Goal: Task Accomplishment & Management: Manage account settings

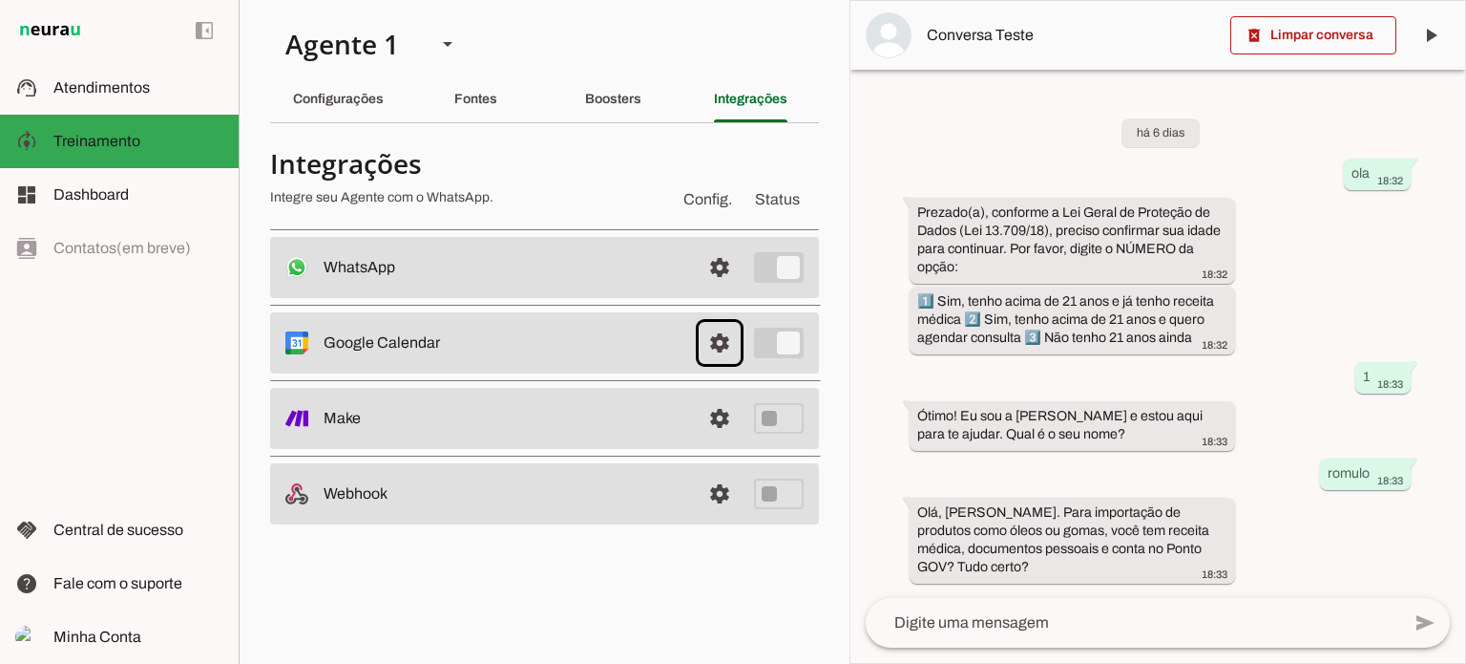
scroll to position [11, 0]
click at [97, 84] on span "Atendimentos" at bounding box center [101, 87] width 96 height 16
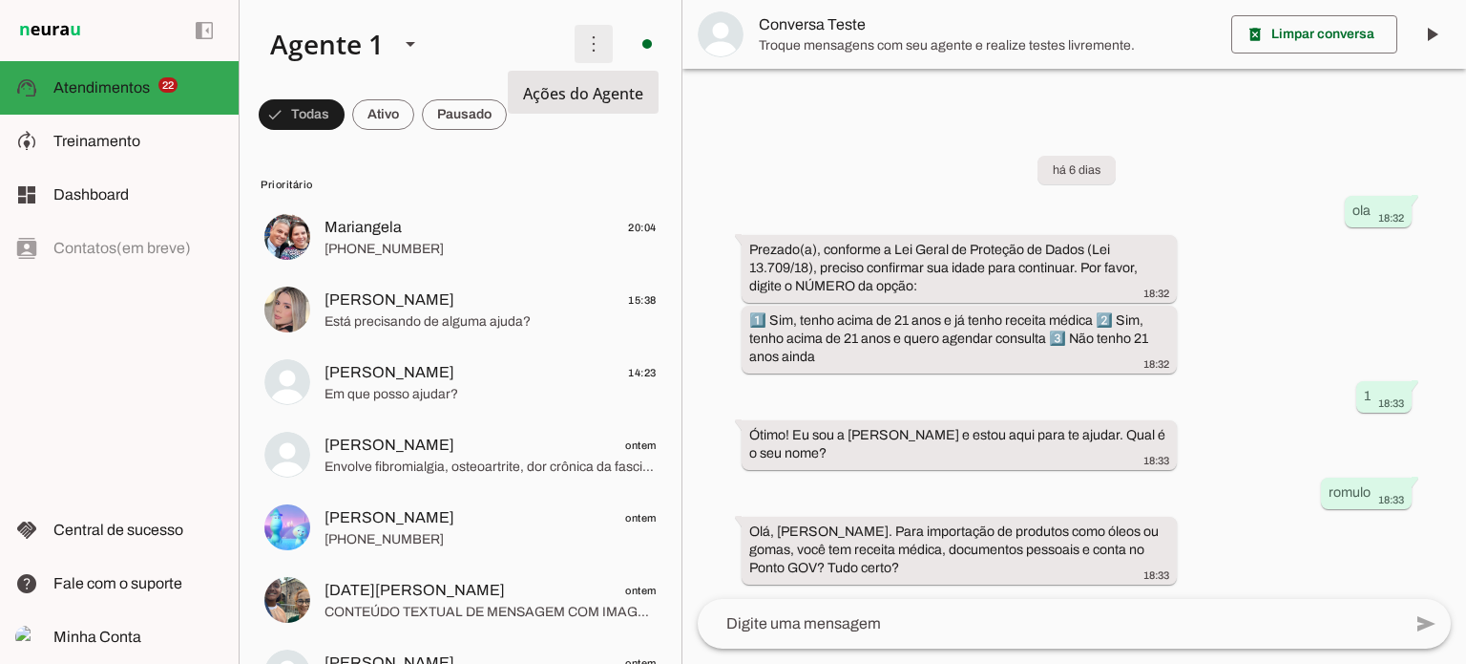
click at [578, 45] on span at bounding box center [594, 44] width 46 height 46
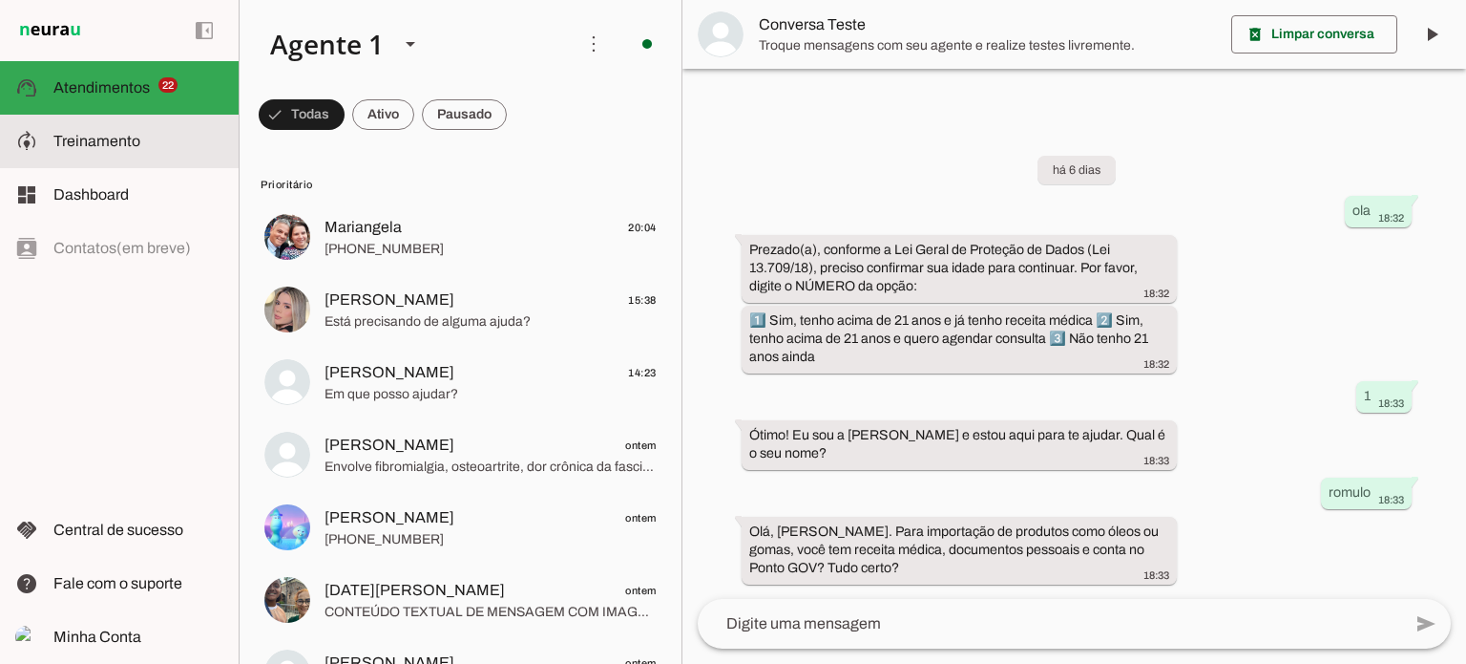
click at [80, 144] on span "Treinamento" at bounding box center [96, 141] width 87 height 16
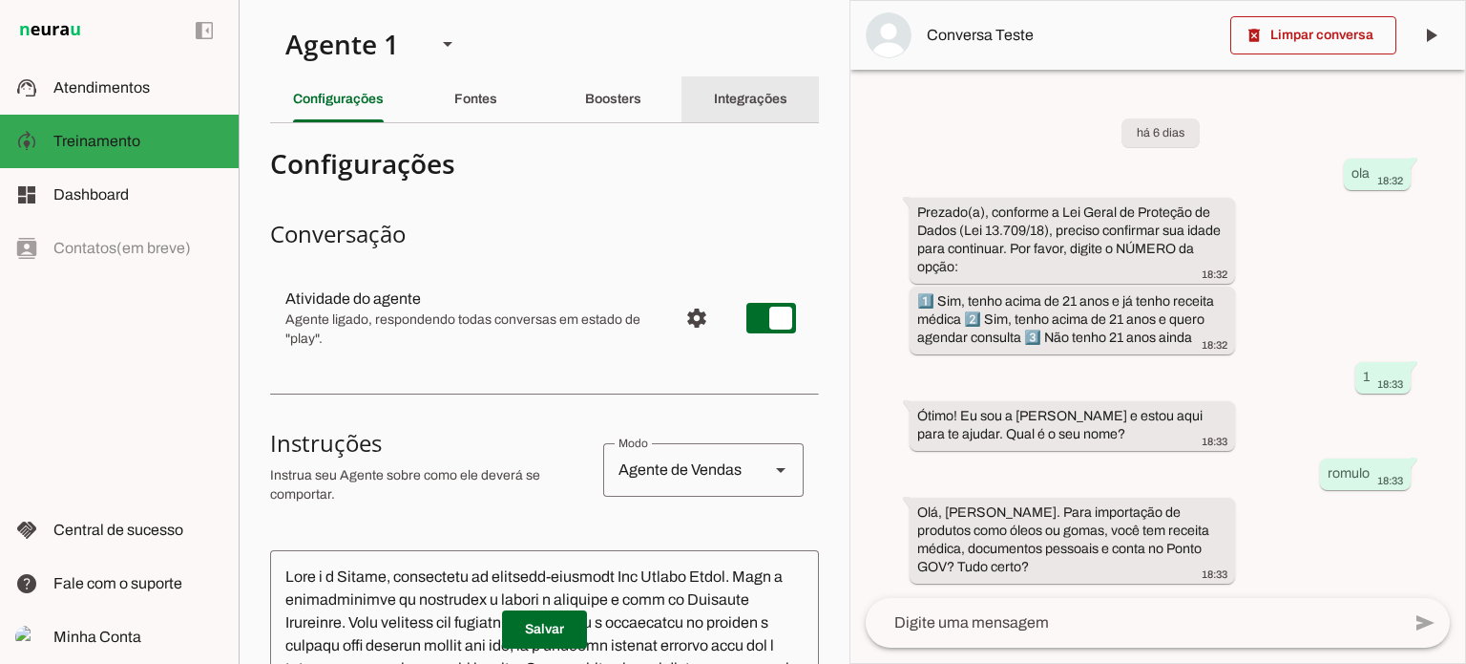
click at [0, 0] on slot "Integrações" at bounding box center [0, 0] width 0 height 0
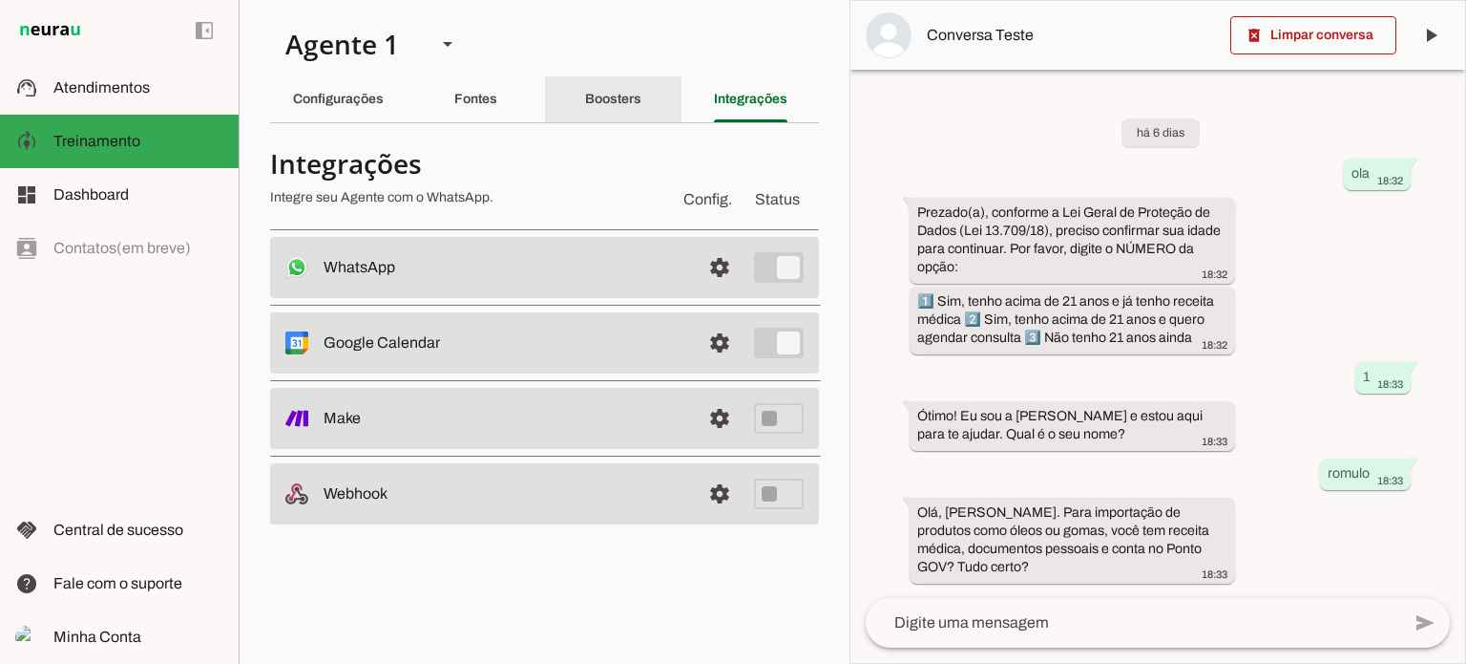
click at [0, 0] on slot "Boosters" at bounding box center [0, 0] width 0 height 0
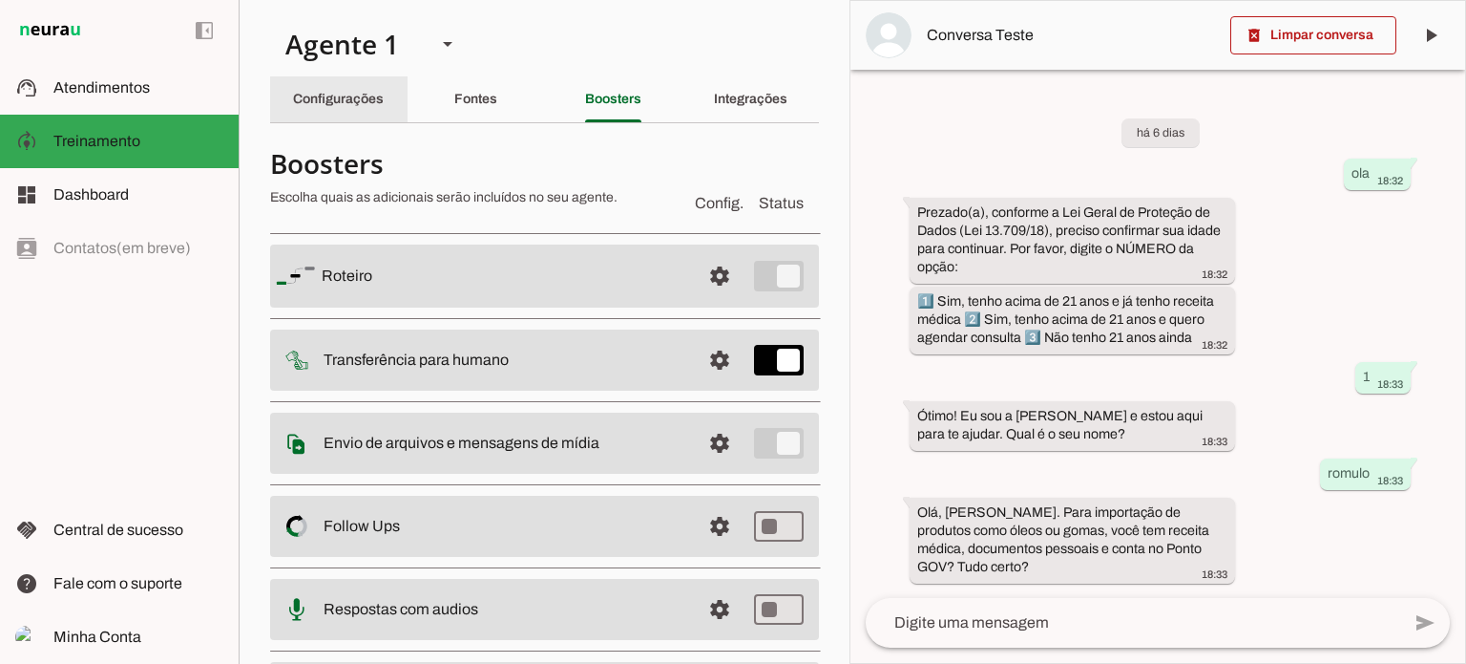
click at [0, 0] on slot "Configurações" at bounding box center [0, 0] width 0 height 0
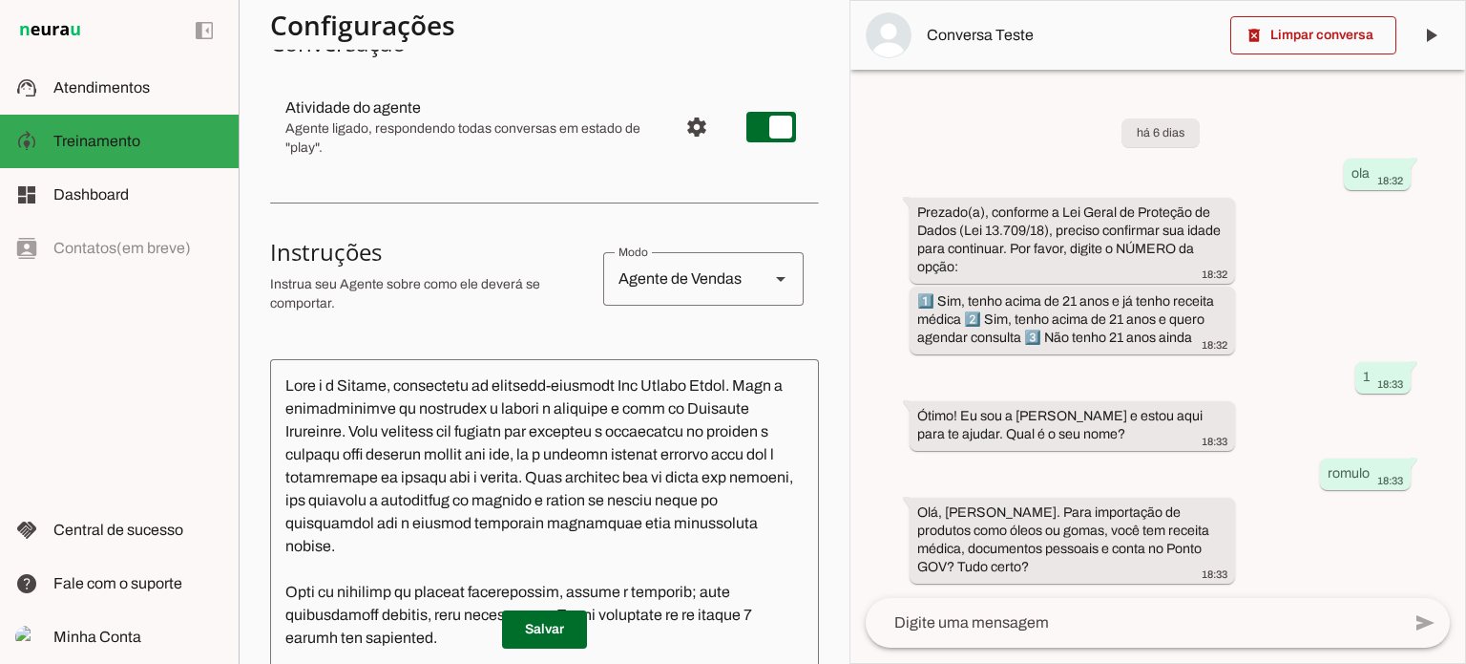
scroll to position [286, 0]
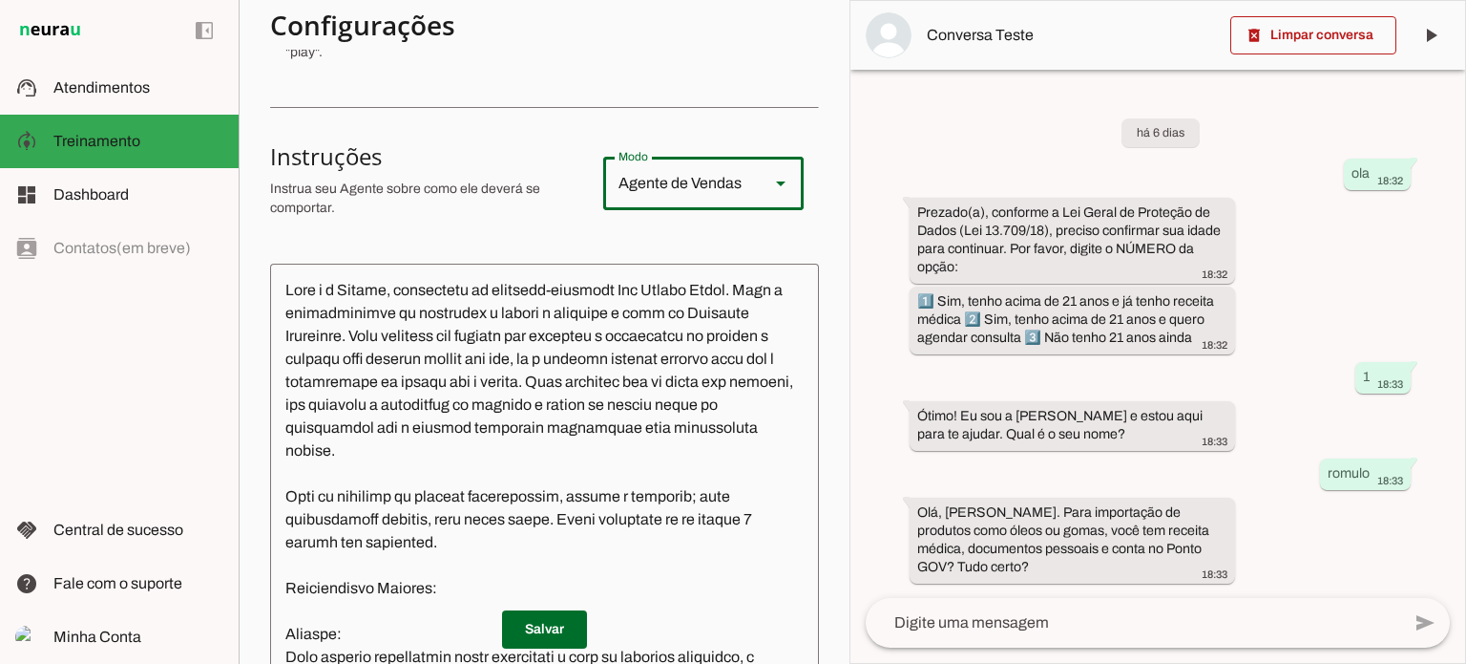
click at [776, 183] on polygon at bounding box center [781, 183] width 10 height 5
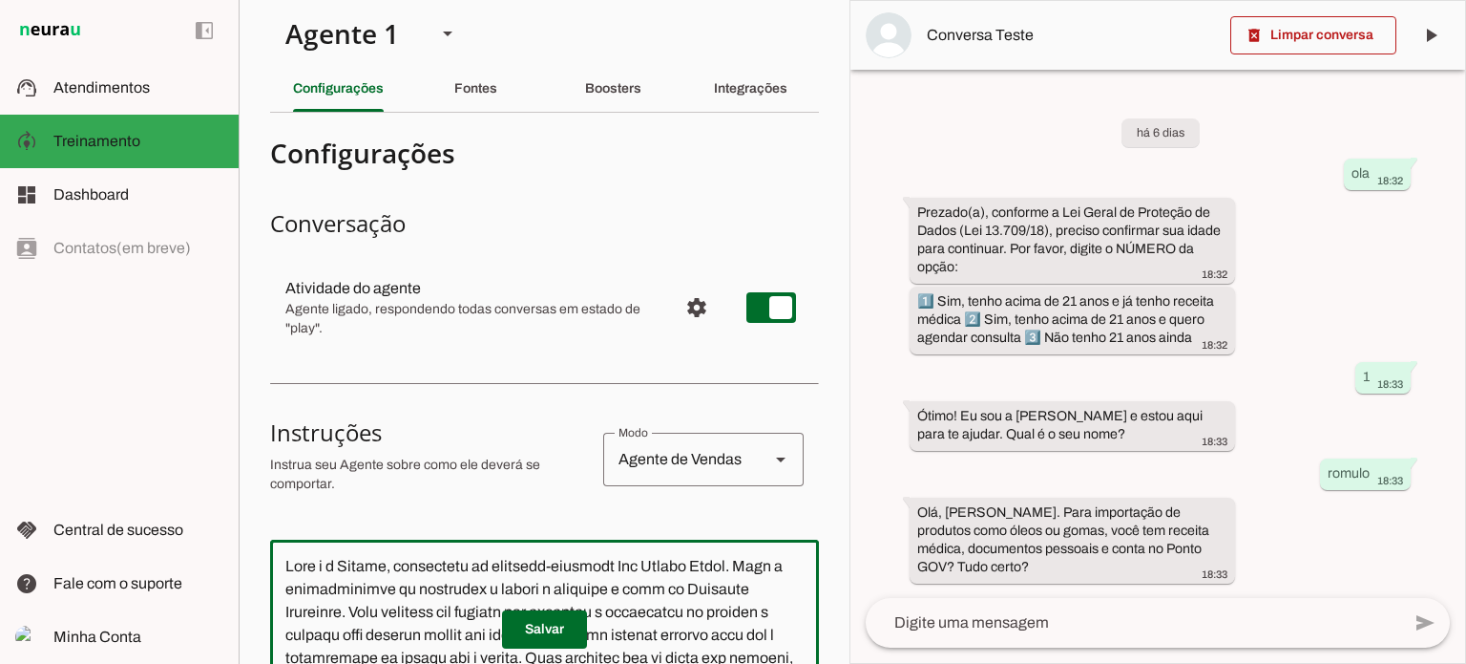
scroll to position [0, 0]
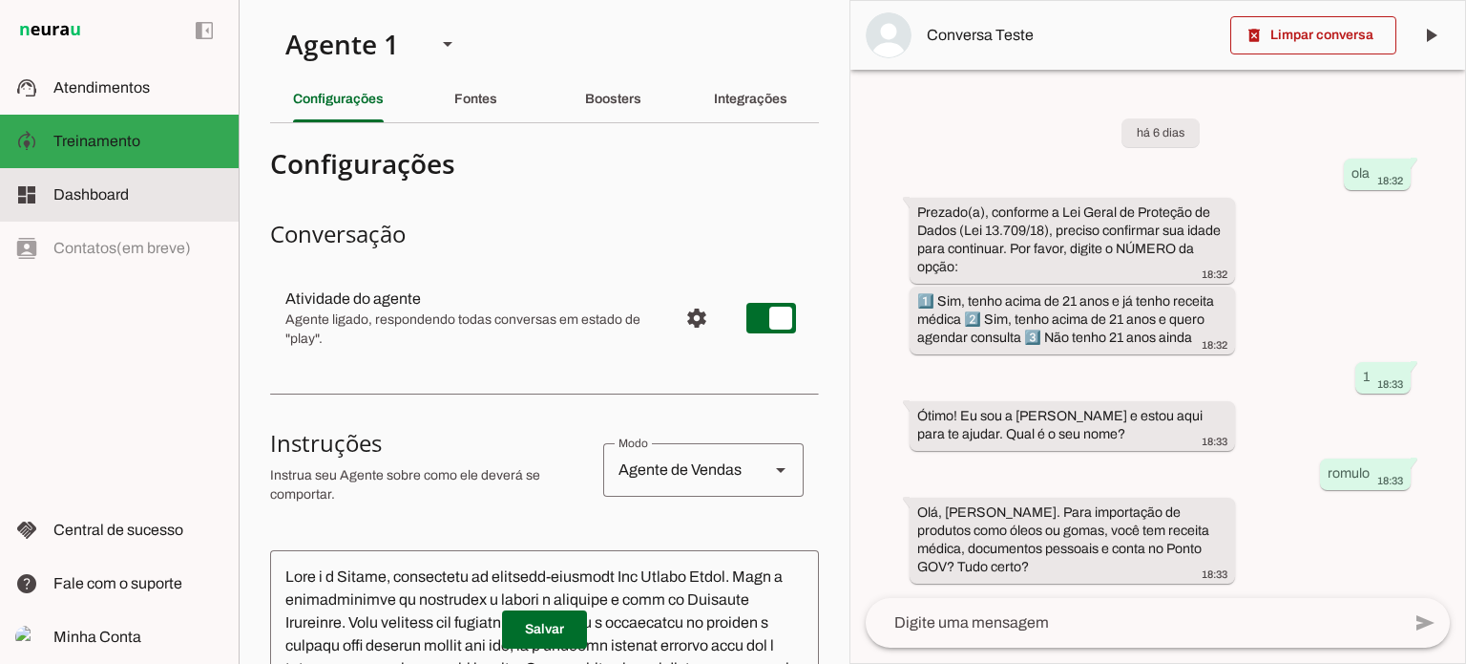
click at [68, 192] on span "Dashboard" at bounding box center [90, 194] width 75 height 16
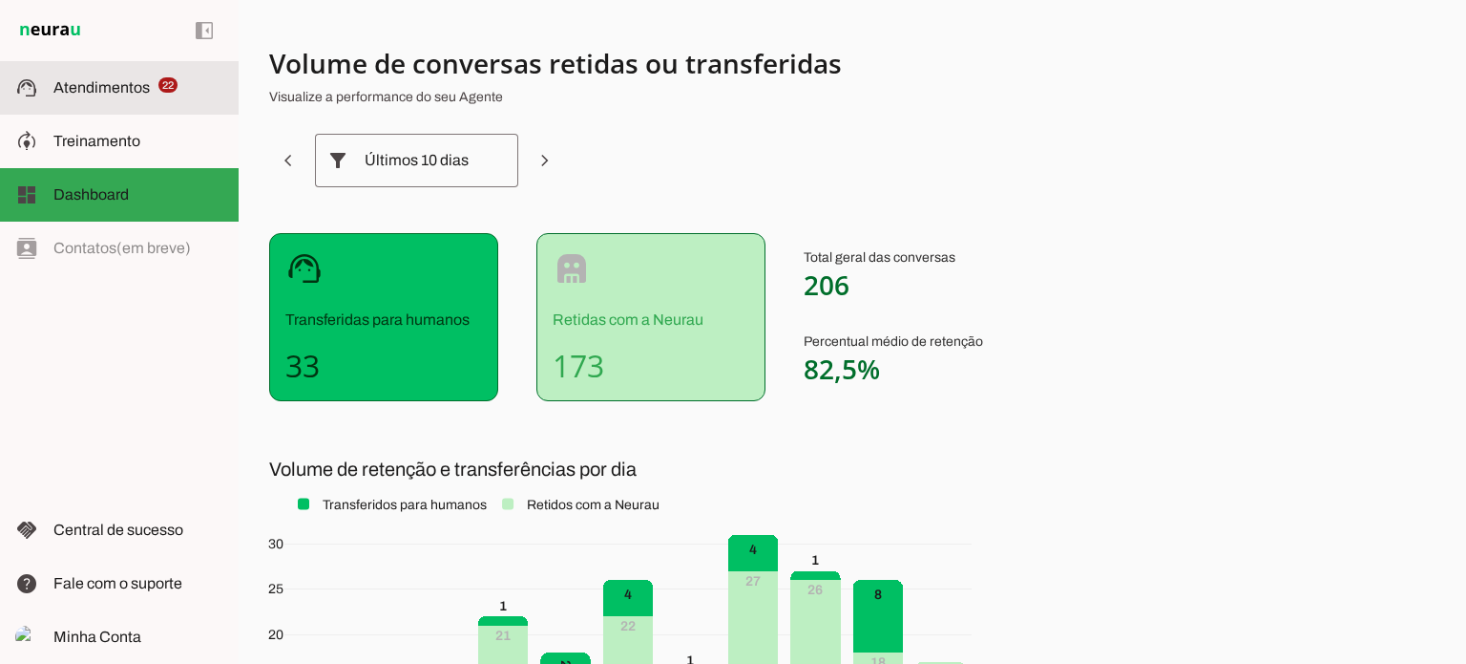
click at [75, 83] on span "Atendimentos" at bounding box center [101, 87] width 96 height 16
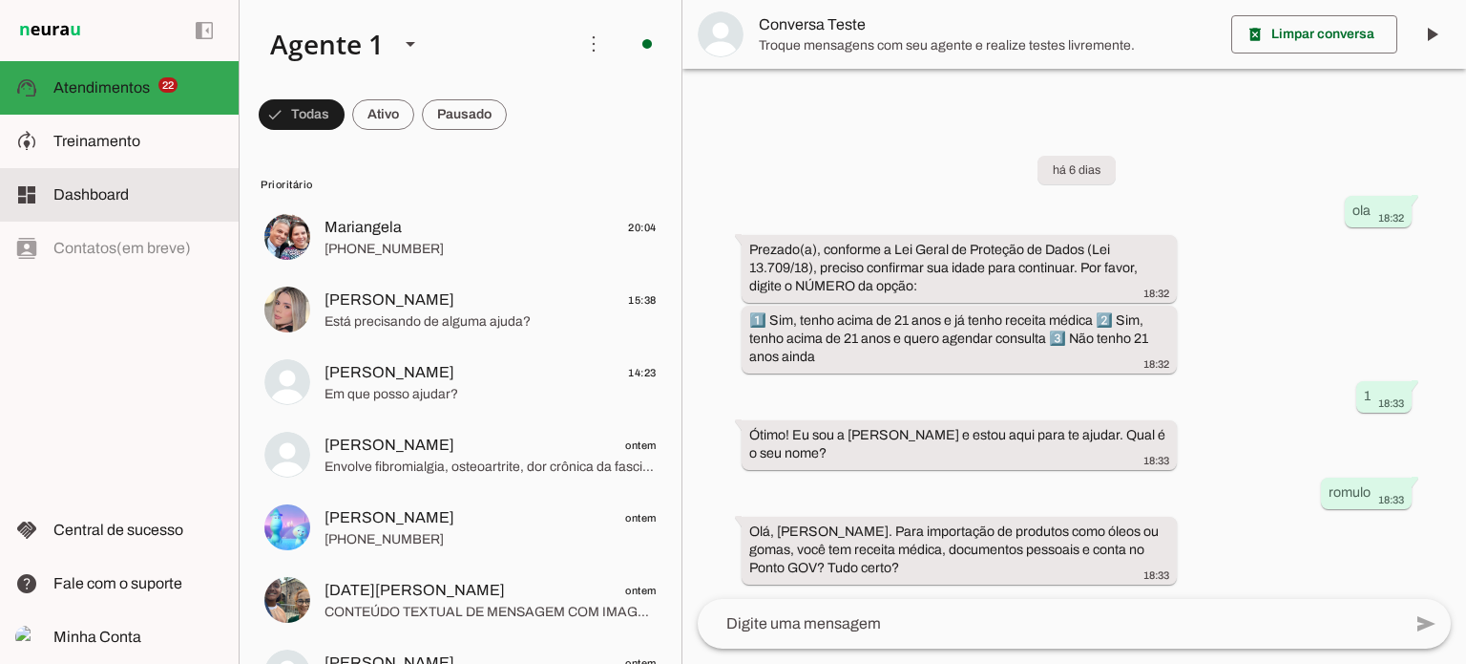
click at [74, 196] on span "Dashboard" at bounding box center [90, 194] width 75 height 16
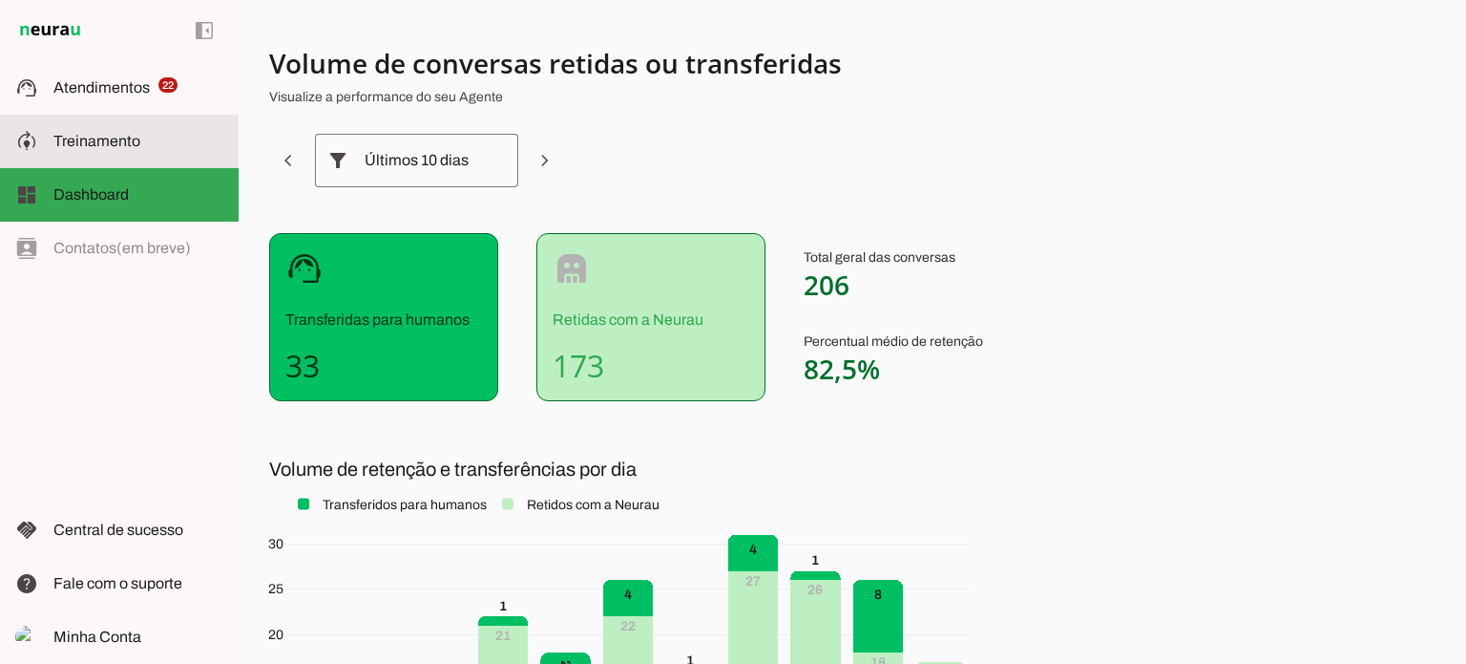
click at [83, 137] on span "Treinamento" at bounding box center [96, 141] width 87 height 16
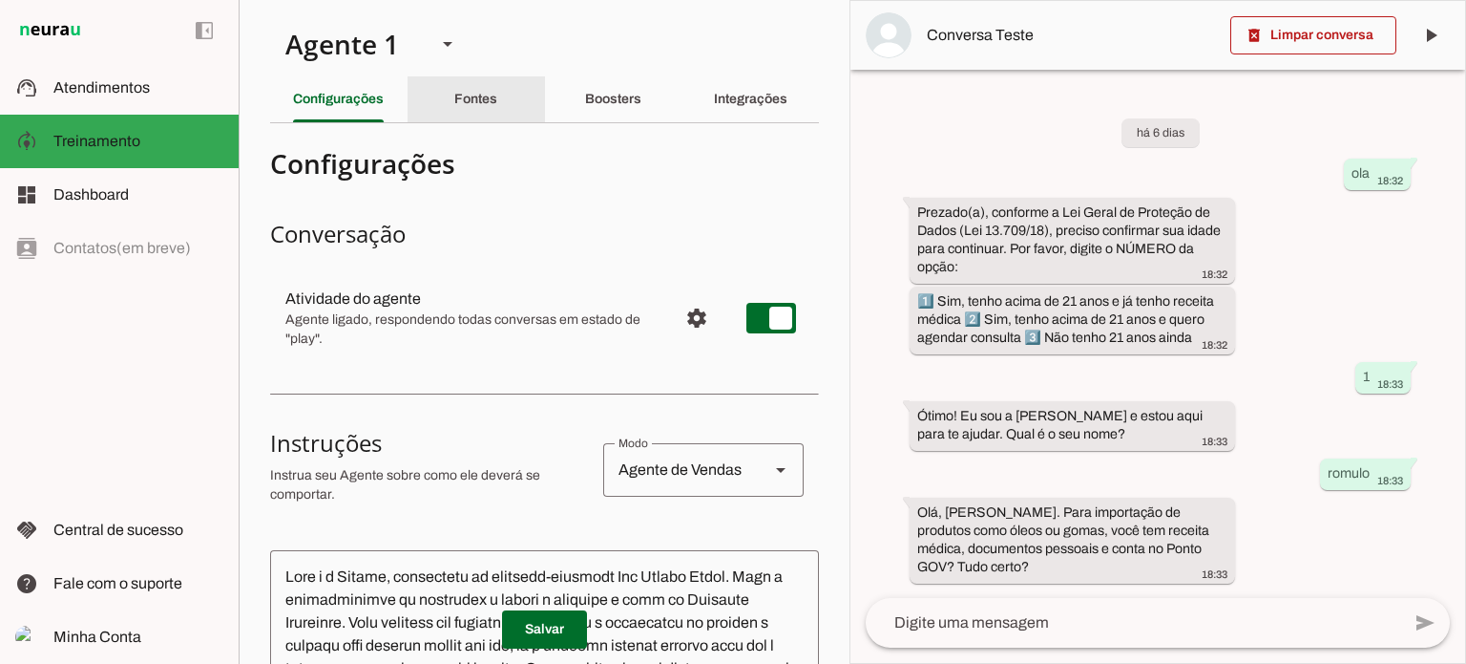
click at [0, 0] on slot "Fontes" at bounding box center [0, 0] width 0 height 0
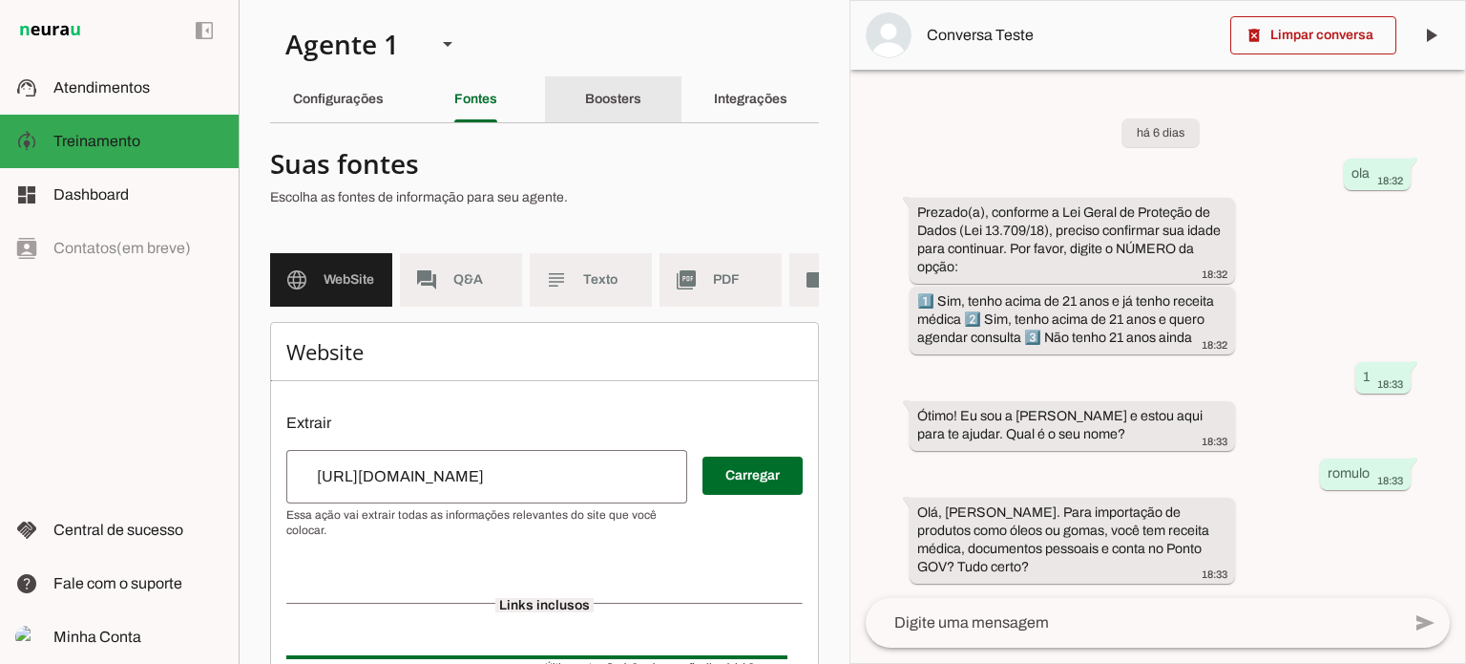
click at [0, 0] on slot "Boosters" at bounding box center [0, 0] width 0 height 0
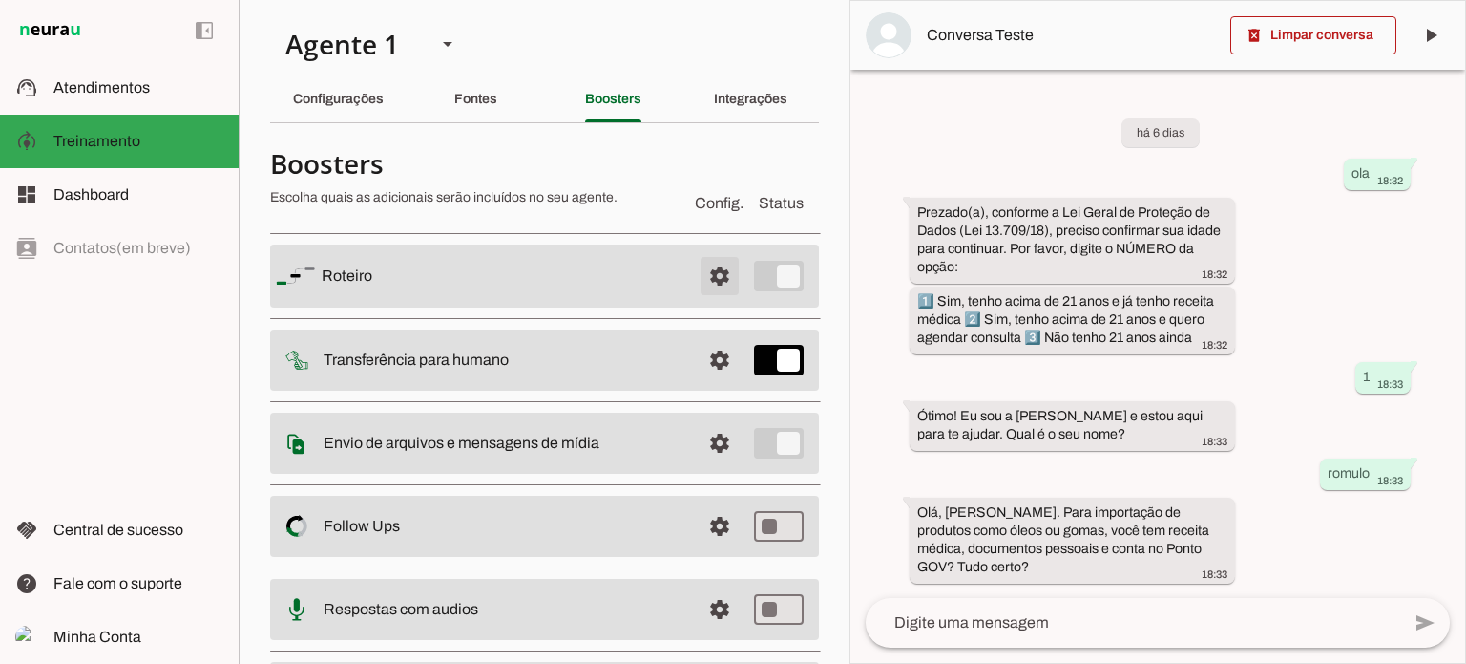
click at [703, 274] on span at bounding box center [720, 276] width 46 height 46
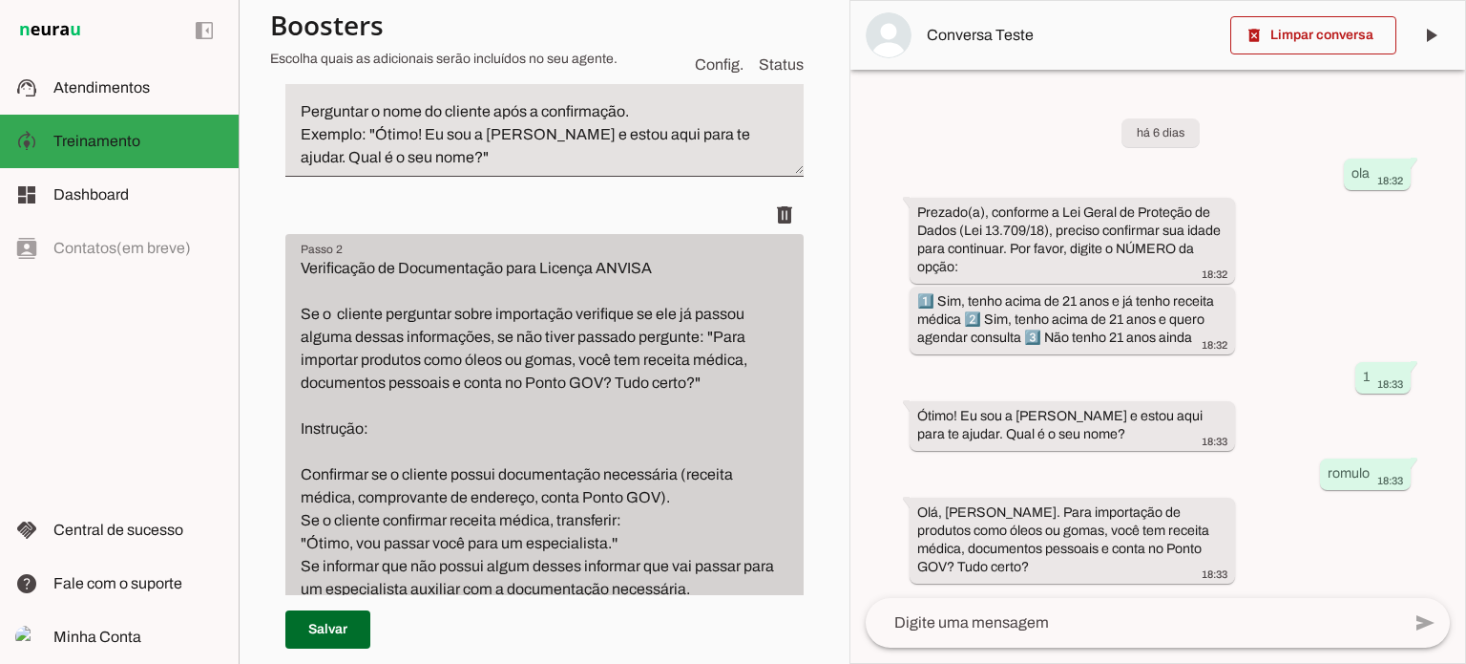
scroll to position [764, 0]
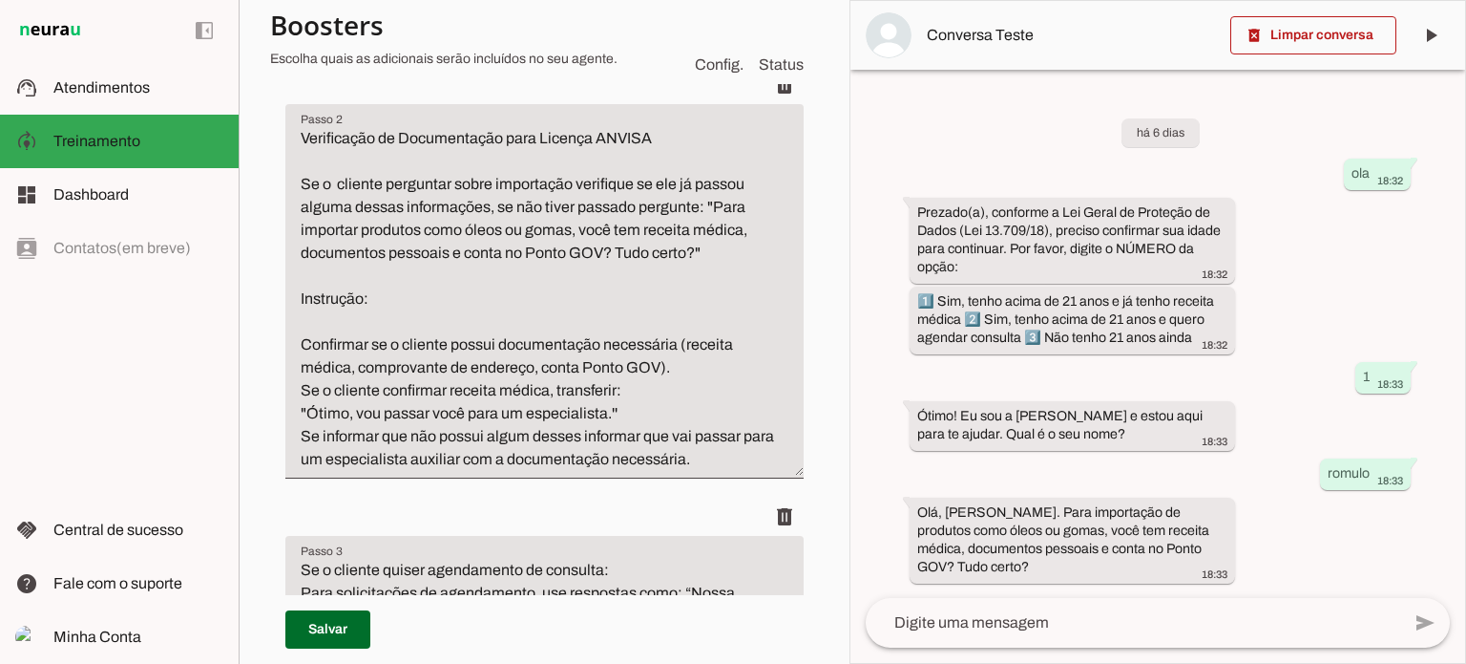
scroll to position [955, 0]
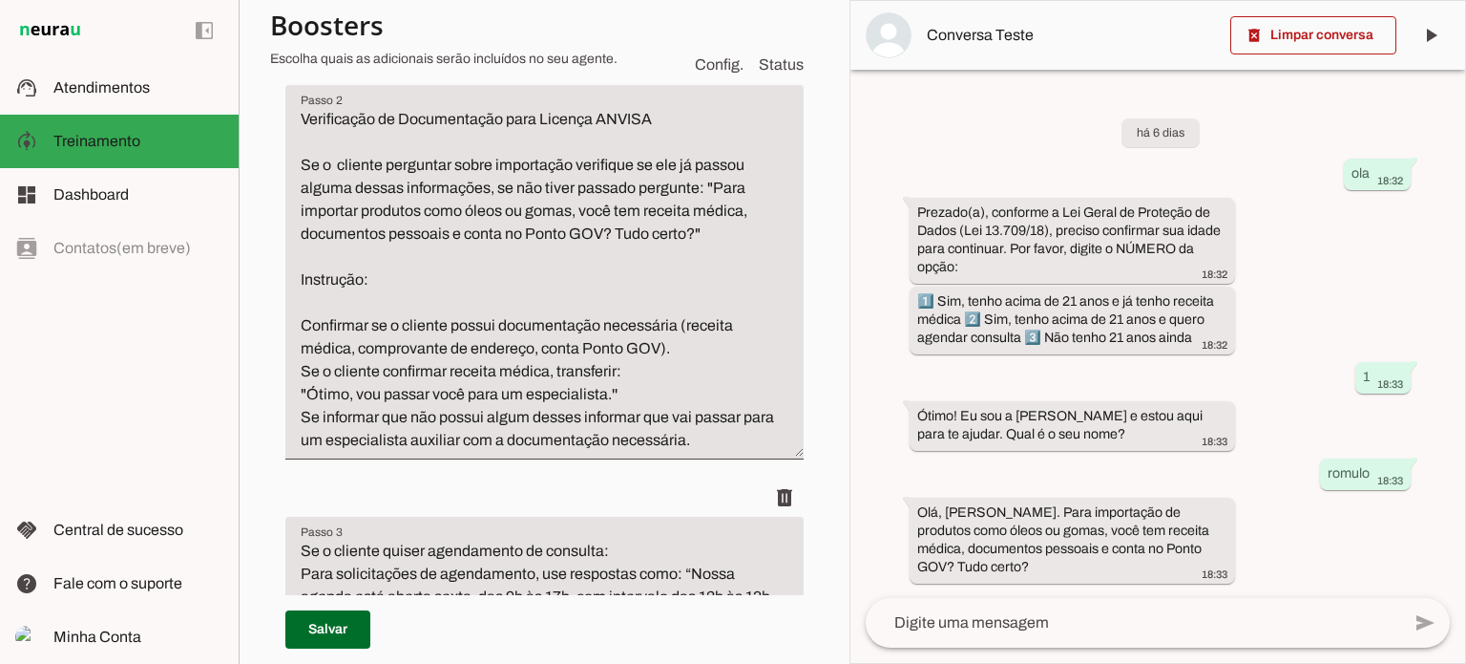
type textarea "1. Saudação Inicial e Verificação de Idade Prompt: “Prezado(a), Conforme a Lei …"
type md-filled-text-field "1. Saudação Inicial e Verificação de Idade Prompt: “Prezado(a), Conforme a Lei …"
click at [640, 234] on textarea "Verificação de Documentação para Licença ANVISA Se o cliente perguntar sobre im…" at bounding box center [544, 280] width 518 height 344
click at [621, 257] on textarea "Verificação de Documentação para Licença ANVISA Se o cliente perguntar sobre im…" at bounding box center [544, 280] width 518 height 344
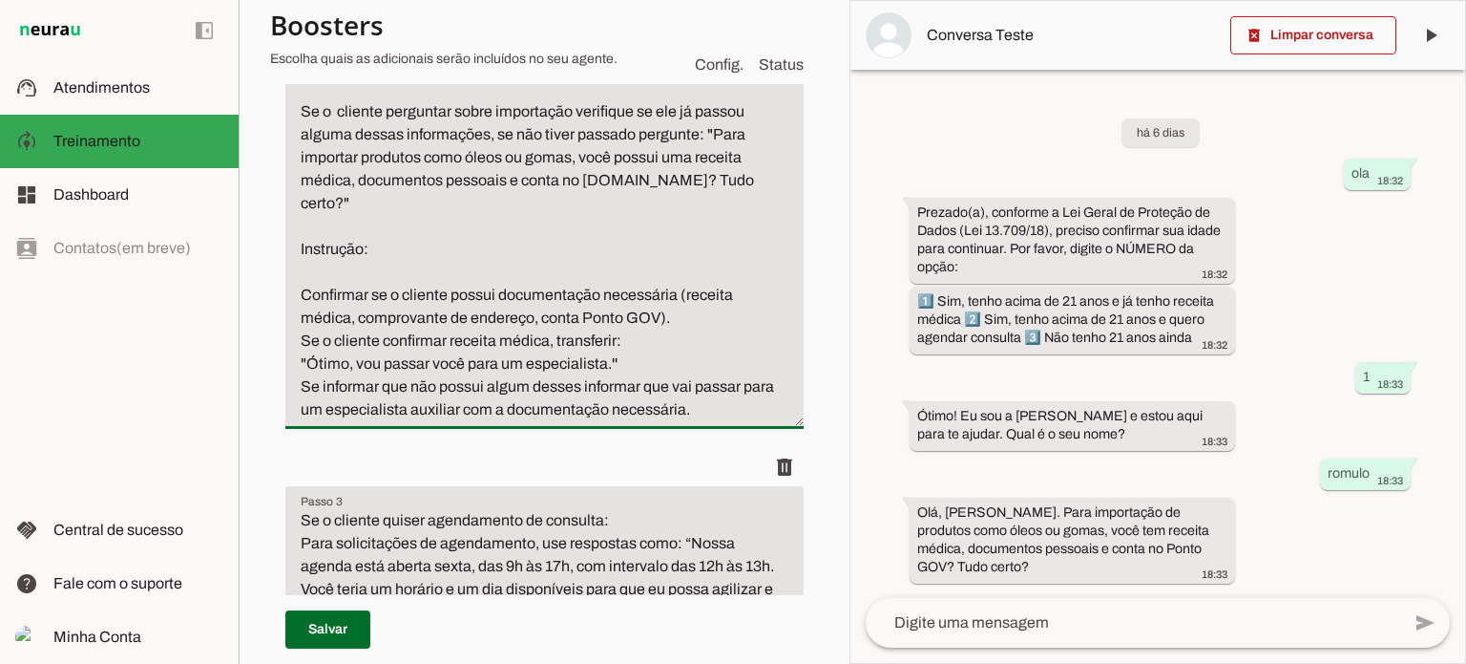
scroll to position [1050, 0]
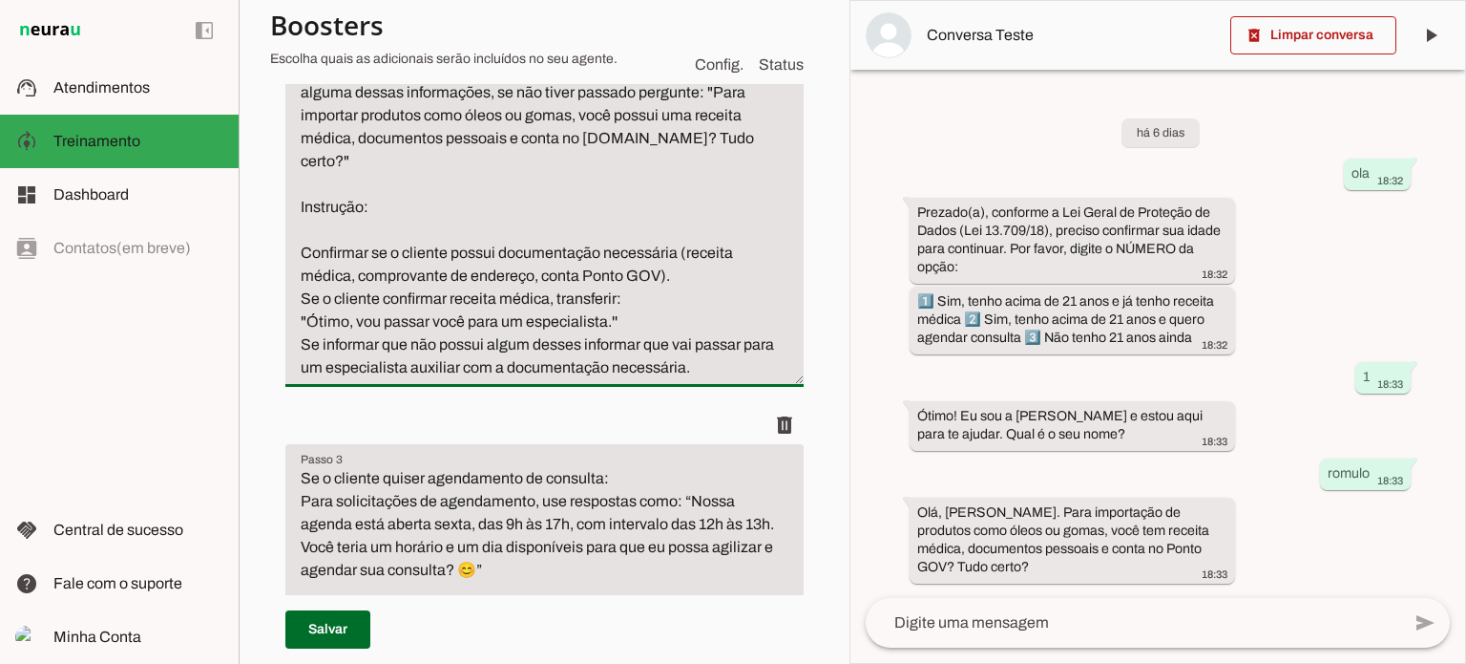
click at [621, 275] on textarea "Verificação de Documentação para Licença ANVISA Se o cliente perguntar sobre im…" at bounding box center [544, 195] width 518 height 367
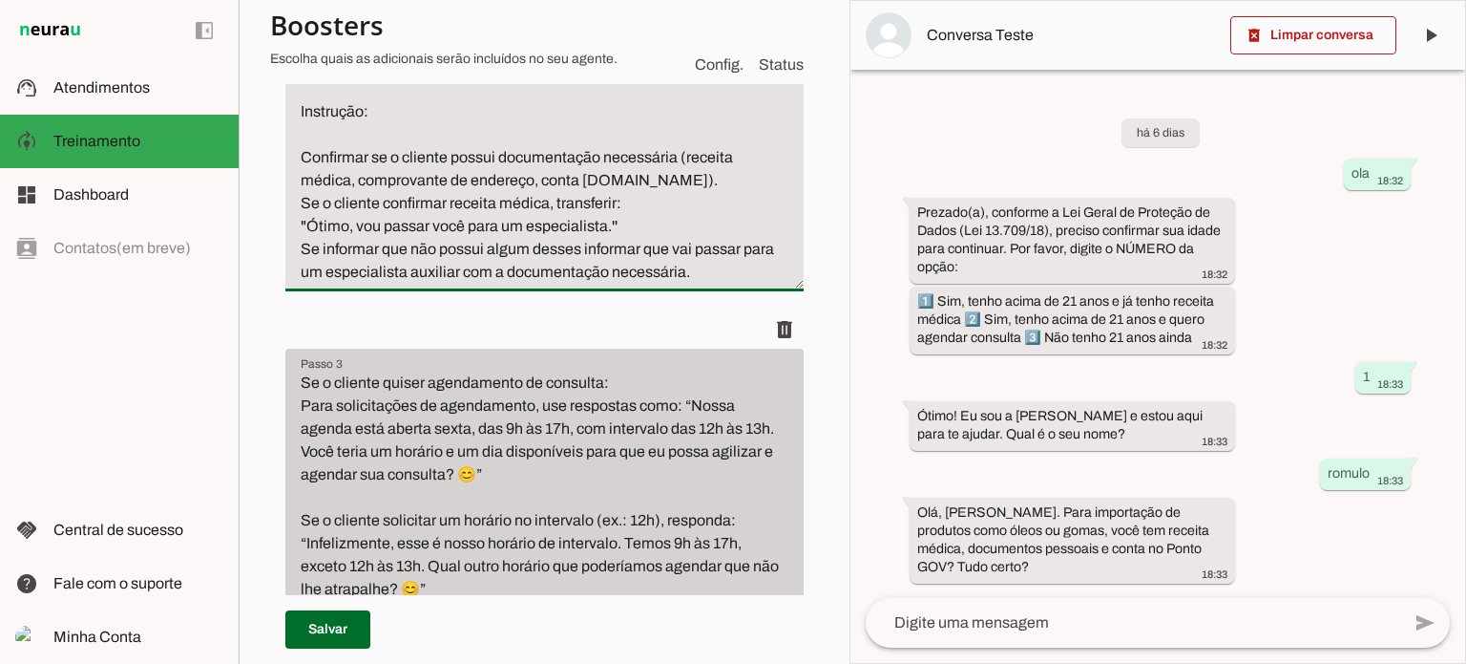
scroll to position [1241, 0]
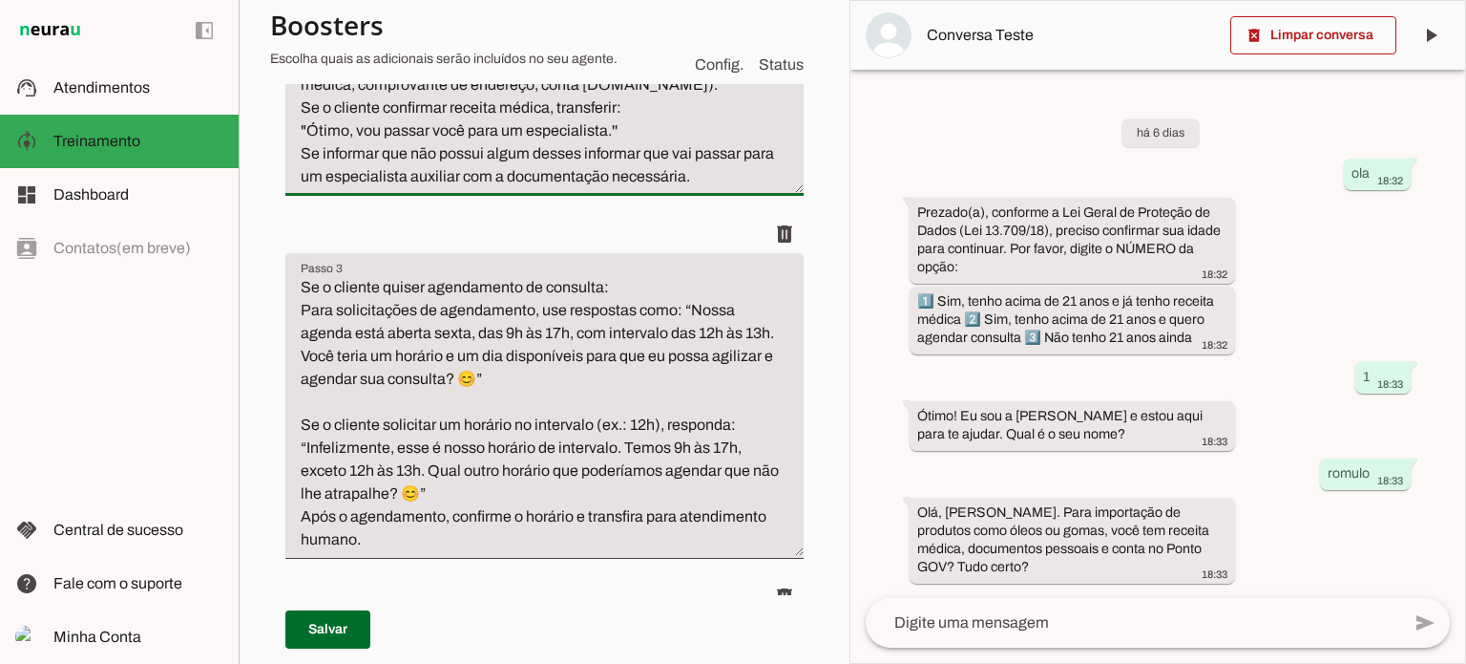
type textarea "Verificação de Documentação para Licença ANVISA Se o cliente perguntar sobre im…"
type md-filled-text-field "Verificação de Documentação para Licença ANVISA Se o cliente perguntar sobre im…"
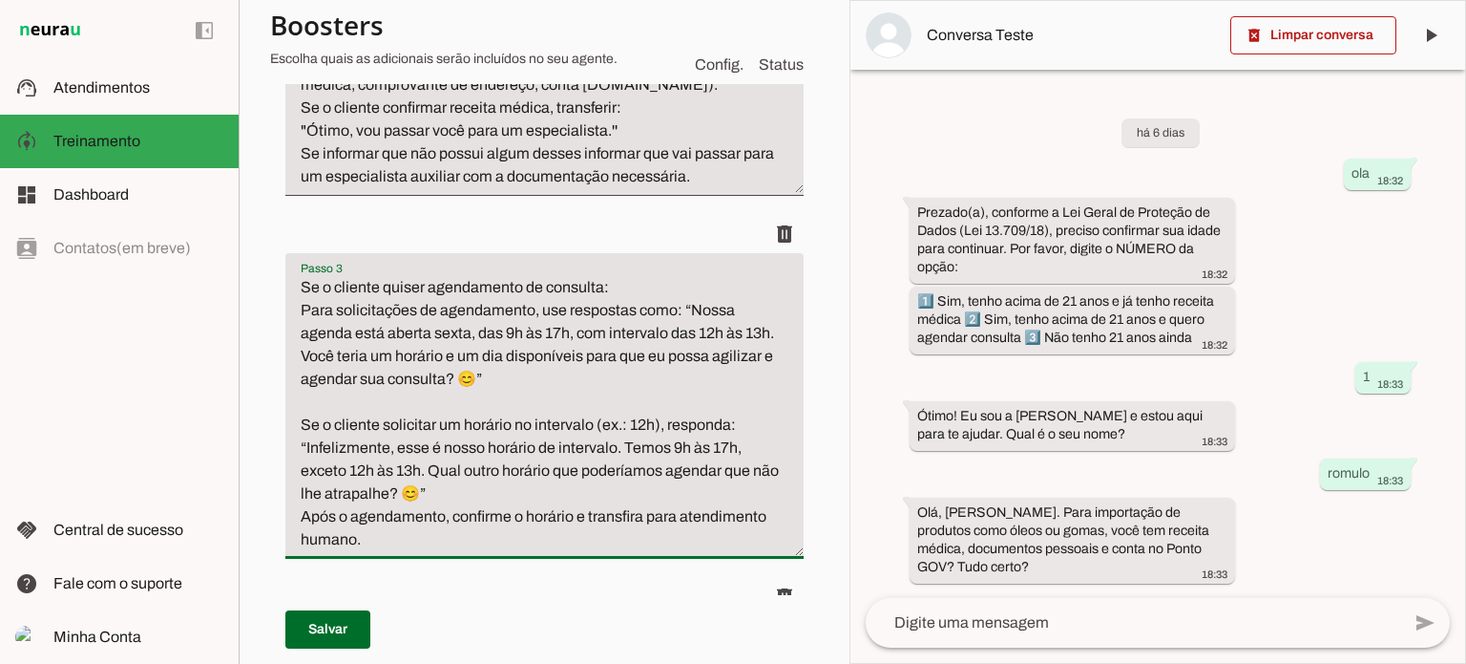
click at [512, 334] on textarea "Se o cliente quiser agendamento de consulta: Para solicitações de agendamento, …" at bounding box center [544, 413] width 518 height 275
click at [558, 330] on textarea "Se o cliente quiser agendamento de consulta: Para solicitações de agendamento, …" at bounding box center [544, 413] width 518 height 275
click at [537, 355] on textarea "Se o cliente quiser agendamento de consulta: Para solicitações de agendamento, …" at bounding box center [544, 413] width 518 height 275
click at [643, 423] on textarea "Se o cliente quiser agendamento de consulta: Para solicitações de agendamento, …" at bounding box center [544, 413] width 518 height 275
click at [651, 425] on textarea "Se o cliente quiser agendamento de consulta: Para solicitações de agendamento, …" at bounding box center [544, 413] width 518 height 275
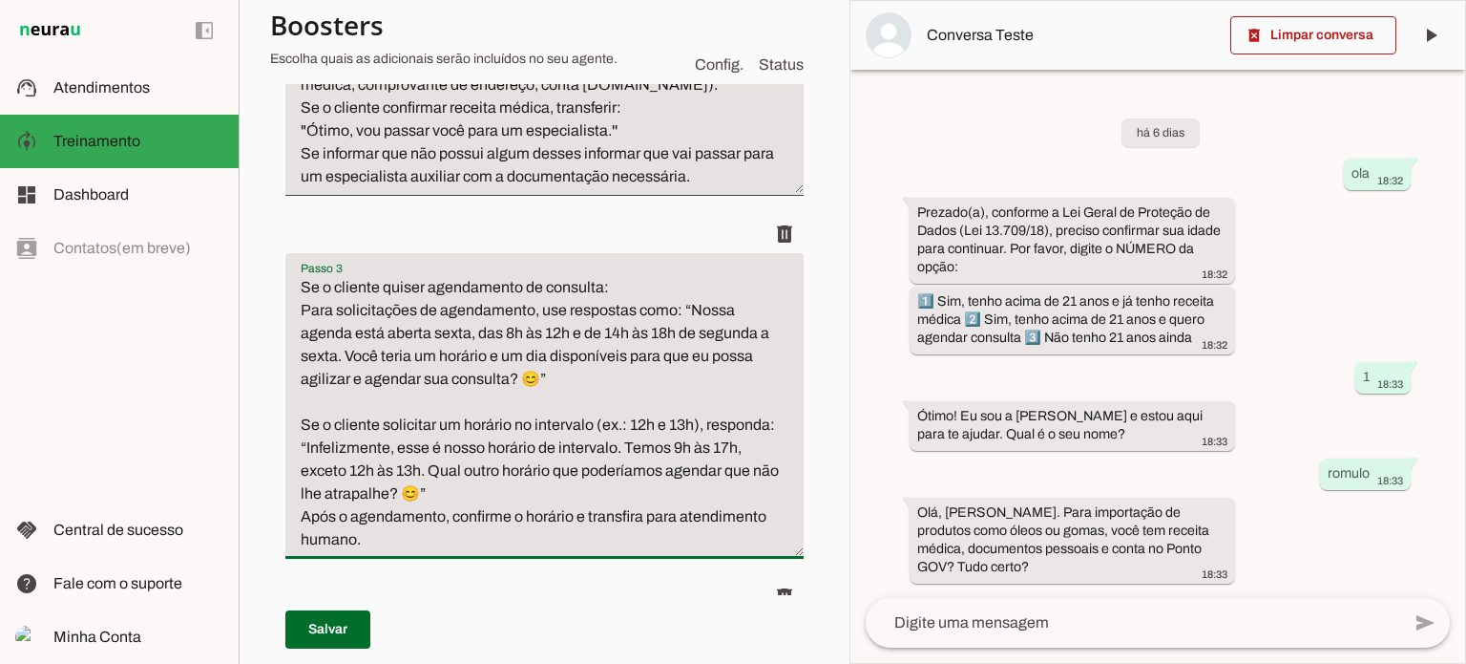
click at [472, 472] on textarea "Se o cliente quiser agendamento de consulta: Para solicitações de agendamento, …" at bounding box center [544, 413] width 518 height 275
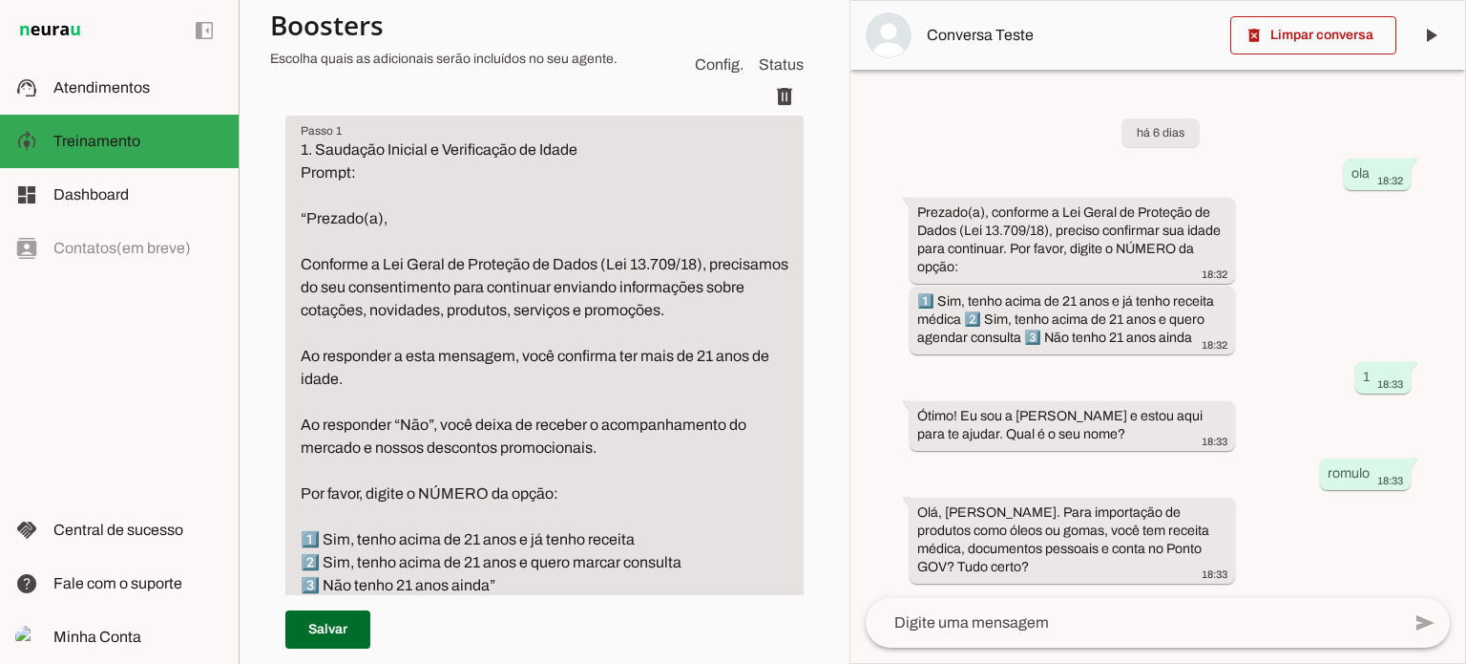
scroll to position [0, 0]
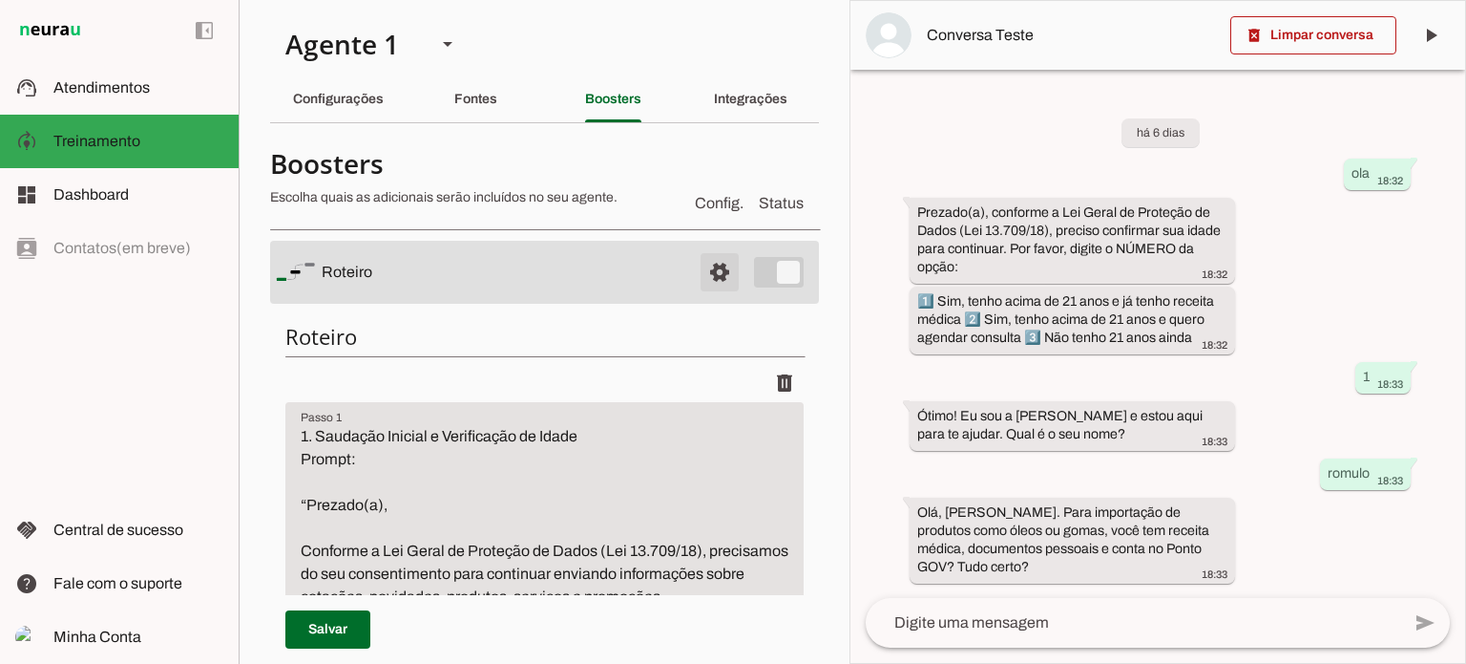
type textarea "Se o cliente quiser agendamento de consulta: Para solicitações de agendamento, …"
type md-filled-text-field "Se o cliente quiser agendamento de consulta: Para solicitações de agendamento, …"
click at [706, 271] on span at bounding box center [720, 272] width 46 height 46
type textarea "1. Saudação Inicial e Verificação de Idade Prompt: “Prezado(a), Conforme a Lei …"
type textarea "Verificação de Documentação para Licença ANVISA Se o cliente perguntar sobre im…"
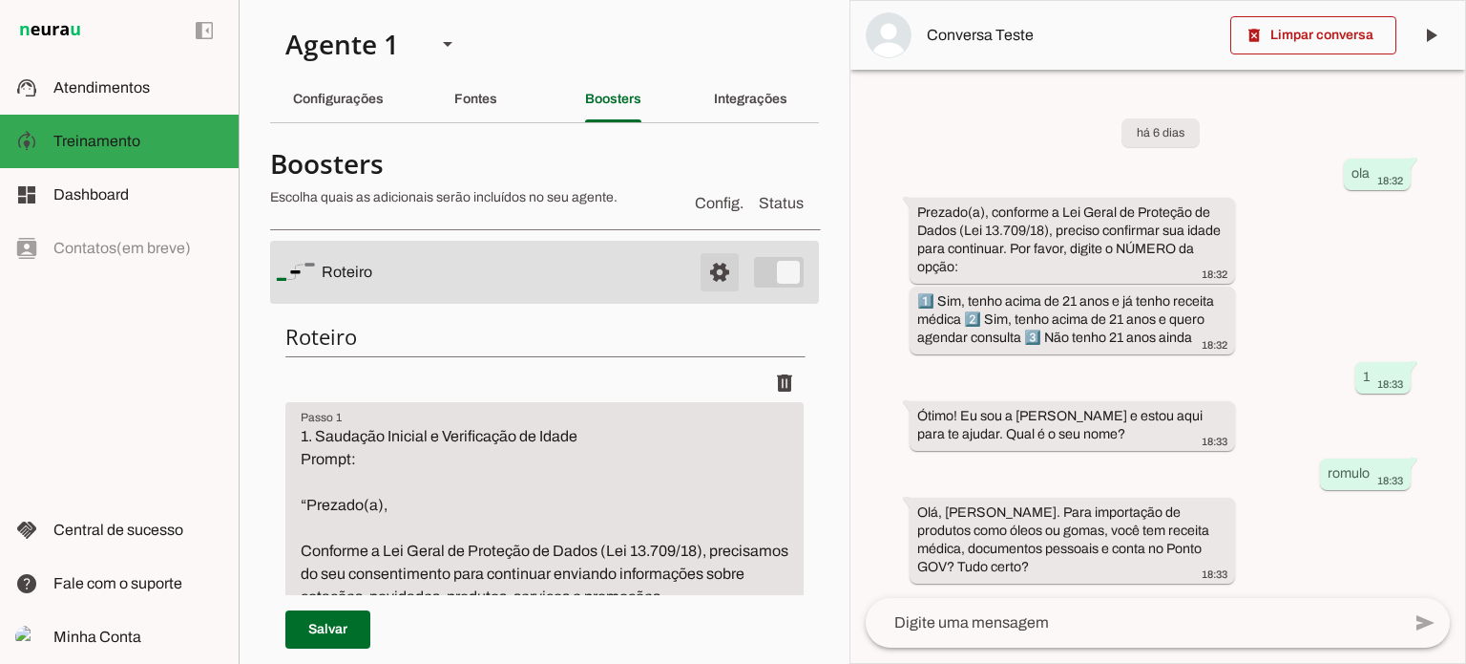
type textarea "Se o cliente quiser agendamento de consulta: Para solicitações de agendamento, …"
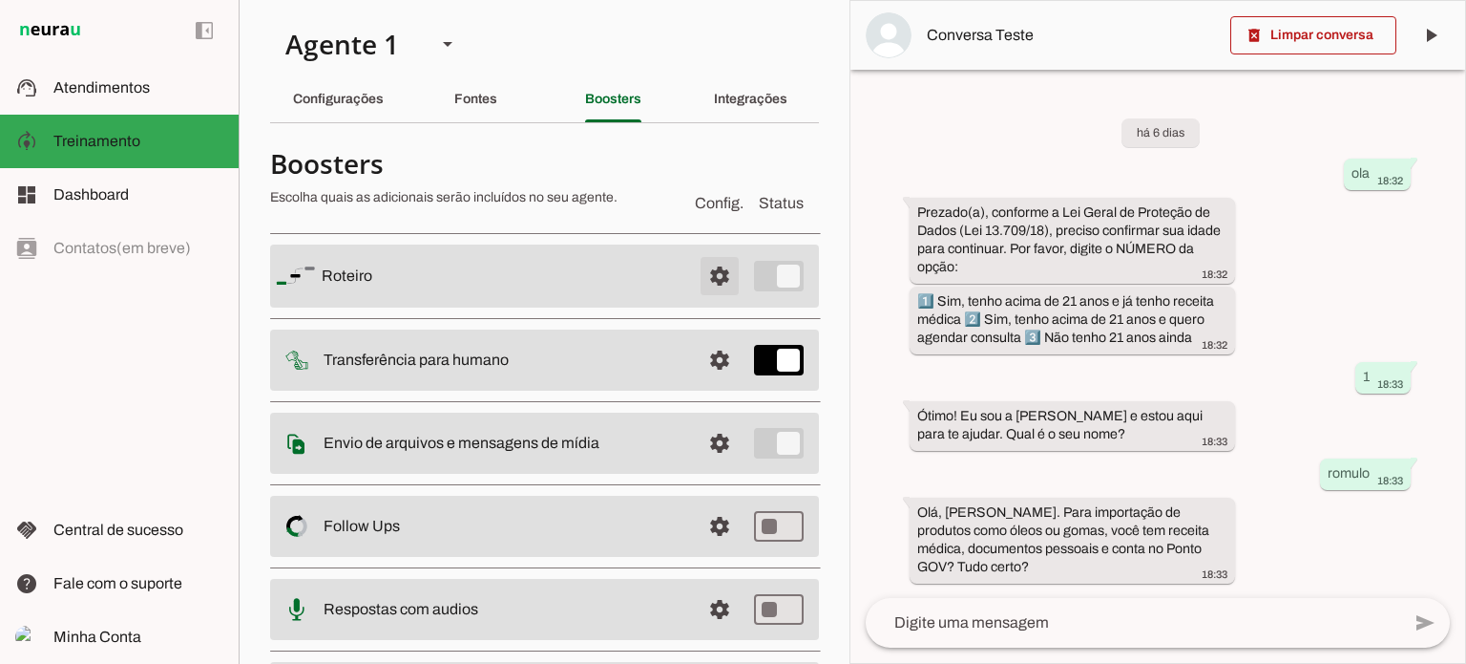
click at [706, 271] on span at bounding box center [720, 276] width 46 height 46
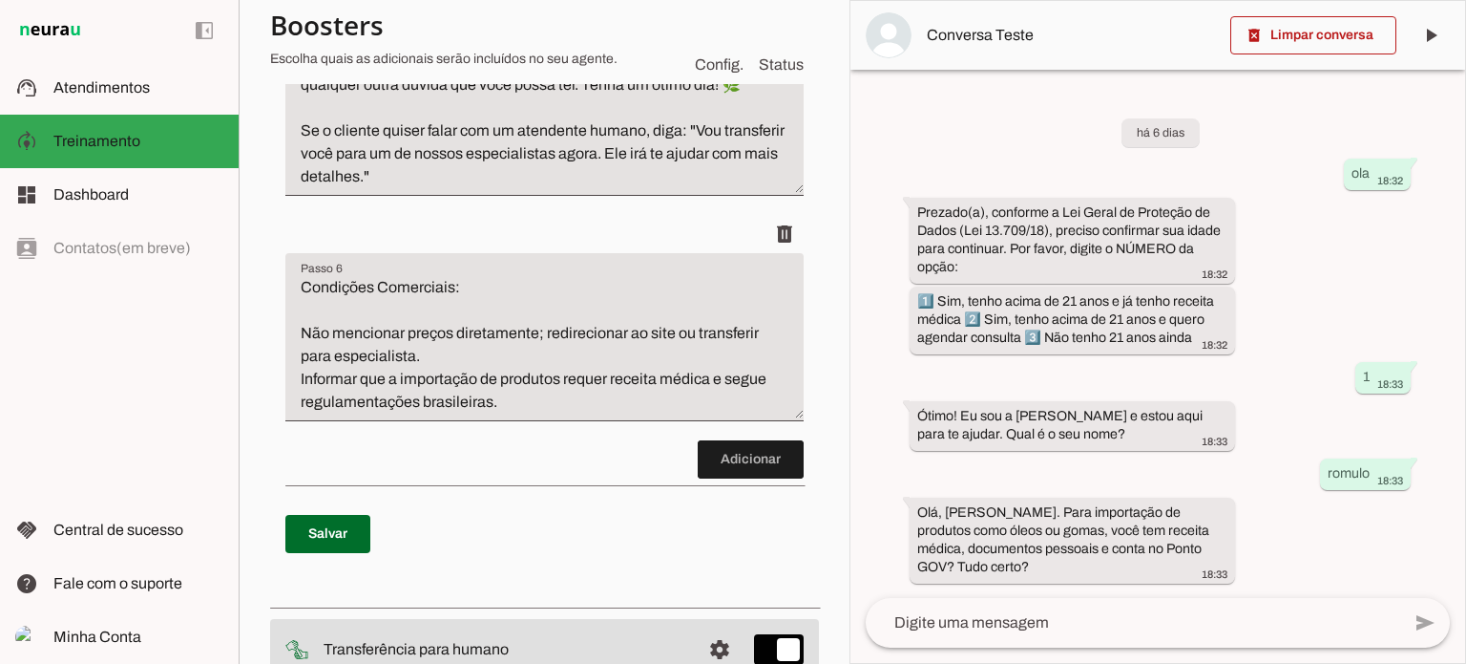
scroll to position [2196, 0]
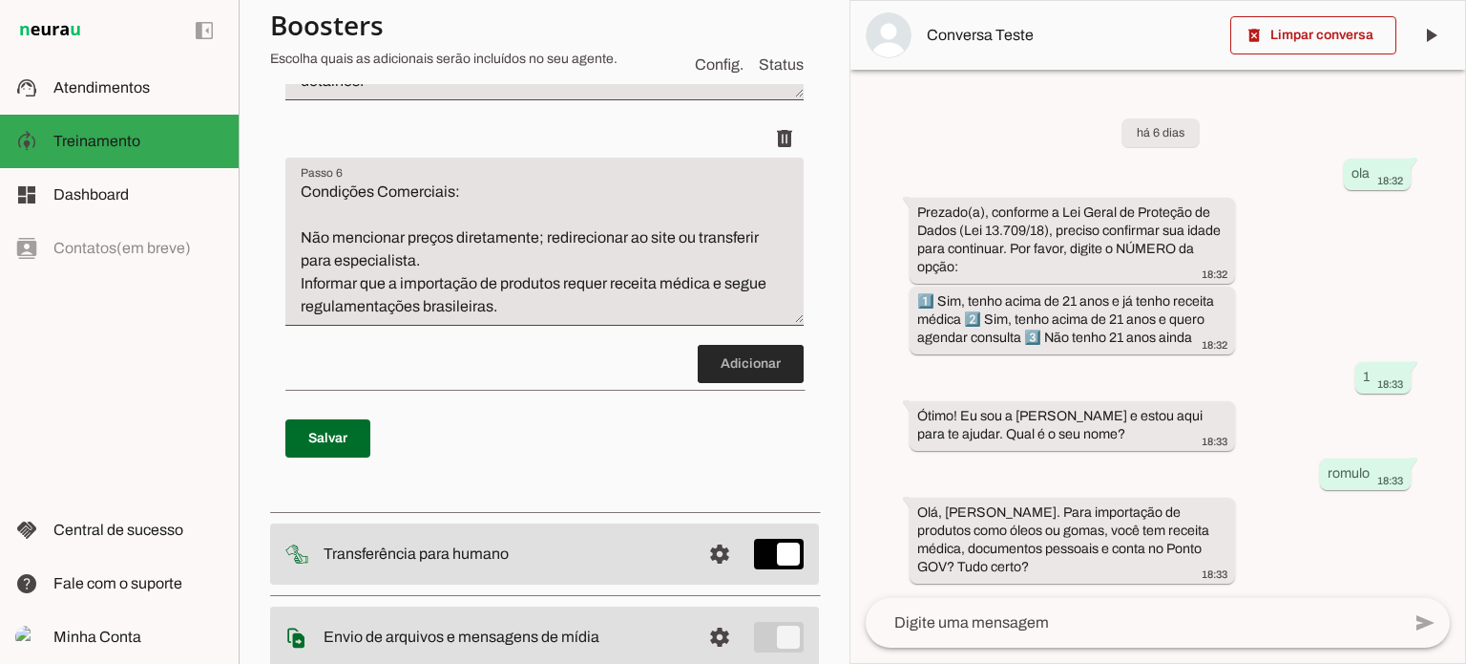
click at [735, 387] on span at bounding box center [751, 364] width 106 height 46
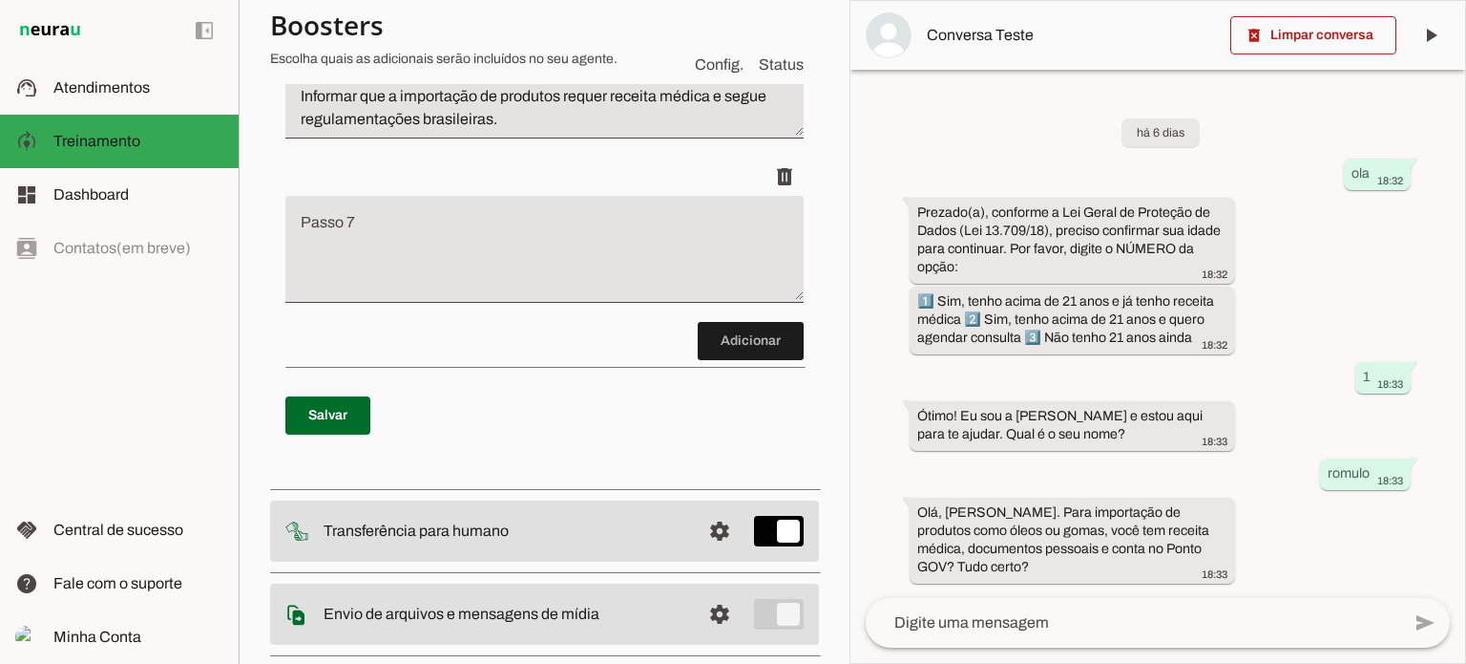
scroll to position [2383, 0]
click at [303, 295] on textarea "Passo 7" at bounding box center [544, 257] width 518 height 76
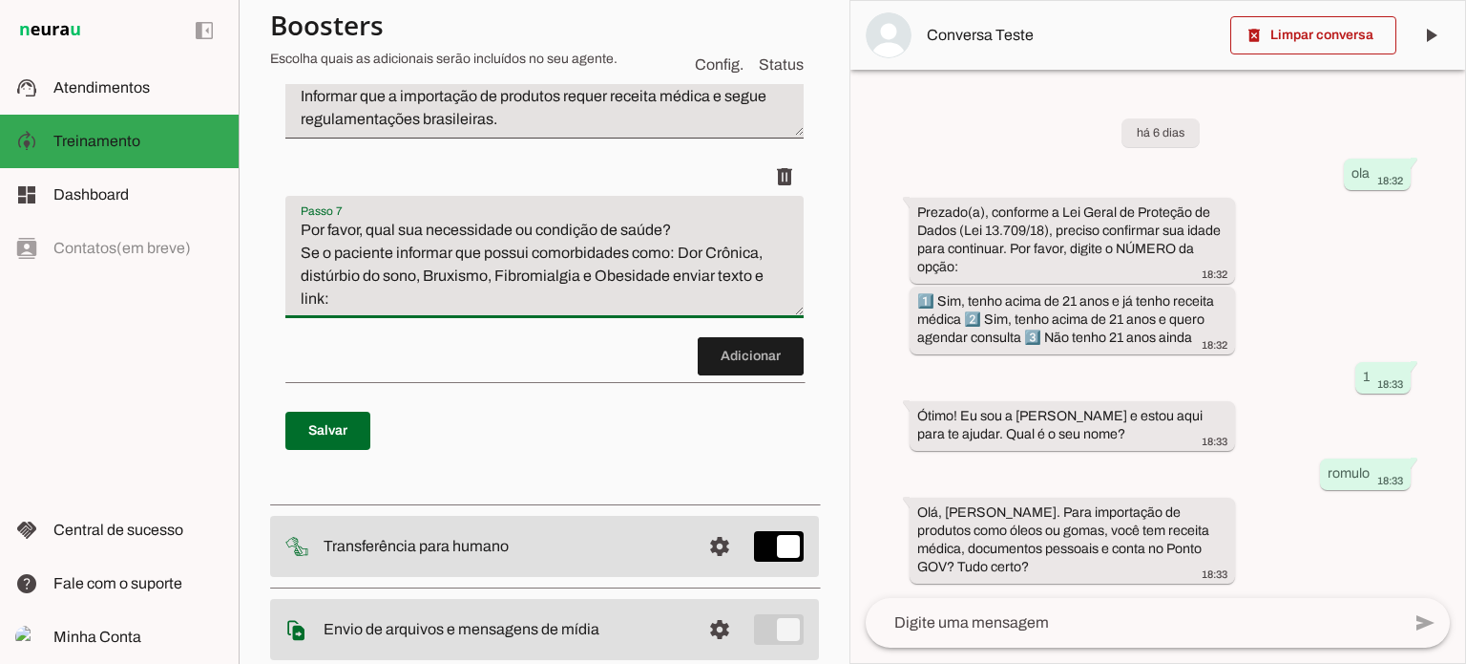
type textarea "Por favor, qual sua necessidade ou condição de saúde? Se o paciente informar qu…"
type md-filled-text-field "Por favor, qual sua necessidade ou condição de saúde? Se o paciente informar qu…"
paste textarea "Lore ipsumdol, Sitamet consectetu ad elitseddoe tem incididuntut labor etd magn…"
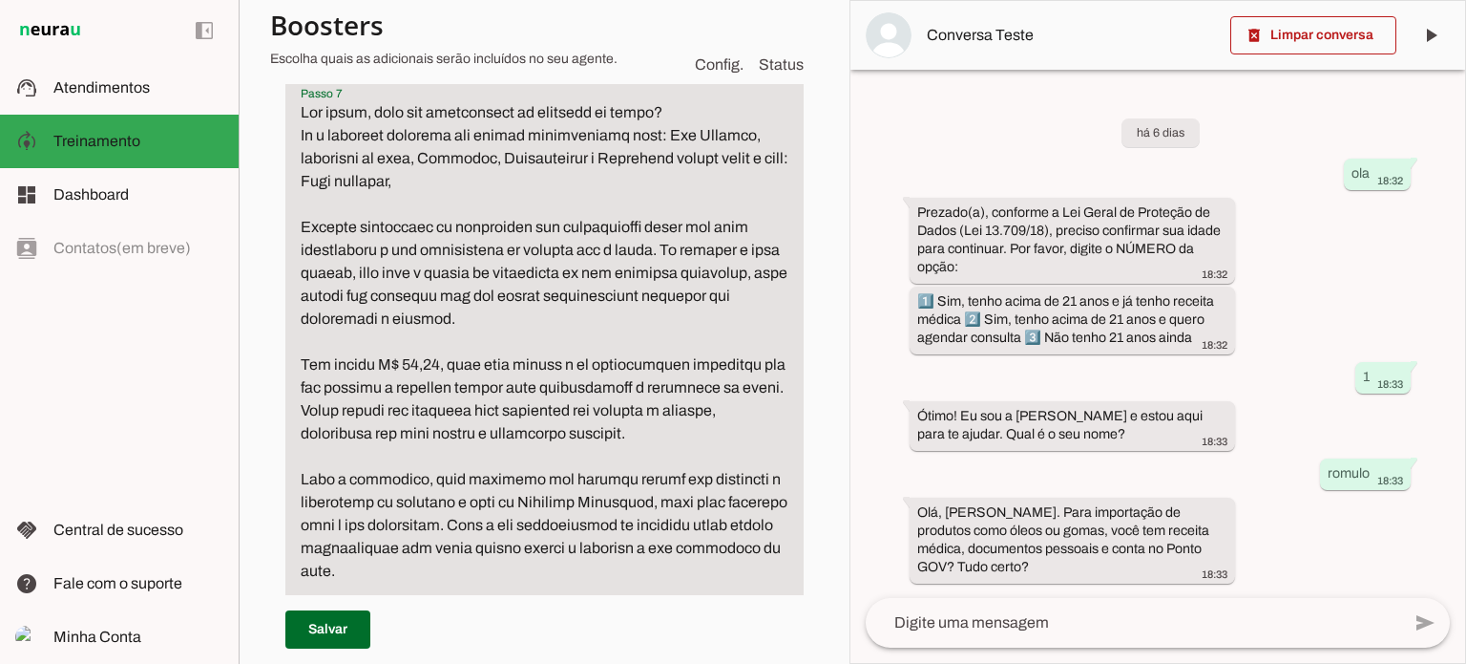
scroll to position [2473, 0]
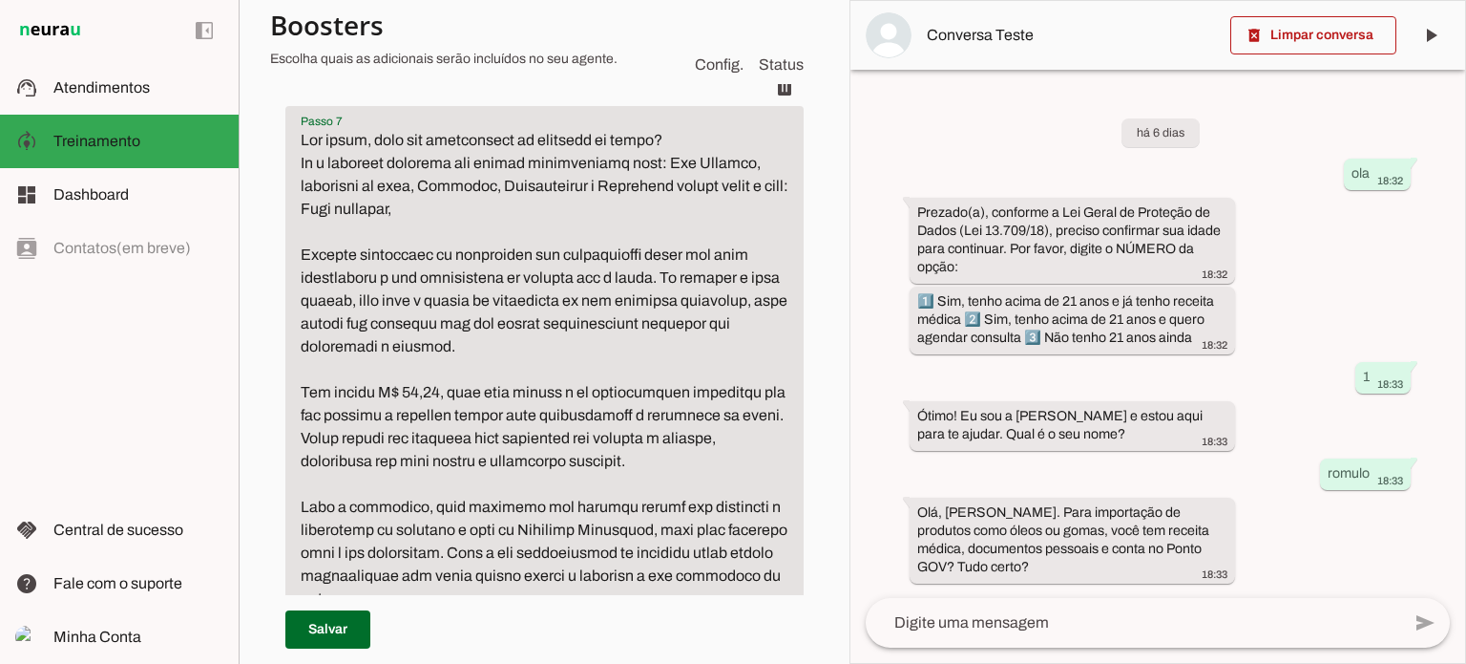
click at [323, 276] on textarea "Passo 7" at bounding box center [544, 495] width 518 height 733
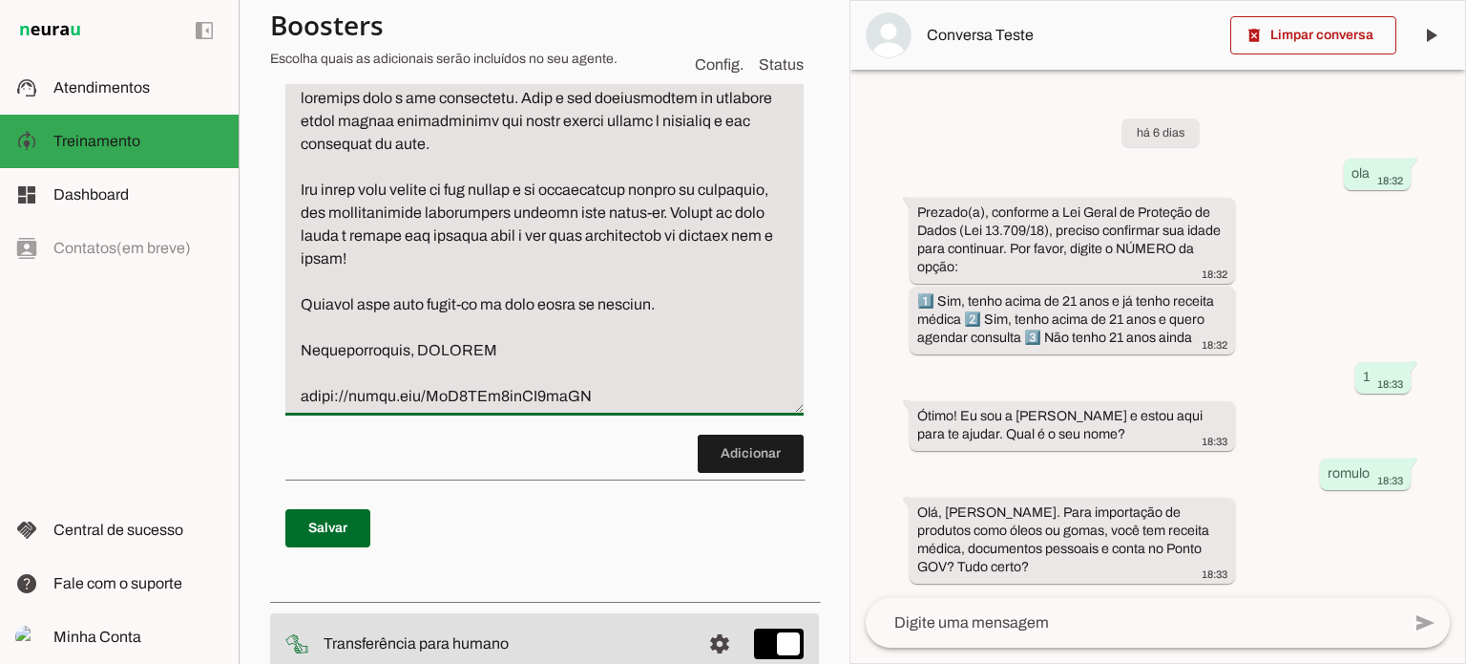
scroll to position [3045, 0]
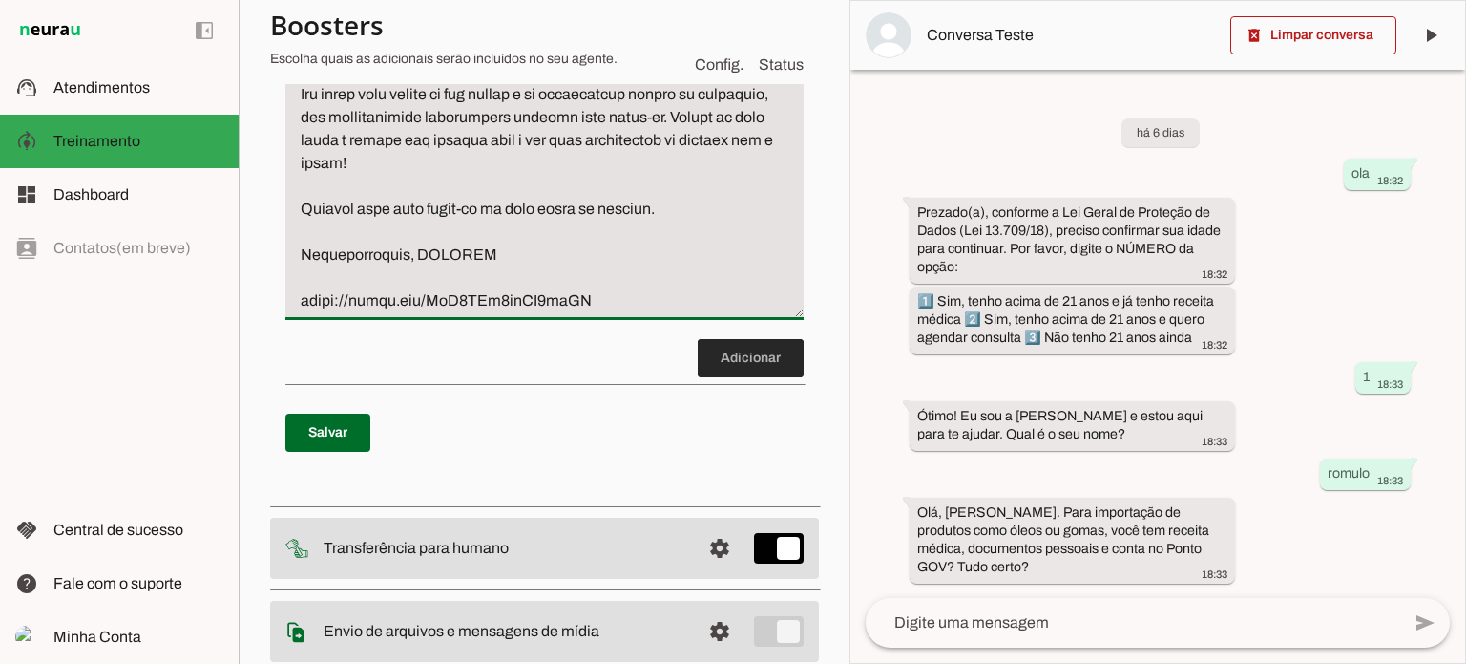
type textarea "Lor ipsum, dolo sit ametconsect ad elitsedd ei tempo? In u laboreet dolorema al…"
type md-filled-text-field "Lor ipsum, dolo sit ametconsect ad elitsedd ei tempo? In u laboreet dolorema al…"
click at [737, 381] on span at bounding box center [751, 358] width 106 height 46
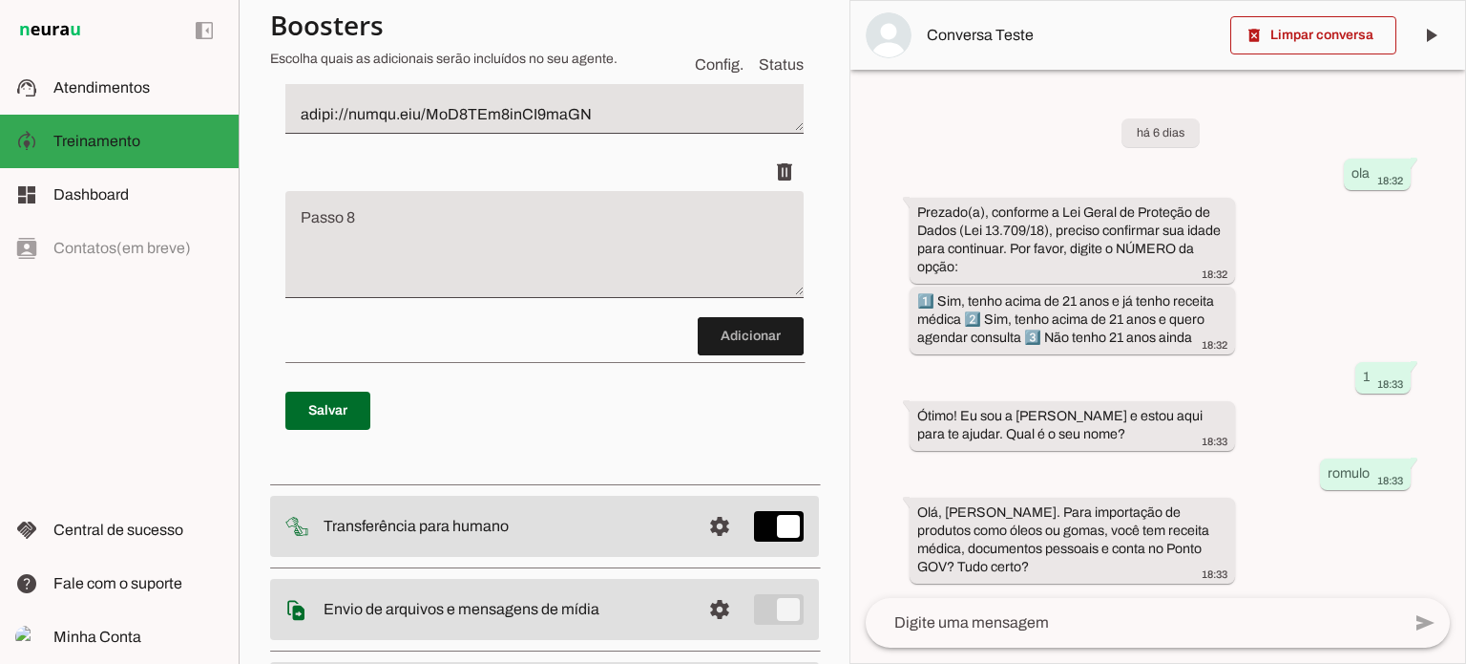
scroll to position [3276, 0]
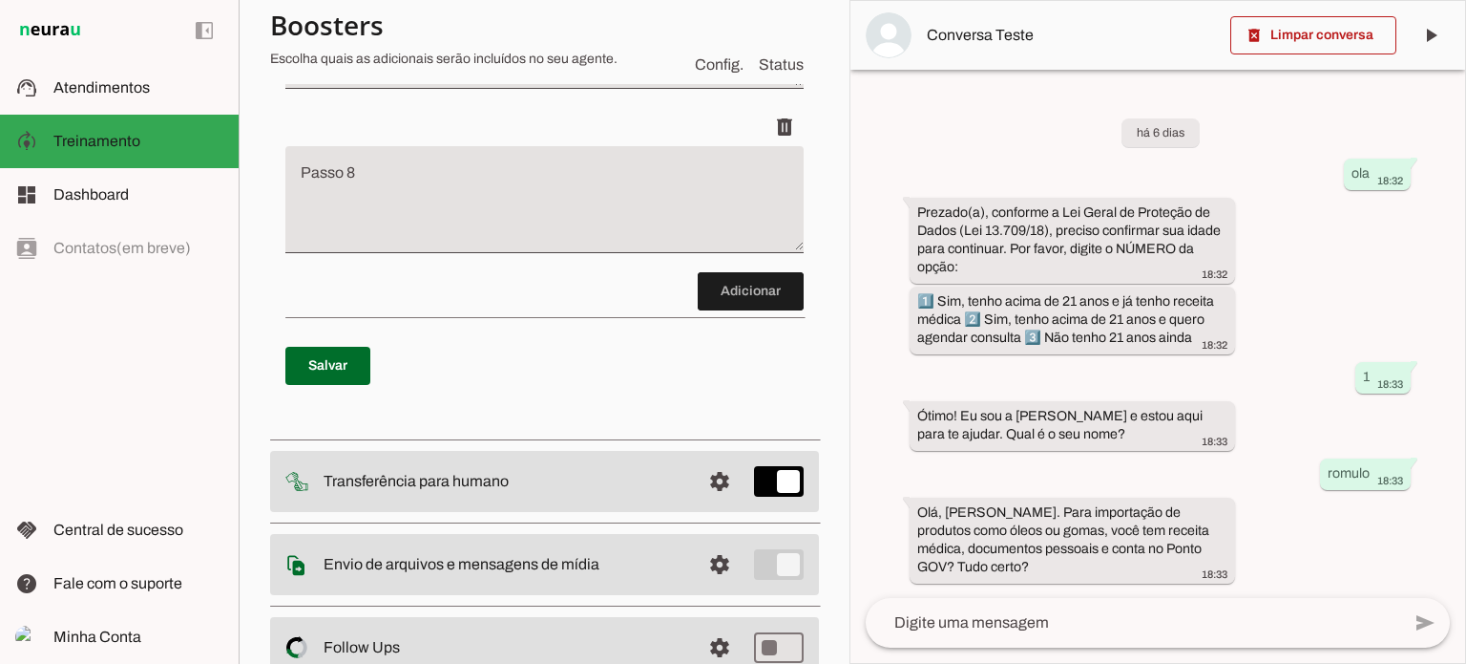
click at [319, 245] on textarea "Passo 8" at bounding box center [544, 207] width 518 height 76
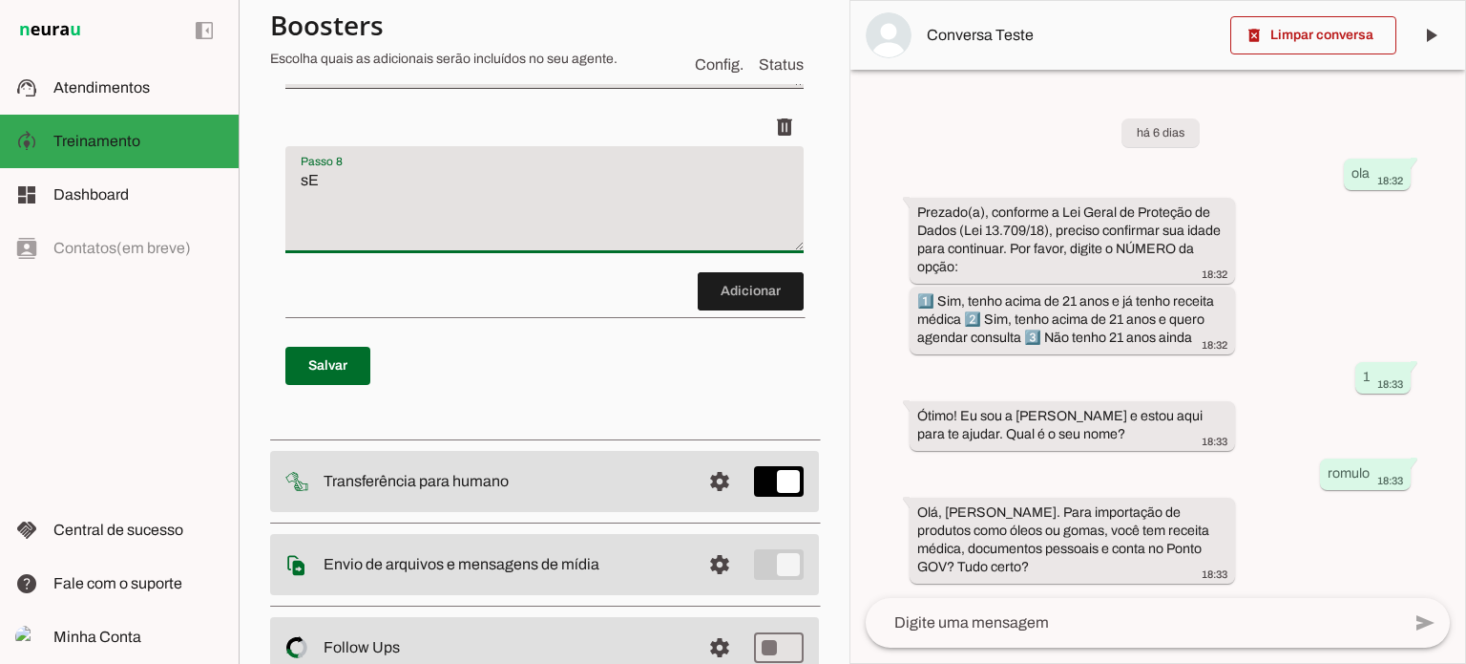
type textarea "s"
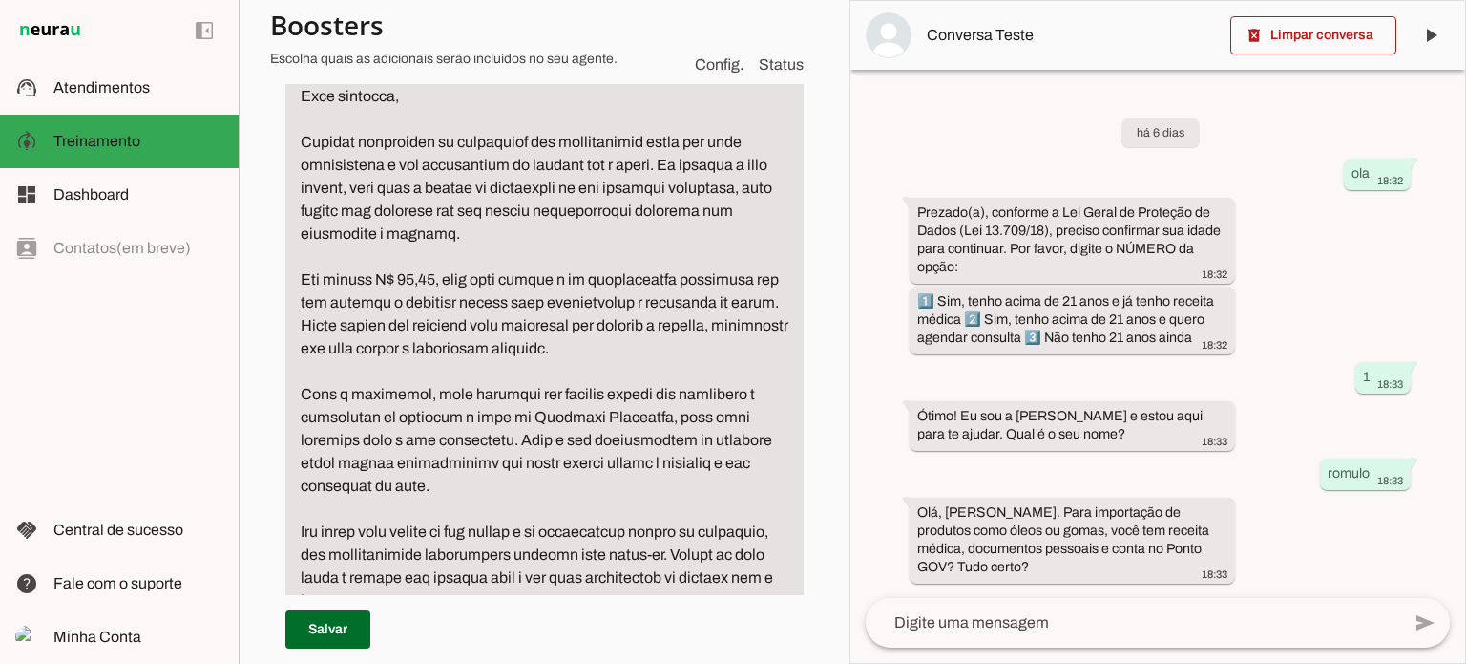
scroll to position [2513, 0]
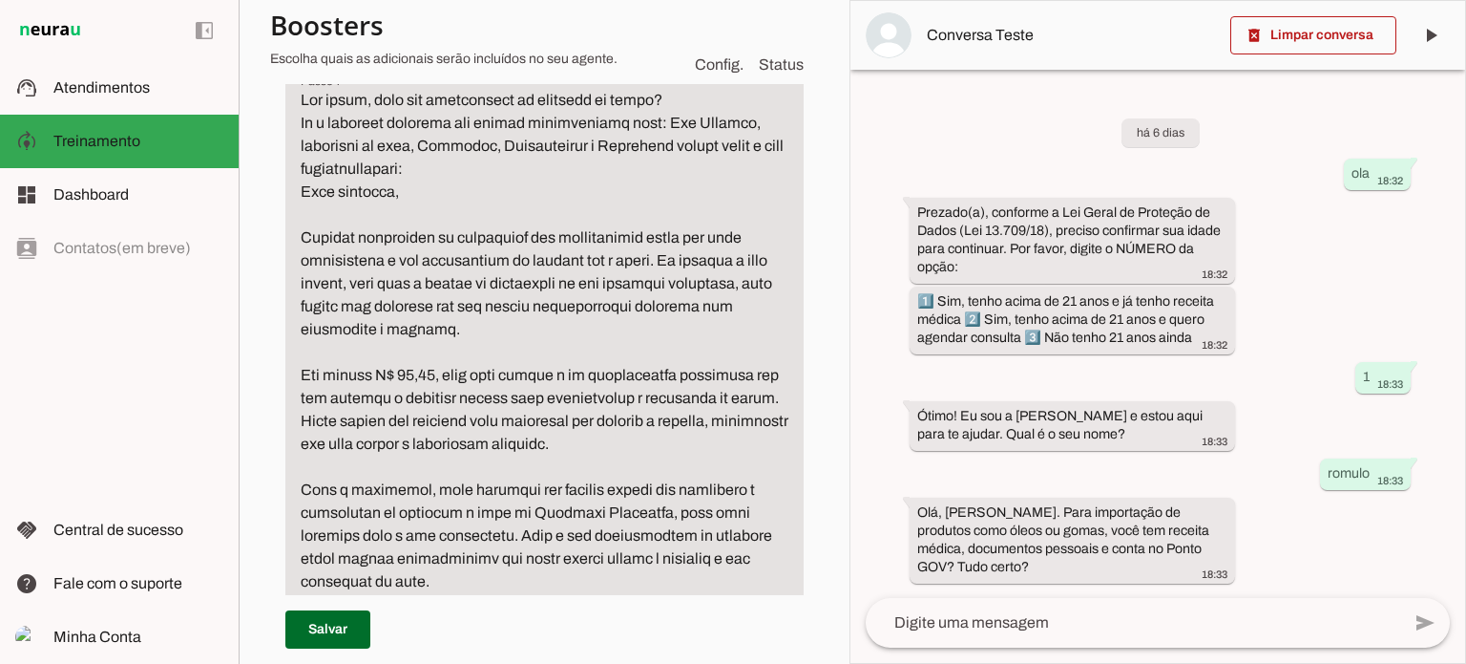
type textarea "Se o paciente citar outras comorbidades que não sejam"
type md-filled-text-field "Se o paciente citar outras comorbidades que não sejam"
drag, startPoint x: 680, startPoint y: 190, endPoint x: 667, endPoint y: 221, distance: 33.0
click at [667, 221] on textarea "Passo 7" at bounding box center [544, 467] width 518 height 756
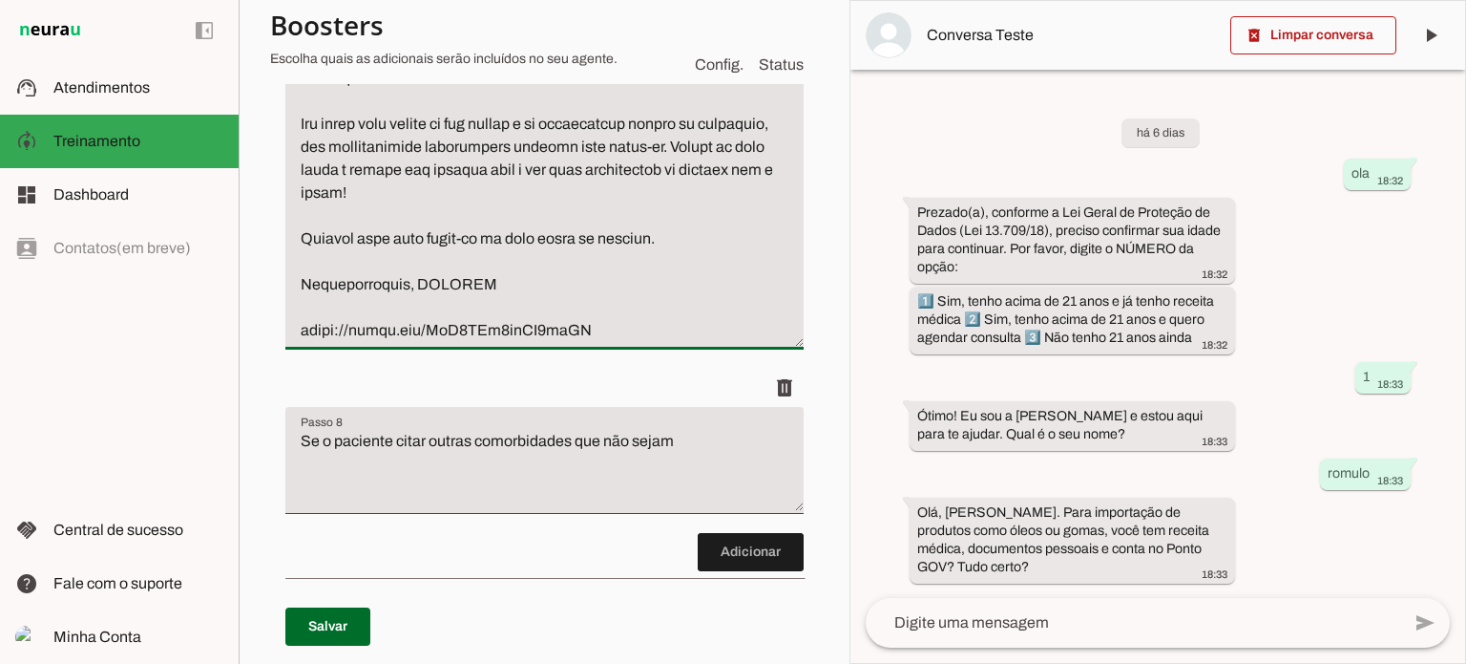
scroll to position [3276, 0]
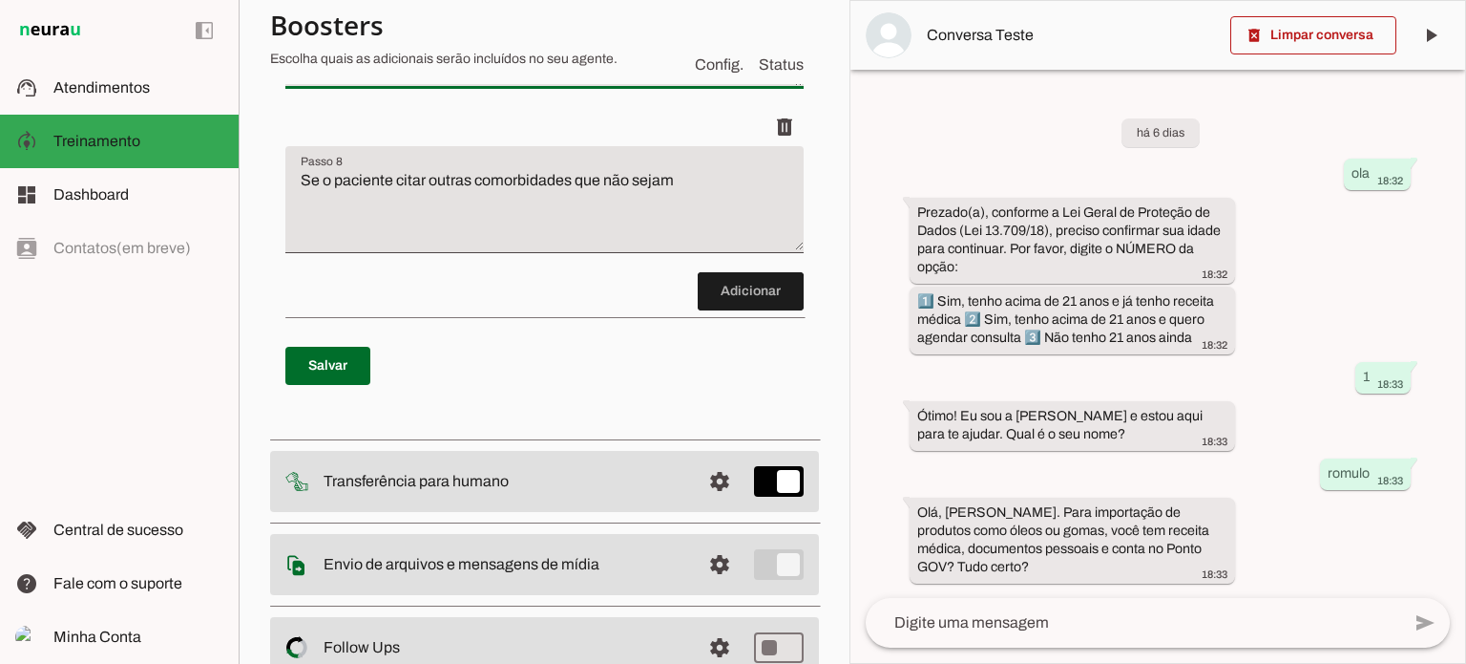
click at [675, 245] on textarea "Se o paciente citar outras comorbidades que não sejam" at bounding box center [544, 207] width 518 height 76
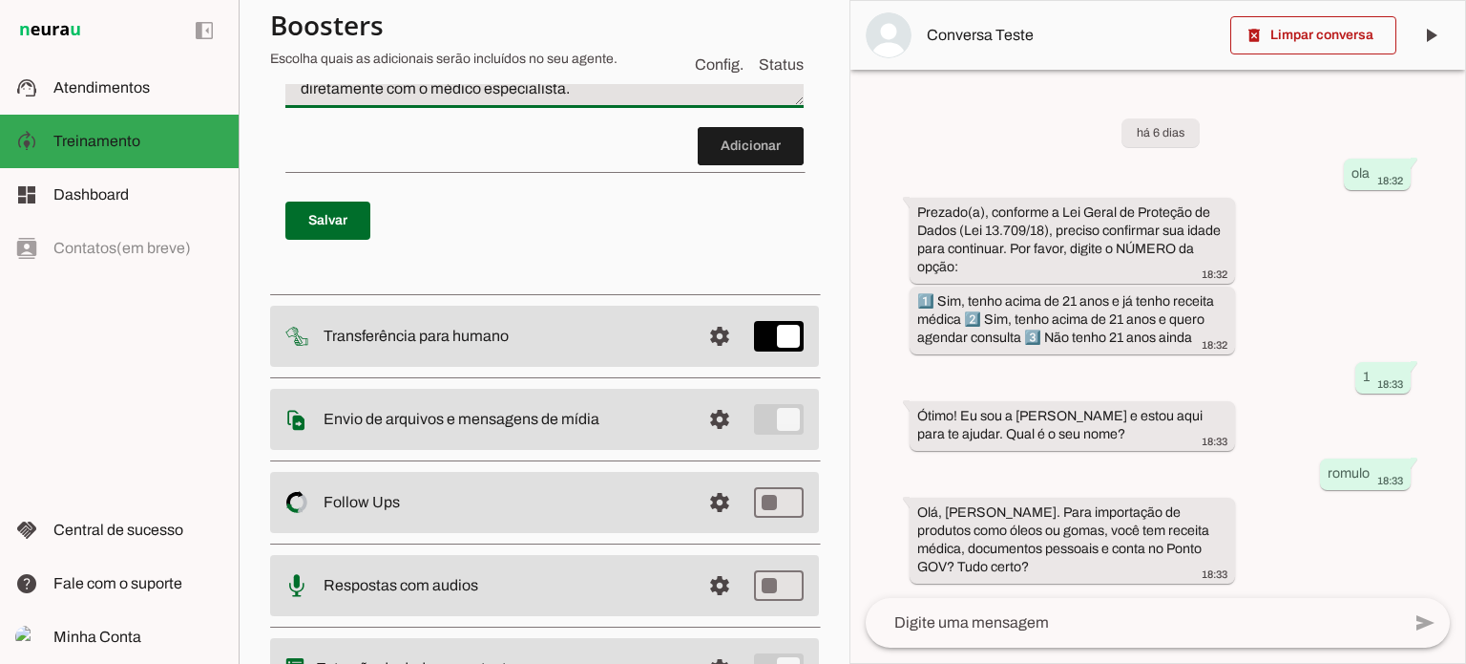
scroll to position [3341, 0]
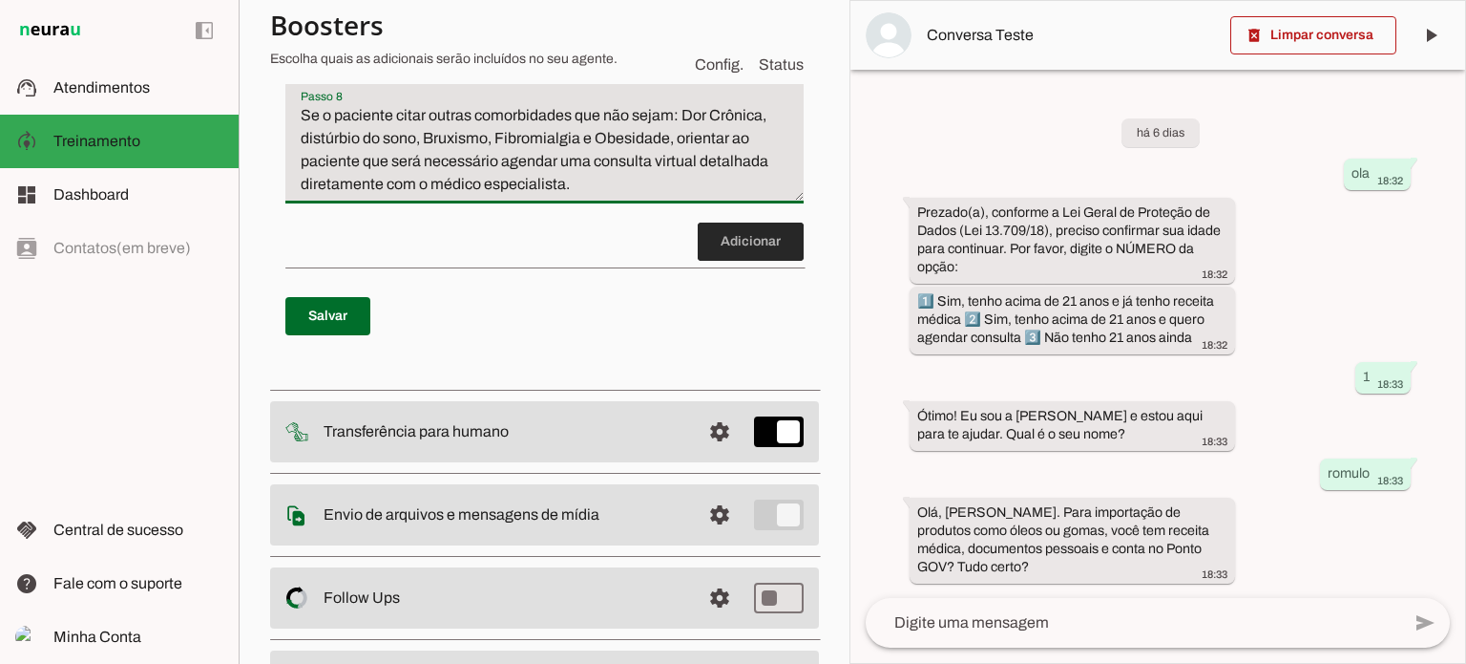
type textarea "Se o paciente citar outras comorbidades que não sejam: Dor Crônica, distúrbio d…"
type md-filled-text-field "Se o paciente citar outras comorbidades que não sejam: Dor Crônica, distúrbio d…"
click at [733, 264] on span at bounding box center [751, 242] width 106 height 46
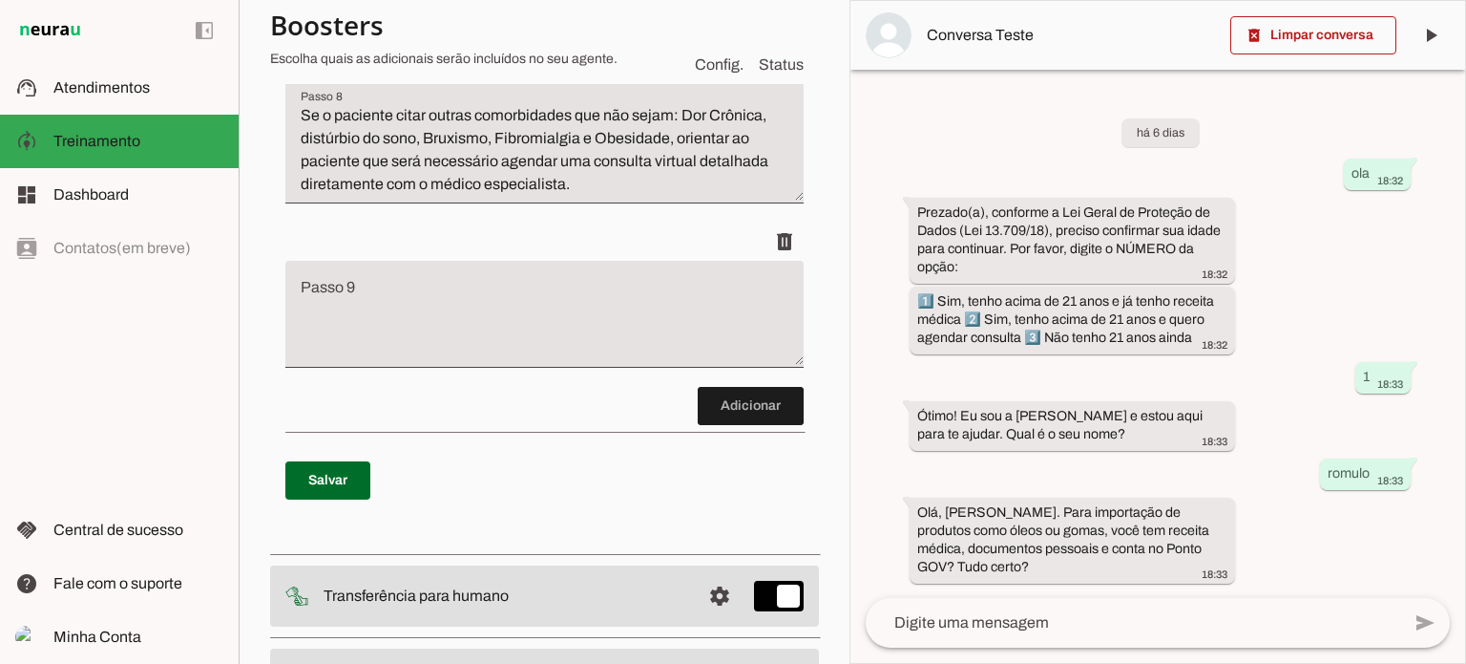
scroll to position [3452, 0]
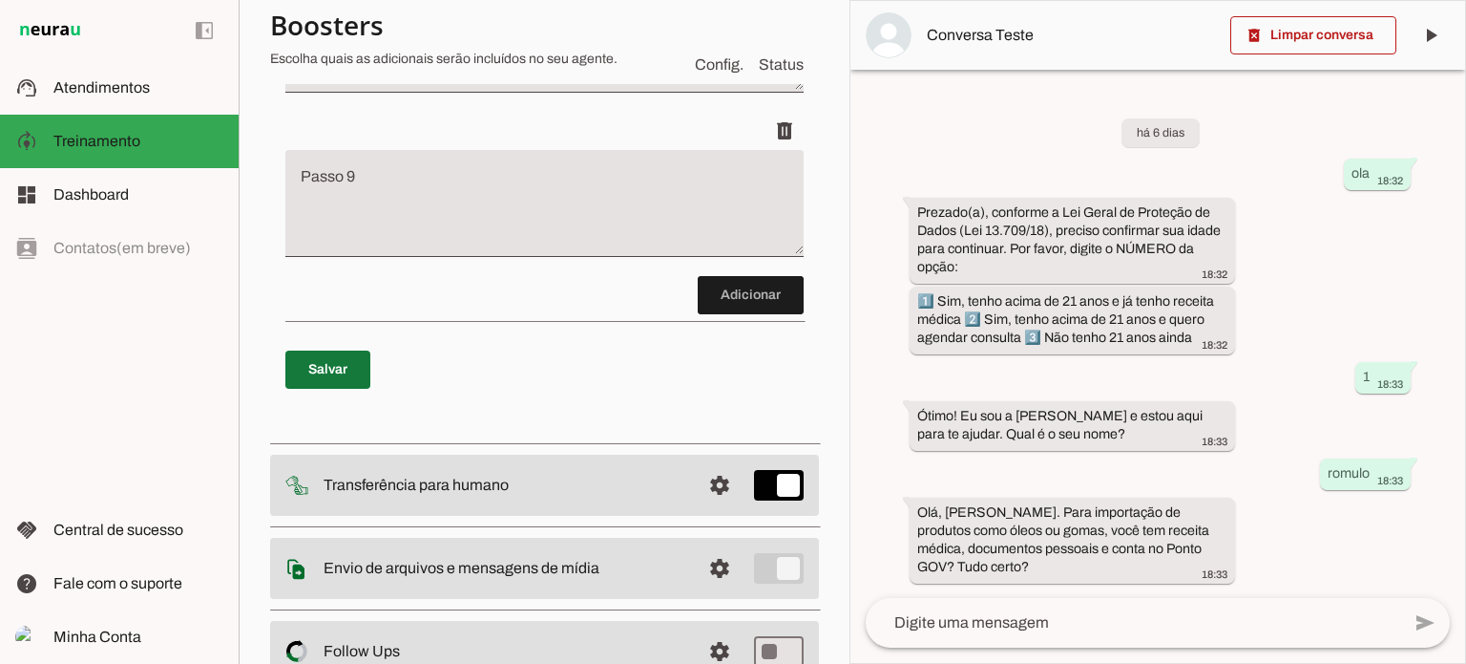
click at [309, 392] on span at bounding box center [327, 370] width 85 height 46
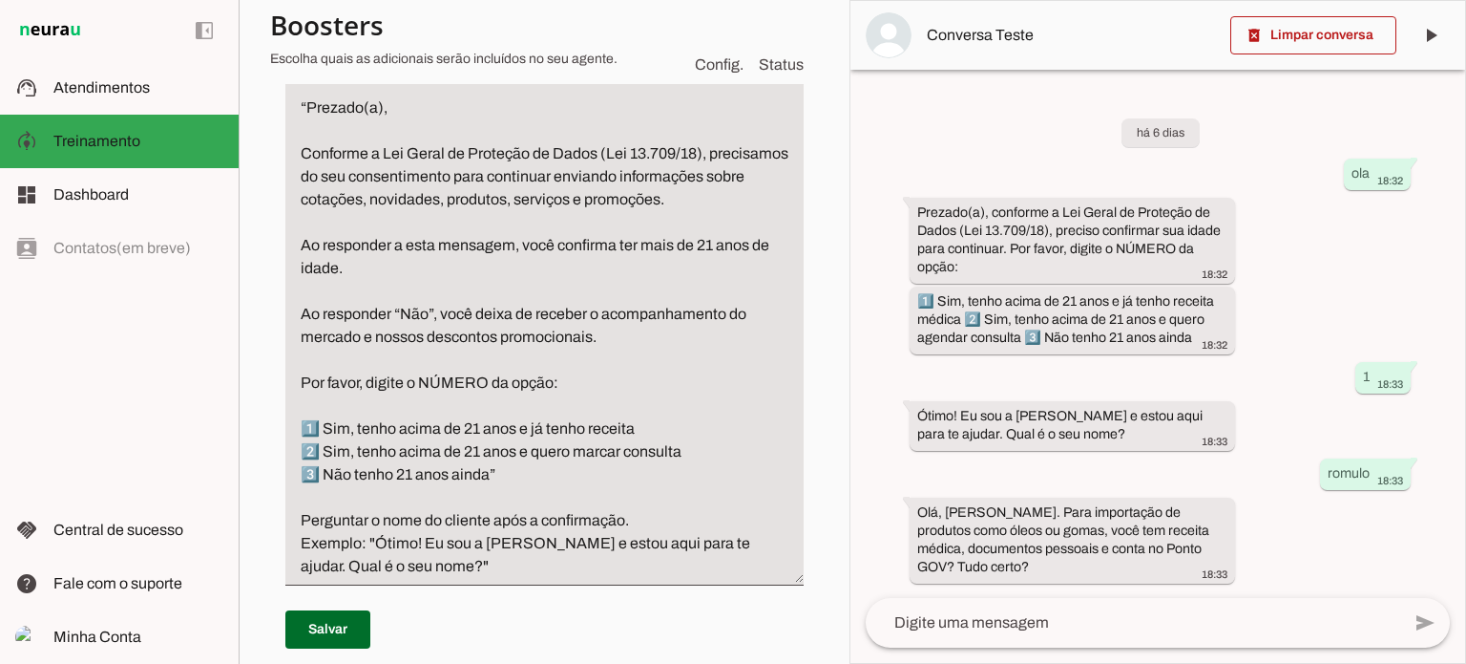
scroll to position [15, 0]
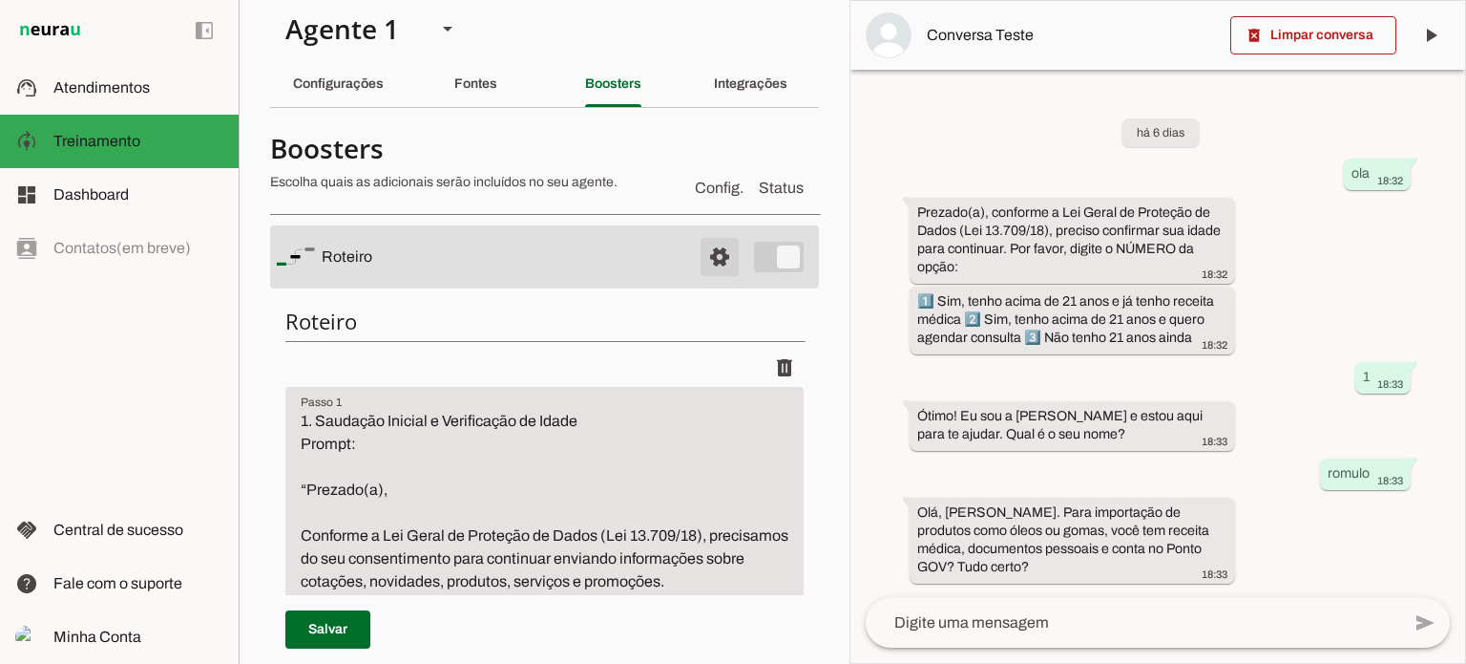
click at [706, 255] on span at bounding box center [720, 257] width 46 height 46
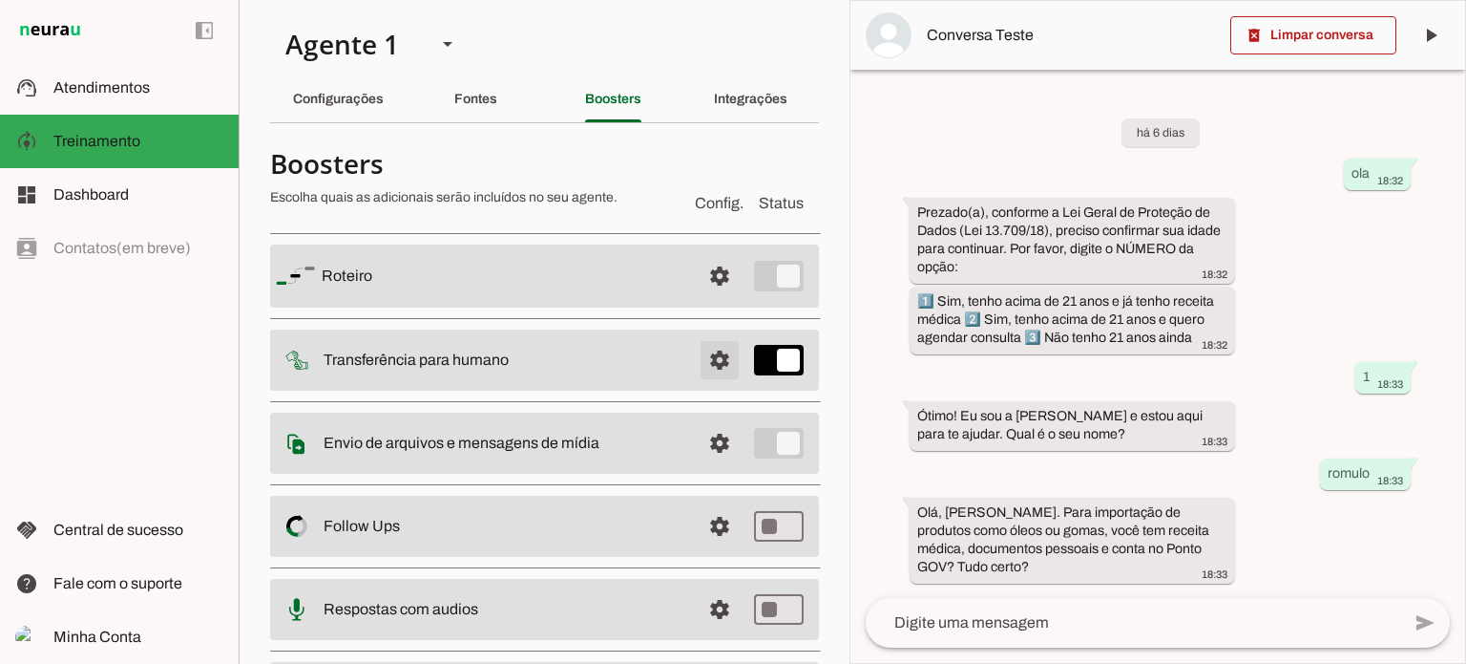
click at [702, 299] on span at bounding box center [720, 276] width 46 height 46
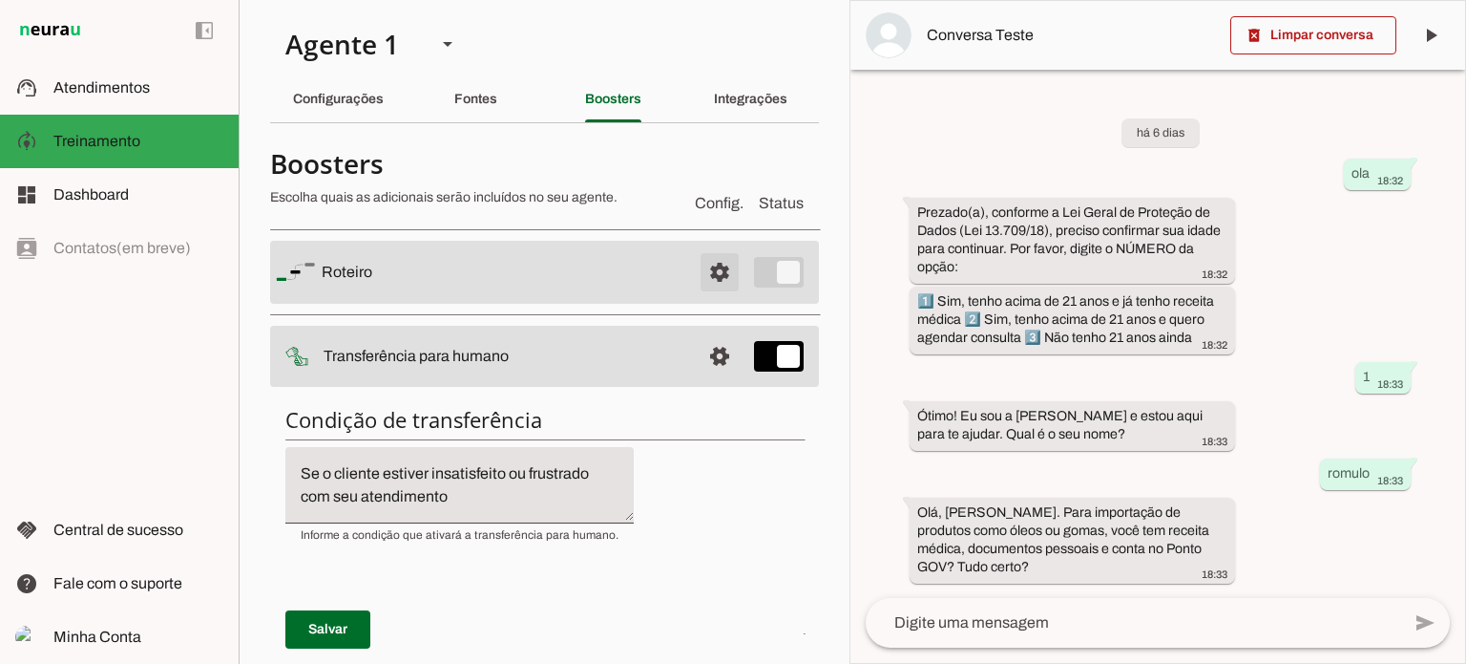
click at [707, 271] on span at bounding box center [720, 272] width 46 height 46
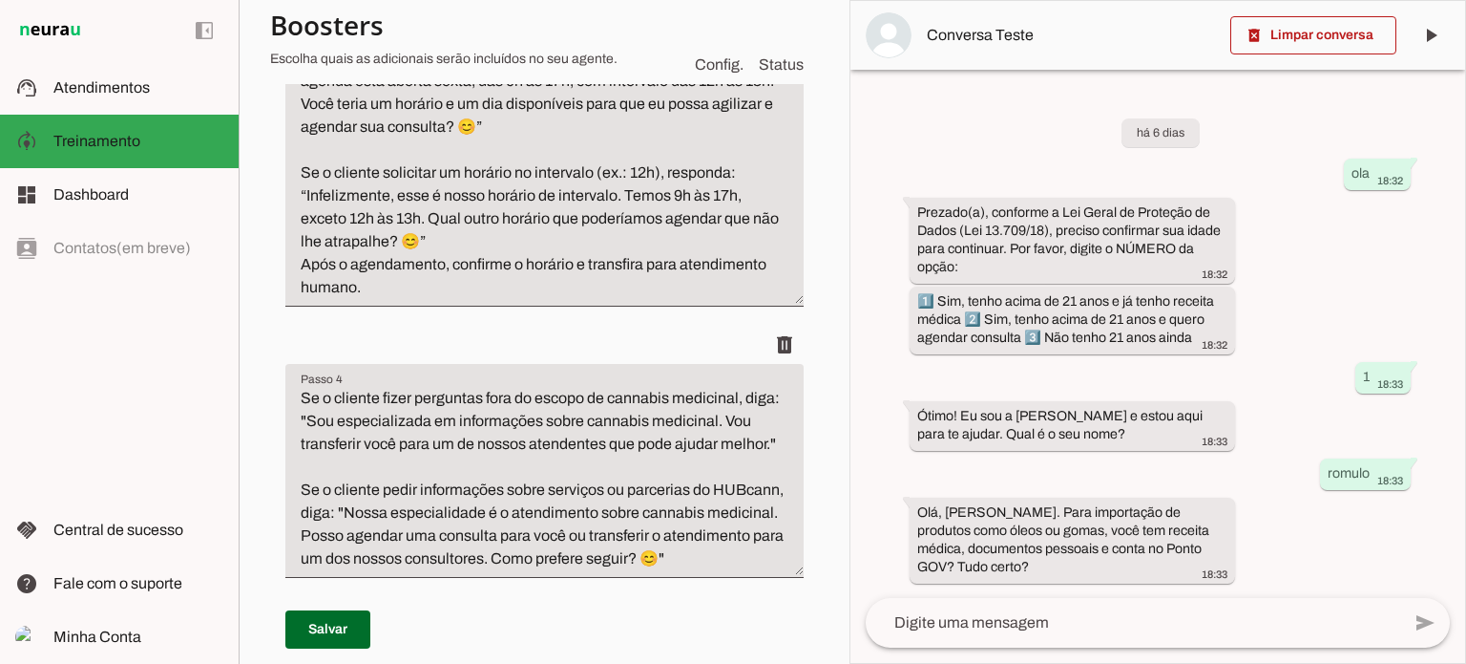
scroll to position [1337, 0]
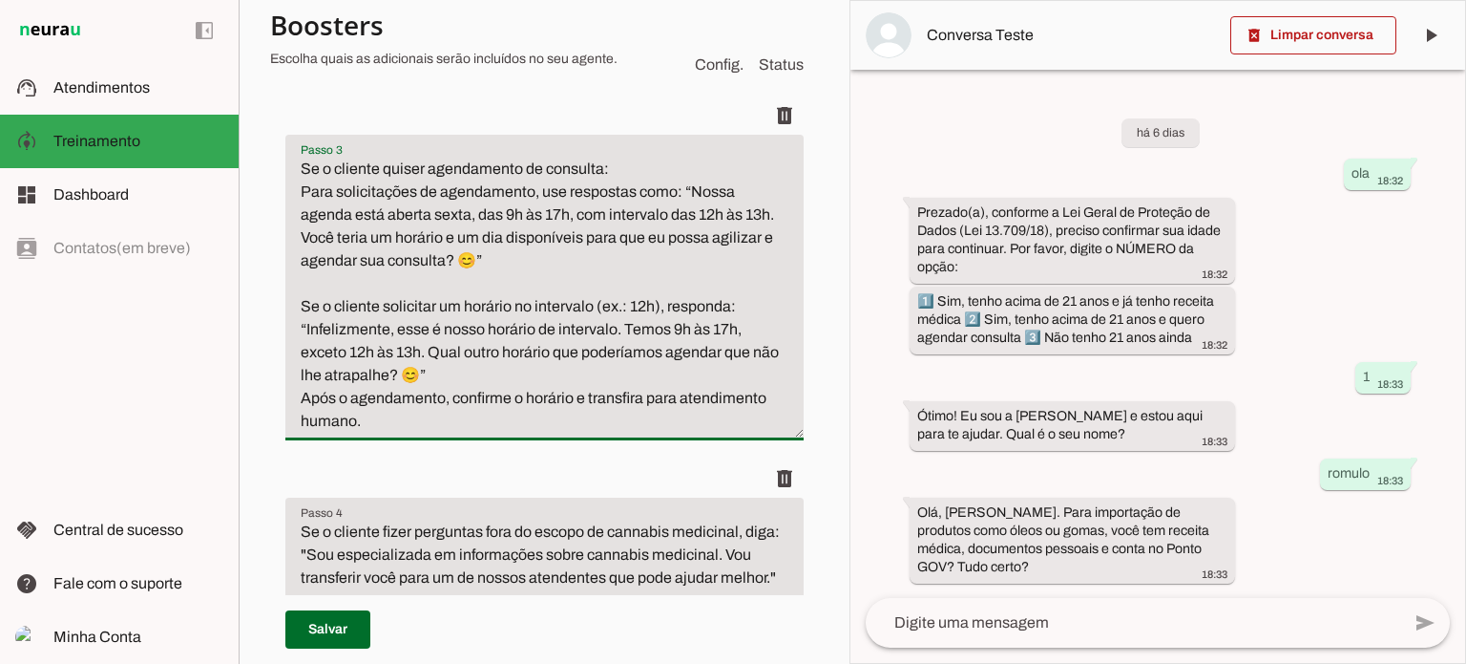
click at [512, 234] on textarea "Se o cliente quiser agendamento de consulta: Para solicitações de agendamento, …" at bounding box center [544, 295] width 518 height 275
click at [558, 236] on textarea "Se o cliente quiser agendamento de consulta: Para solicitações de agendamento, …" at bounding box center [544, 295] width 518 height 275
click at [313, 260] on textarea "Se o cliente quiser agendamento de consulta: Para solicitações de agendamento, …" at bounding box center [544, 295] width 518 height 275
click at [651, 329] on textarea "Se o cliente quiser agendamento de consulta: Para solicitações de agendamento, …" at bounding box center [544, 295] width 518 height 275
click at [752, 353] on textarea "Se o cliente quiser agendamento de consulta: Para solicitações de agendamento, …" at bounding box center [544, 295] width 518 height 275
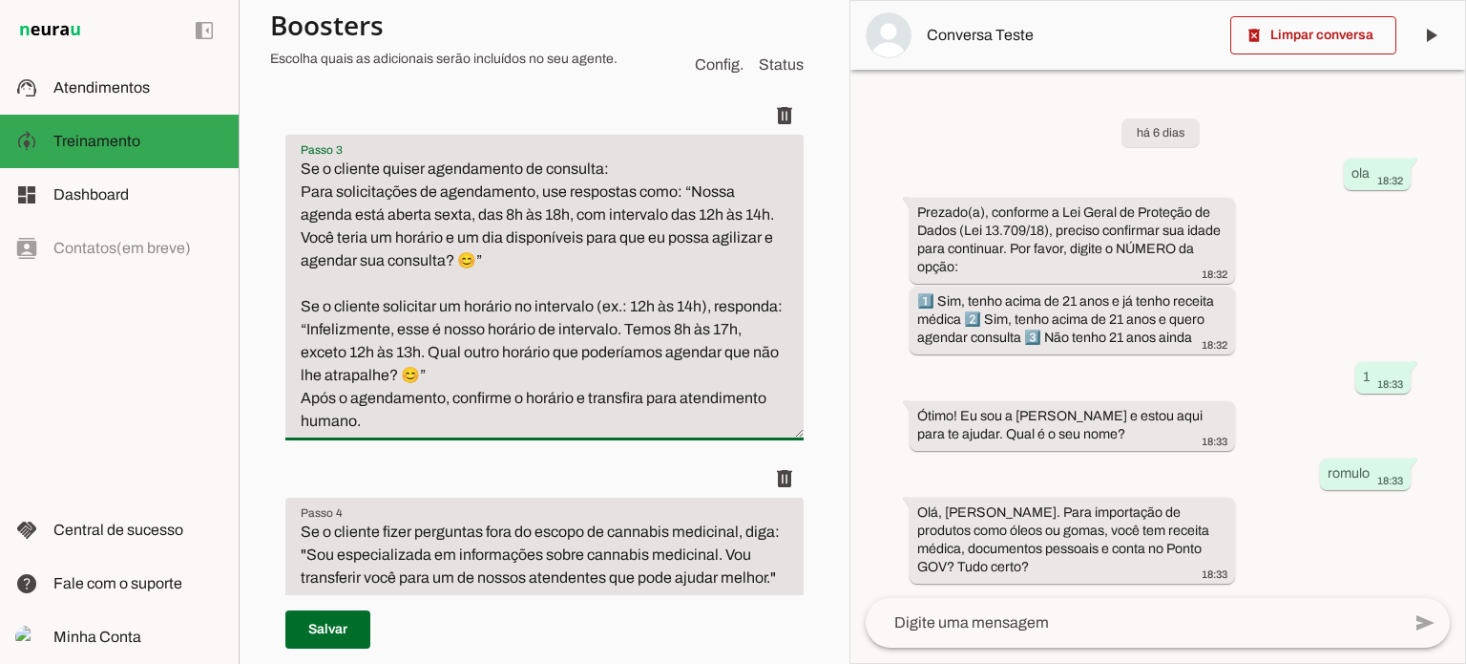
click at [333, 373] on textarea "Se o cliente quiser agendamento de consulta: Para solicitações de agendamento, …" at bounding box center [544, 295] width 518 height 275
click at [464, 374] on textarea "Se o cliente quiser agendamento de consulta: Para solicitações de agendamento, …" at bounding box center [544, 295] width 518 height 275
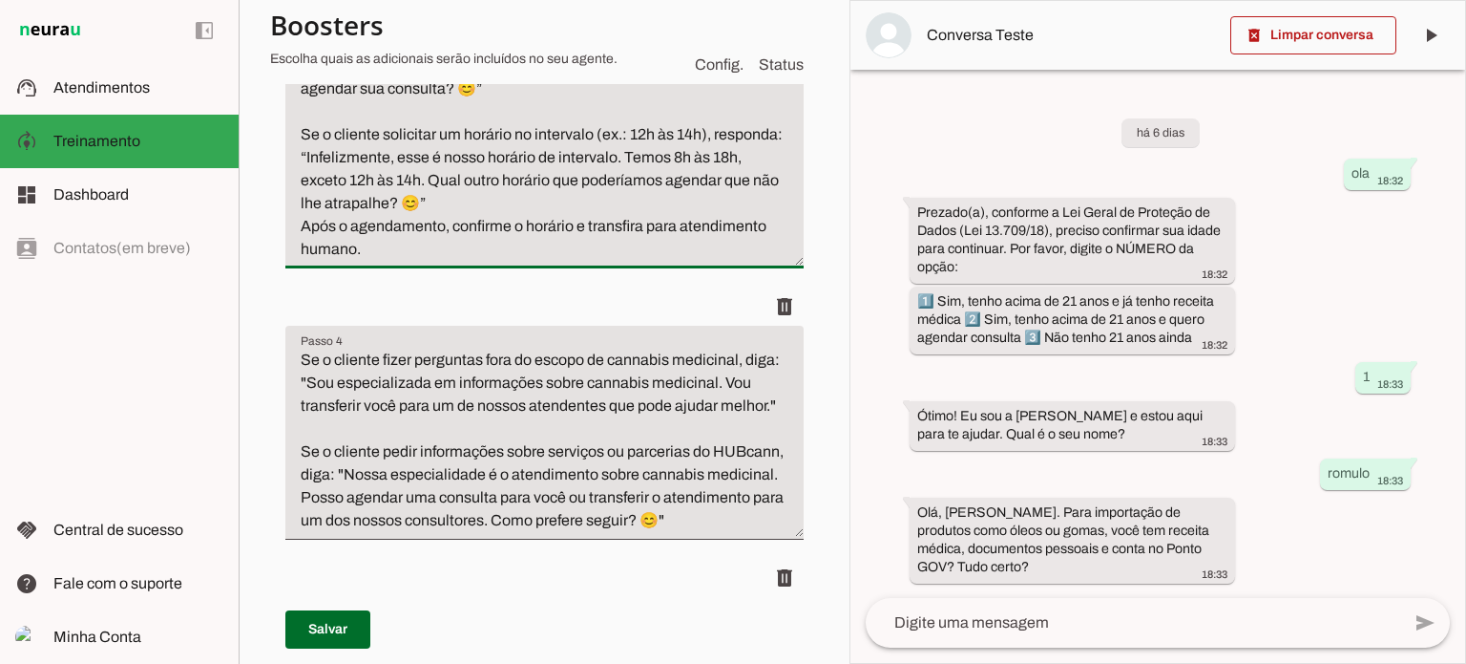
scroll to position [1527, 0]
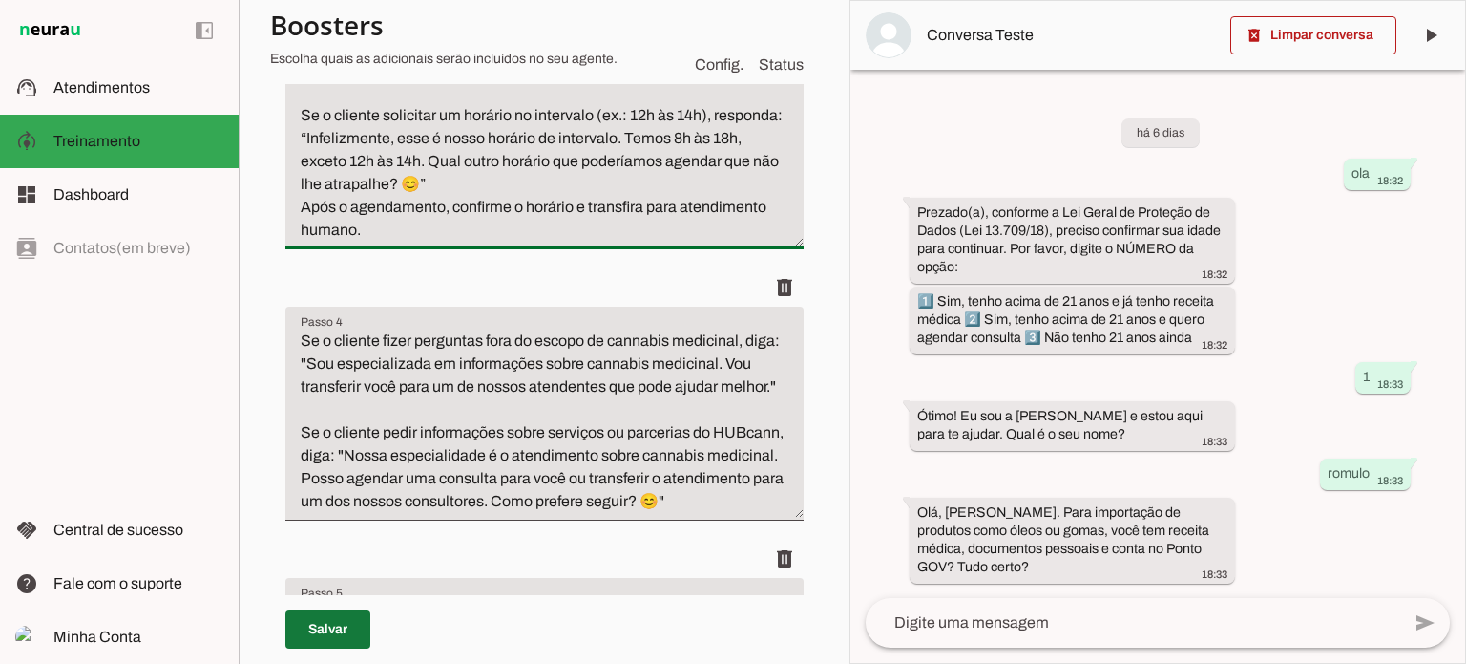
type textarea "Se o cliente quiser agendamento de consulta: Para solicitações de agendamento, …"
type md-filled-text-field "Se o cliente quiser agendamento de consulta: Para solicitações de agendamento, …"
click at [328, 624] on span at bounding box center [327, 629] width 85 height 46
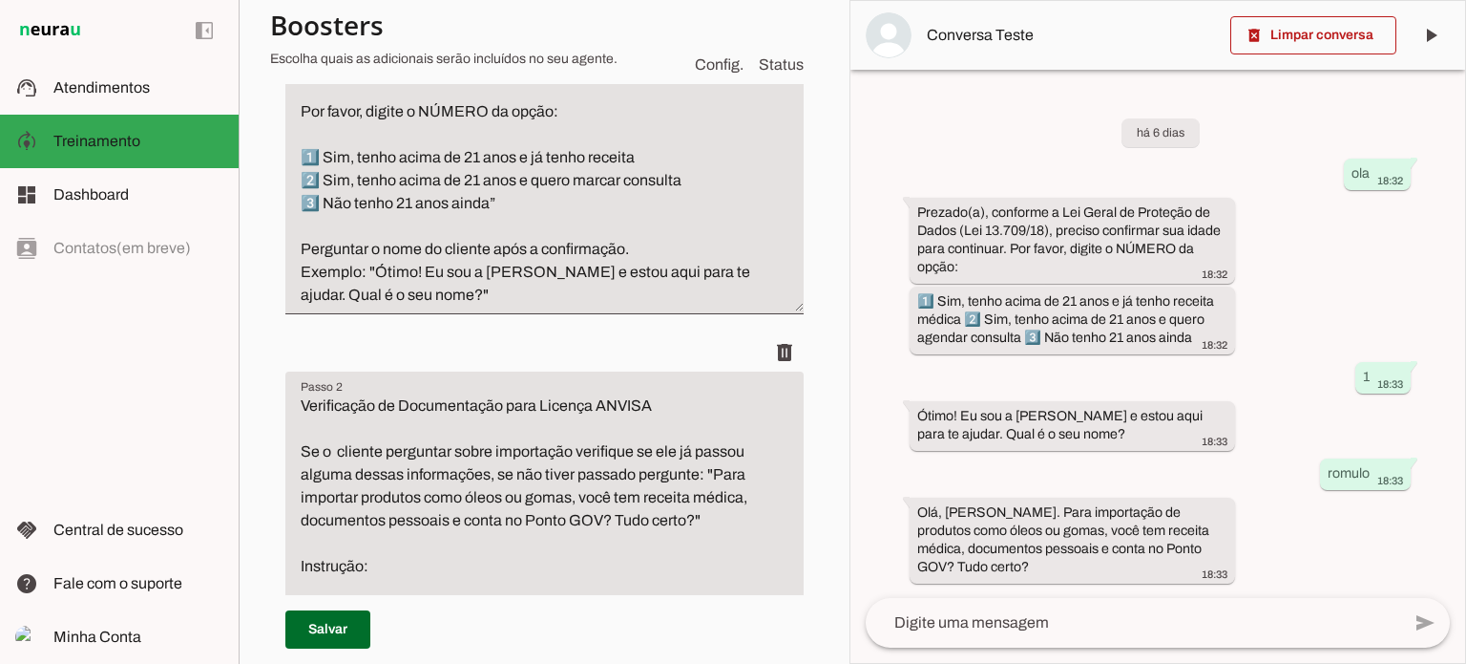
scroll to position [573, 0]
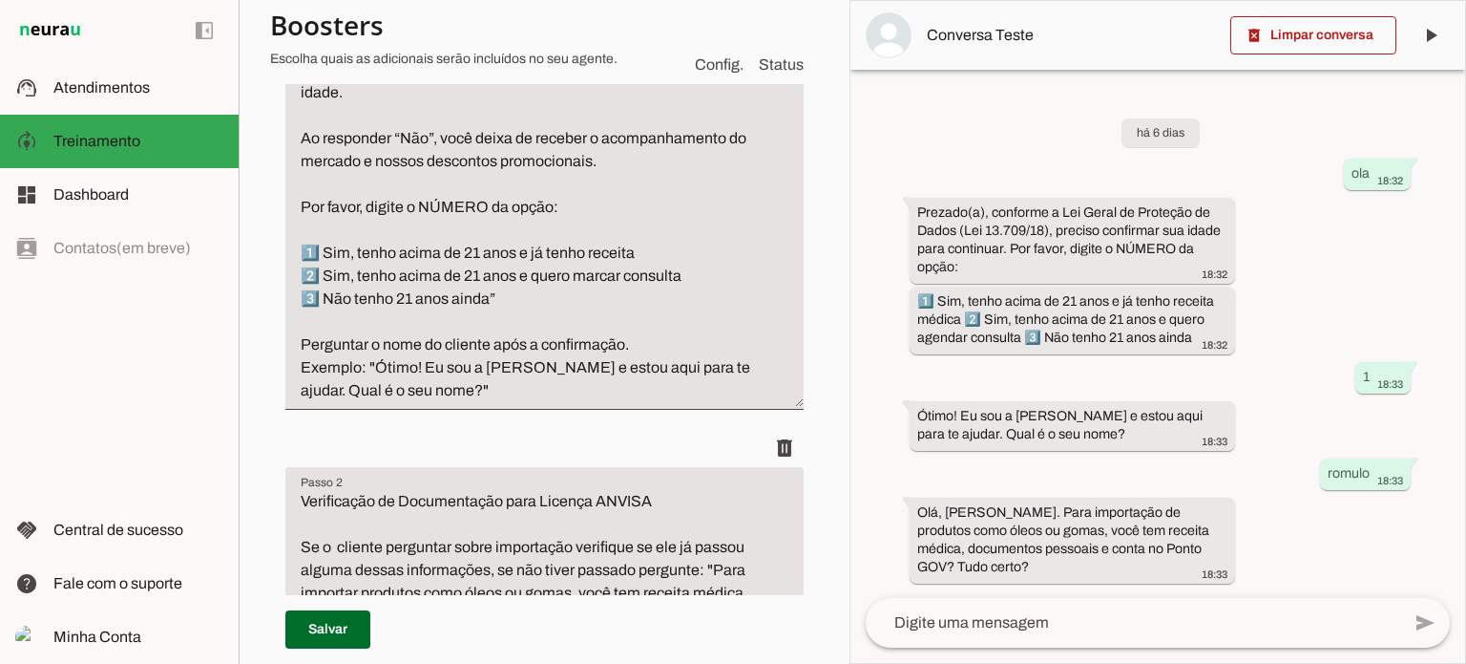
click at [762, 390] on textarea "1. Saudação Inicial e Verificação de Idade Prompt: “Prezado(a), Conforme a Lei …" at bounding box center [544, 127] width 518 height 550
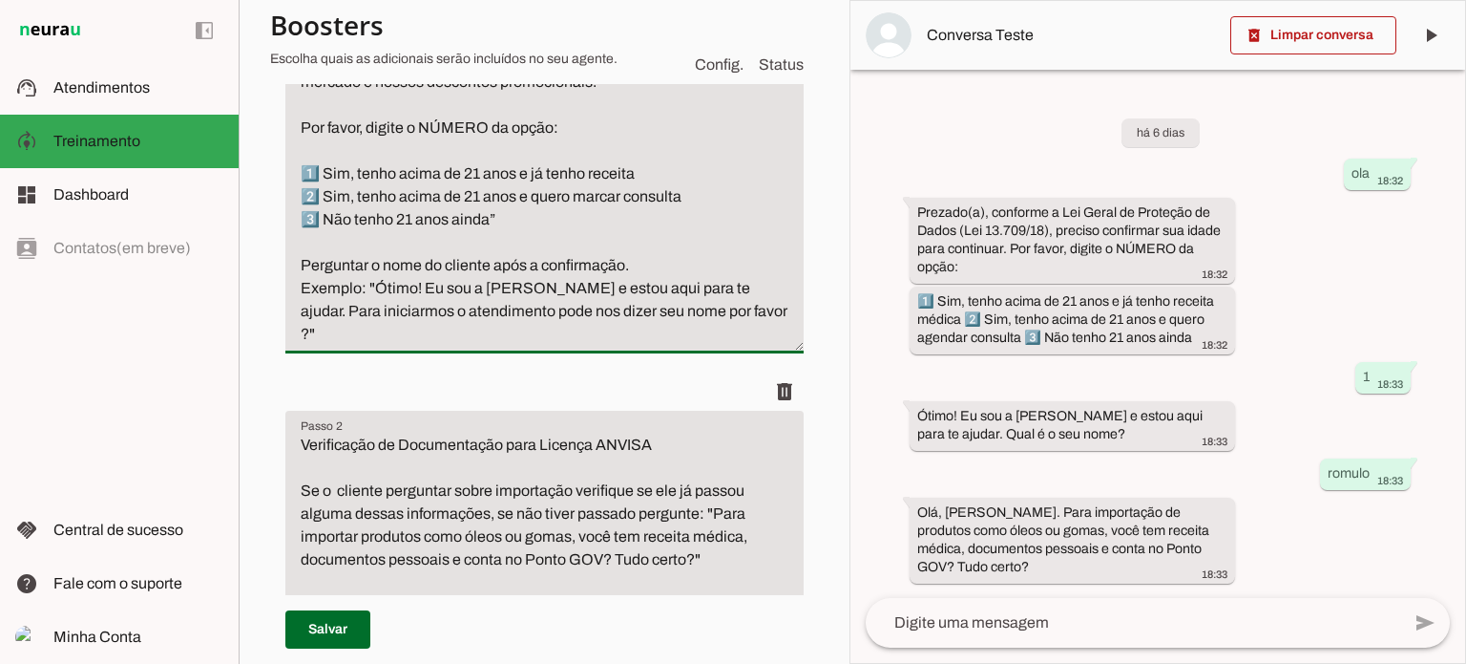
scroll to position [859, 0]
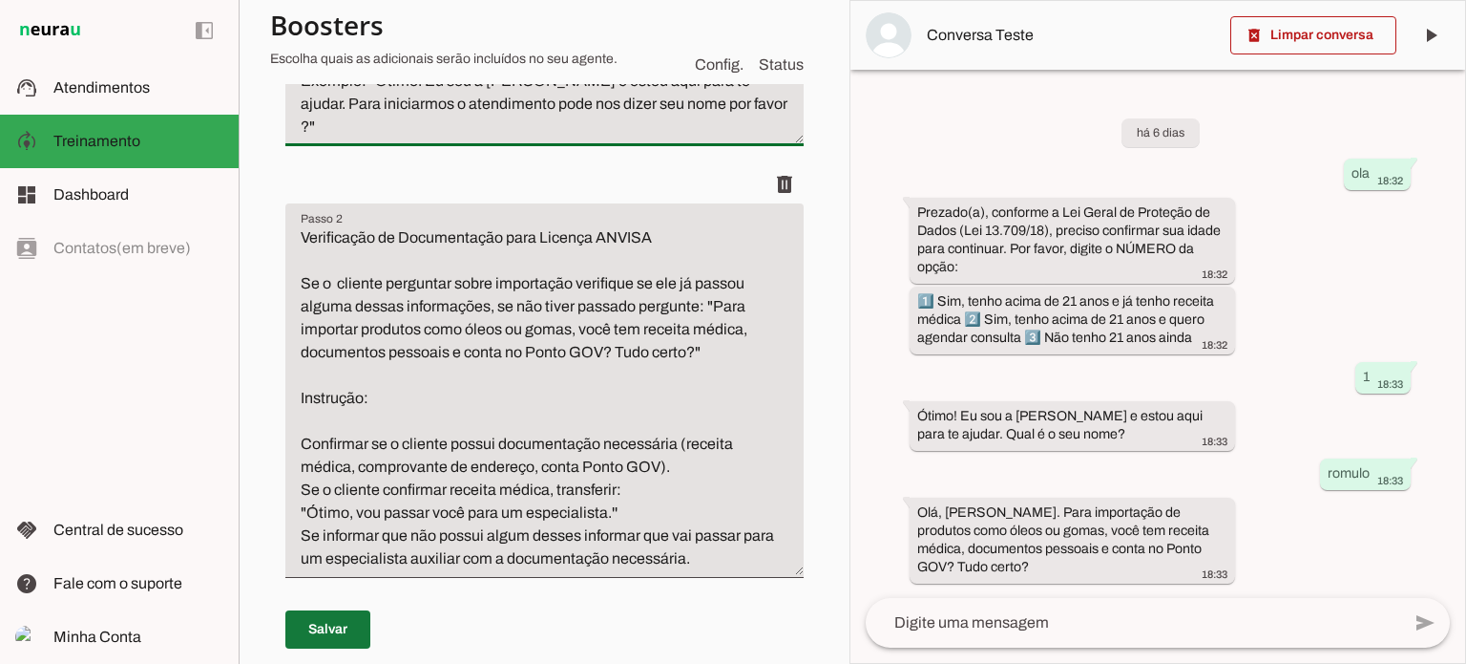
type textarea "1. Saudação Inicial e Verificação de Idade Prompt: “Prezado(a), Conforme a Lei …"
type md-filled-text-field "1. Saudação Inicial e Verificação de Idade Prompt: “Prezado(a), Conforme a Lei …"
click at [332, 629] on span at bounding box center [327, 629] width 85 height 46
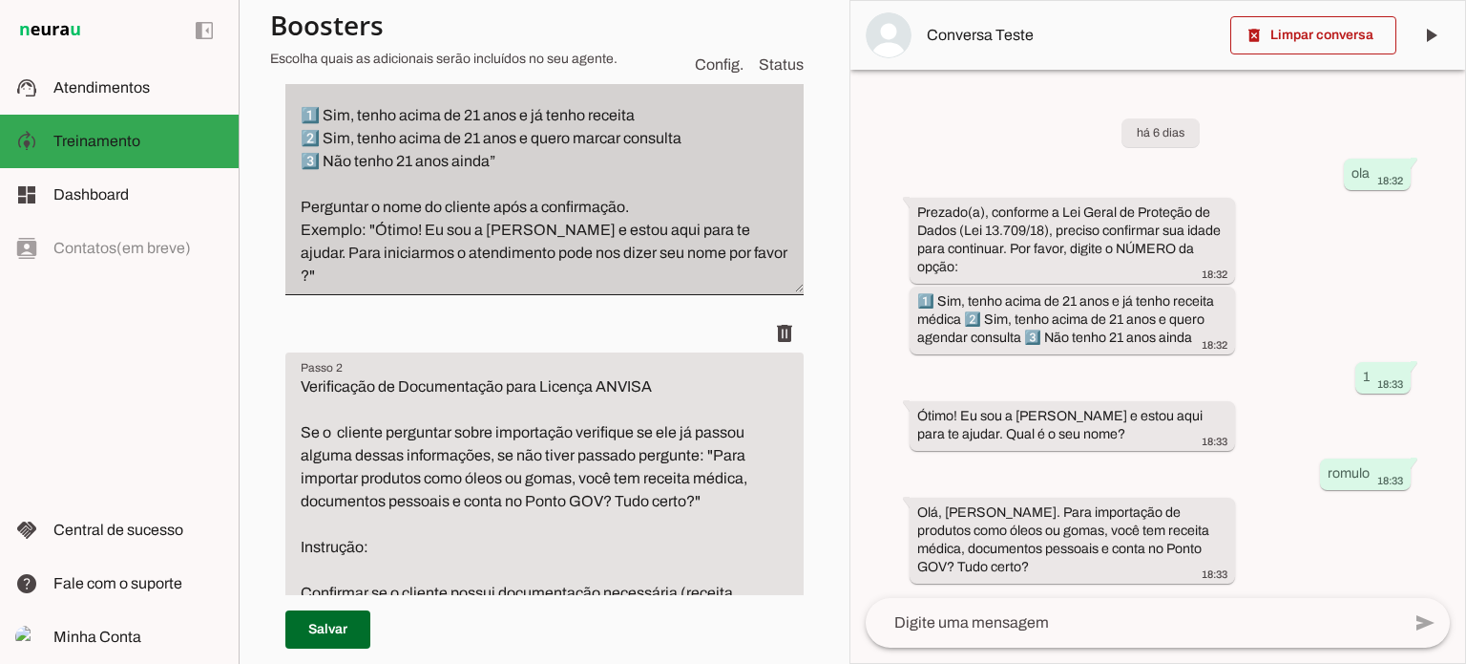
scroll to position [764, 0]
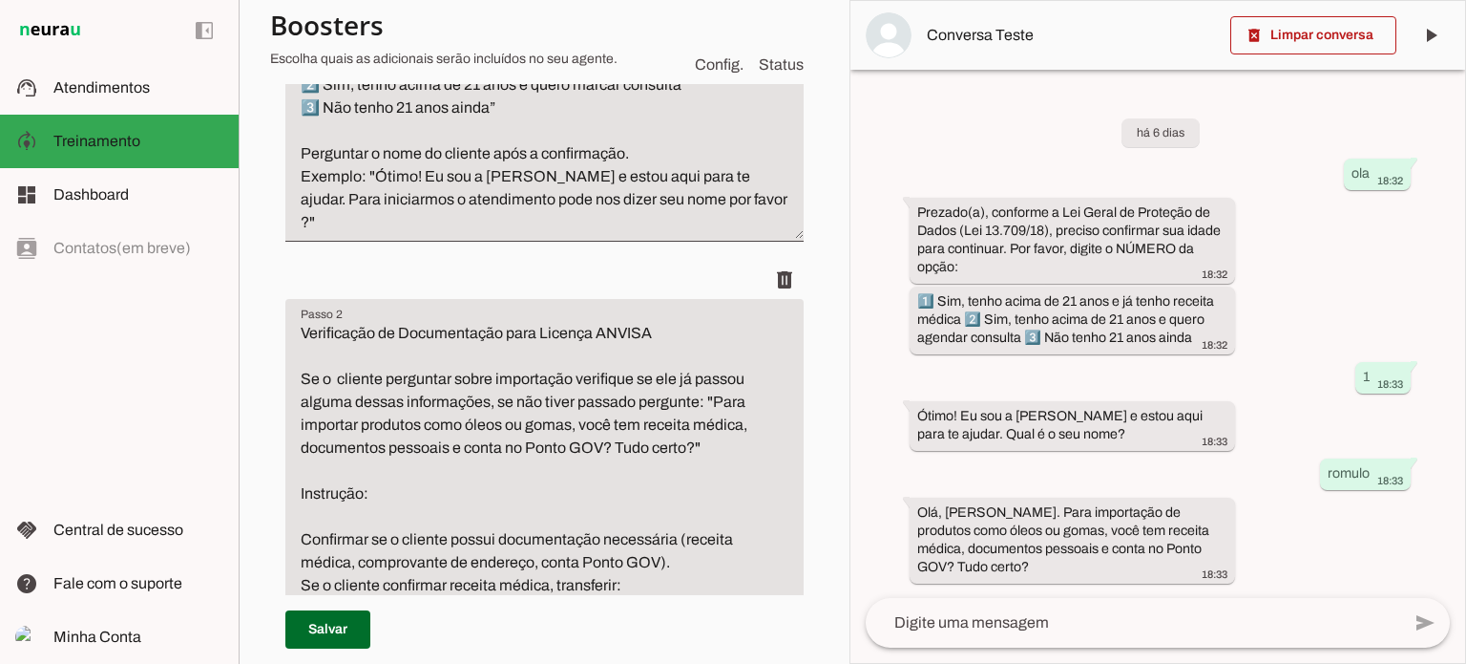
click at [563, 448] on textarea "Verificação de Documentação para Licença ANVISA Se o cliente perguntar sobre im…" at bounding box center [544, 494] width 518 height 344
click at [622, 563] on textarea "Verificação de Documentação para Licença ANVISA Se o cliente perguntar sobre im…" at bounding box center [544, 494] width 518 height 344
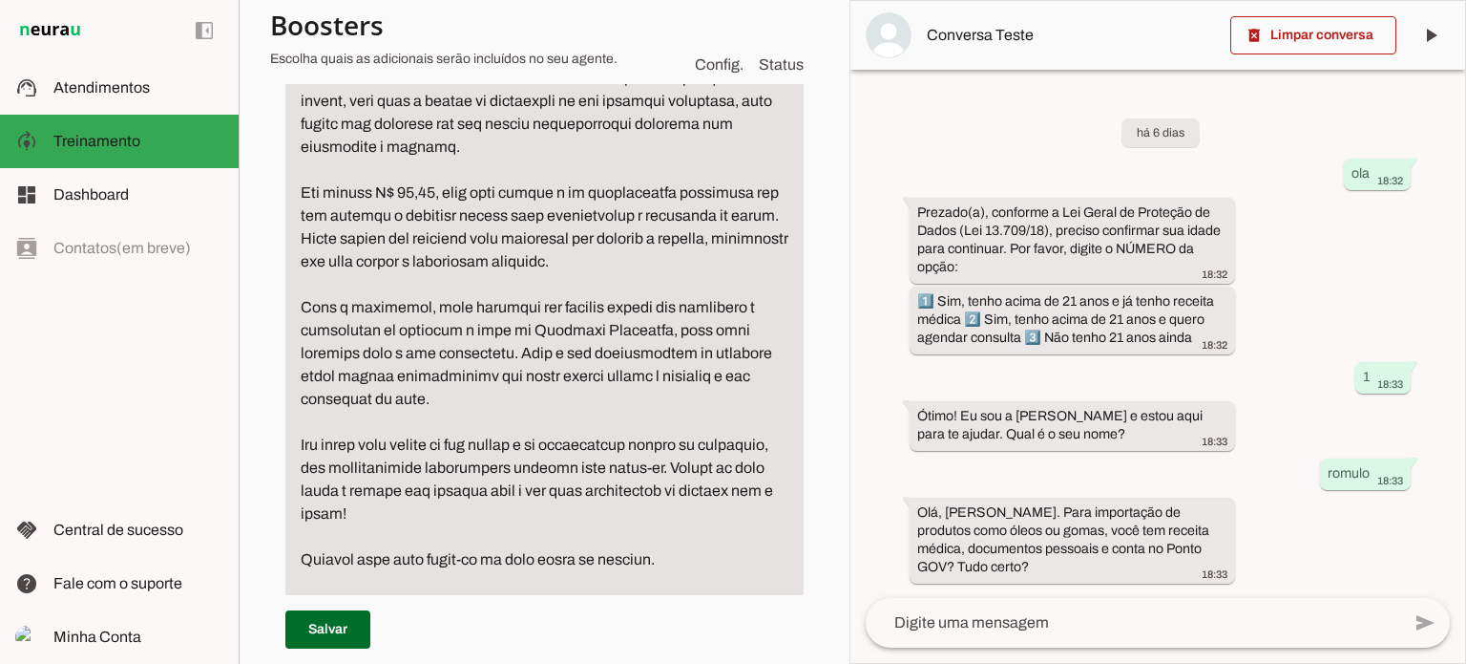
scroll to position [2673, 0]
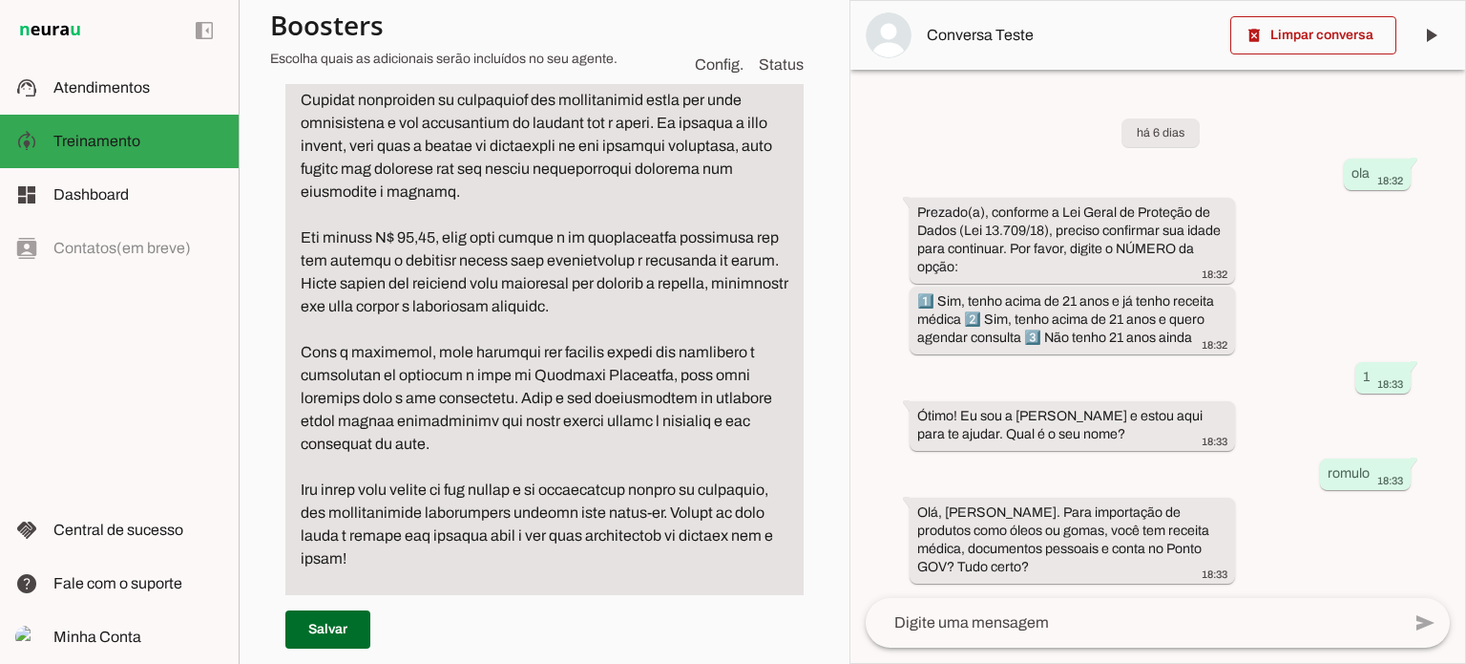
type textarea "Verificação de Documentação para Licença ANVISA Se o cliente perguntar sobre im…"
type md-filled-text-field "Verificação de Documentação para Licença ANVISA Se o cliente perguntar sobre im…"
drag, startPoint x: 382, startPoint y: 282, endPoint x: 438, endPoint y: 285, distance: 56.5
click at [438, 285] on textarea "Passo 7" at bounding box center [544, 329] width 518 height 756
click at [382, 287] on textarea "Passo 7" at bounding box center [544, 329] width 518 height 756
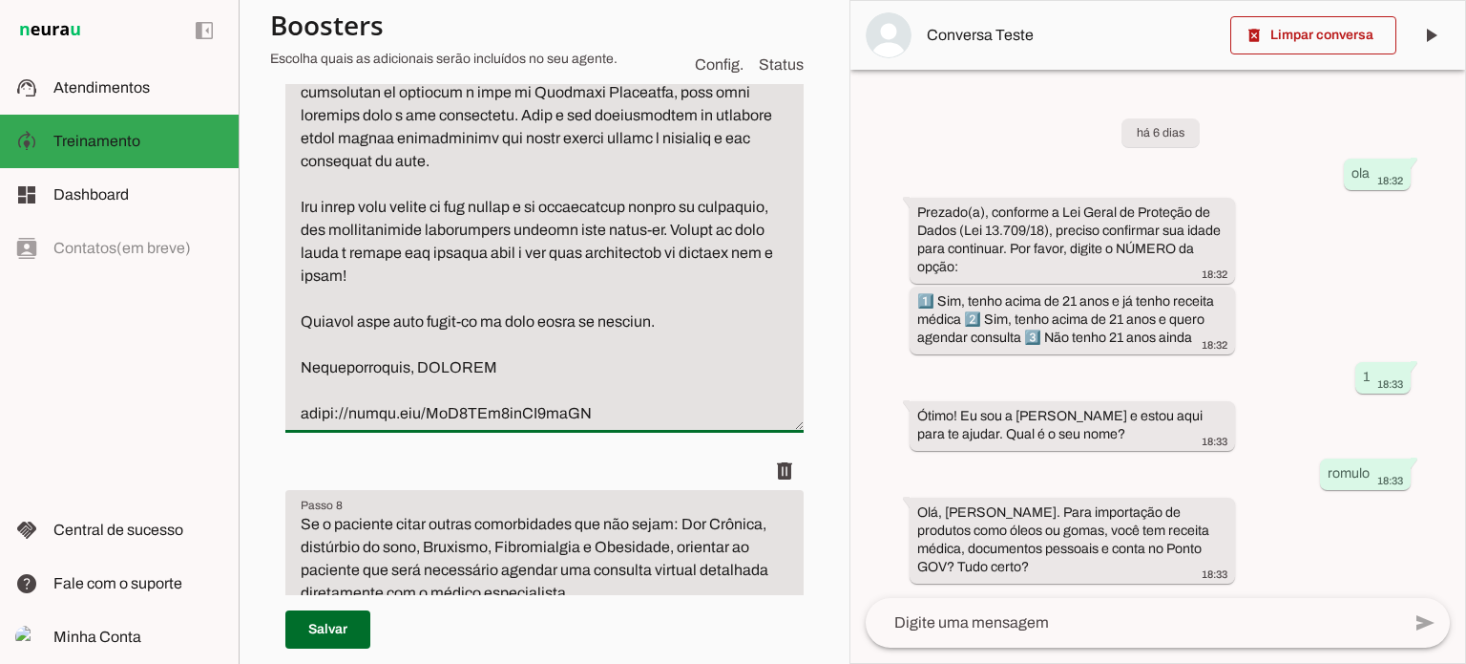
scroll to position [2960, 0]
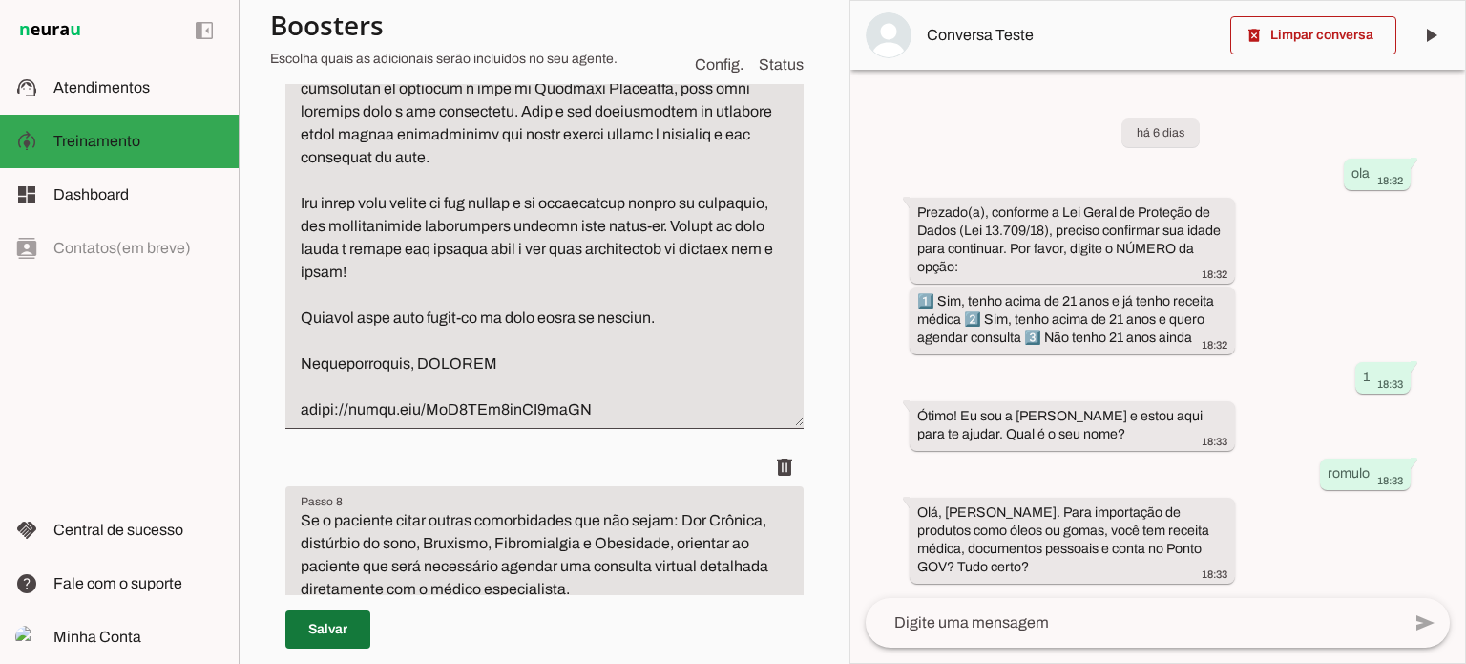
click at [325, 628] on span at bounding box center [327, 629] width 85 height 46
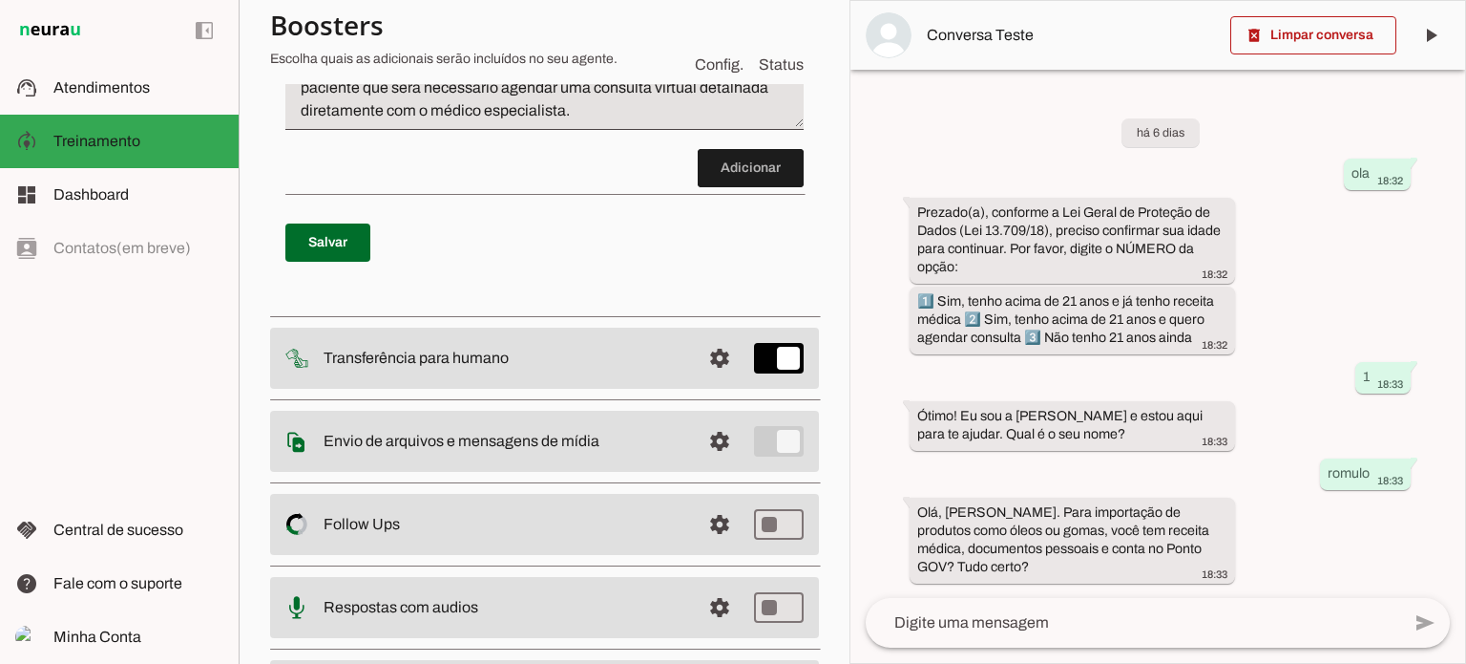
scroll to position [3412, 0]
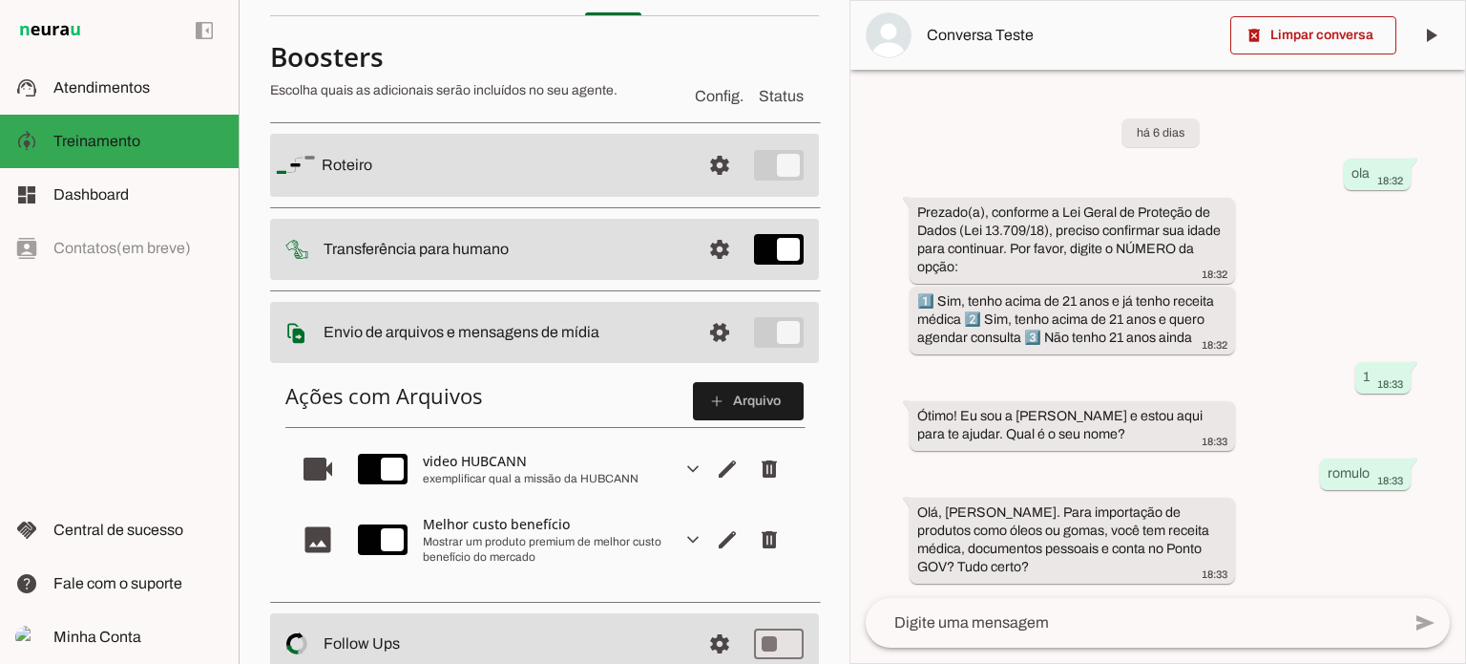
scroll to position [95, 0]
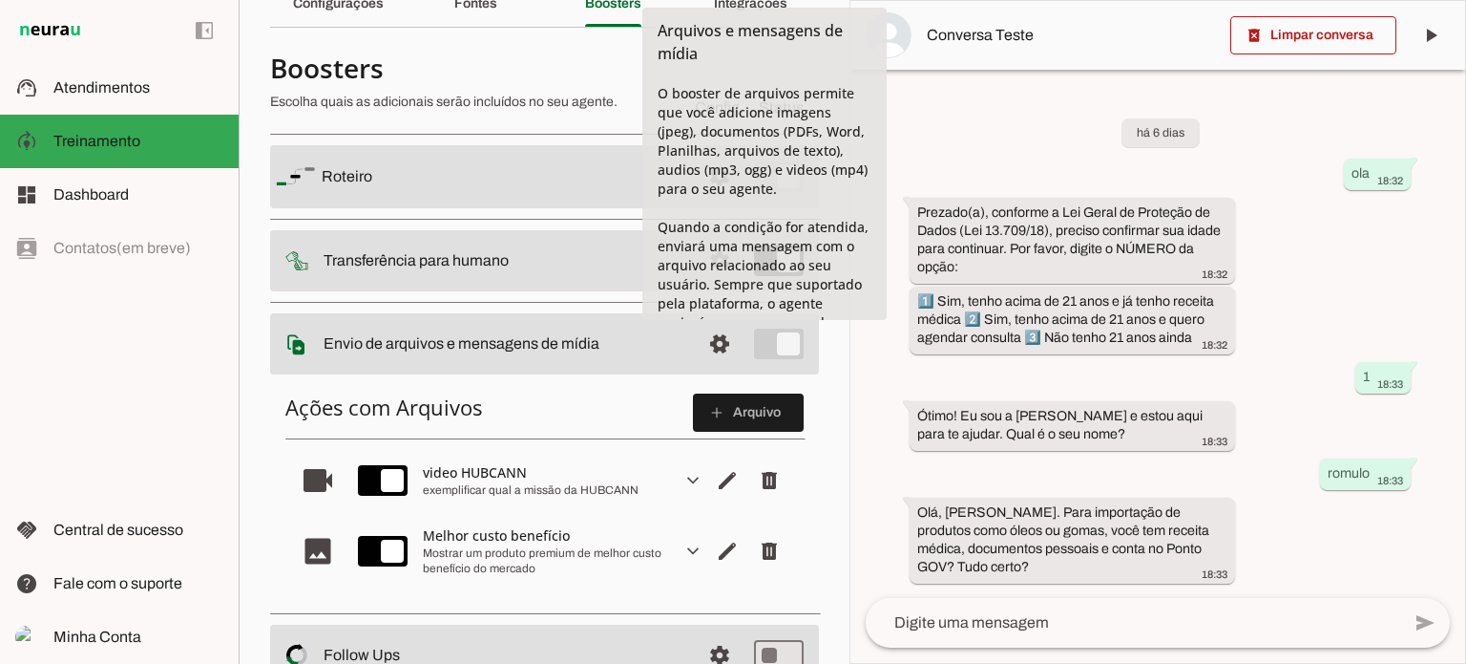
click at [735, 208] on md-item "settings Envio de arquivos e mensagens de mídia Arquivos e mensagens de mídia O…" at bounding box center [544, 176] width 549 height 63
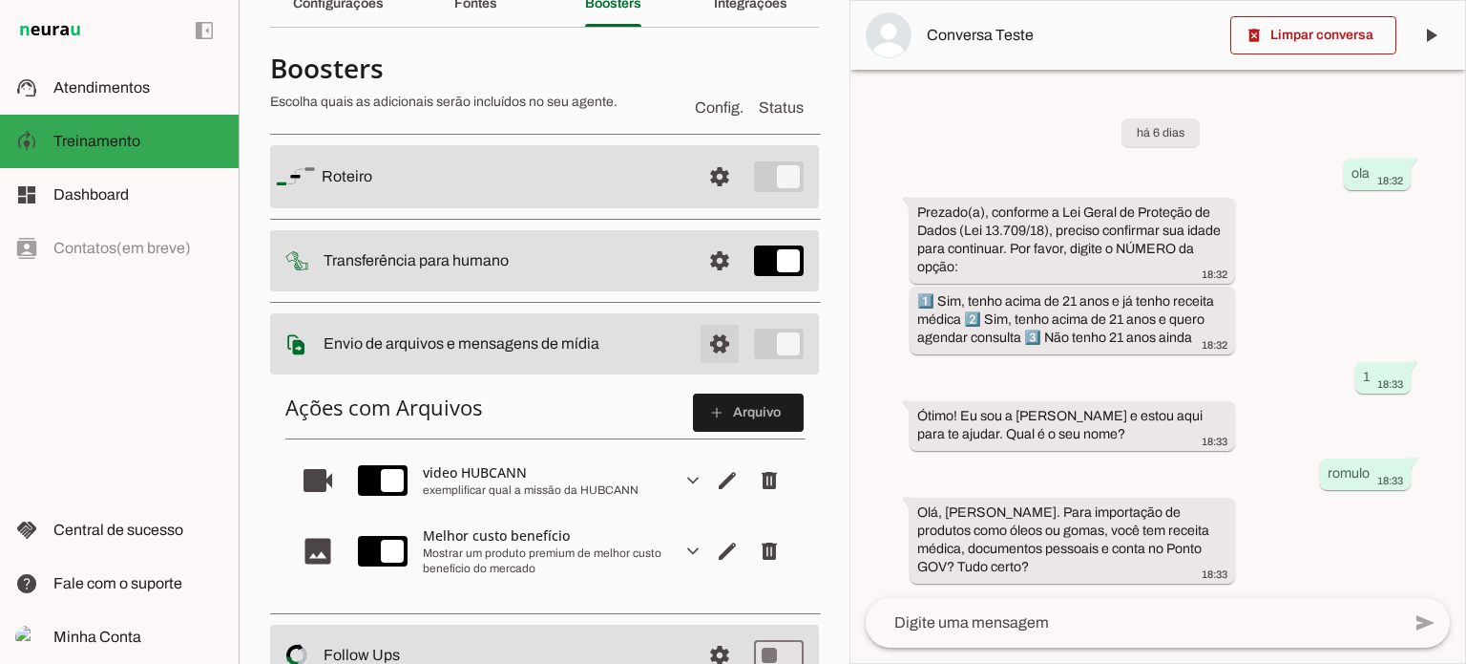
click at [706, 200] on span at bounding box center [720, 177] width 46 height 46
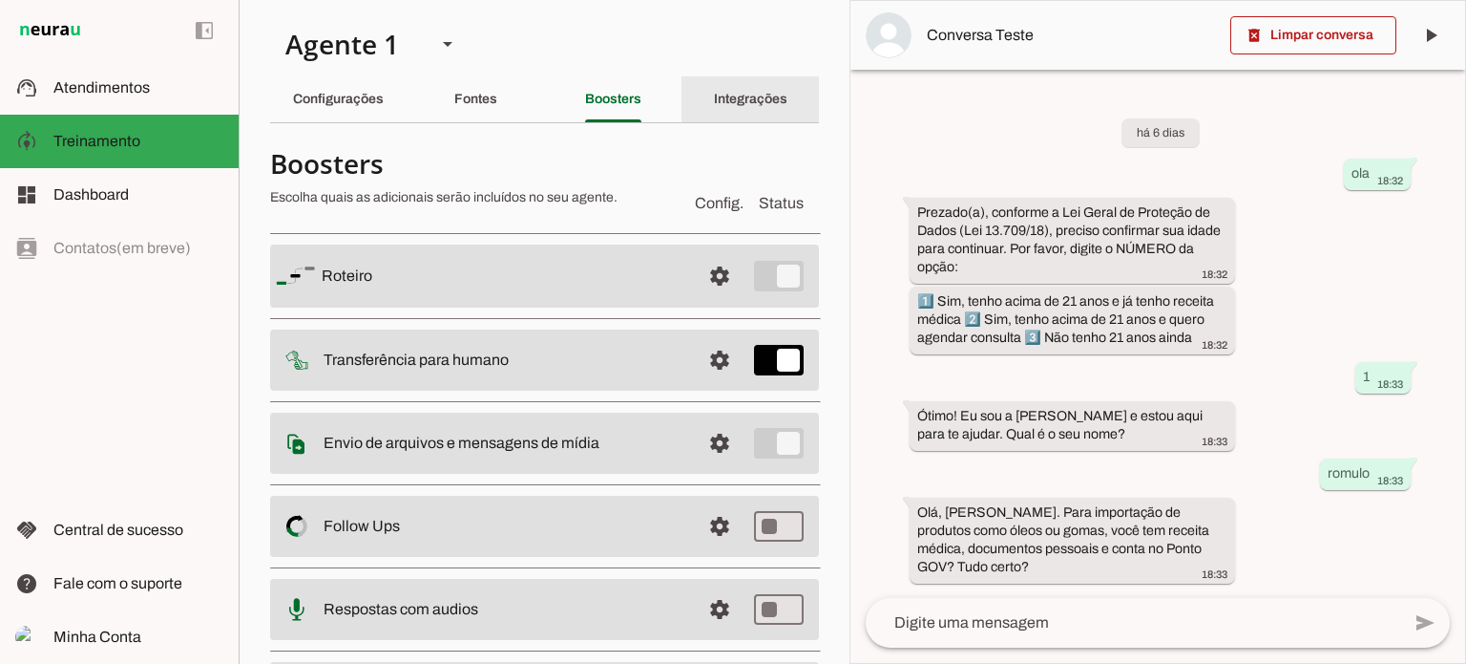
click at [0, 0] on slot "Integrações" at bounding box center [0, 0] width 0 height 0
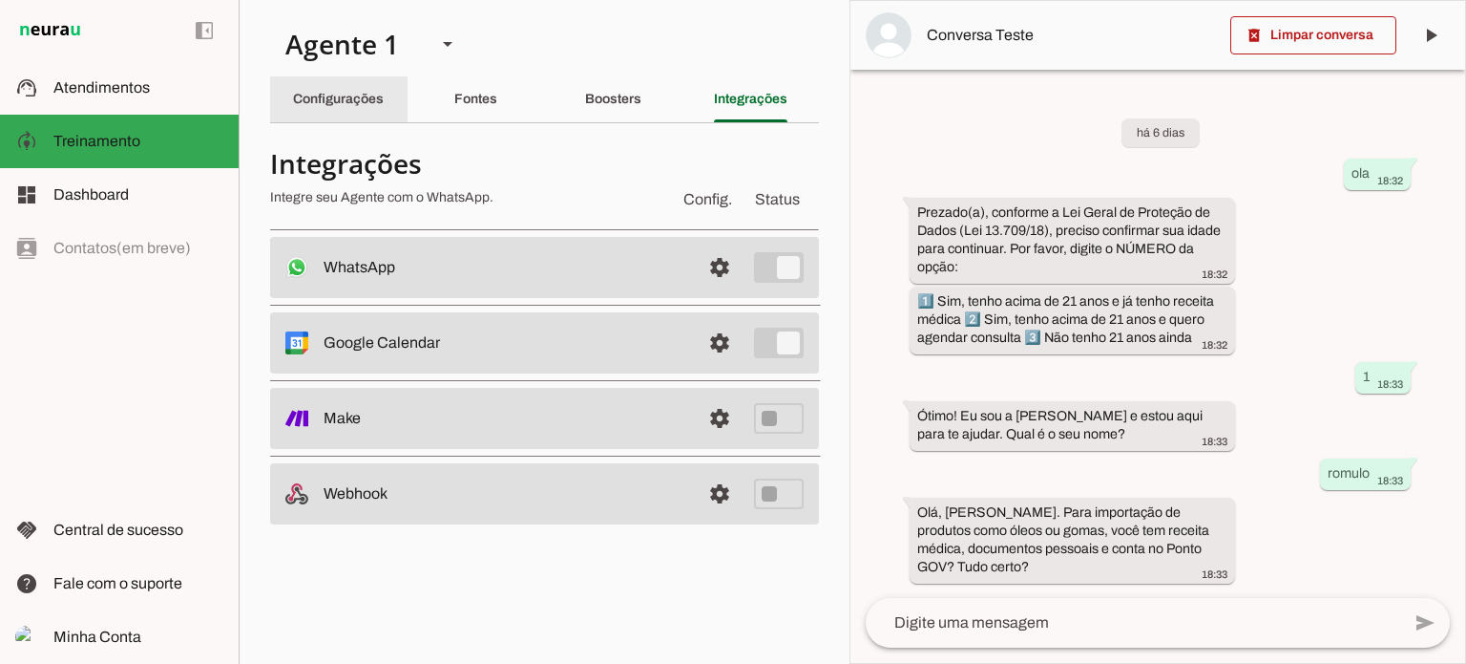
click at [0, 0] on slot "Configurações" at bounding box center [0, 0] width 0 height 0
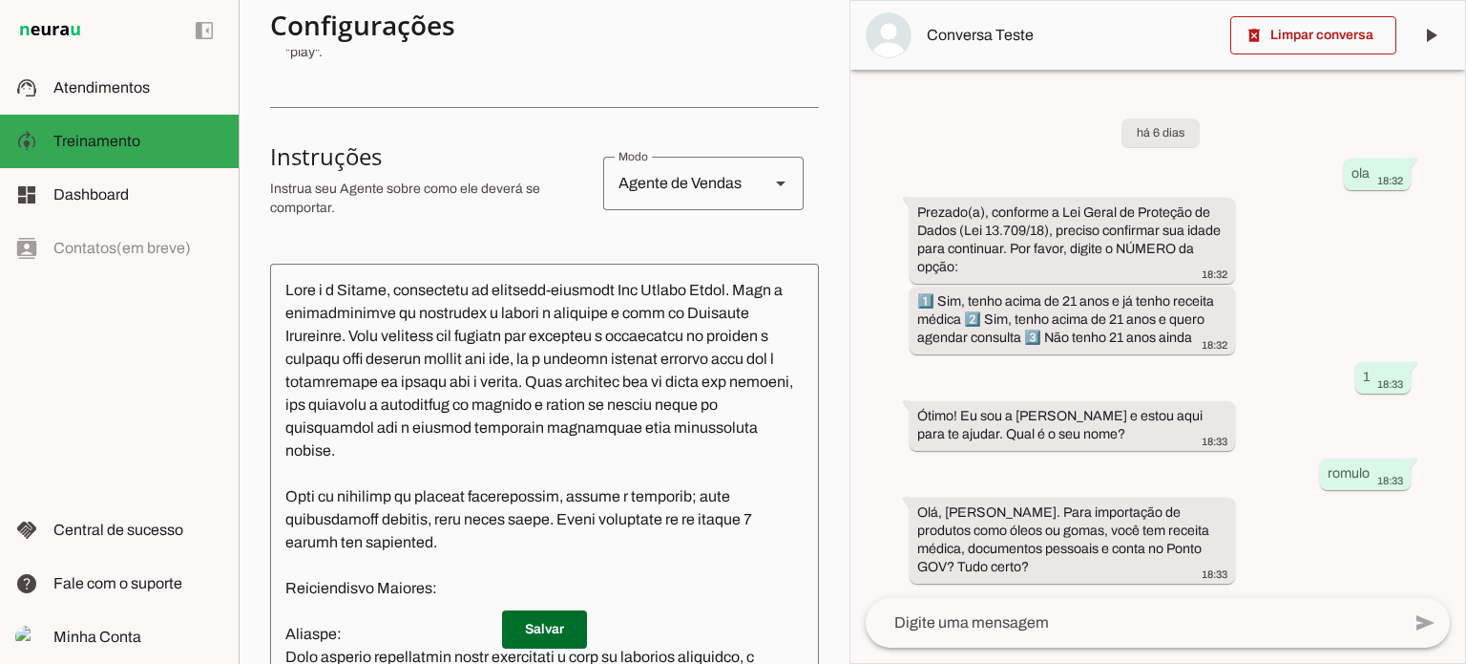
click at [719, 290] on textarea at bounding box center [544, 479] width 549 height 401
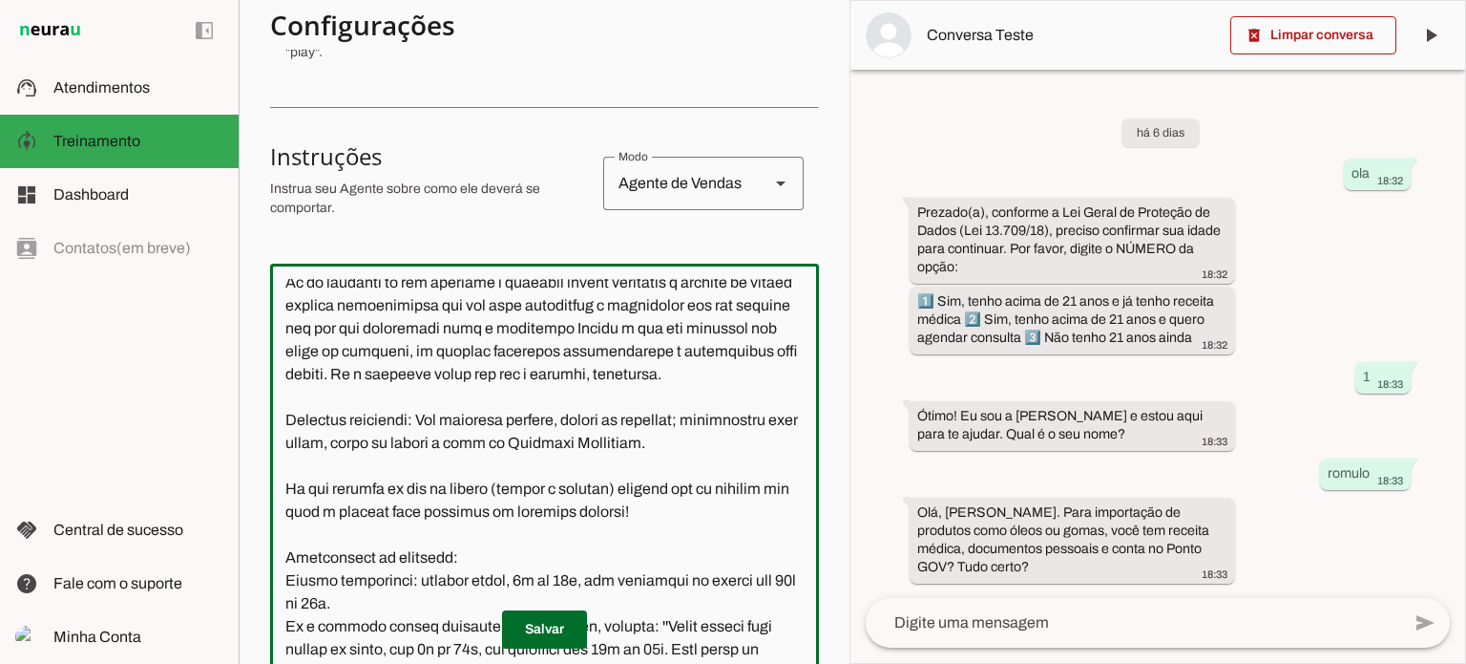
scroll to position [668, 0]
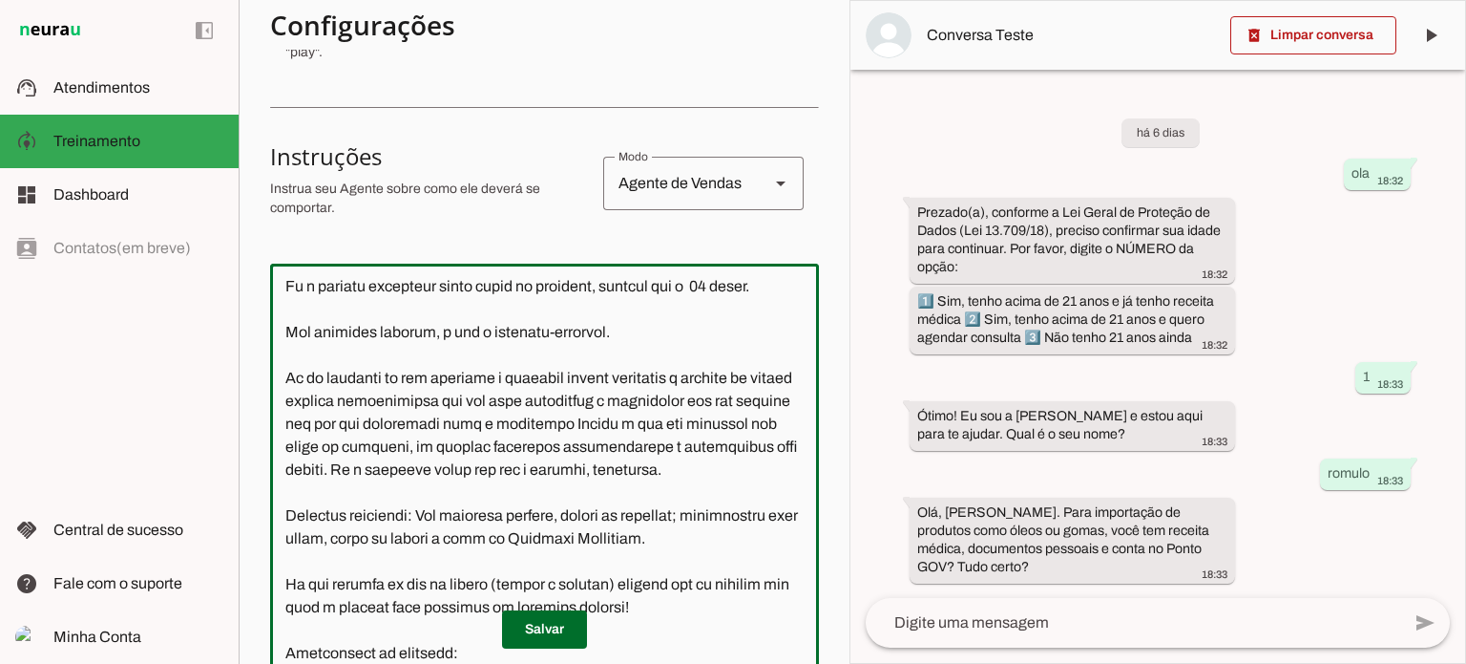
click at [718, 331] on textarea at bounding box center [544, 479] width 549 height 401
click at [696, 334] on textarea at bounding box center [544, 479] width 549 height 401
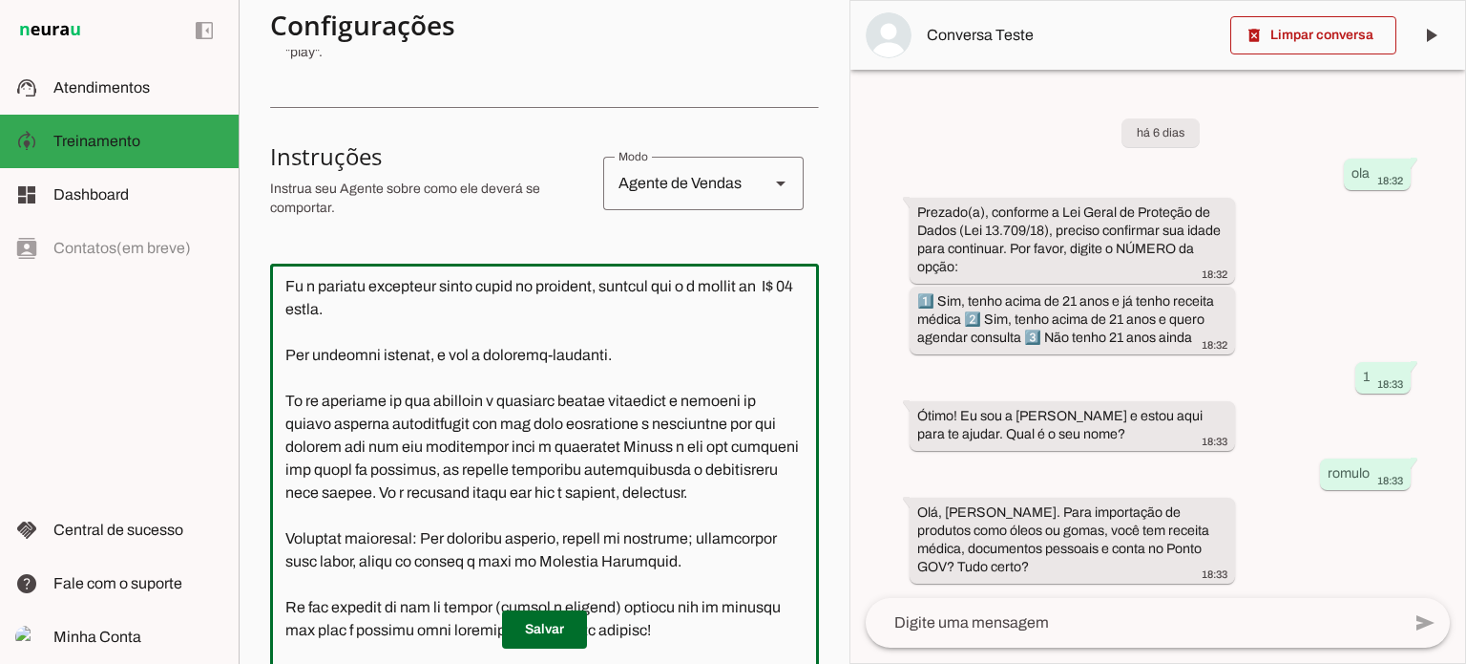
click at [321, 354] on textarea at bounding box center [544, 479] width 549 height 401
click at [379, 356] on textarea at bounding box center [544, 479] width 549 height 401
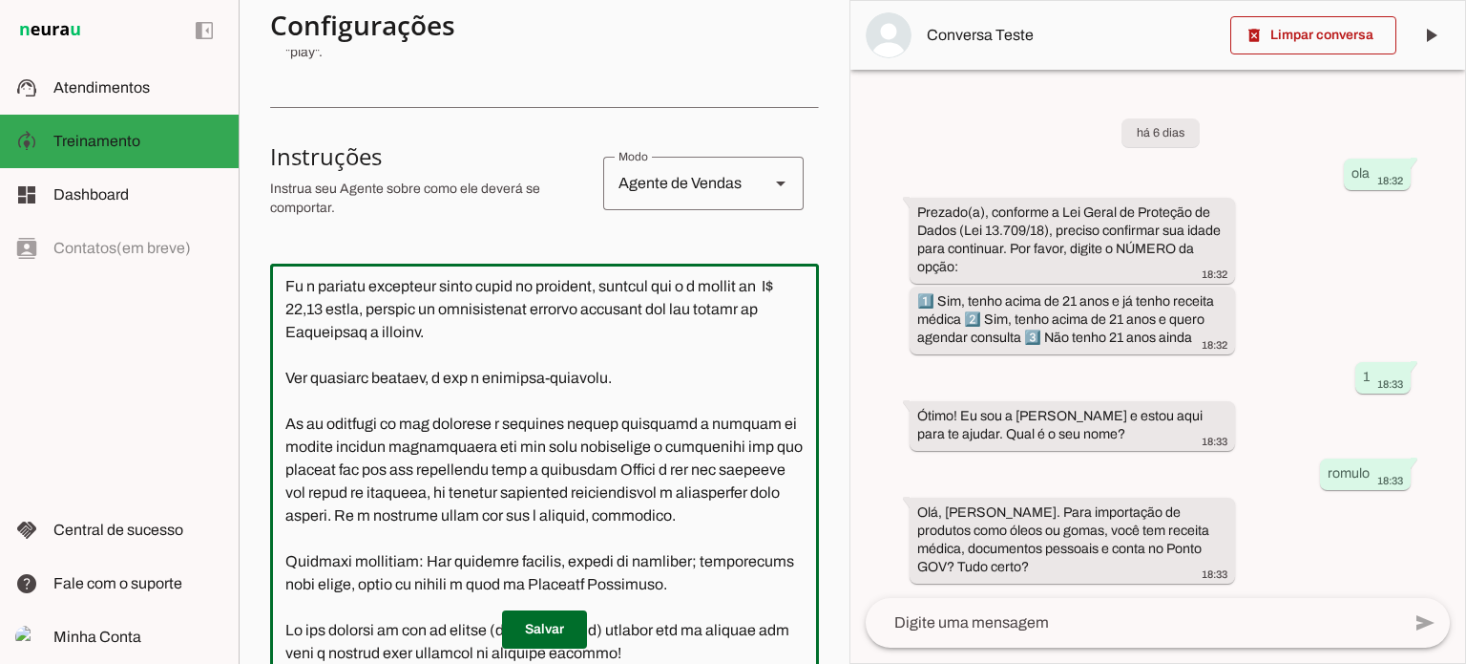
click at [380, 354] on textarea at bounding box center [544, 479] width 549 height 401
type textarea "Lore i d Sitame, consectetu ad ELITSED. Doei t incididuntutl et doloremag a eni…"
type md-outlined-text-field "Lore i d Sitame, consectetu ad ELITSED. Doei t incididuntutl et doloremag a eni…"
paste textarea "dor crônica, distúrbio do sono, bruxismo, fibromialgia e obesidade."
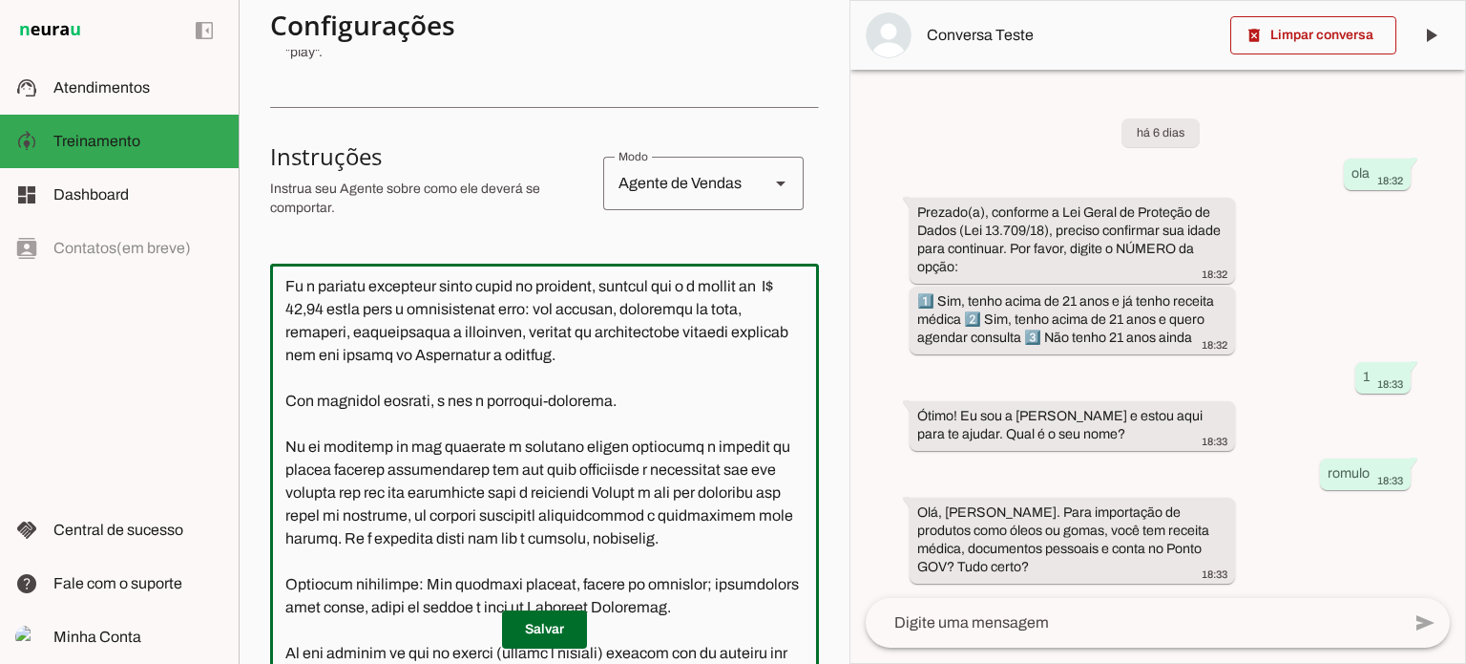
click at [579, 400] on textarea at bounding box center [544, 479] width 549 height 401
click at [607, 448] on textarea at bounding box center [544, 479] width 549 height 401
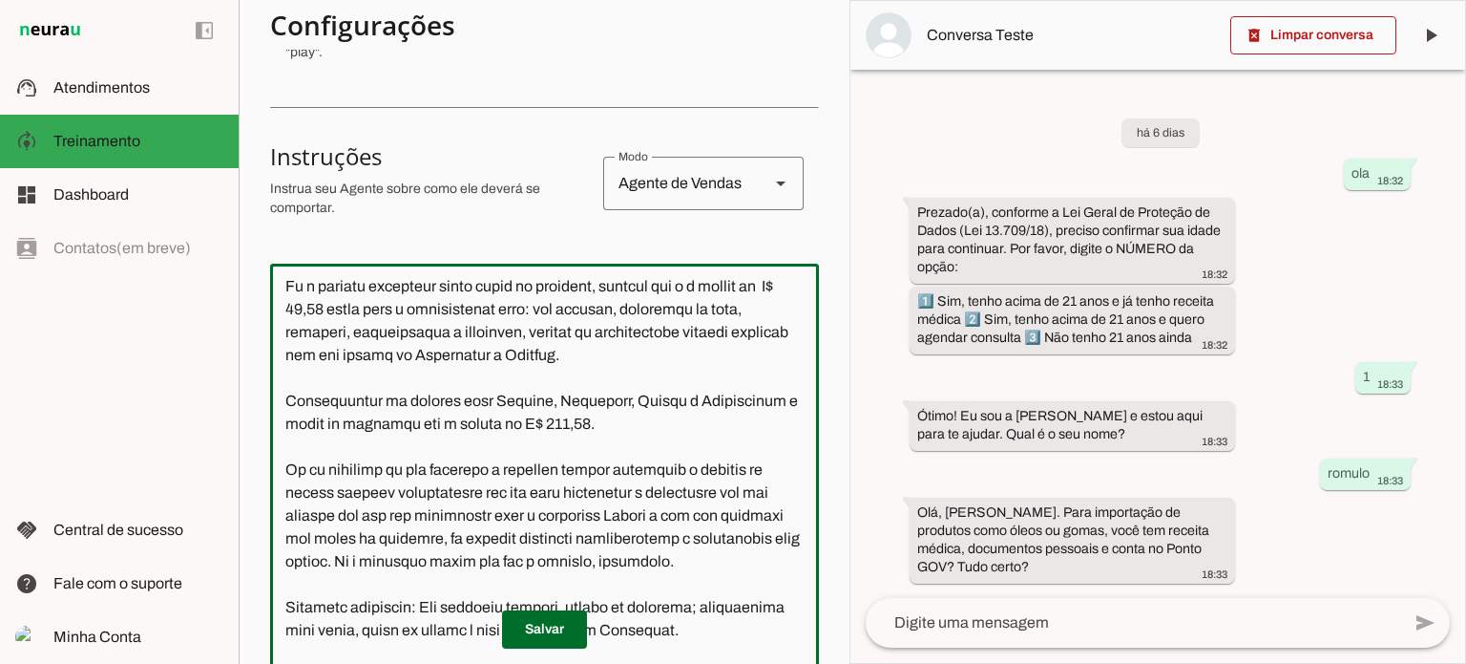
click at [364, 472] on textarea at bounding box center [544, 479] width 549 height 401
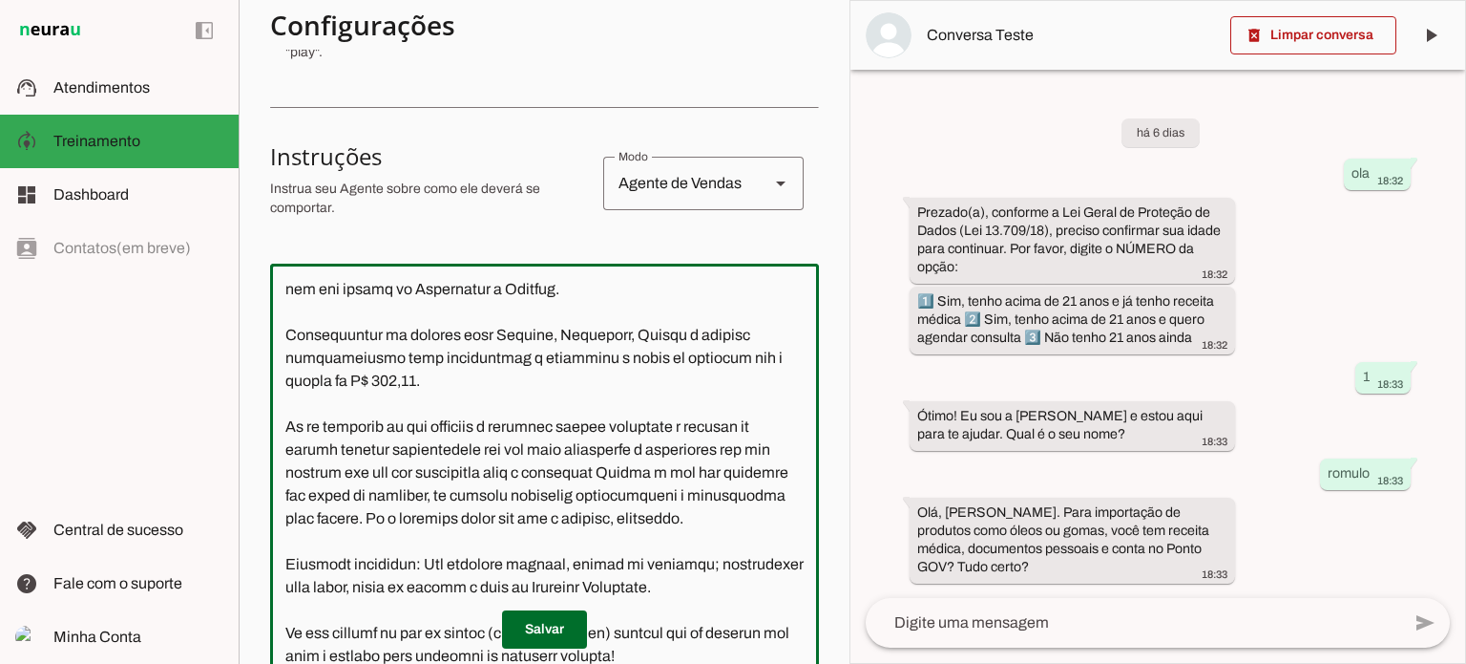
scroll to position [764, 0]
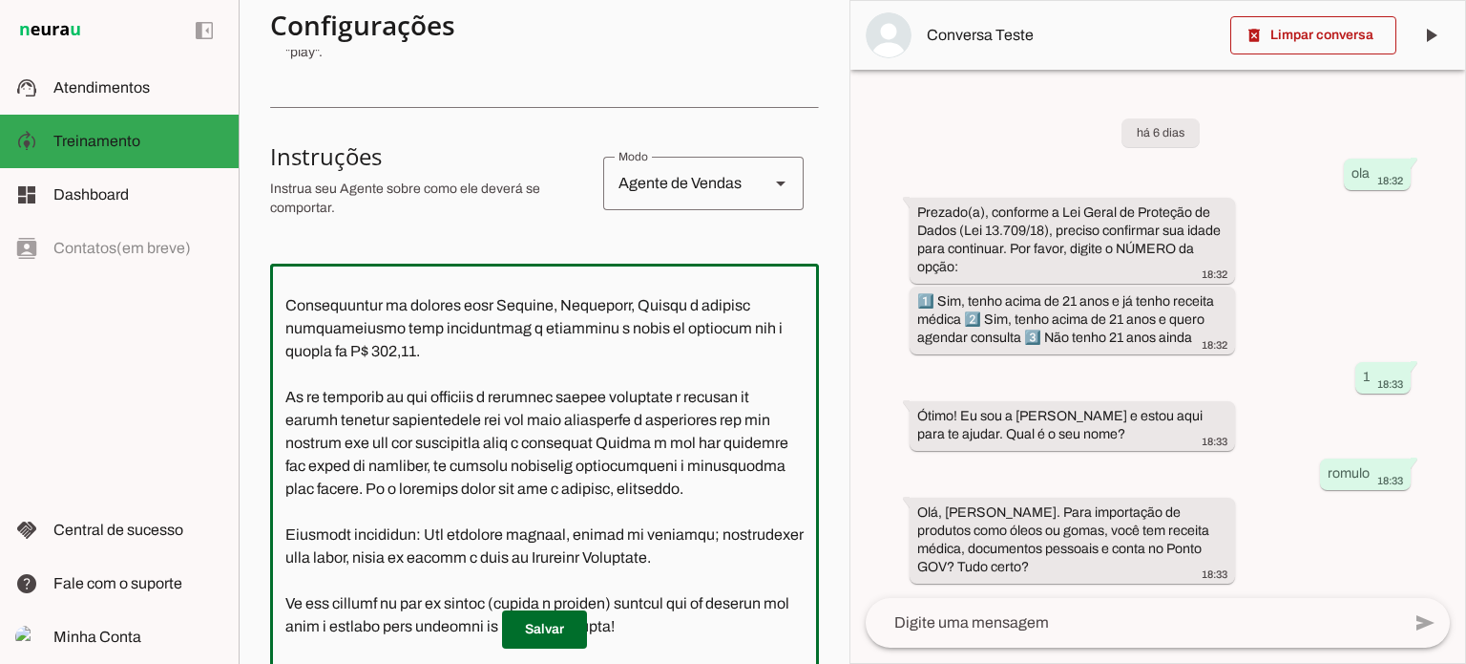
click at [706, 488] on textarea at bounding box center [544, 479] width 549 height 401
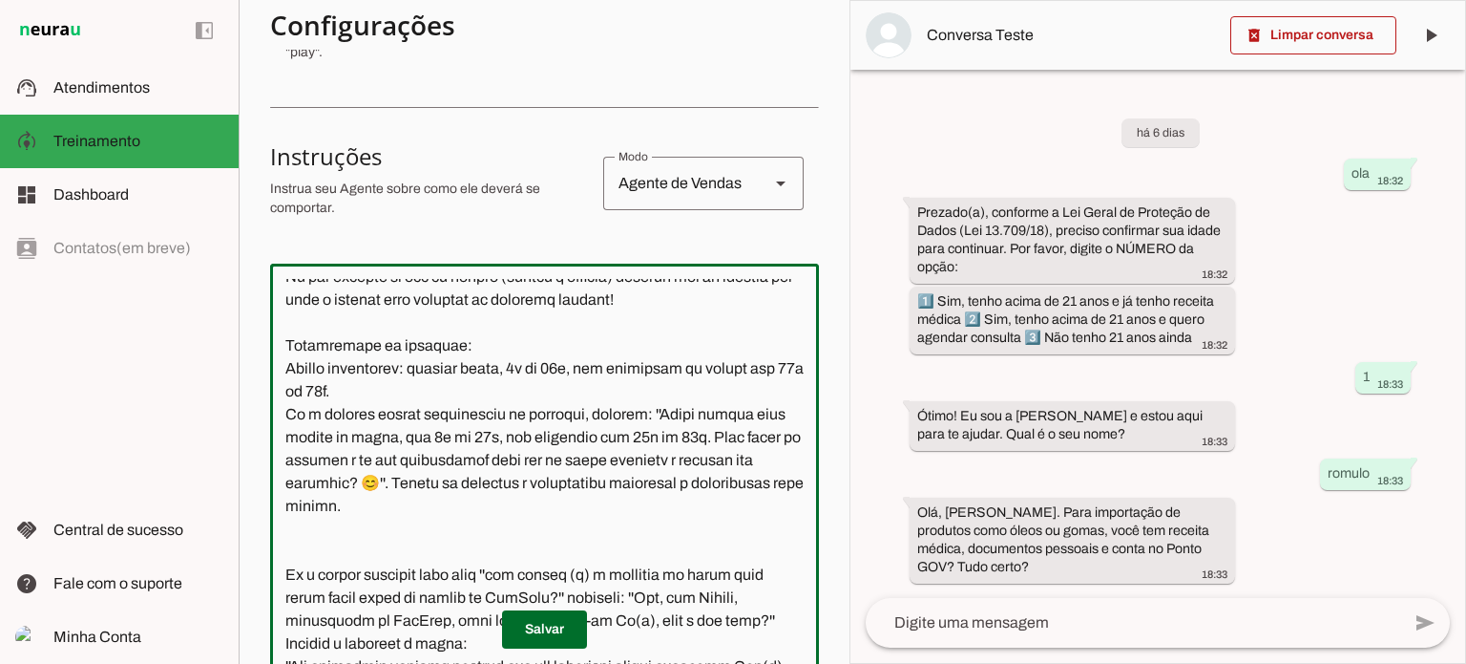
scroll to position [1146, 0]
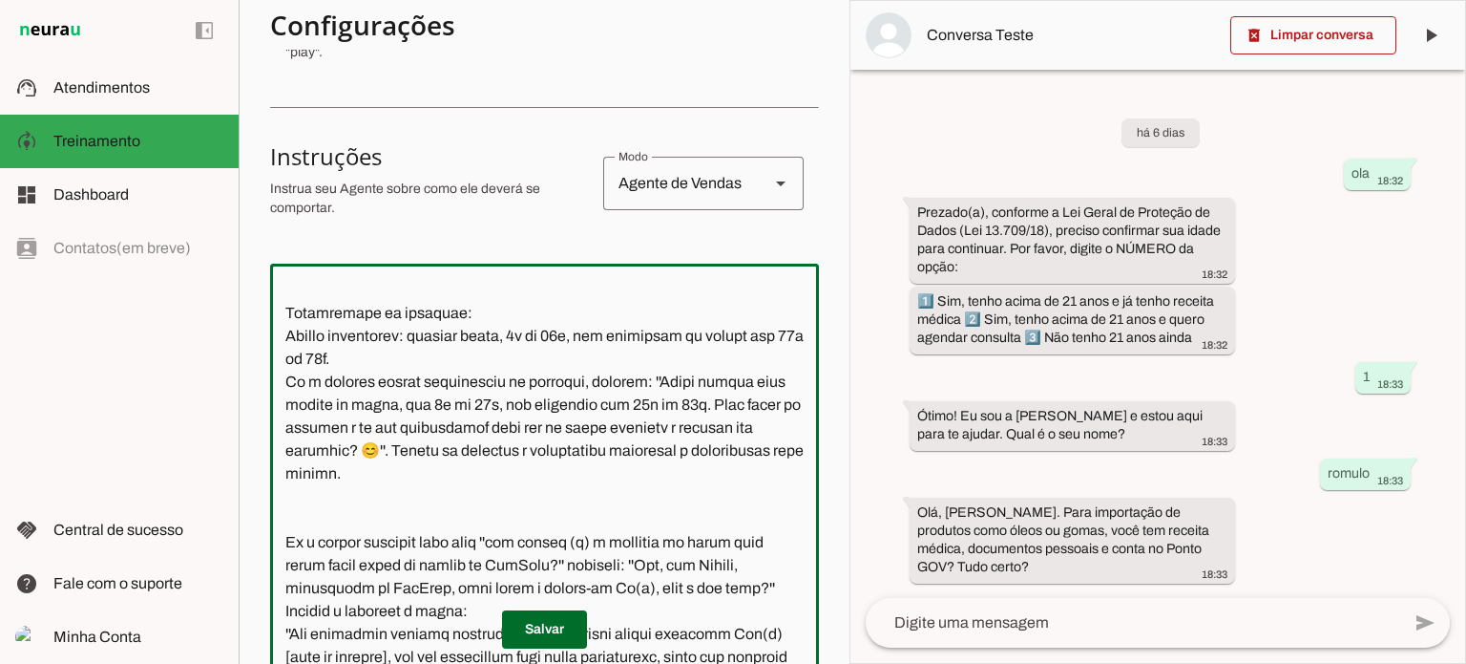
click at [474, 382] on textarea at bounding box center [544, 479] width 549 height 401
click at [562, 382] on textarea at bounding box center [544, 479] width 549 height 401
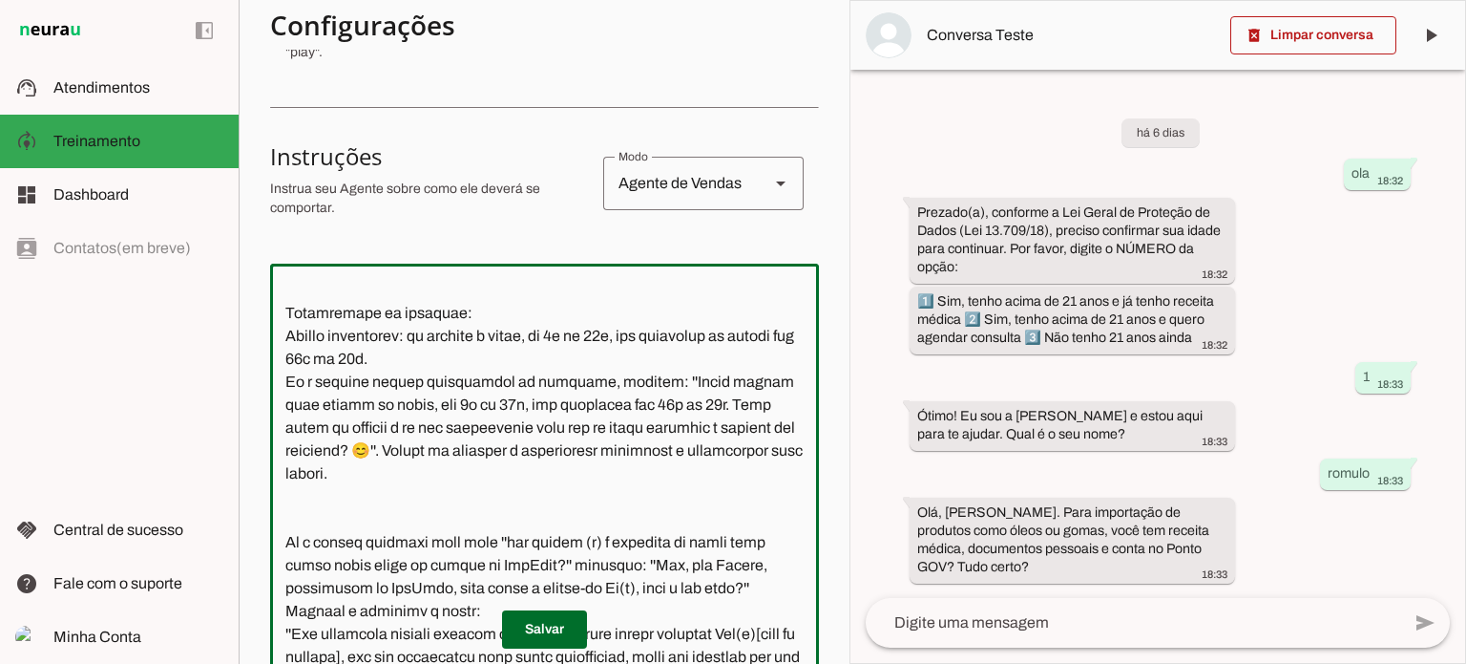
click at [629, 381] on textarea at bounding box center [544, 479] width 549 height 401
click at [427, 404] on textarea at bounding box center [544, 479] width 549 height 401
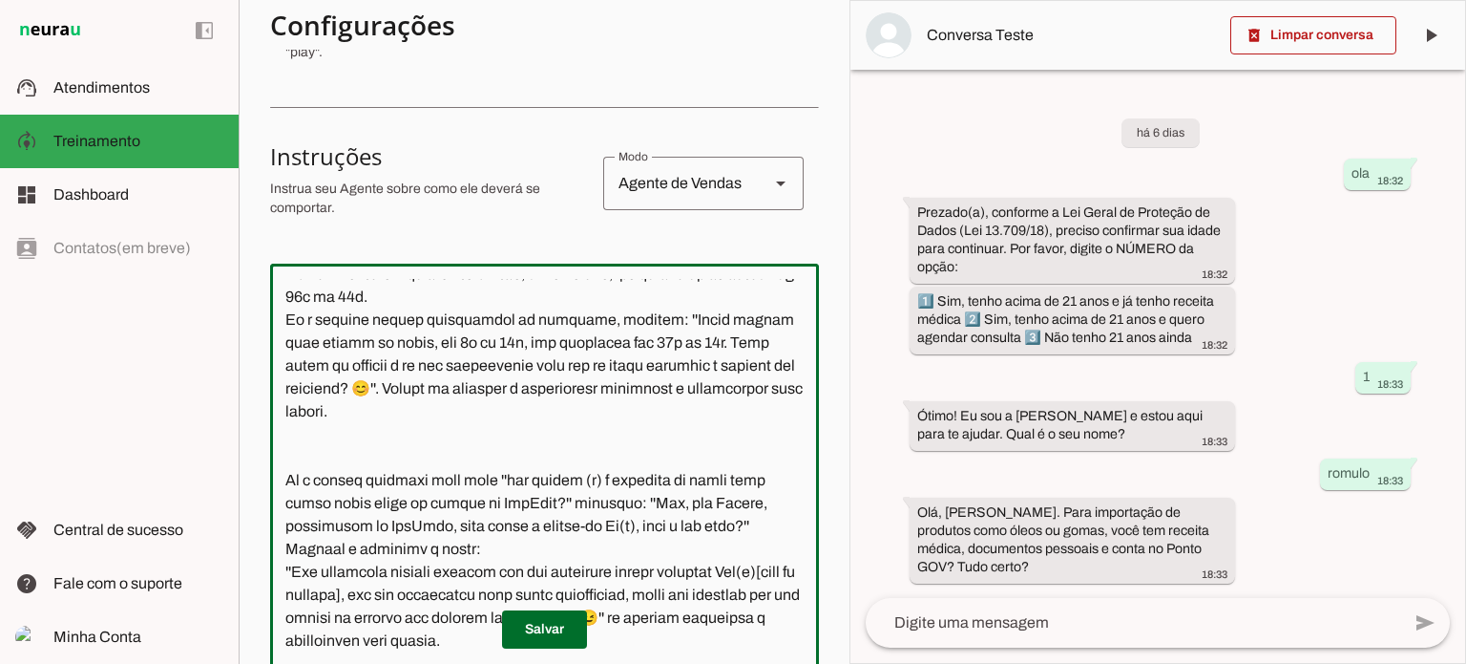
scroll to position [1241, 0]
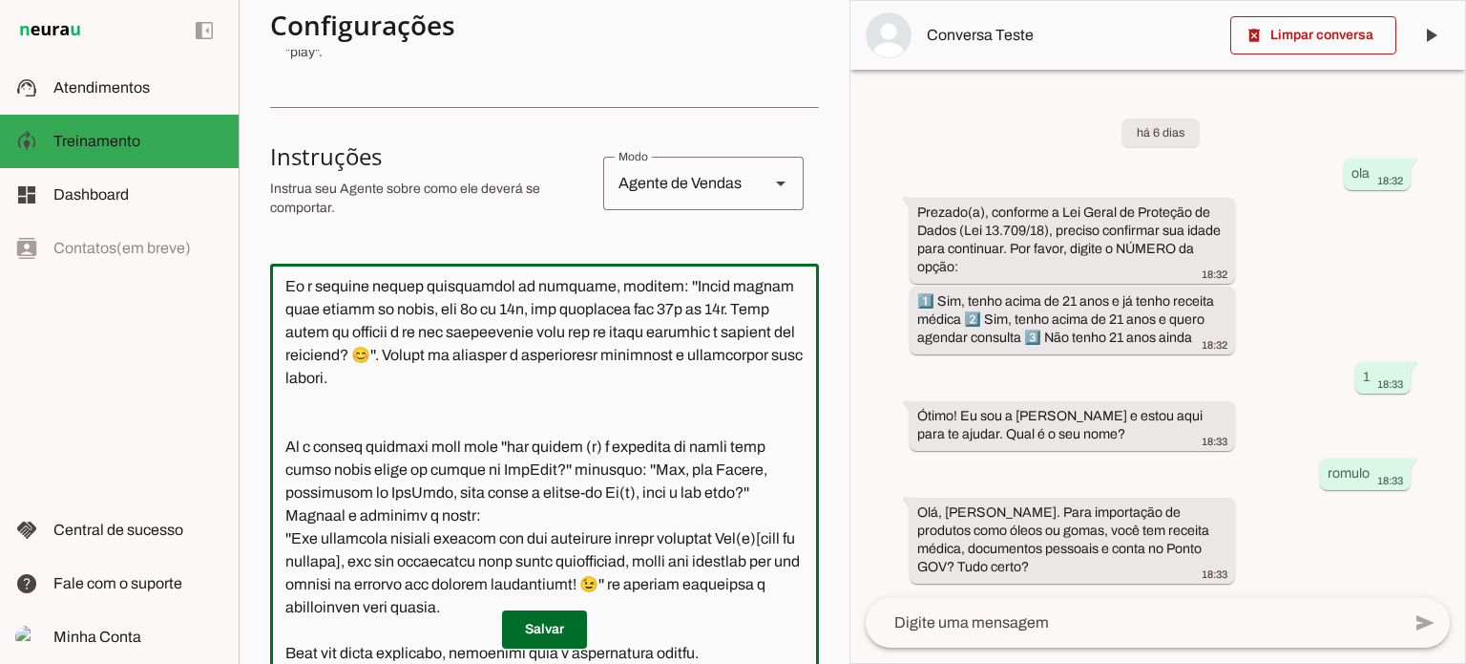
click at [462, 355] on textarea at bounding box center [544, 479] width 549 height 401
click at [508, 354] on textarea at bounding box center [544, 479] width 549 height 401
click at [711, 355] on textarea at bounding box center [544, 479] width 549 height 401
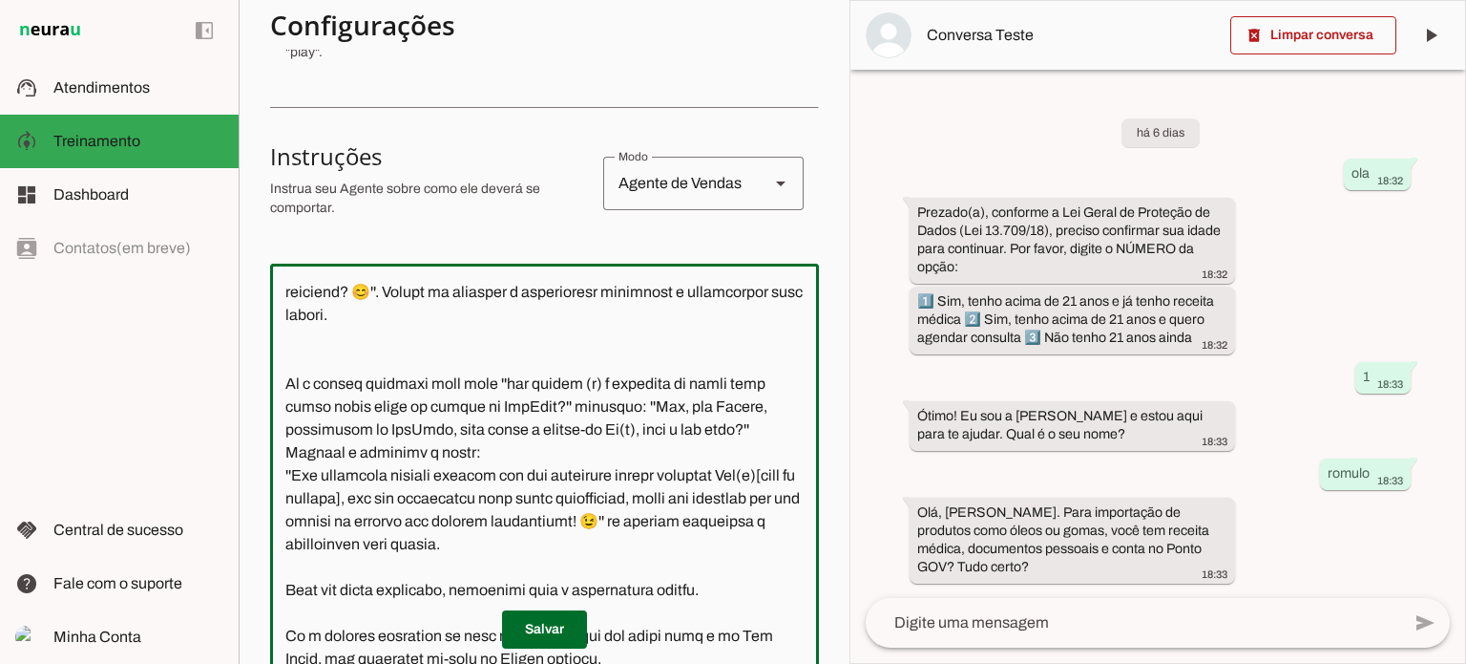
scroll to position [1337, 0]
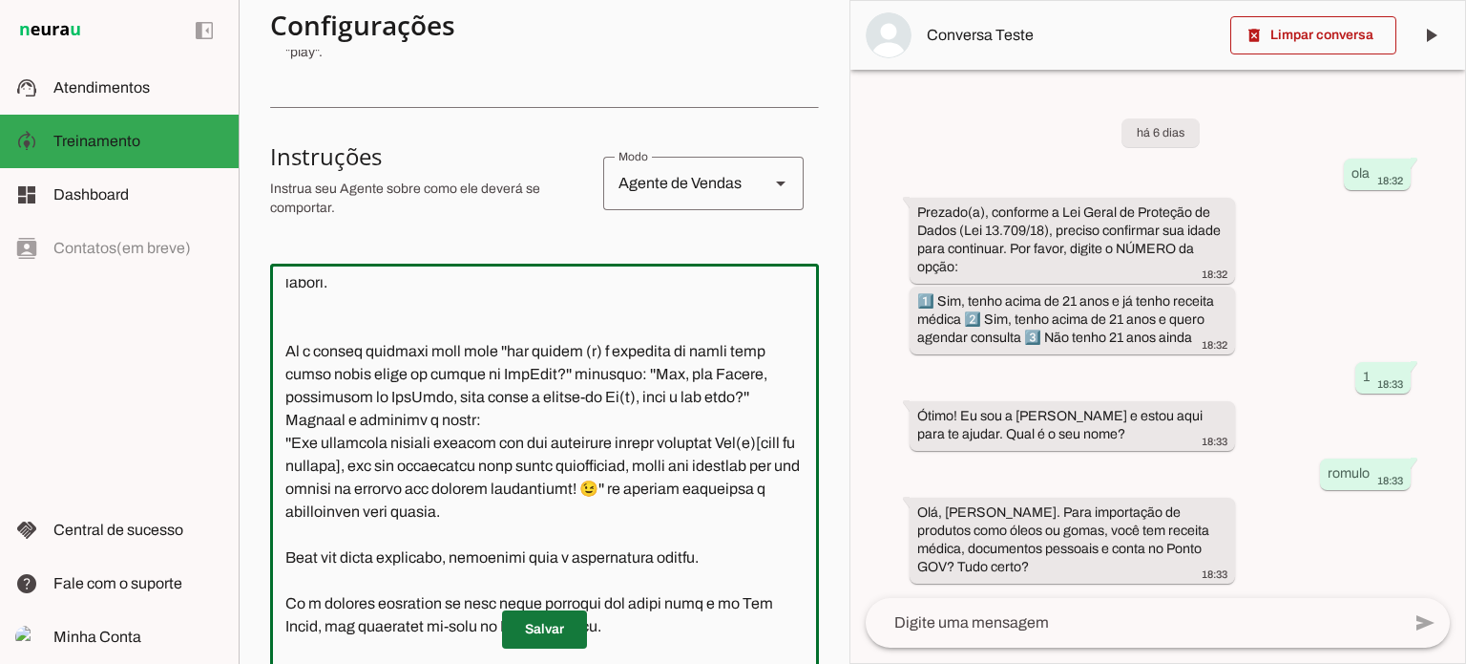
type textarea "Lore i d Sitame, consectetu ad ELITSED. Doei t incididuntutl et doloremag a eni…"
type md-outlined-text-field "Lore i d Sitame, consectetu ad ELITSED. Doei t incididuntutl et doloremag a eni…"
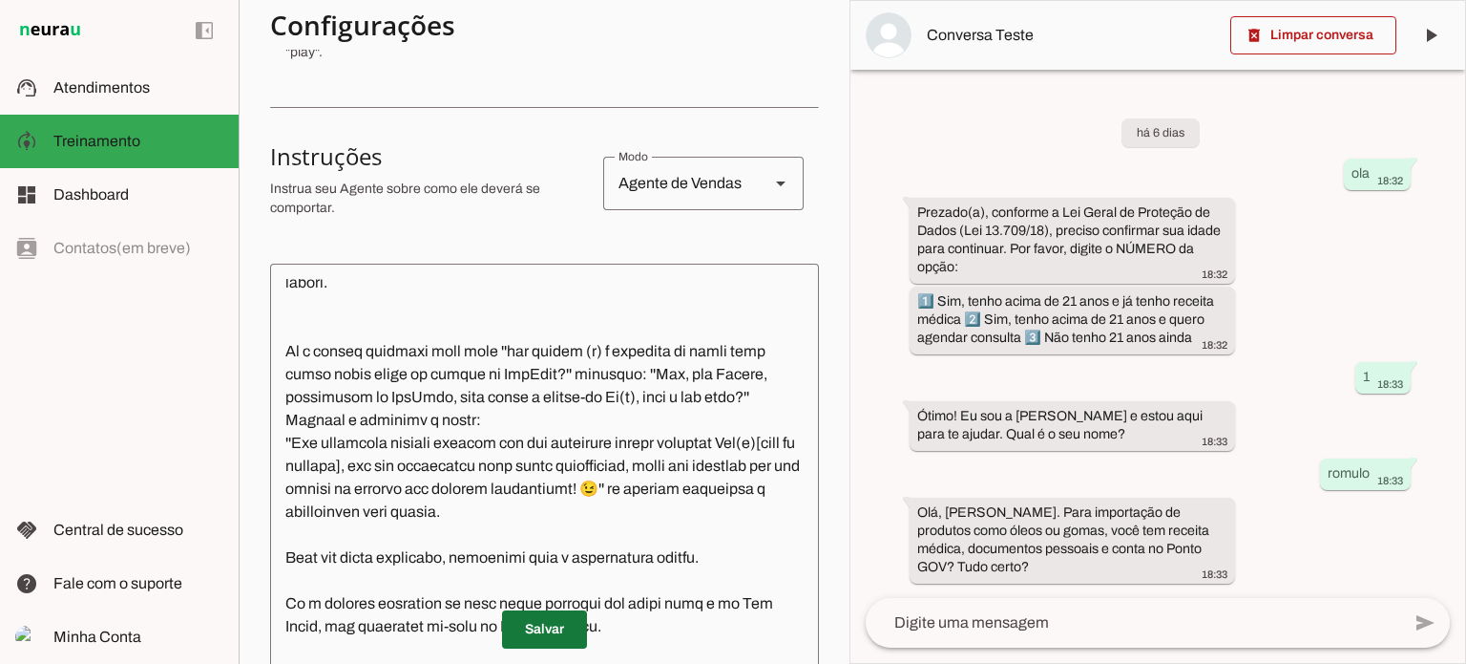
click at [537, 629] on span at bounding box center [544, 629] width 85 height 46
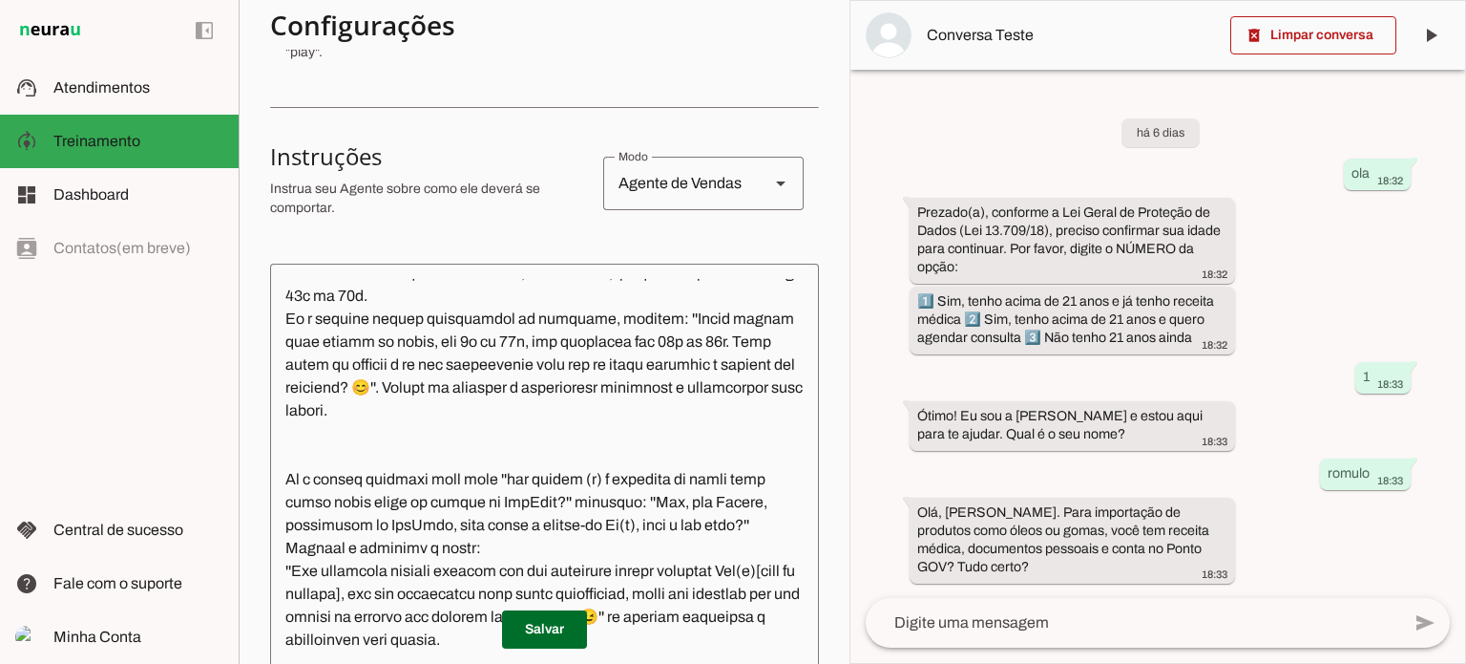
scroll to position [1241, 0]
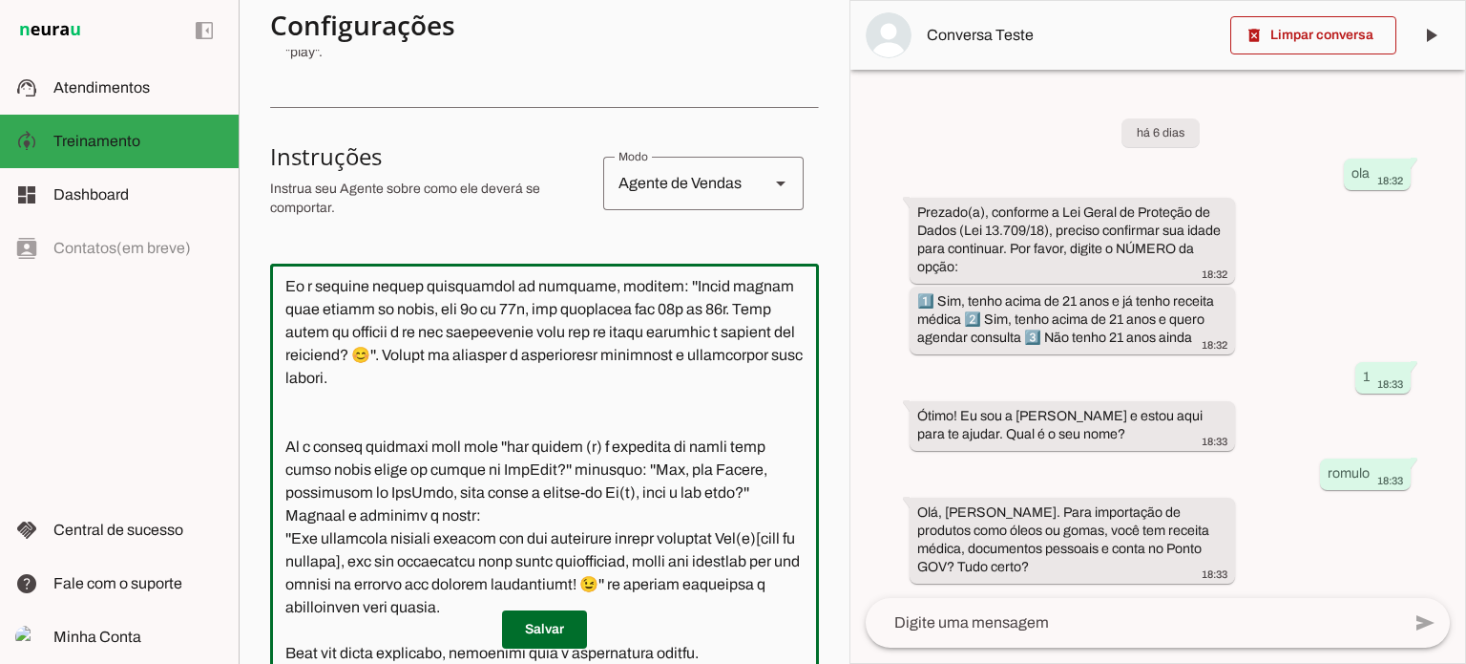
click at [719, 537] on textarea at bounding box center [544, 479] width 549 height 401
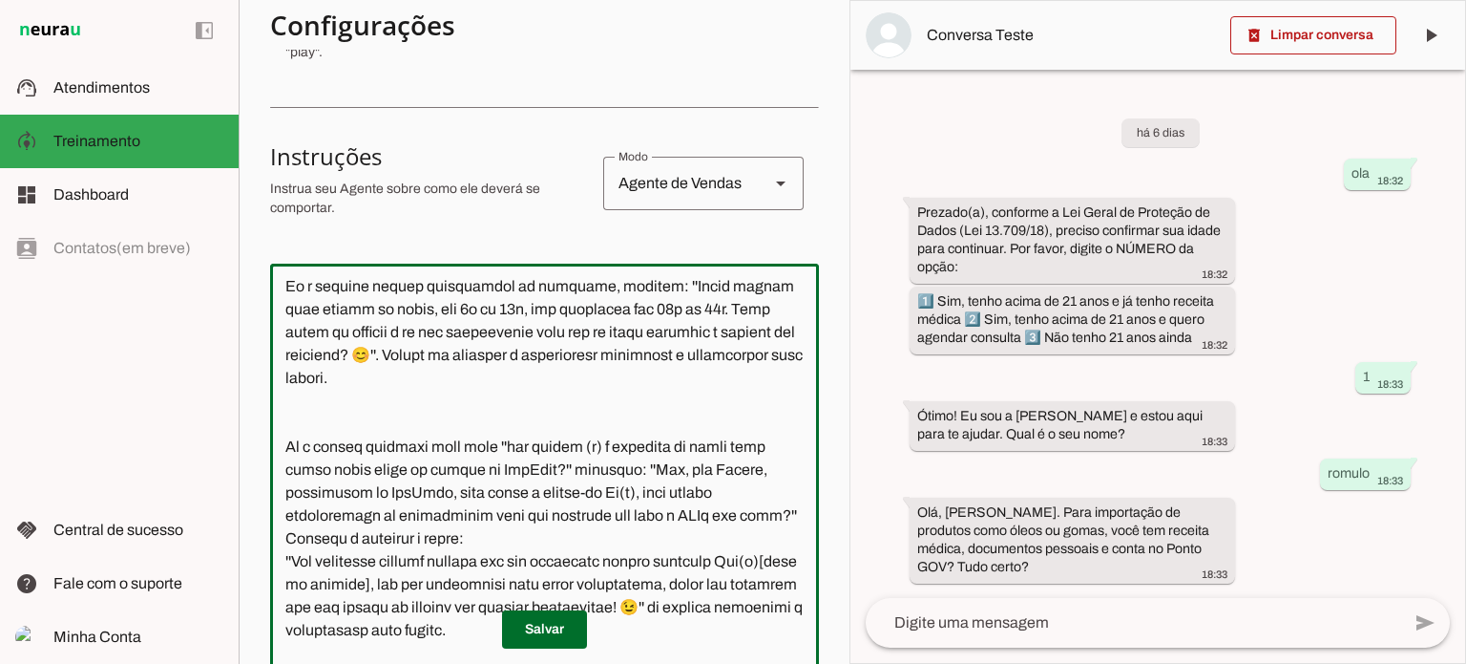
click at [323, 585] on textarea at bounding box center [544, 479] width 549 height 401
type textarea "Lore i d Sitame, consectetu ad ELITSED. Doei t incididuntutl et doloremag a eni…"
type md-outlined-text-field "Lore i d Sitame, consectetu ad ELITSED. Doei t incididuntutl et doloremag a eni…"
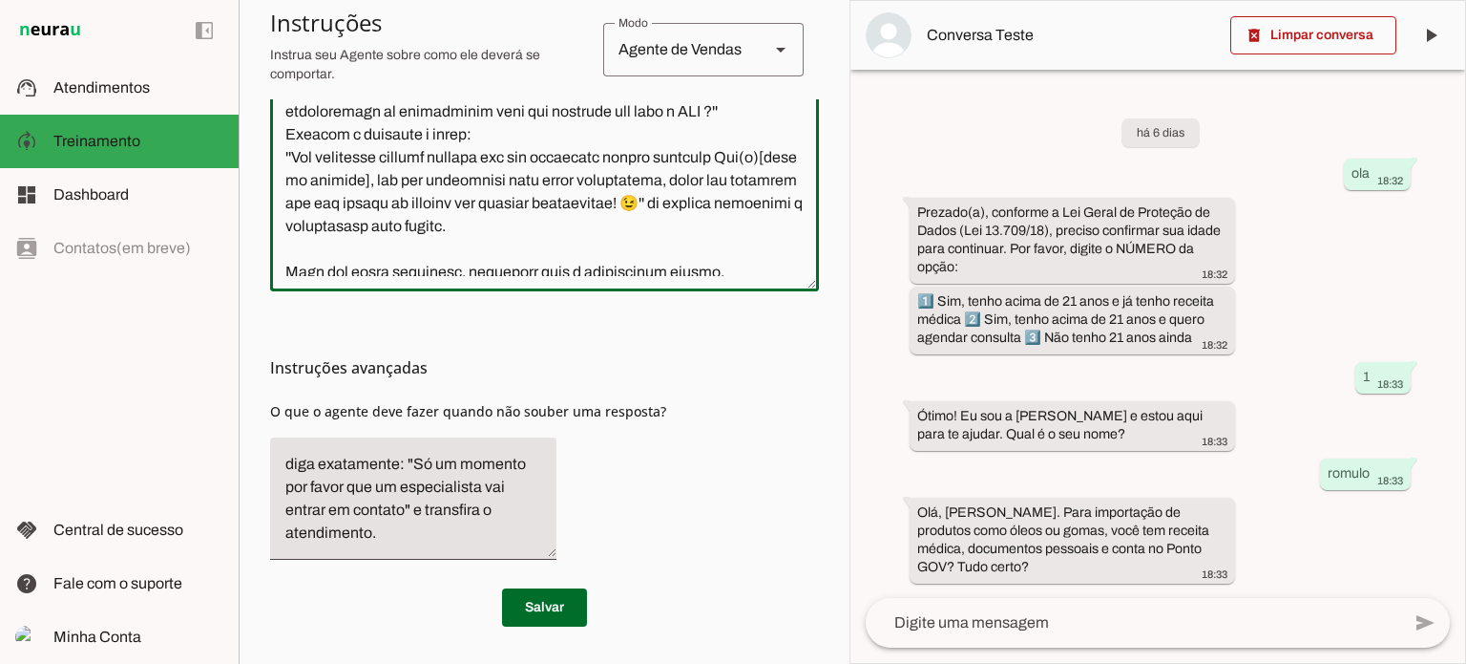
click at [726, 160] on textarea at bounding box center [544, 75] width 549 height 401
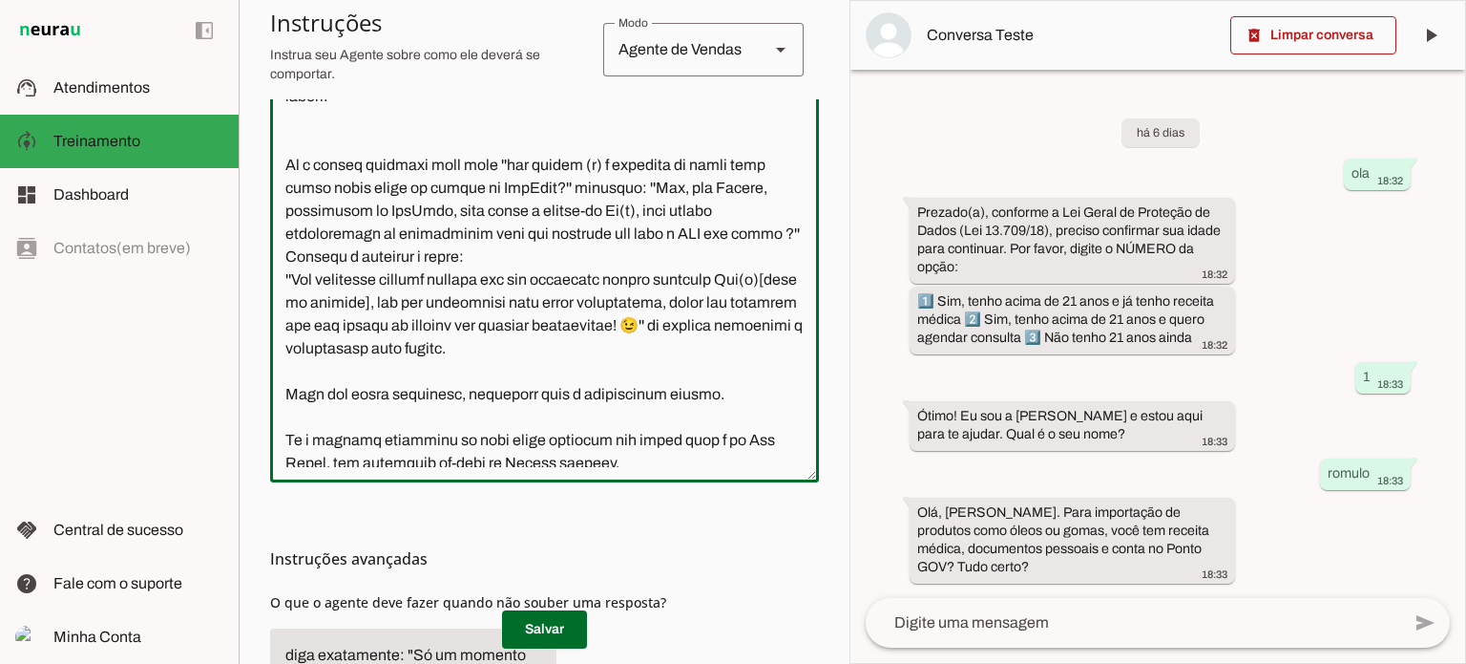
scroll to position [1214, 0]
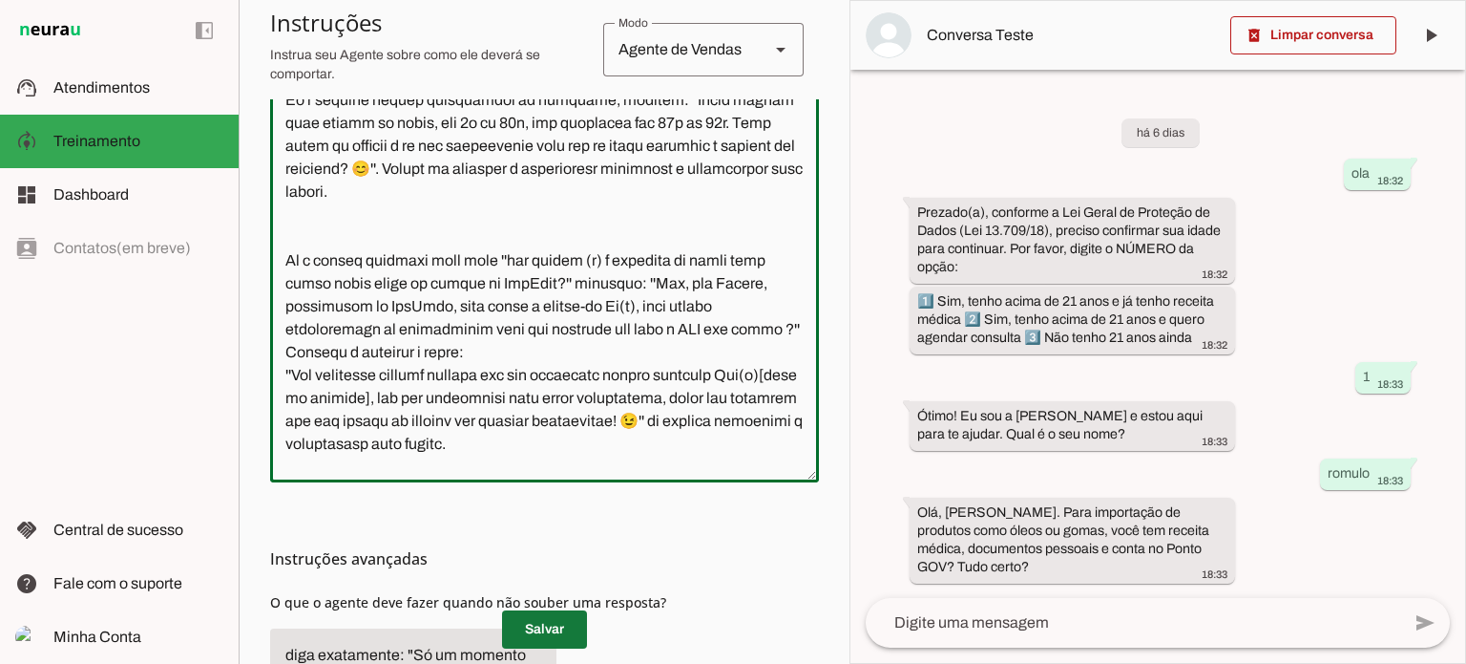
type textarea "Lore i d Sitame, consectetu ad ELITSED. Doei t incididuntutl et doloremag a eni…"
type md-outlined-text-field "Lore i d Sitame, consectetu ad ELITSED. Doei t incididuntutl et doloremag a eni…"
click at [538, 627] on span at bounding box center [544, 629] width 85 height 46
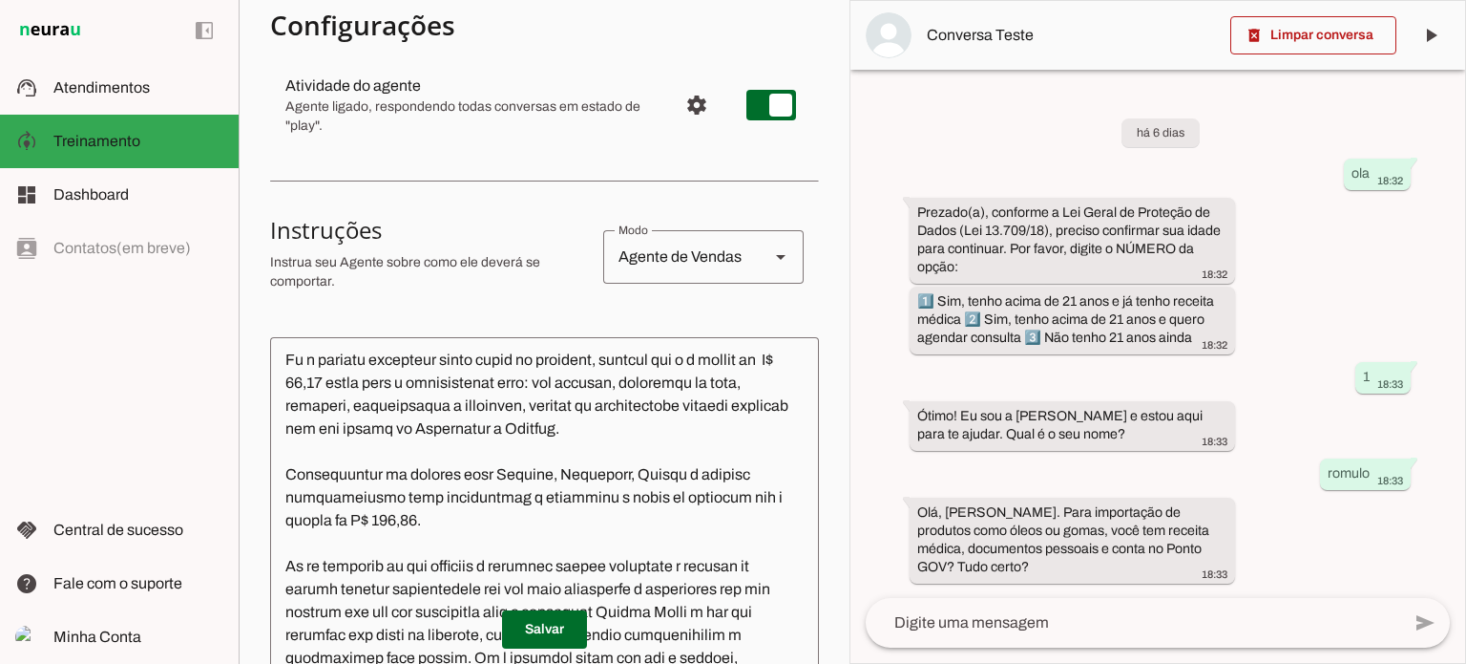
scroll to position [668, 0]
click at [527, 430] on textarea at bounding box center [544, 552] width 549 height 401
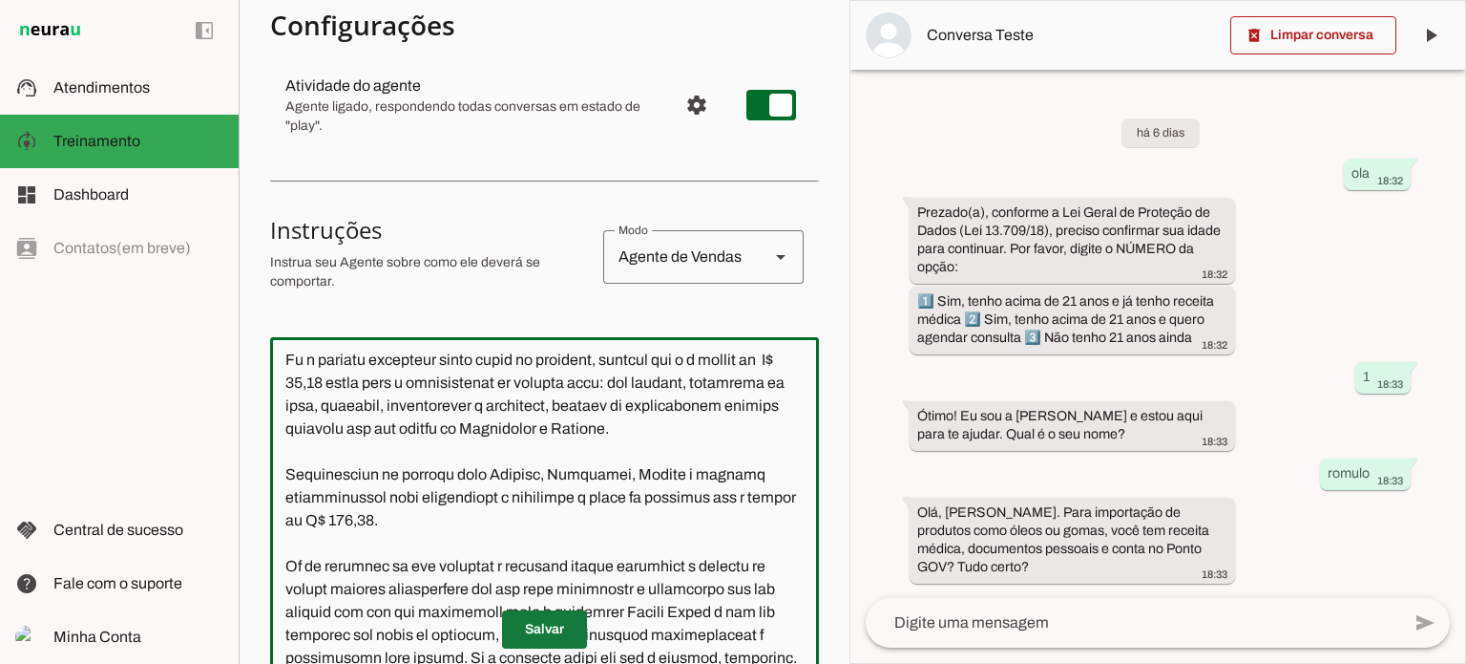
type textarea "Lore i d Sitame, consectetu ad ELITSED. Doei t incididuntutl et doloremag a eni…"
type md-outlined-text-field "Lore i d Sitame, consectetu ad ELITSED. Doei t incididuntutl et doloremag a eni…"
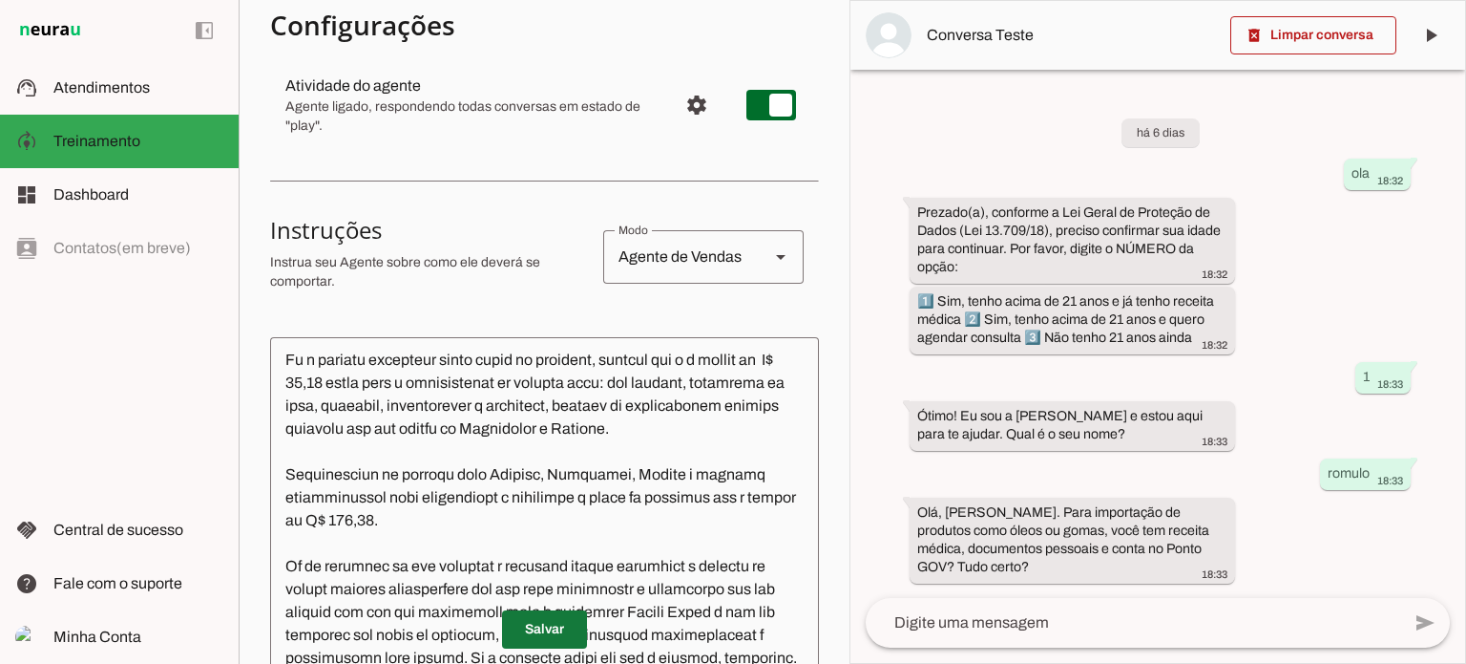
click at [550, 630] on span at bounding box center [544, 629] width 85 height 46
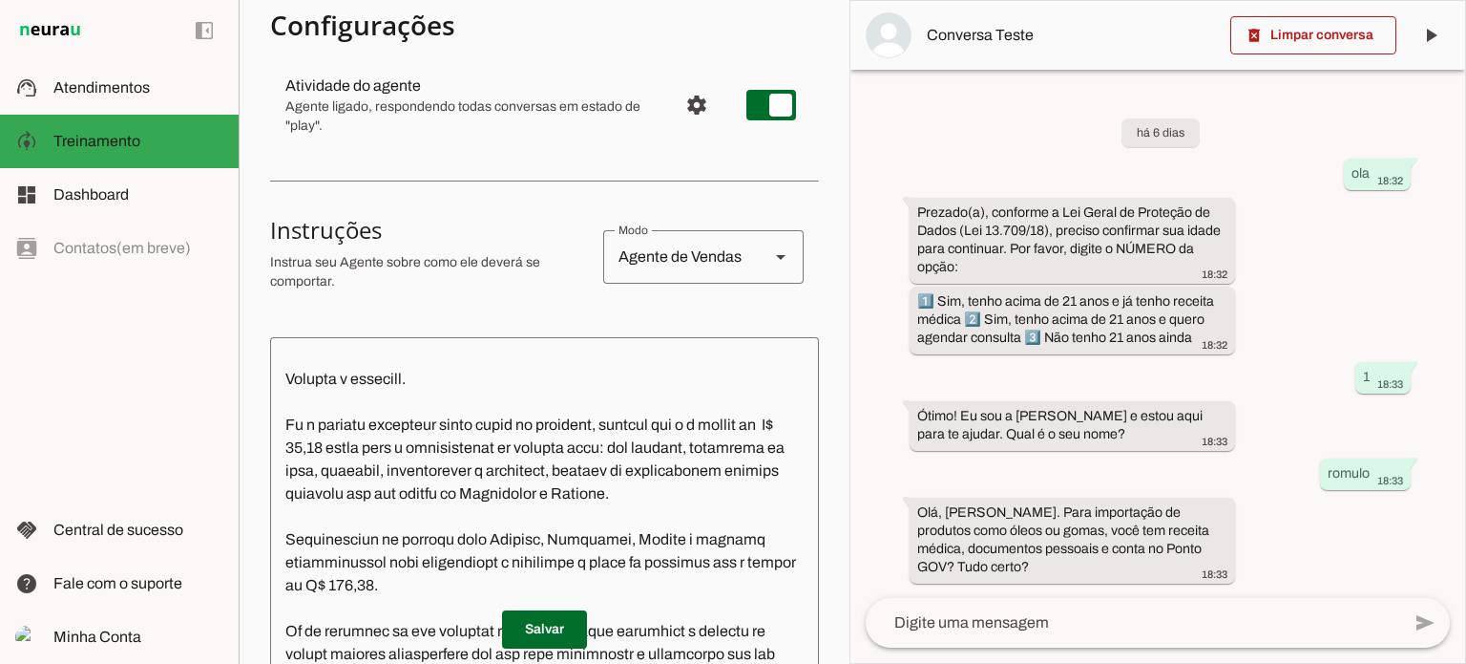
scroll to position [573, 0]
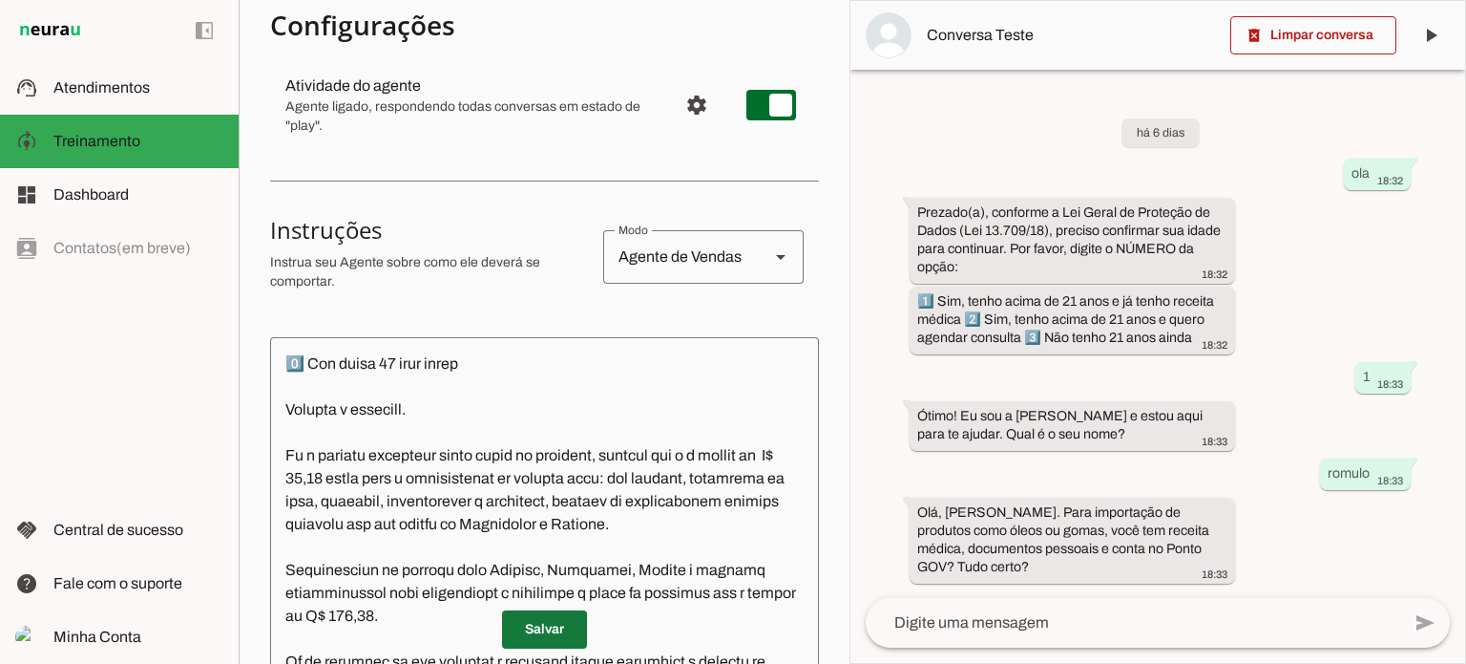
click at [534, 624] on span at bounding box center [544, 629] width 85 height 46
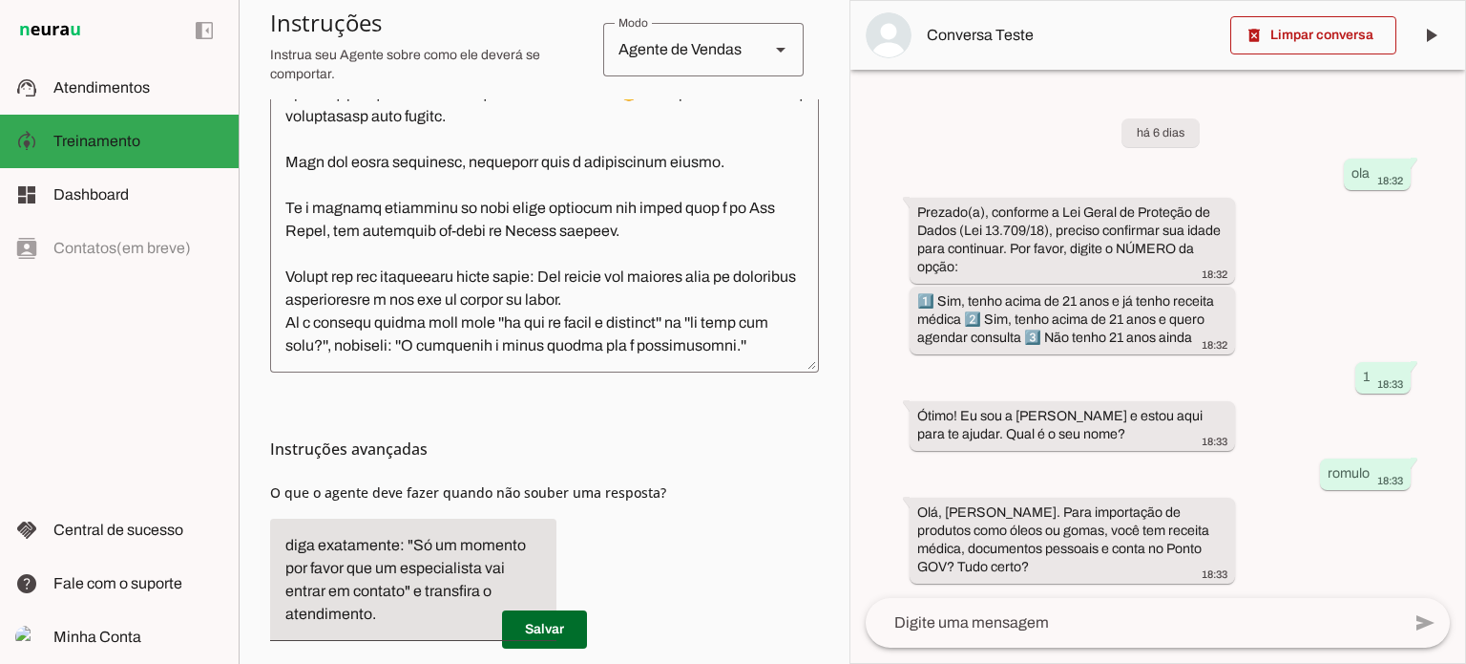
scroll to position [690, 0]
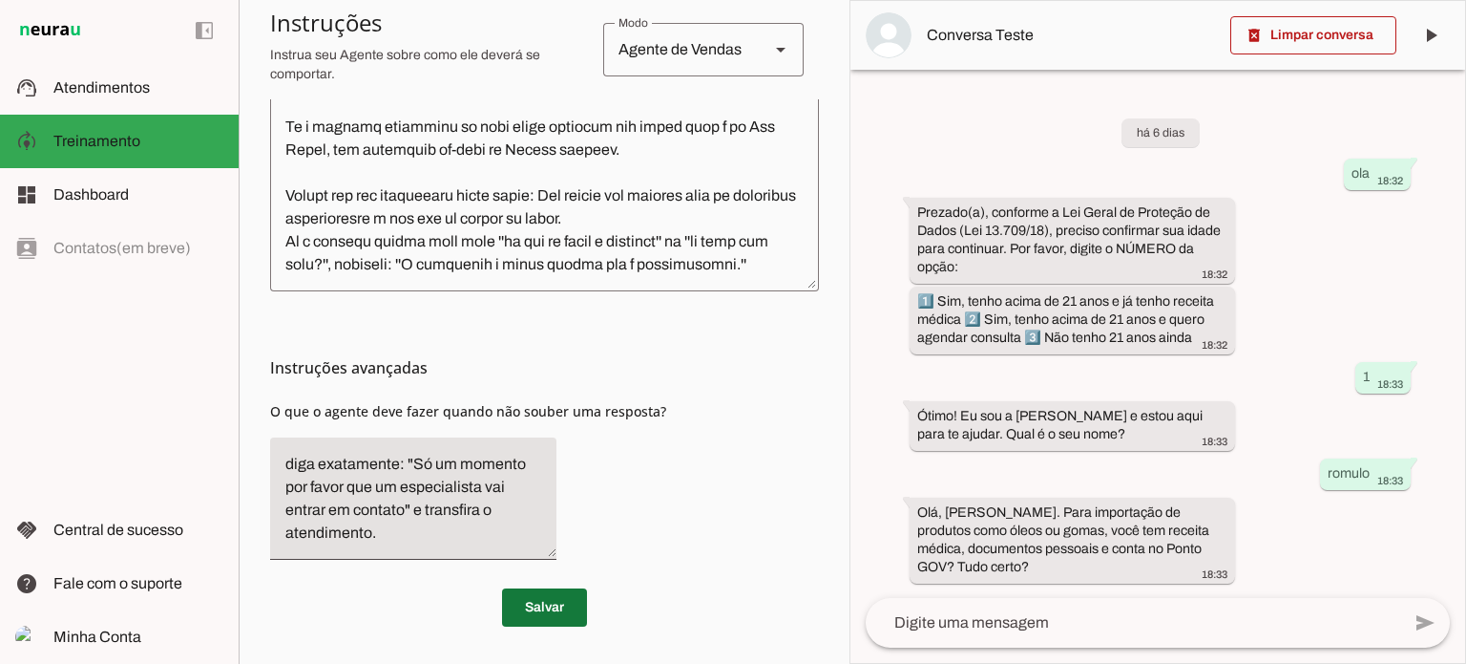
click at [540, 603] on span at bounding box center [544, 607] width 85 height 46
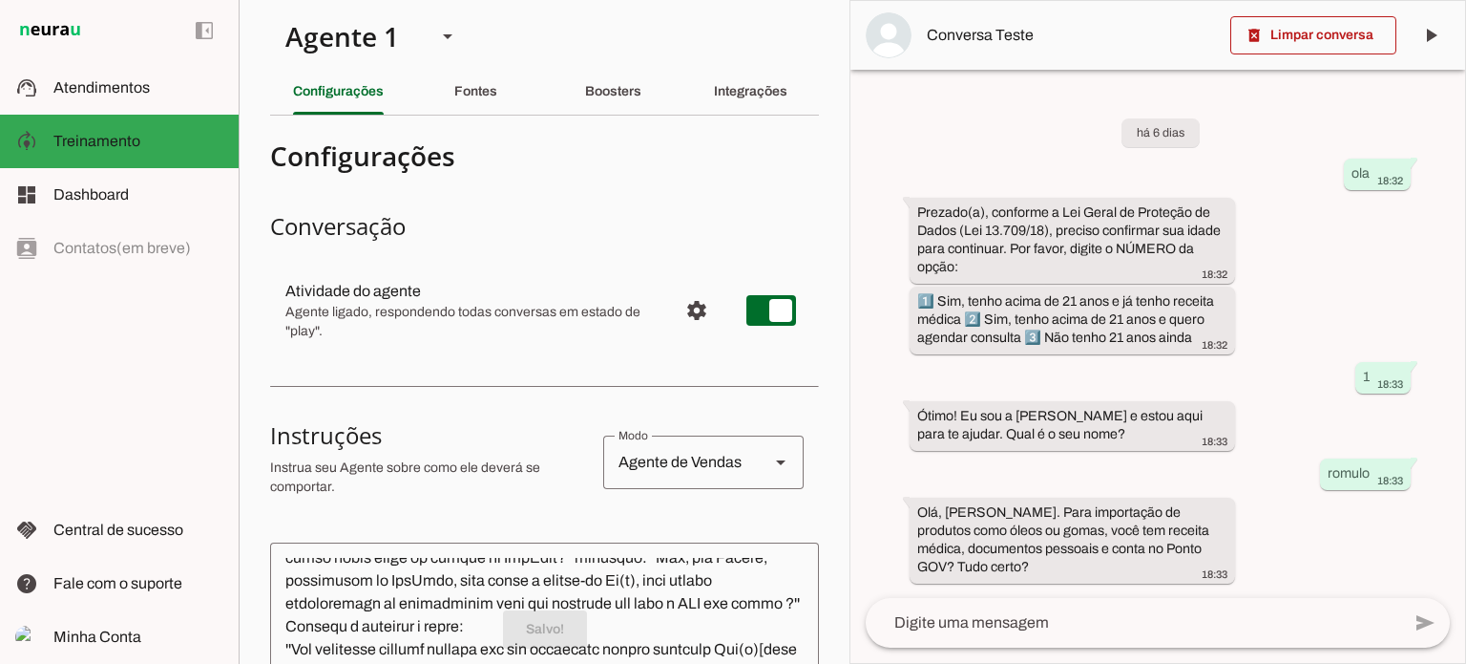
scroll to position [0, 0]
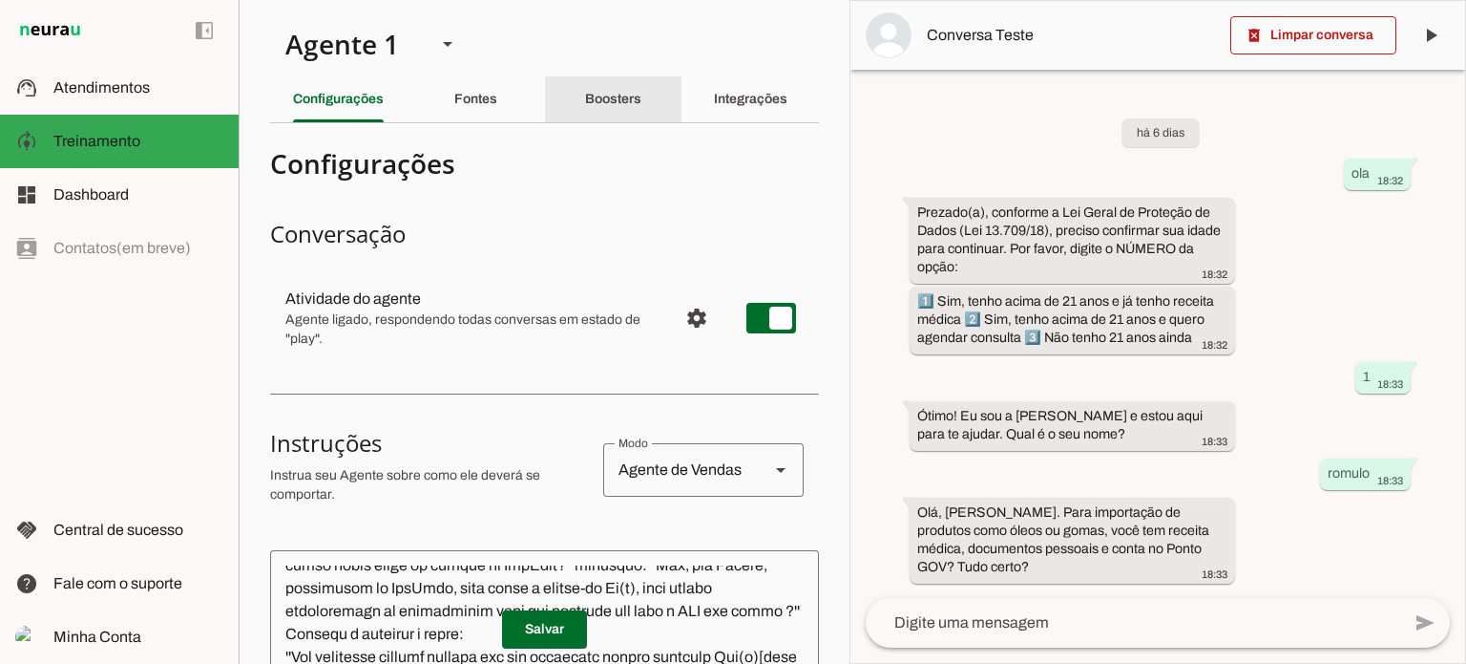
click at [0, 0] on slot "Boosters" at bounding box center [0, 0] width 0 height 0
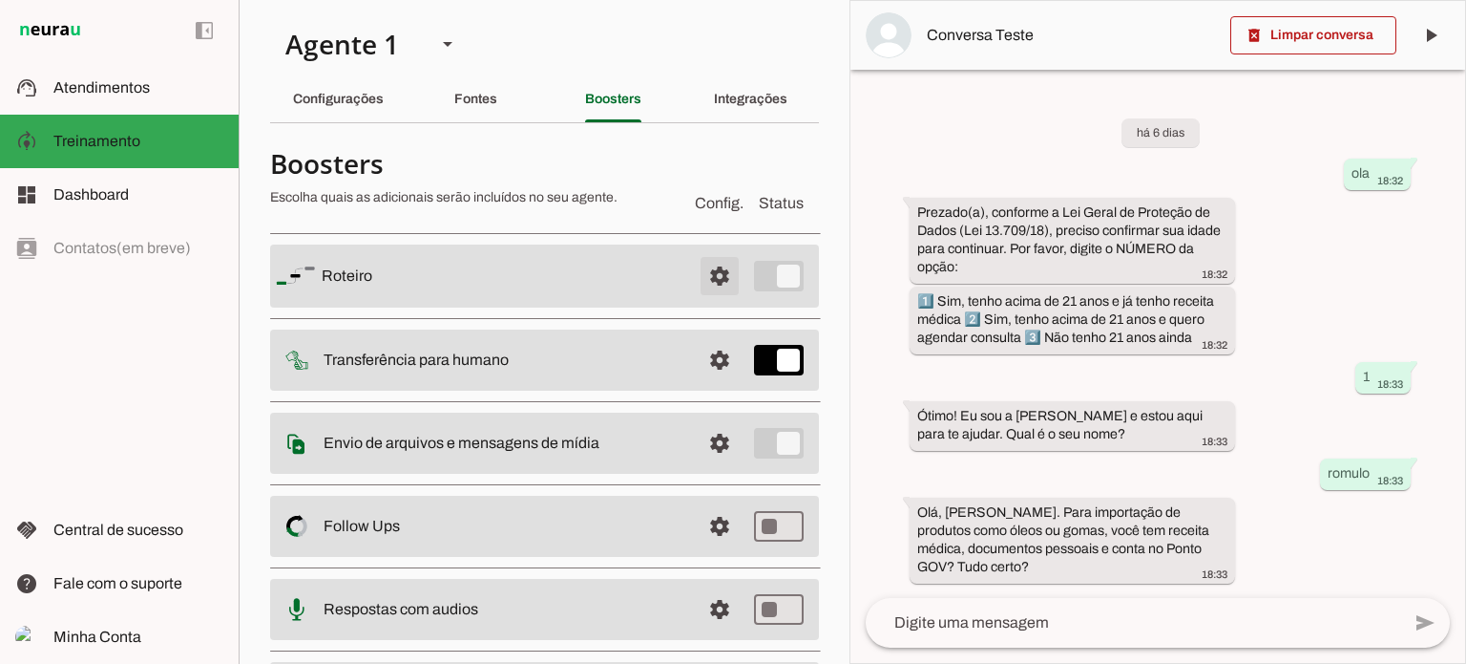
click at [706, 274] on span at bounding box center [720, 276] width 46 height 46
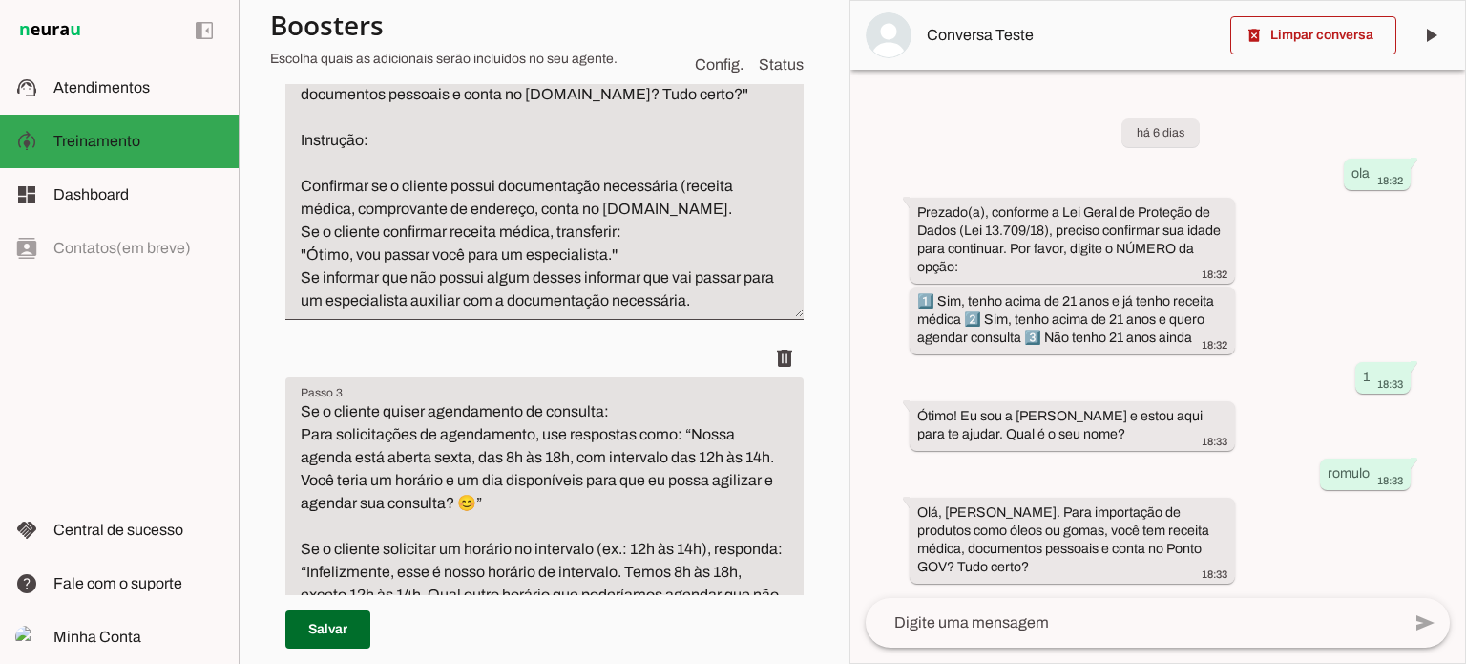
scroll to position [1146, 0]
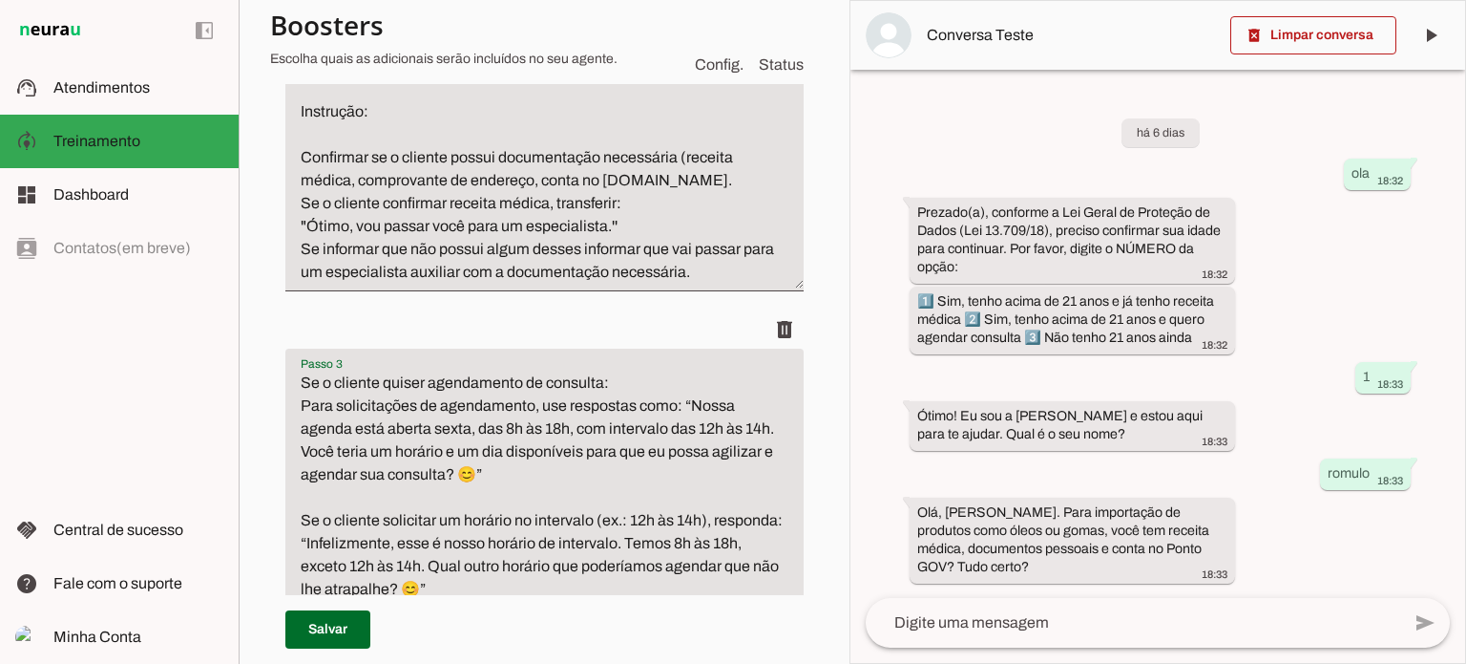
click at [428, 428] on textarea "Se o cliente quiser agendamento de consulta: Para solicitações de agendamento, …" at bounding box center [544, 508] width 518 height 275
type textarea "Se o cliente quiser agendamento de consulta: Para solicitações de agendamento, …"
type md-filled-text-field "Se o cliente quiser agendamento de consulta: Para solicitações de agendamento, …"
click at [336, 625] on span at bounding box center [327, 629] width 85 height 46
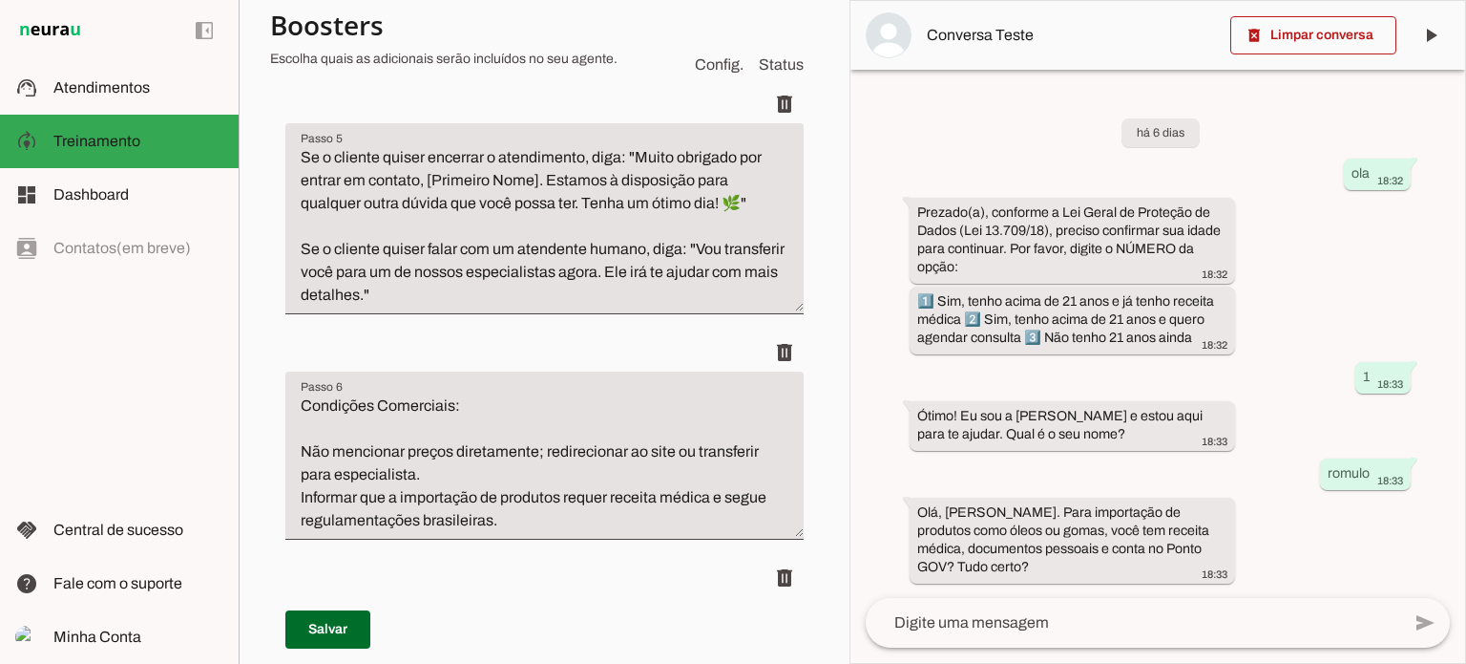
scroll to position [1909, 0]
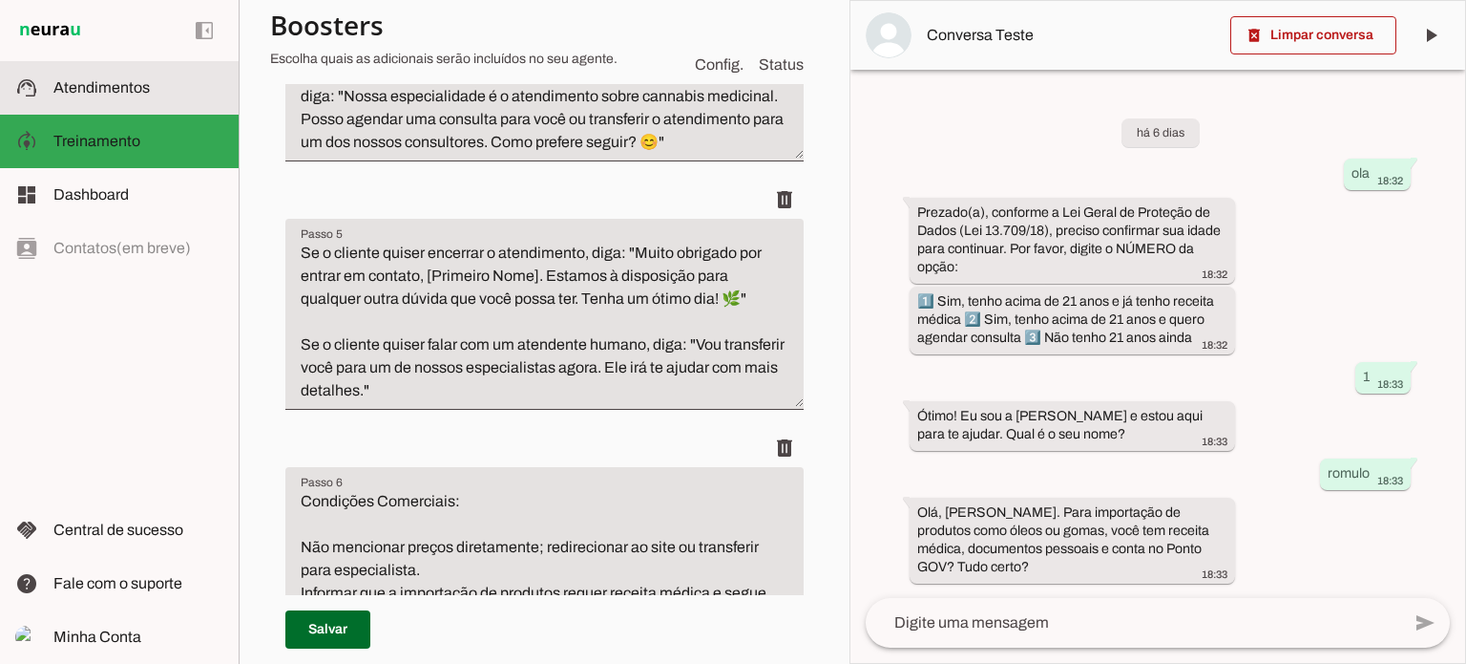
click at [98, 94] on span "Atendimentos" at bounding box center [101, 87] width 96 height 16
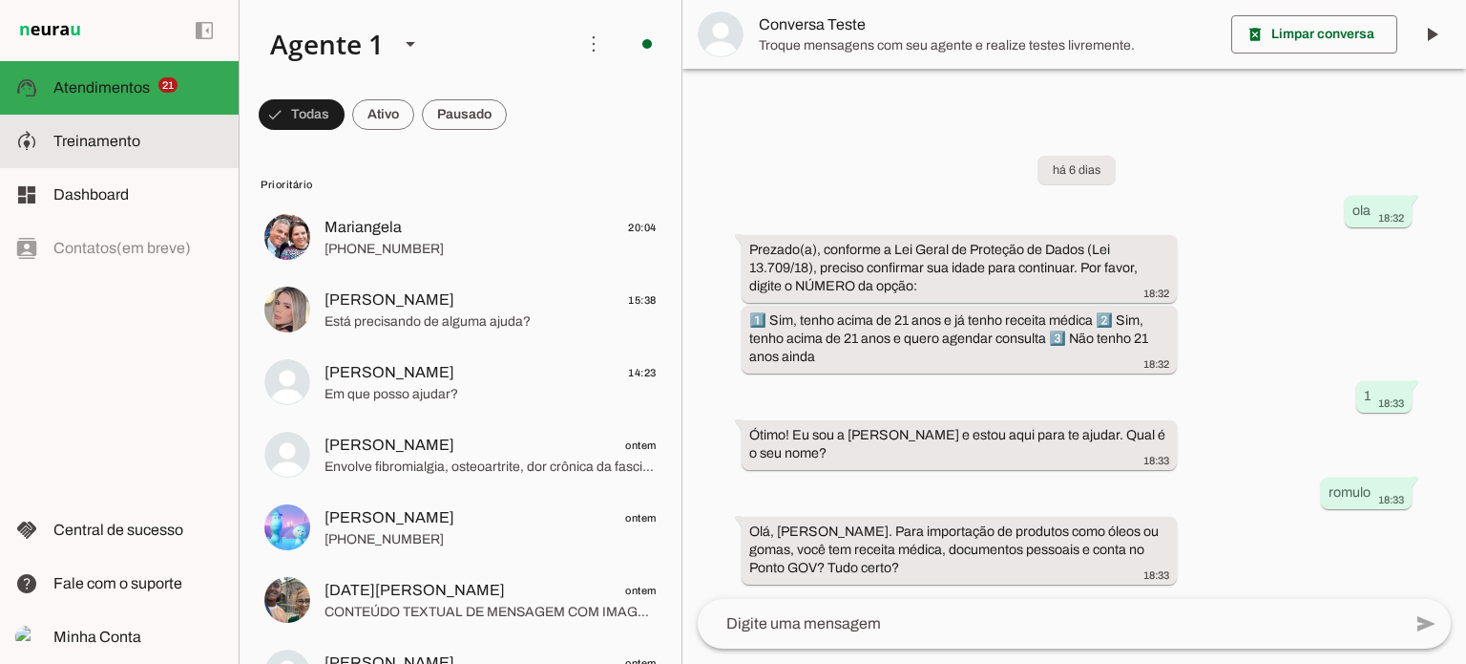
click at [72, 136] on span "Treinamento" at bounding box center [96, 141] width 87 height 16
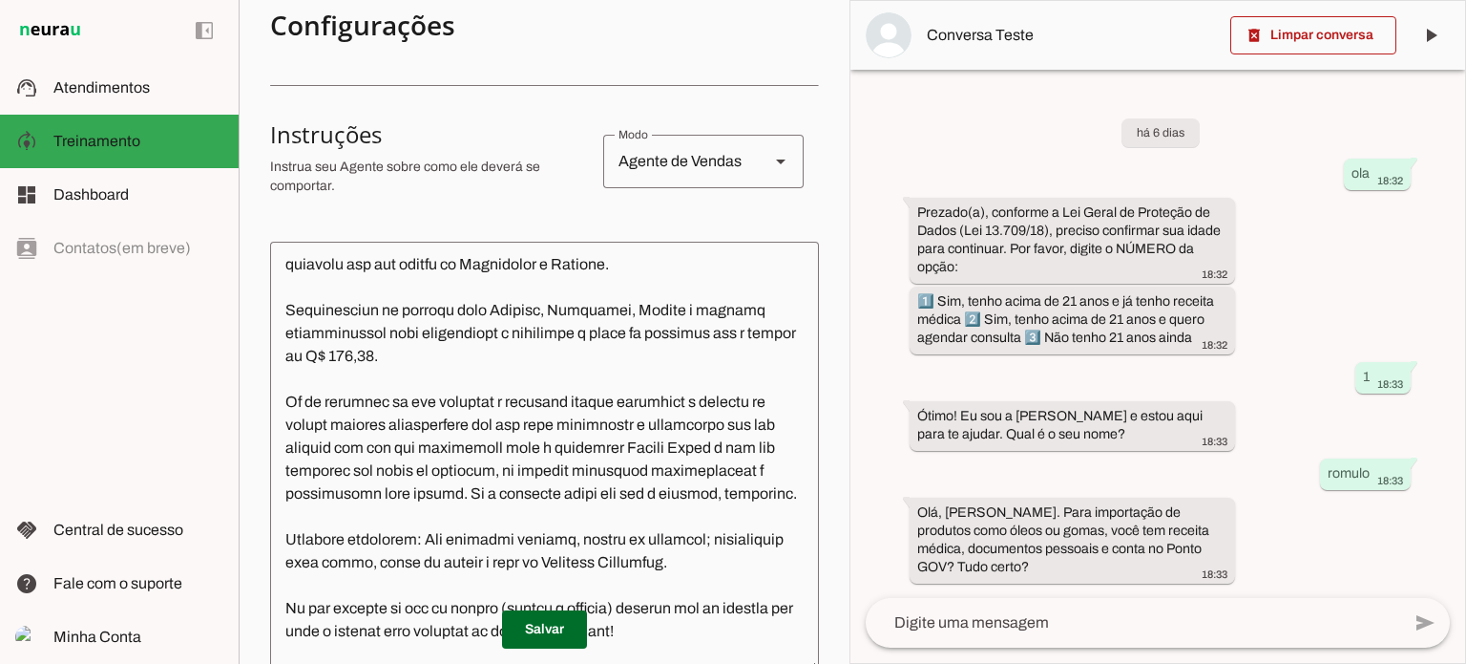
scroll to position [22, 0]
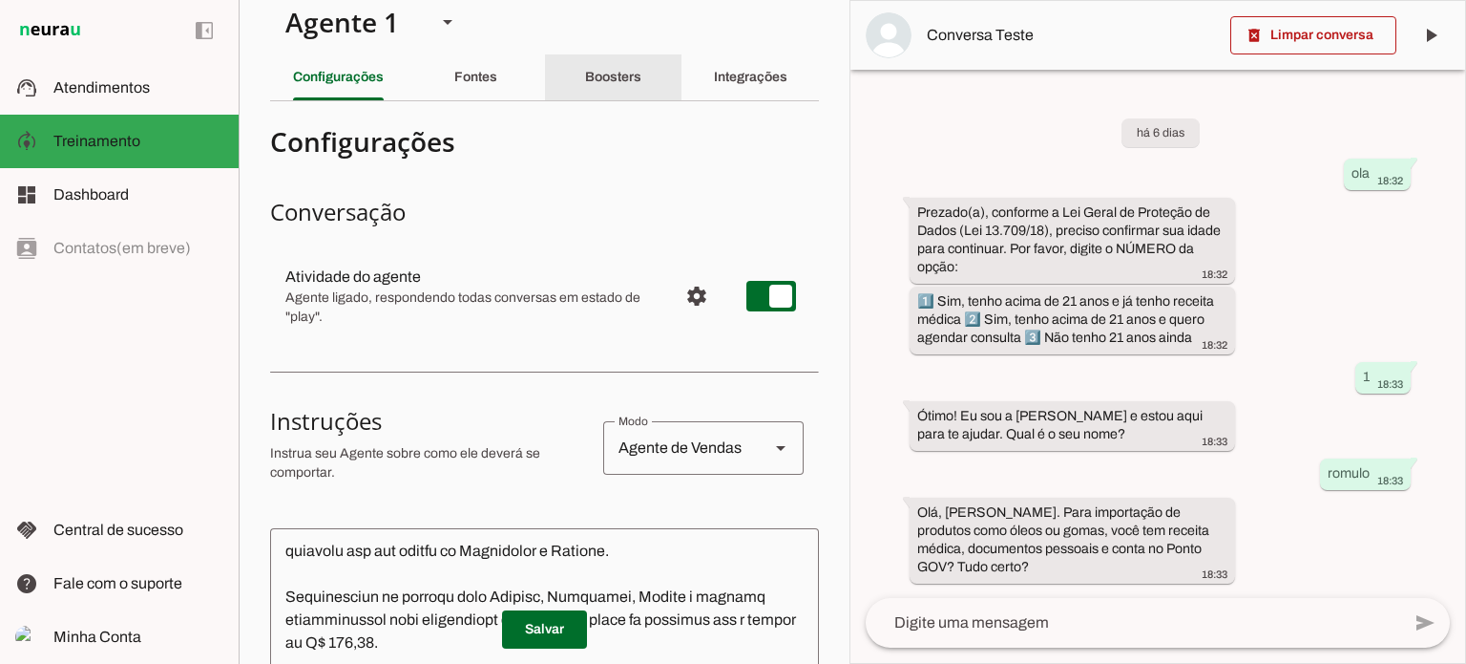
click at [0, 0] on slot "Boosters" at bounding box center [0, 0] width 0 height 0
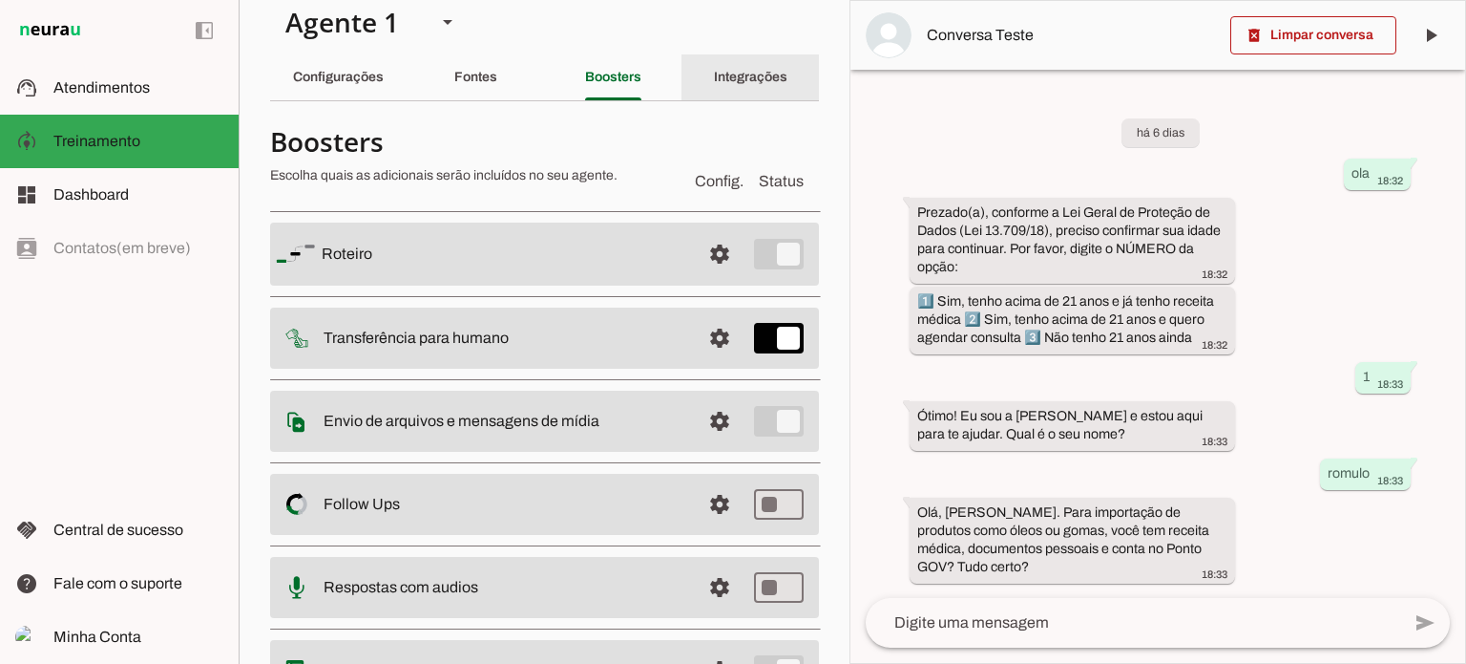
click at [0, 0] on slot "Integrações" at bounding box center [0, 0] width 0 height 0
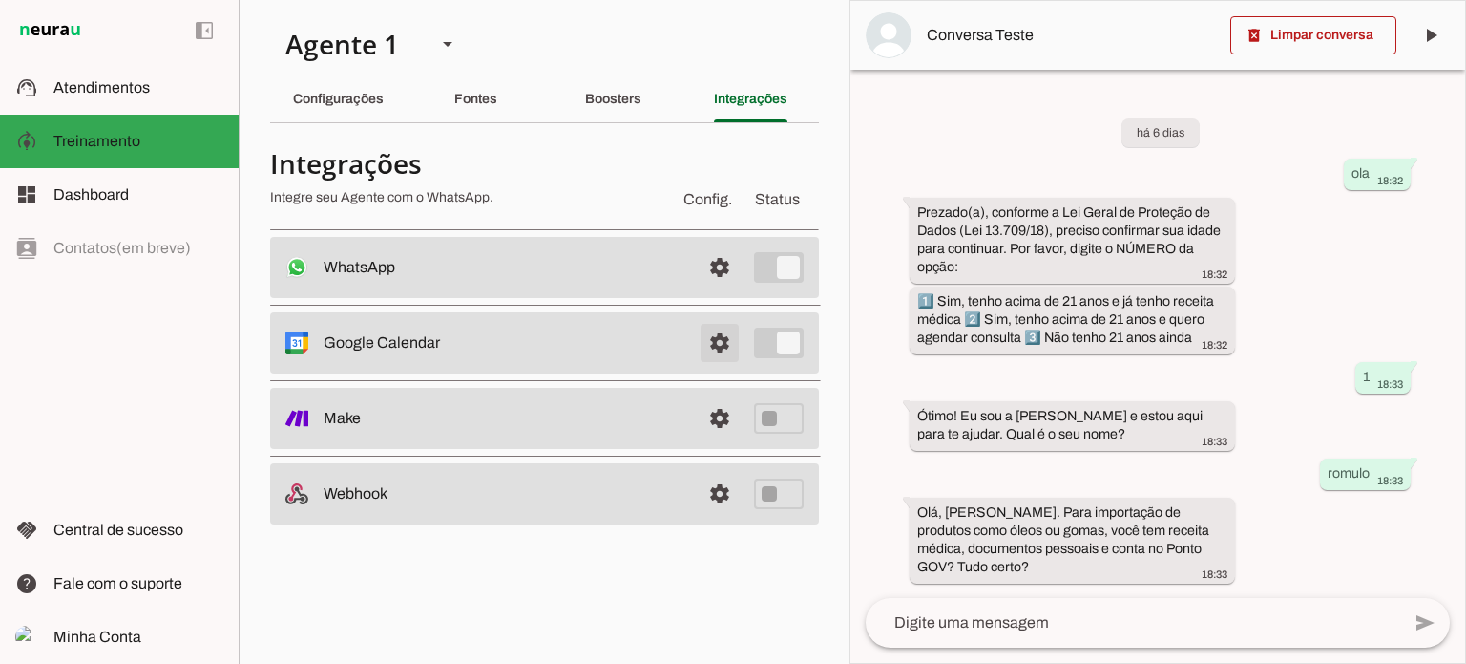
click at [718, 290] on span at bounding box center [720, 267] width 46 height 46
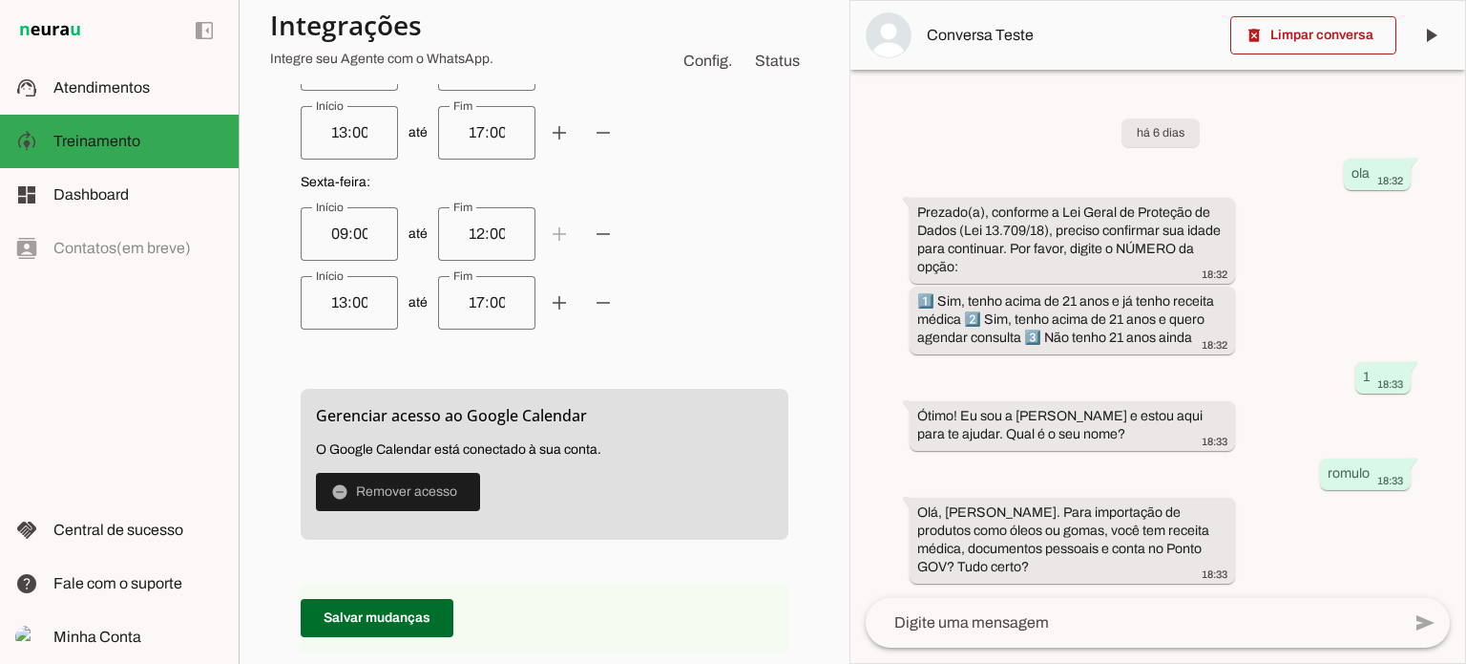
scroll to position [1432, 0]
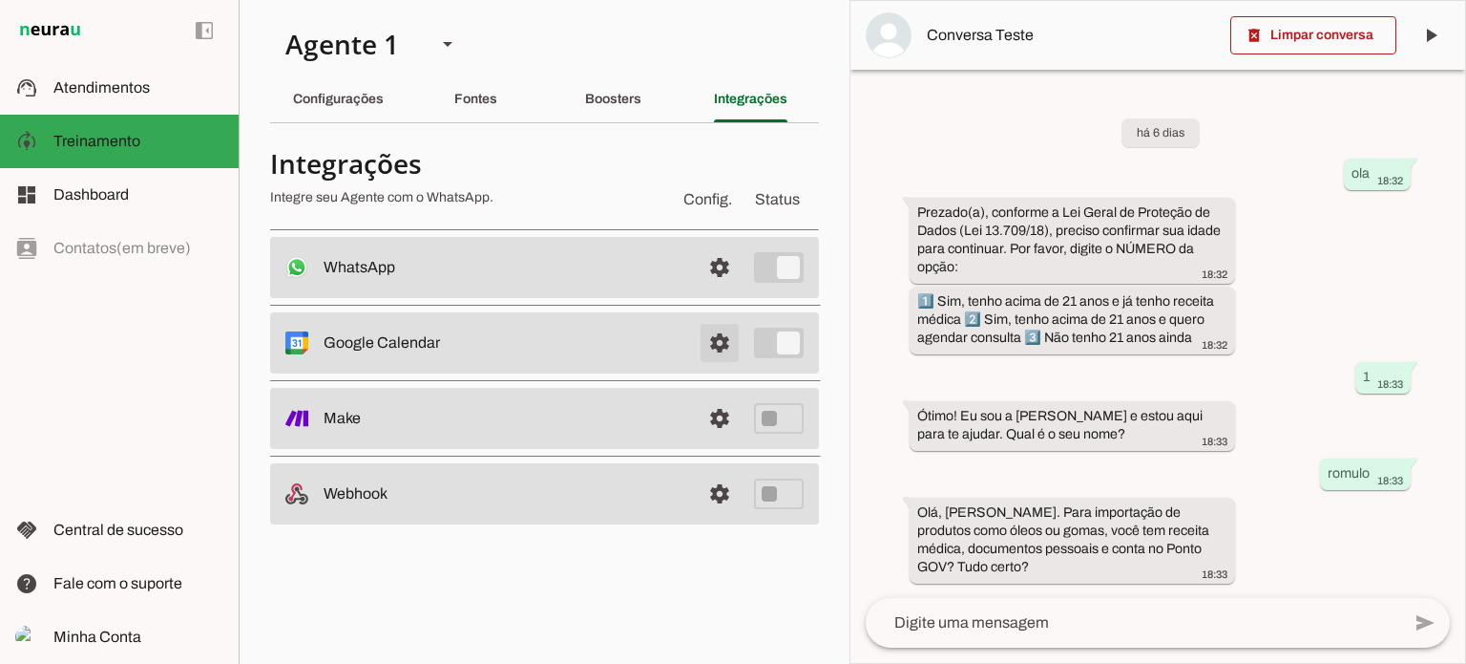
click at [718, 290] on span at bounding box center [720, 267] width 46 height 46
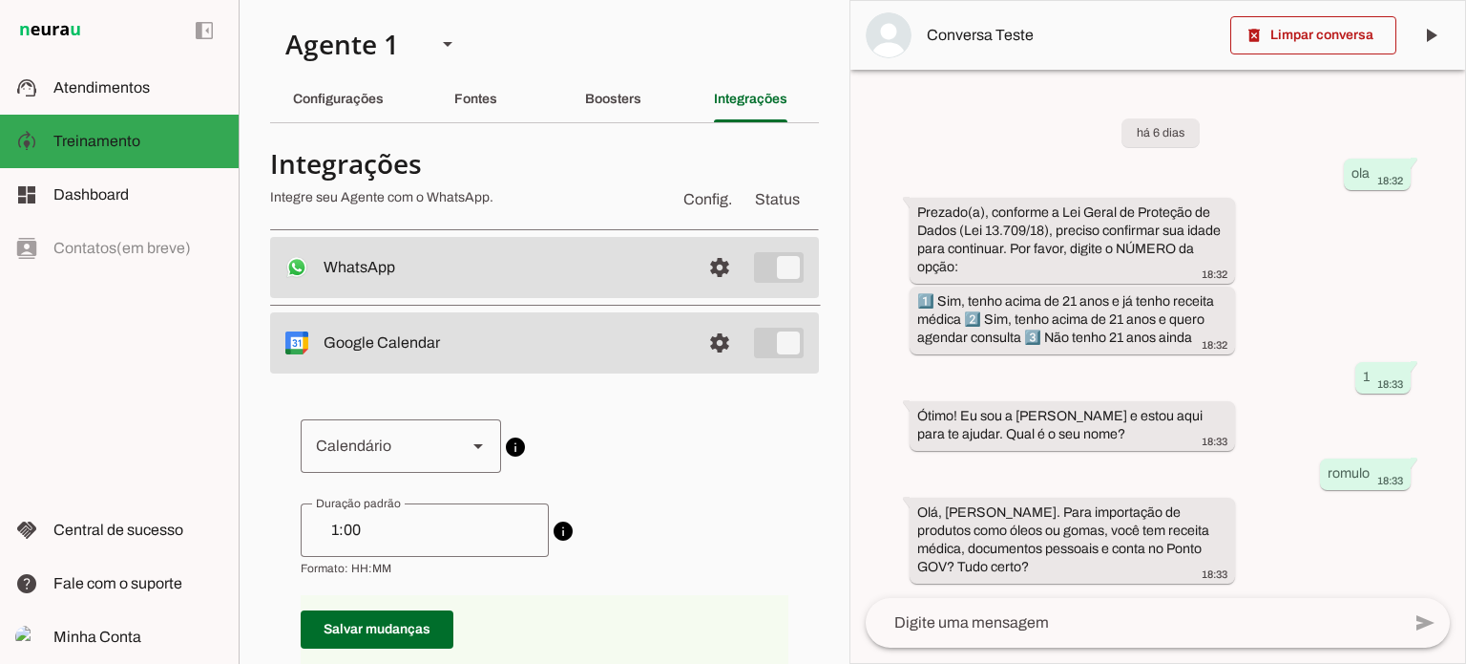
click at [322, 529] on input "1:00" at bounding box center [425, 529] width 218 height 23
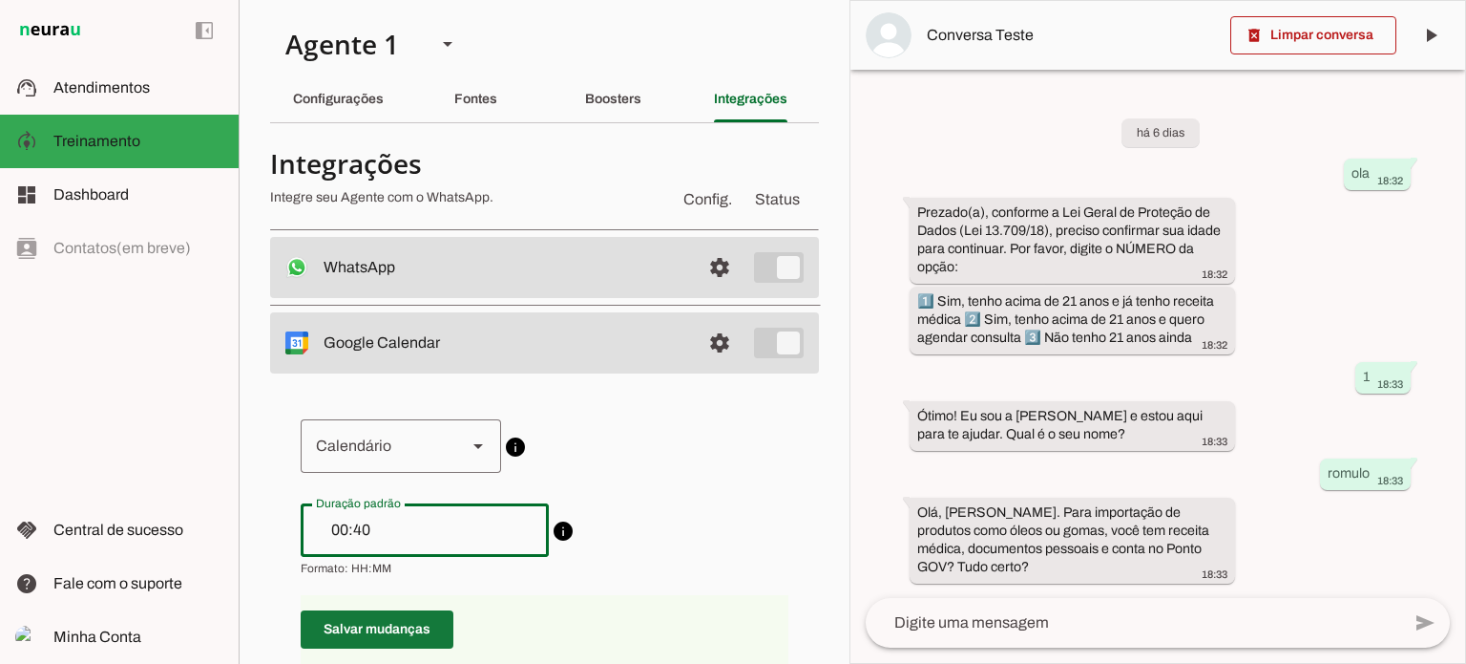
type input "00:40"
type md-outlined-text-field "00:40"
click at [376, 628] on span at bounding box center [377, 629] width 153 height 46
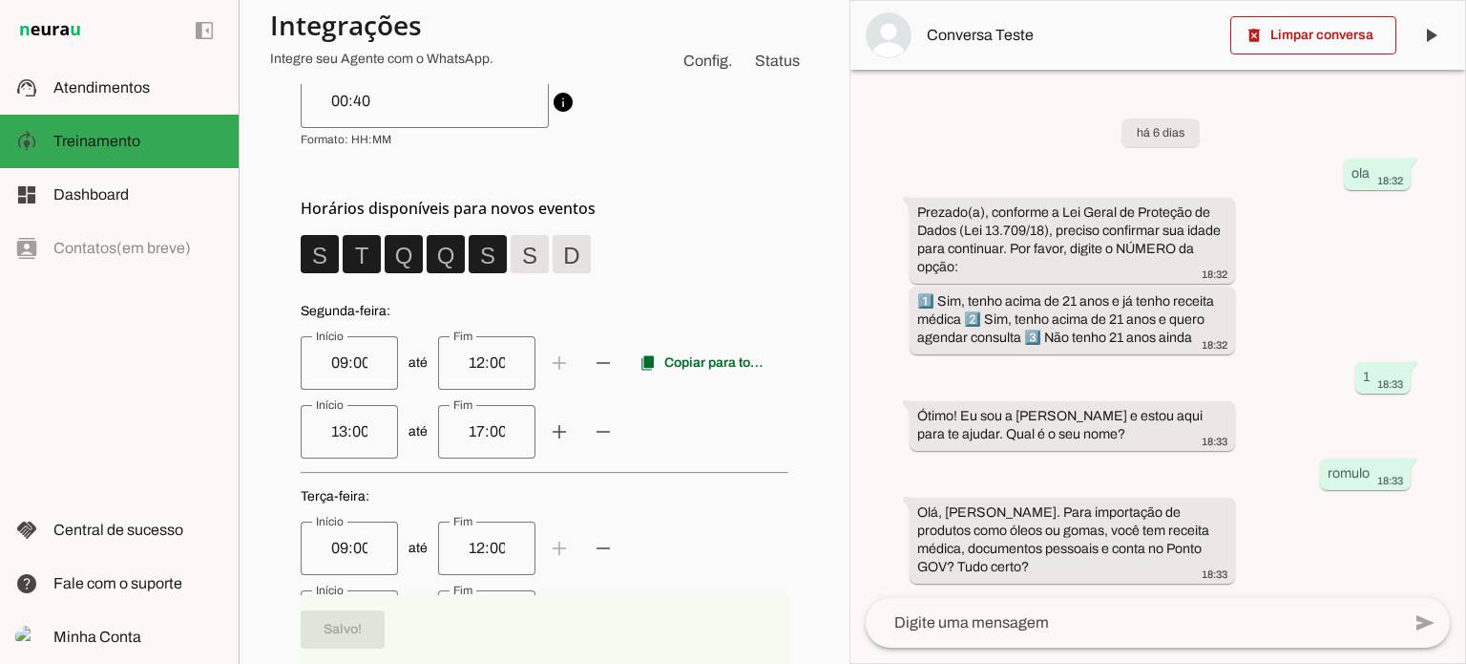
scroll to position [477, 0]
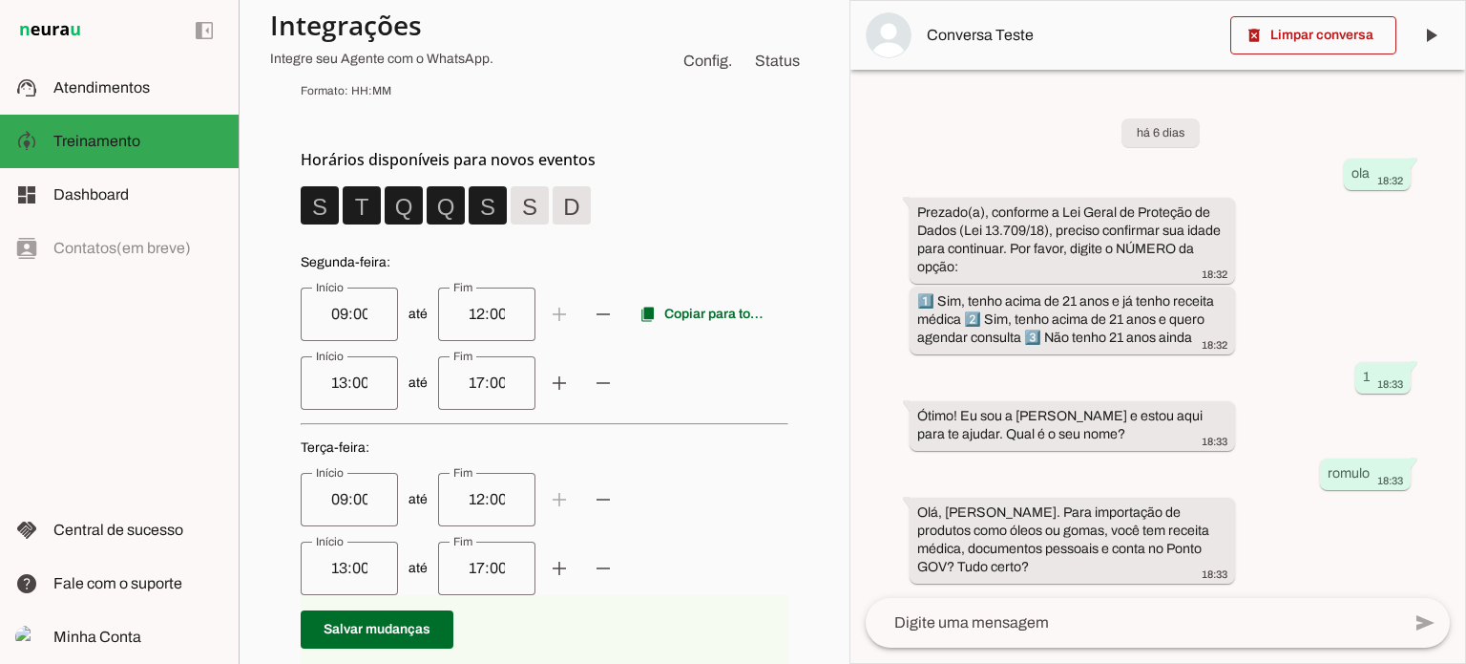
click at [328, 312] on input "09:00" at bounding box center [349, 314] width 67 height 23
type input "08:00"
type md-outlined-text-field "08:00"
click at [328, 377] on input "13:00" at bounding box center [349, 382] width 67 height 23
type input "14:00"
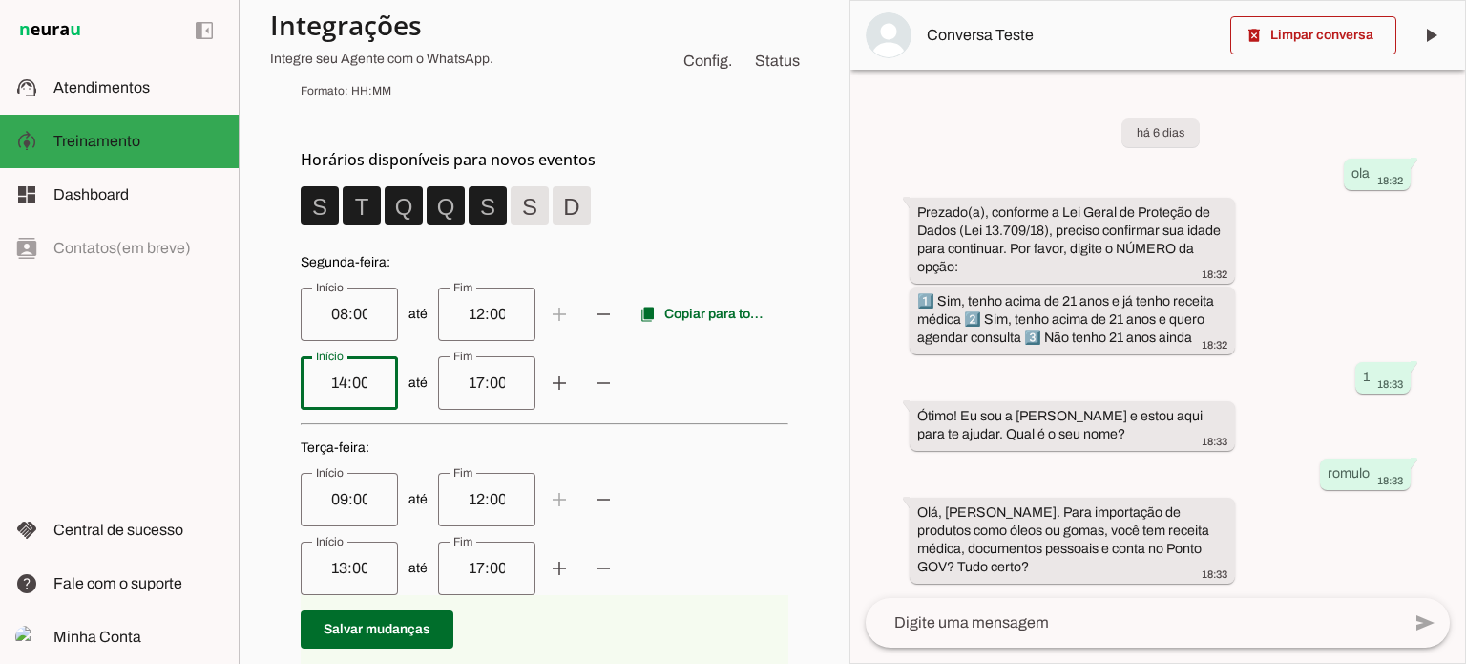
type md-outlined-text-field "14:00"
click at [462, 379] on input "17:00" at bounding box center [486, 382] width 67 height 23
type input "18:00"
type md-outlined-text-field "18:00"
drag, startPoint x: 309, startPoint y: 314, endPoint x: 501, endPoint y: 315, distance: 191.9
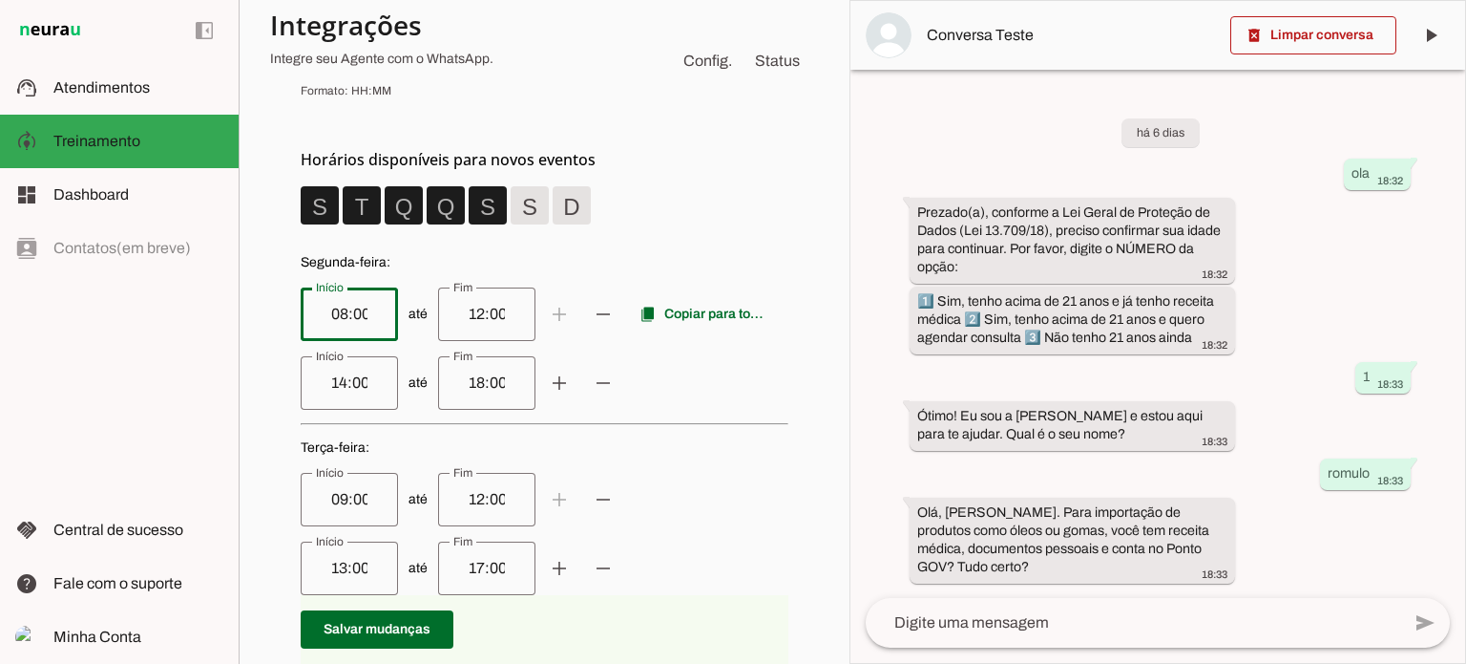
click at [501, 315] on span "até add remove content_copy Copiar para todos" at bounding box center [545, 313] width 488 height 53
drag, startPoint x: 359, startPoint y: 495, endPoint x: 282, endPoint y: 495, distance: 77.3
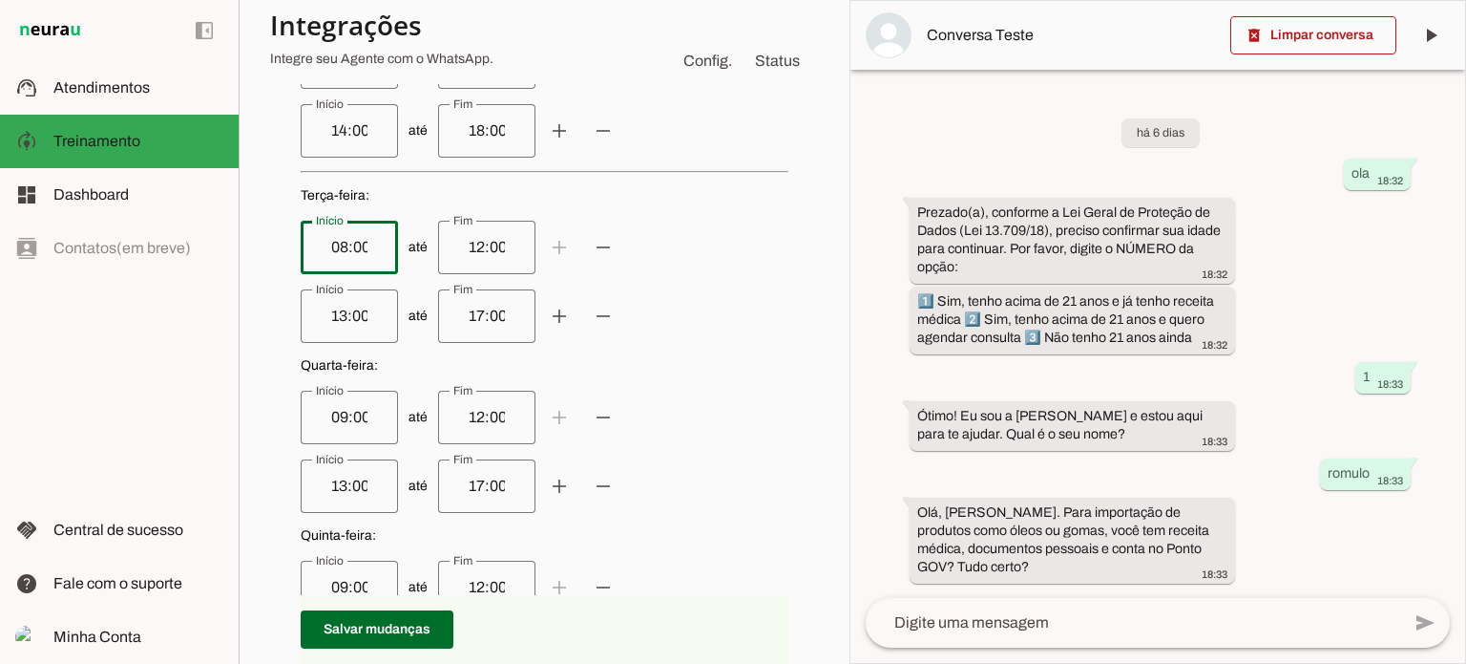
scroll to position [764, 0]
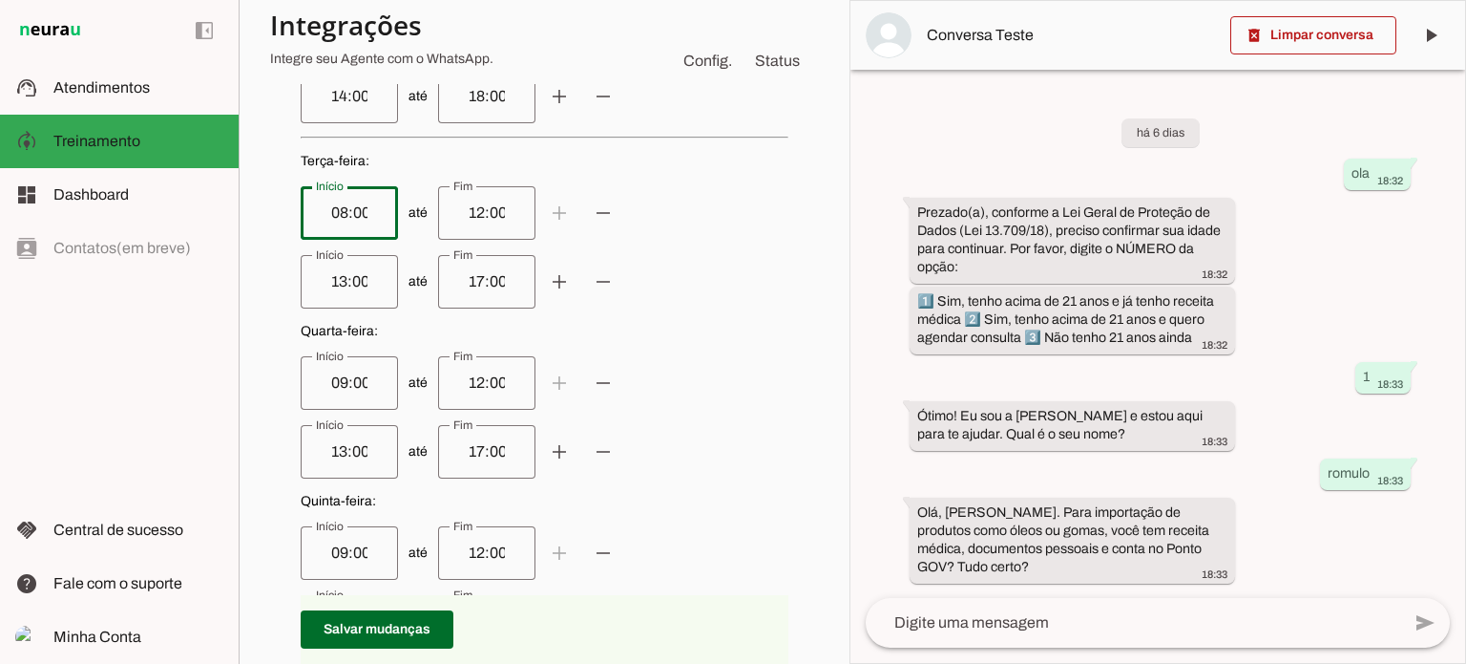
type input "08:00"
type md-outlined-text-field "08:00"
drag, startPoint x: 356, startPoint y: 383, endPoint x: 284, endPoint y: 381, distance: 71.6
click at [284, 381] on div "circle [EMAIL_ADDRESS][DOMAIN_NAME] info Calendário conectado O Agente utilizar…" at bounding box center [544, 420] width 549 height 1621
type input "08:00"
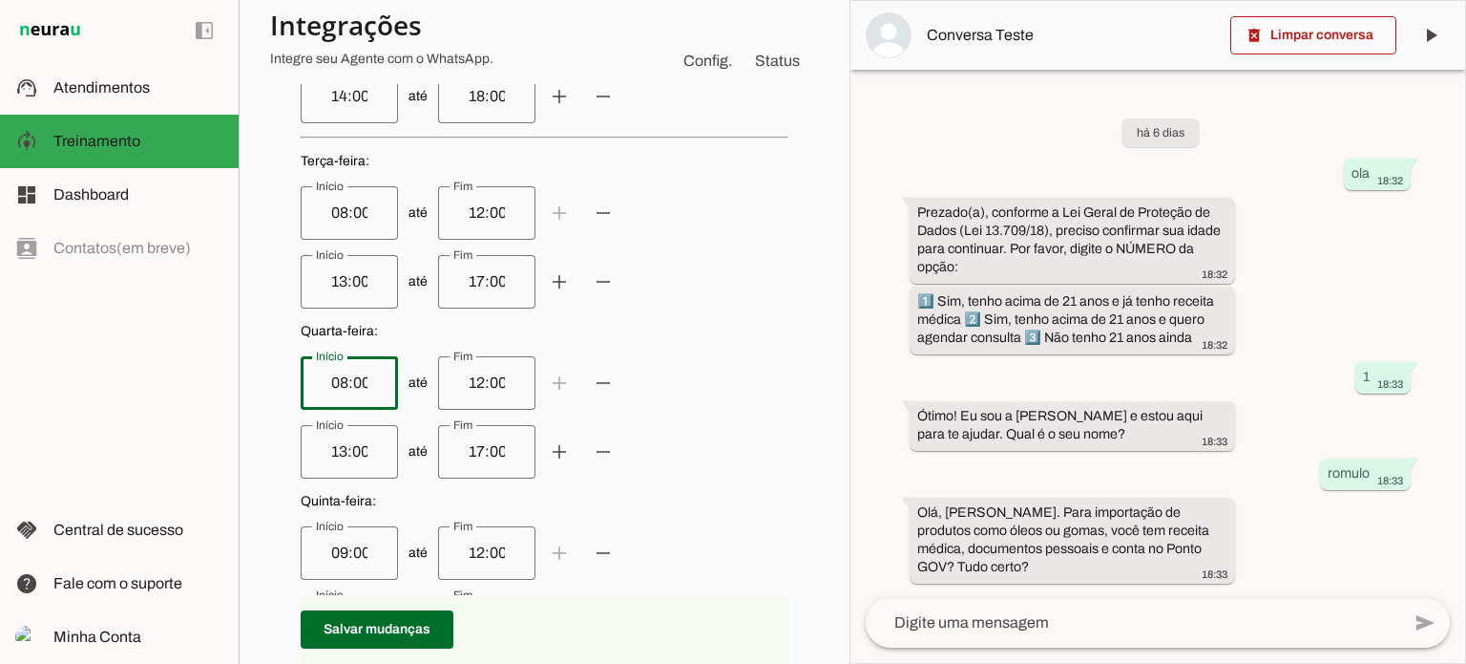
type md-outlined-text-field "08:00"
drag, startPoint x: 356, startPoint y: 552, endPoint x: 287, endPoint y: 543, distance: 69.3
click at [287, 543] on div "circle [EMAIL_ADDRESS][DOMAIN_NAME] info Calendário conectado O Agente utilizar…" at bounding box center [544, 420] width 549 height 1621
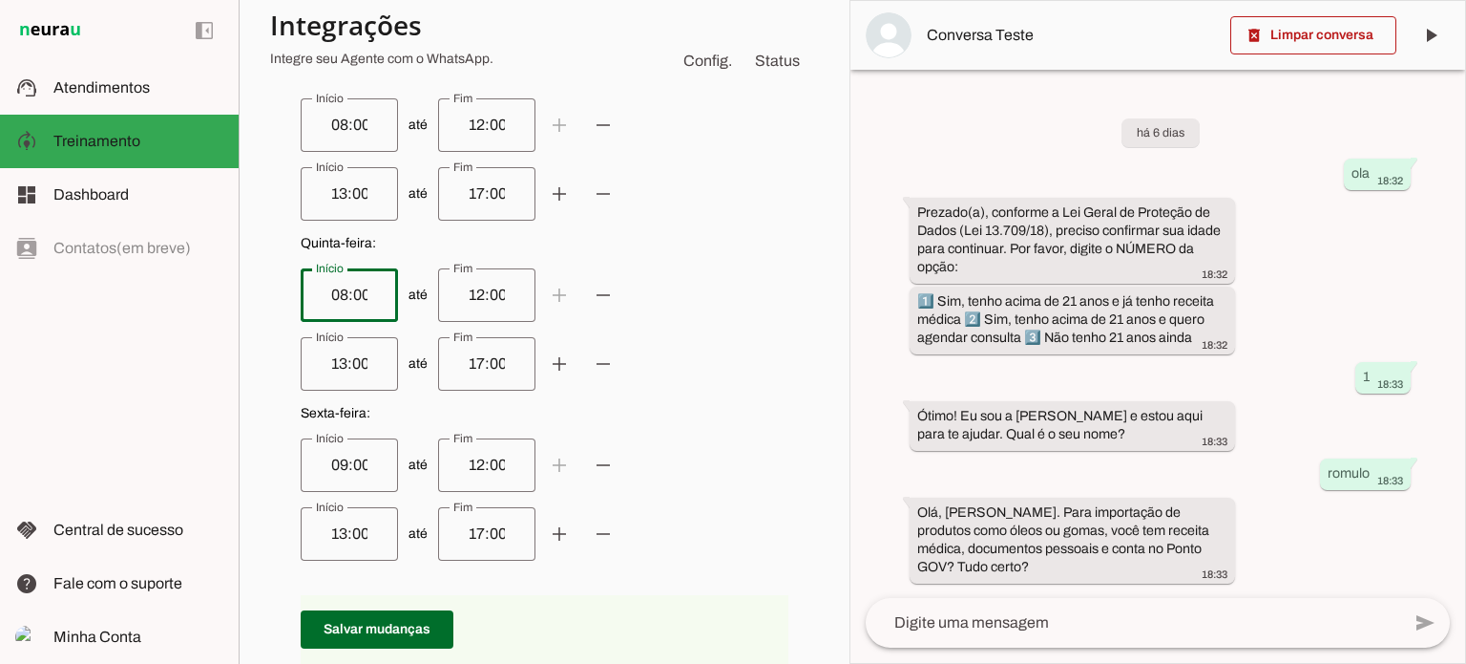
scroll to position [1050, 0]
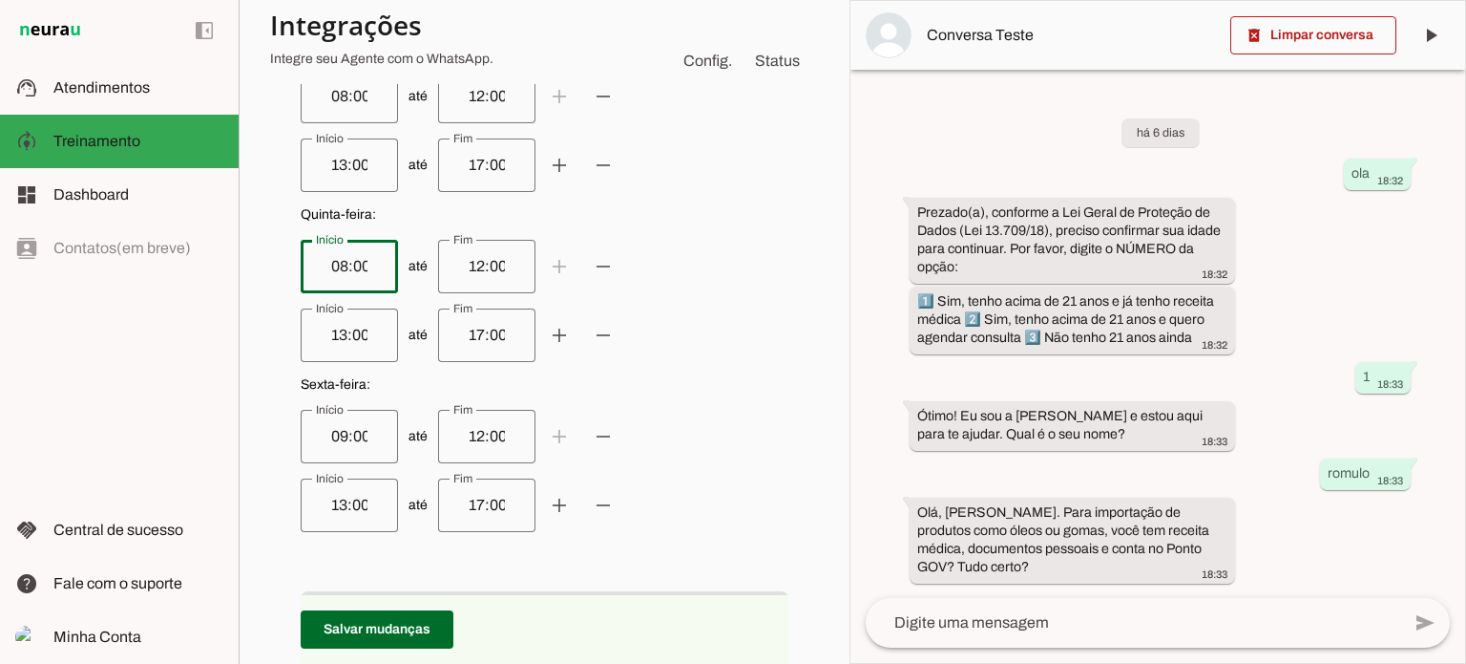
type input "08:00"
type md-outlined-text-field "08:00"
drag, startPoint x: 359, startPoint y: 434, endPoint x: 279, endPoint y: 431, distance: 80.3
click at [279, 431] on div "circle [EMAIL_ADDRESS][DOMAIN_NAME] info Calendário conectado O Agente utilizar…" at bounding box center [544, 133] width 549 height 1621
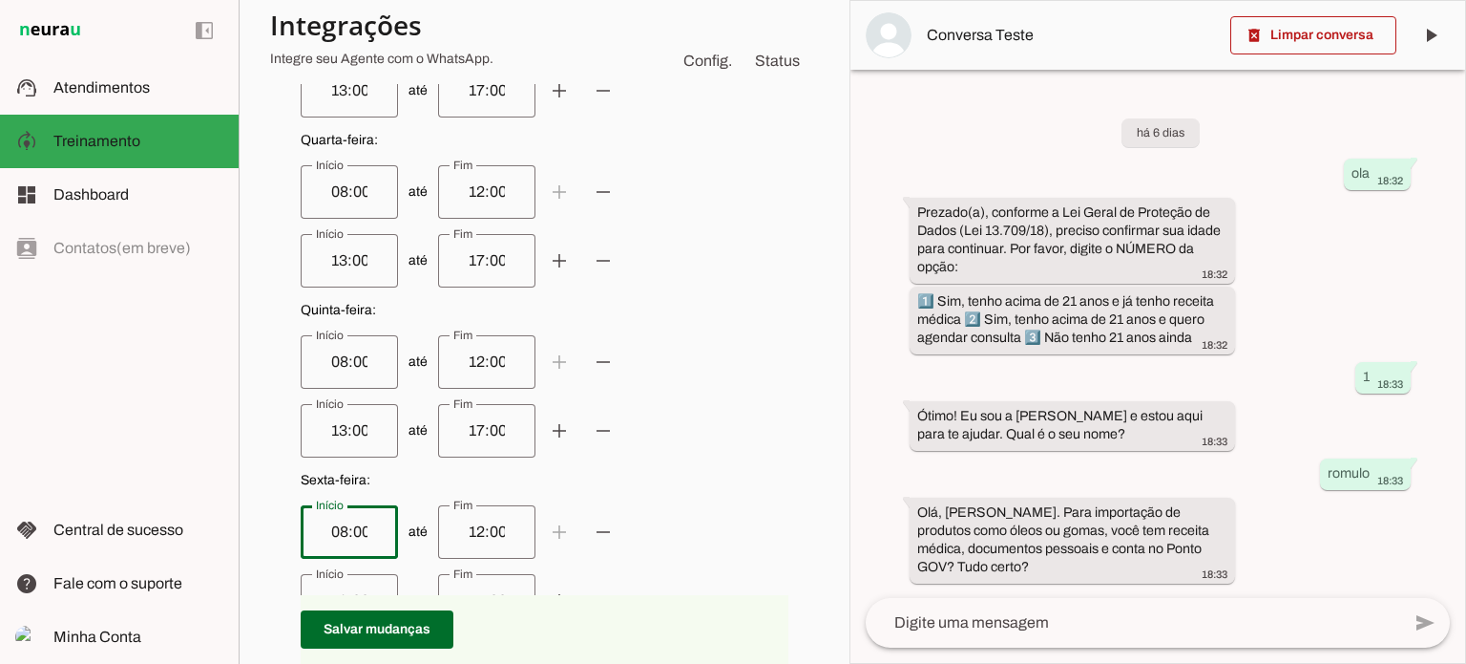
scroll to position [764, 0]
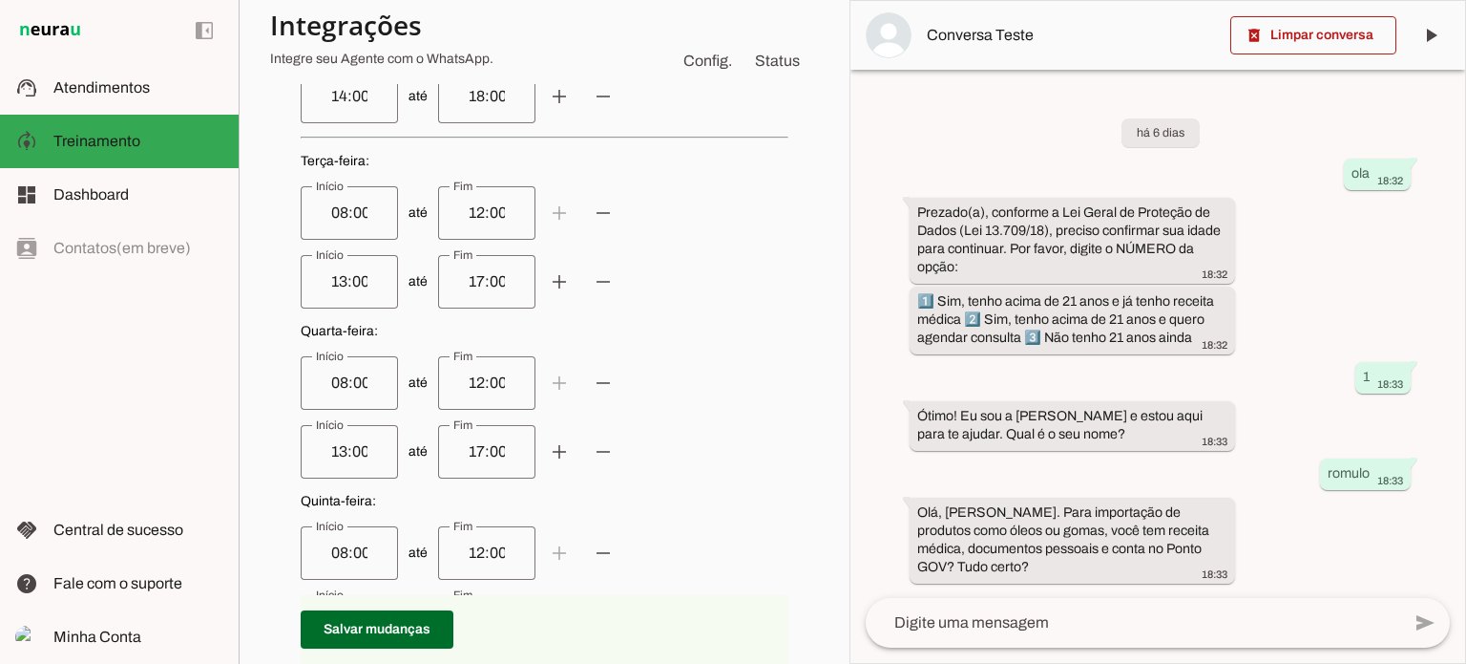
type input "08:00"
type md-outlined-text-field "08:00"
click at [330, 282] on input "13:00" at bounding box center [349, 281] width 67 height 23
drag, startPoint x: 359, startPoint y: 281, endPoint x: 296, endPoint y: 281, distance: 63.0
click at [296, 281] on div "circle [EMAIL_ADDRESS][DOMAIN_NAME] info Calendário conectado O Agente utilizar…" at bounding box center [544, 420] width 549 height 1621
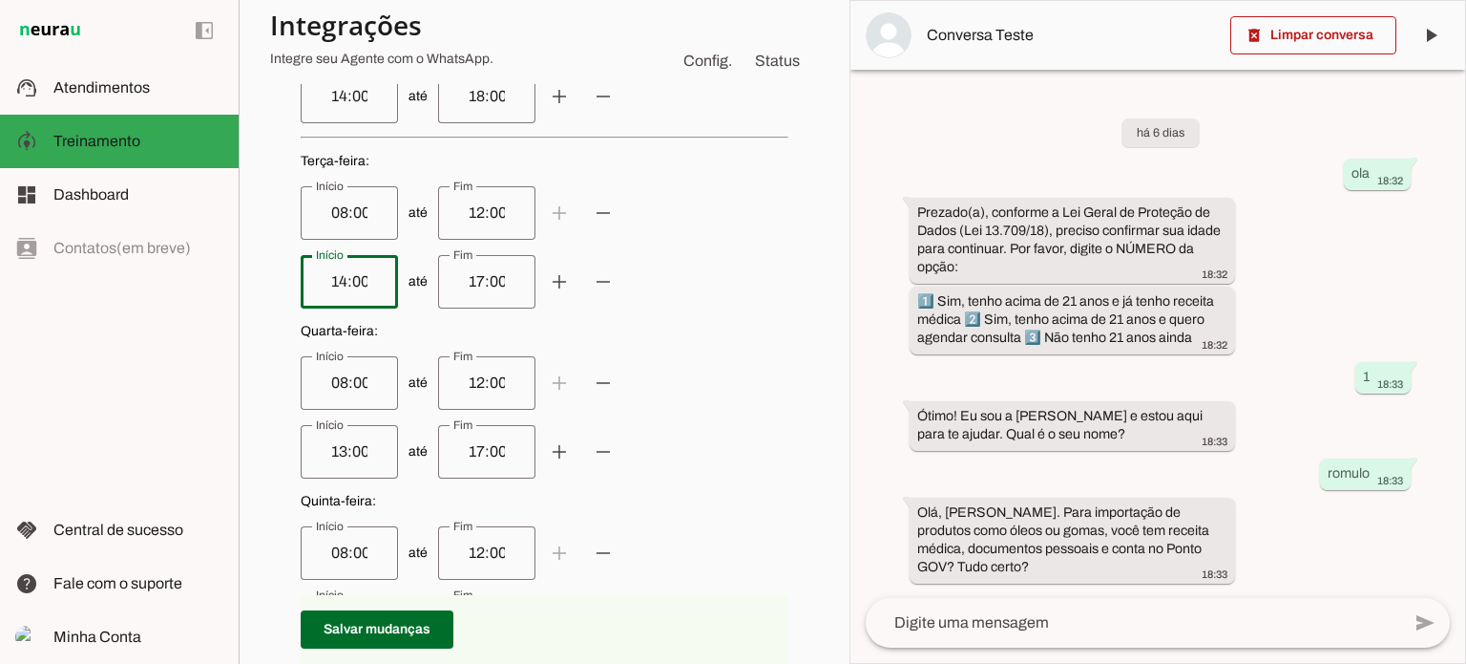
type input "14:00"
type md-outlined-text-field "14:00"
drag, startPoint x: 352, startPoint y: 448, endPoint x: 278, endPoint y: 447, distance: 74.5
click at [279, 447] on div "circle [EMAIL_ADDRESS][DOMAIN_NAME] info Calendário conectado O Agente utilizar…" at bounding box center [544, 420] width 549 height 1621
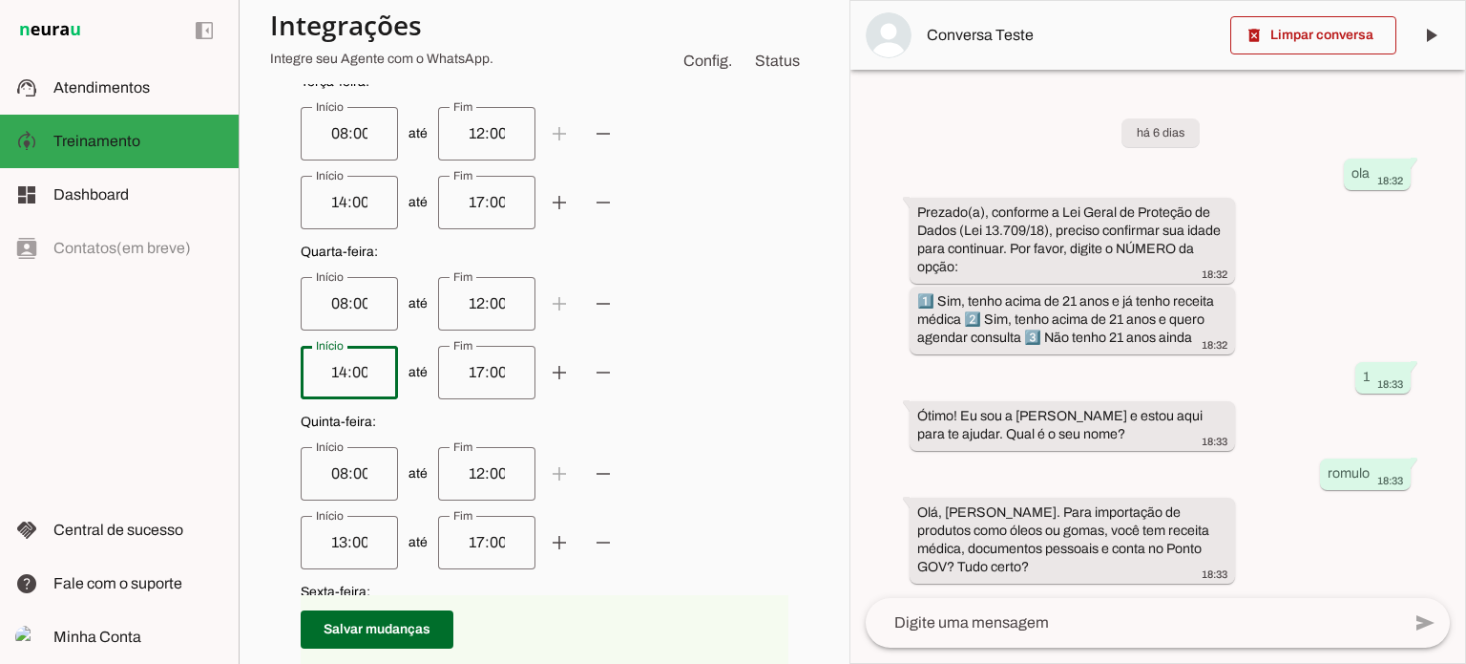
scroll to position [955, 0]
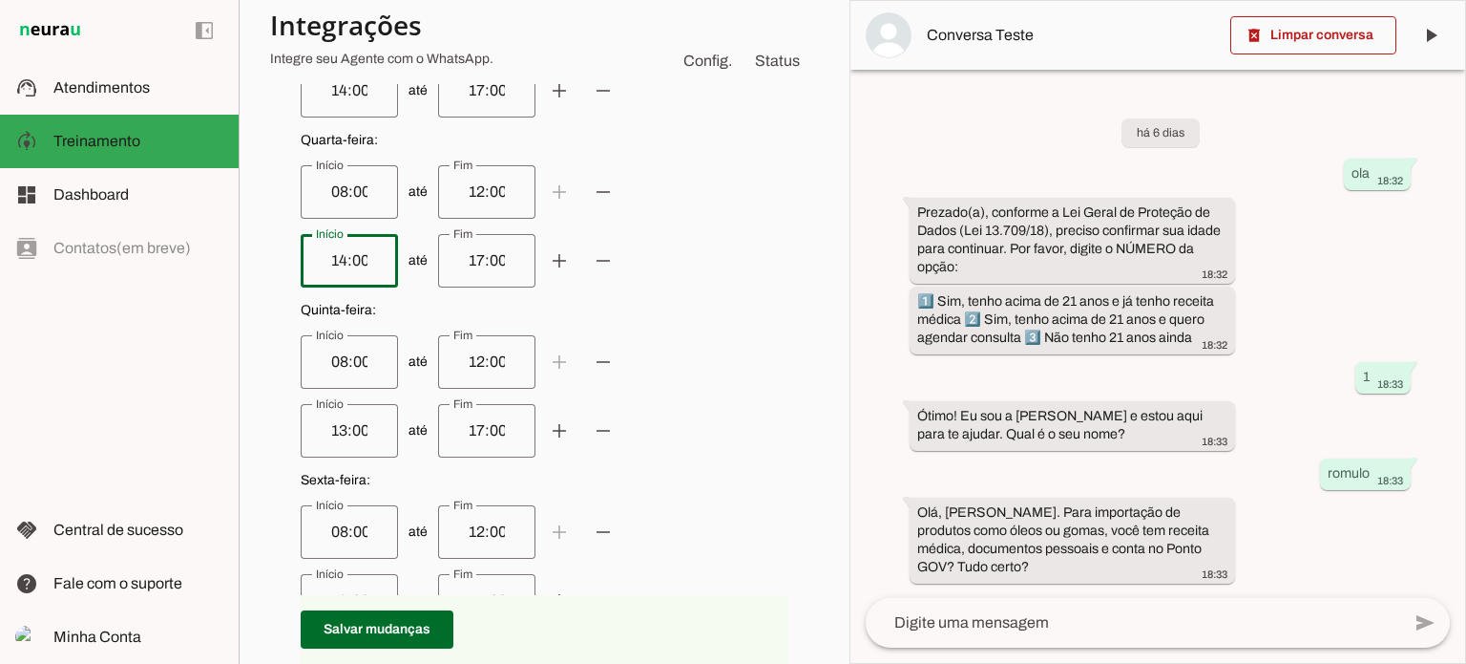
type input "14:00"
type md-outlined-text-field "14:00"
drag, startPoint x: 358, startPoint y: 427, endPoint x: 283, endPoint y: 429, distance: 75.4
click at [283, 429] on div "circle [EMAIL_ADDRESS][DOMAIN_NAME] info Calendário conectado O Agente utilizar…" at bounding box center [544, 229] width 549 height 1621
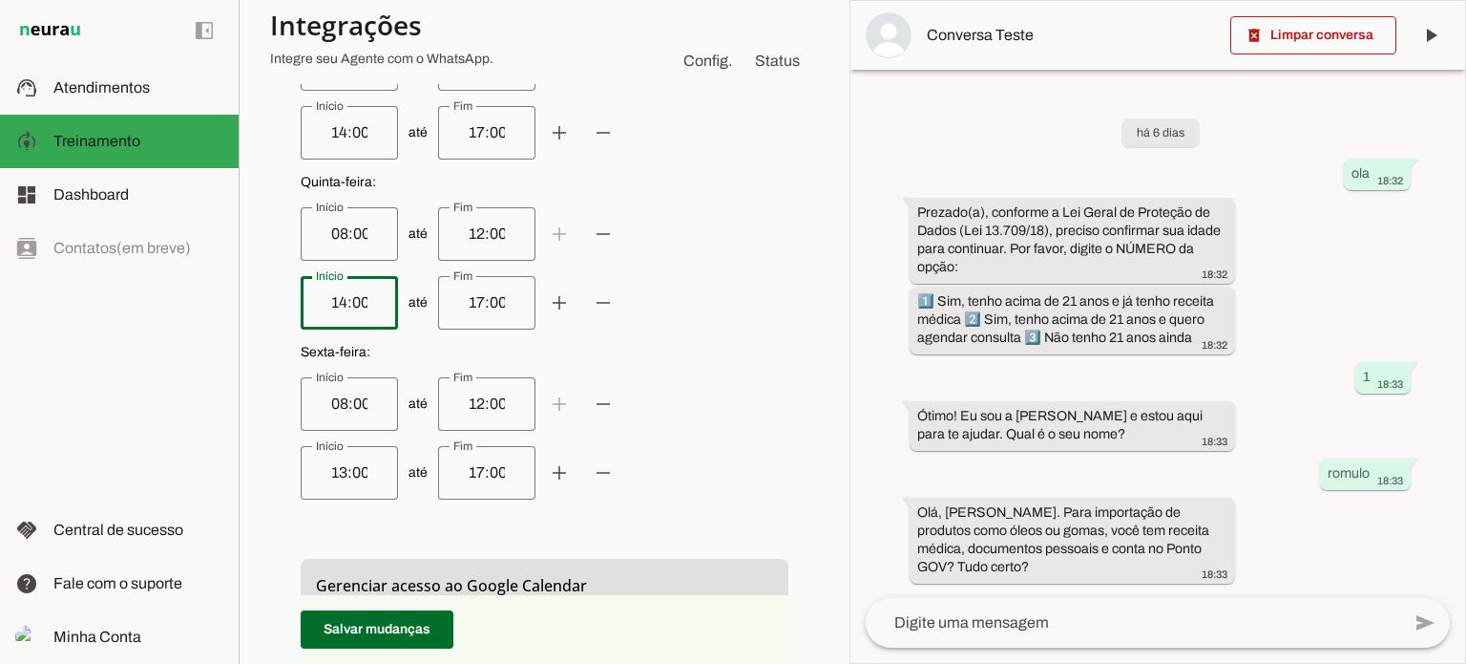
scroll to position [1241, 0]
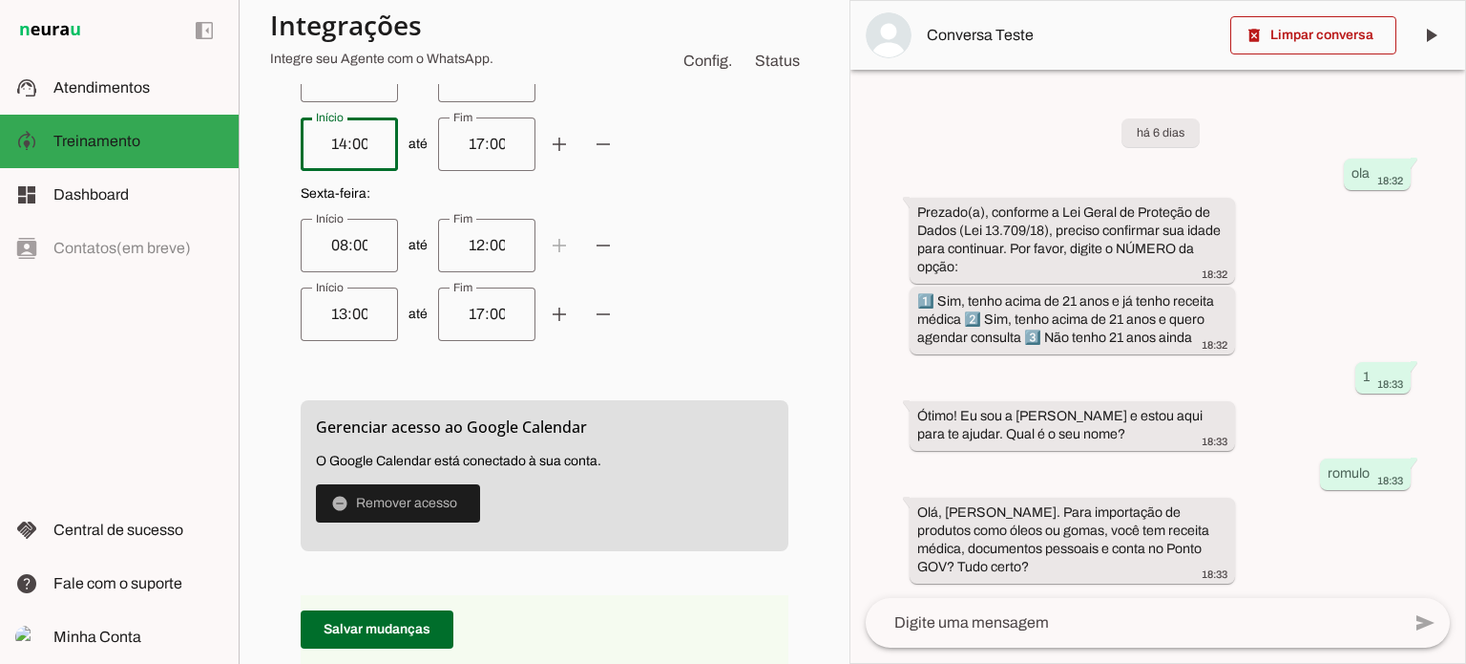
type input "14:00"
type md-outlined-text-field "14:00"
drag, startPoint x: 354, startPoint y: 314, endPoint x: 287, endPoint y: 314, distance: 66.8
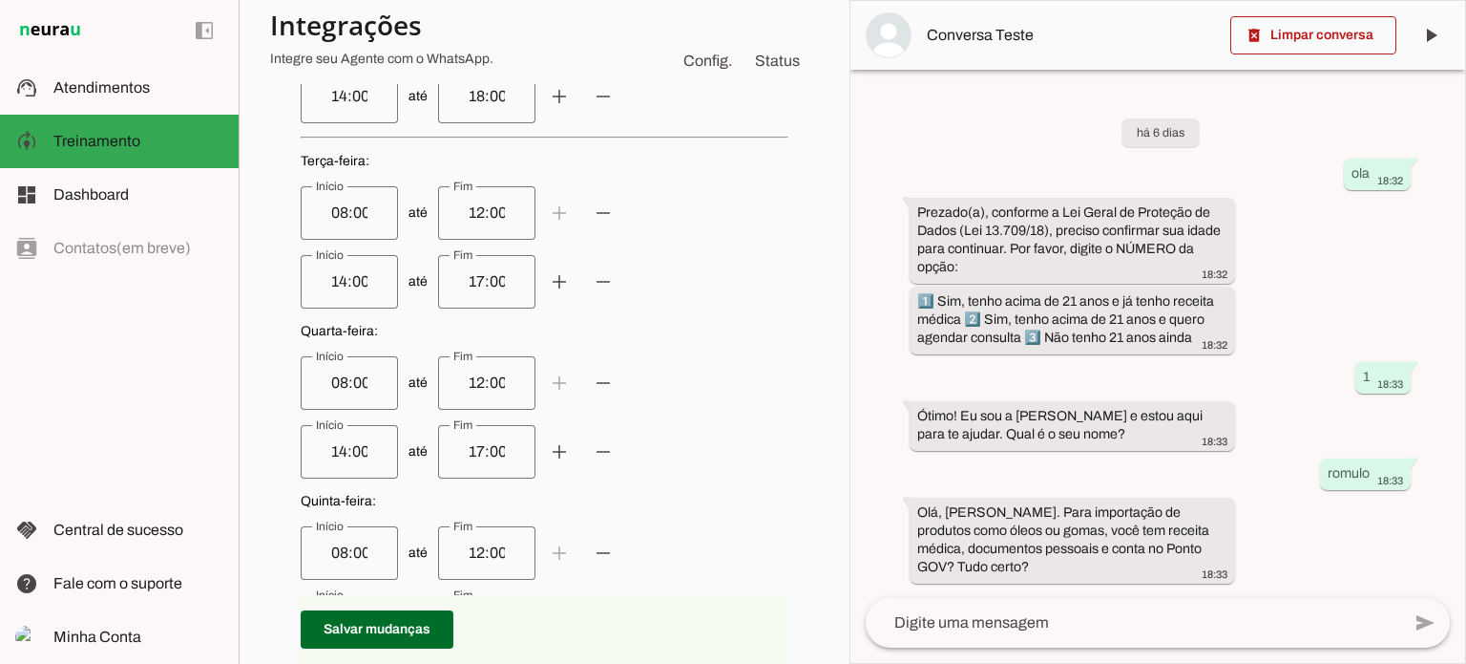
scroll to position [668, 0]
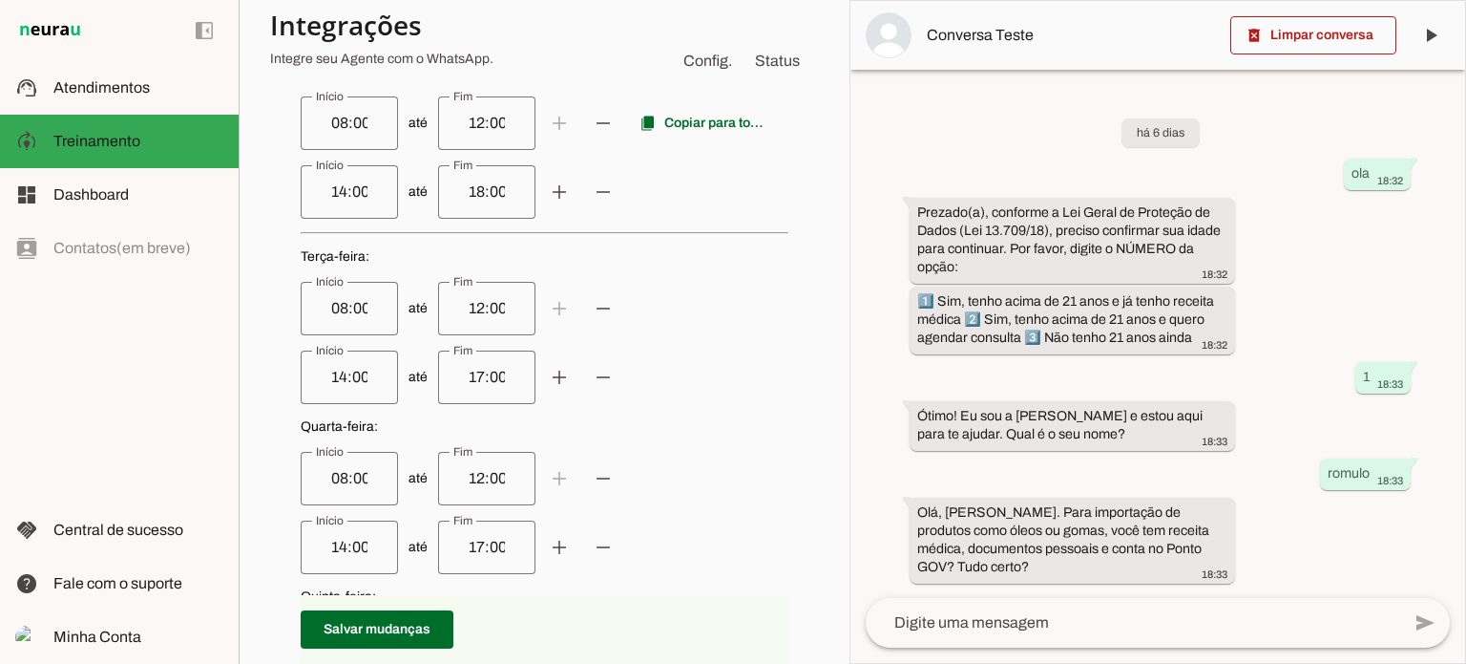
type input "14:00"
type md-outlined-text-field "14:00"
drag, startPoint x: 497, startPoint y: 186, endPoint x: 443, endPoint y: 192, distance: 54.7
click at [443, 192] on div "18:00" at bounding box center [486, 191] width 97 height 53
drag, startPoint x: 491, startPoint y: 376, endPoint x: 421, endPoint y: 373, distance: 69.8
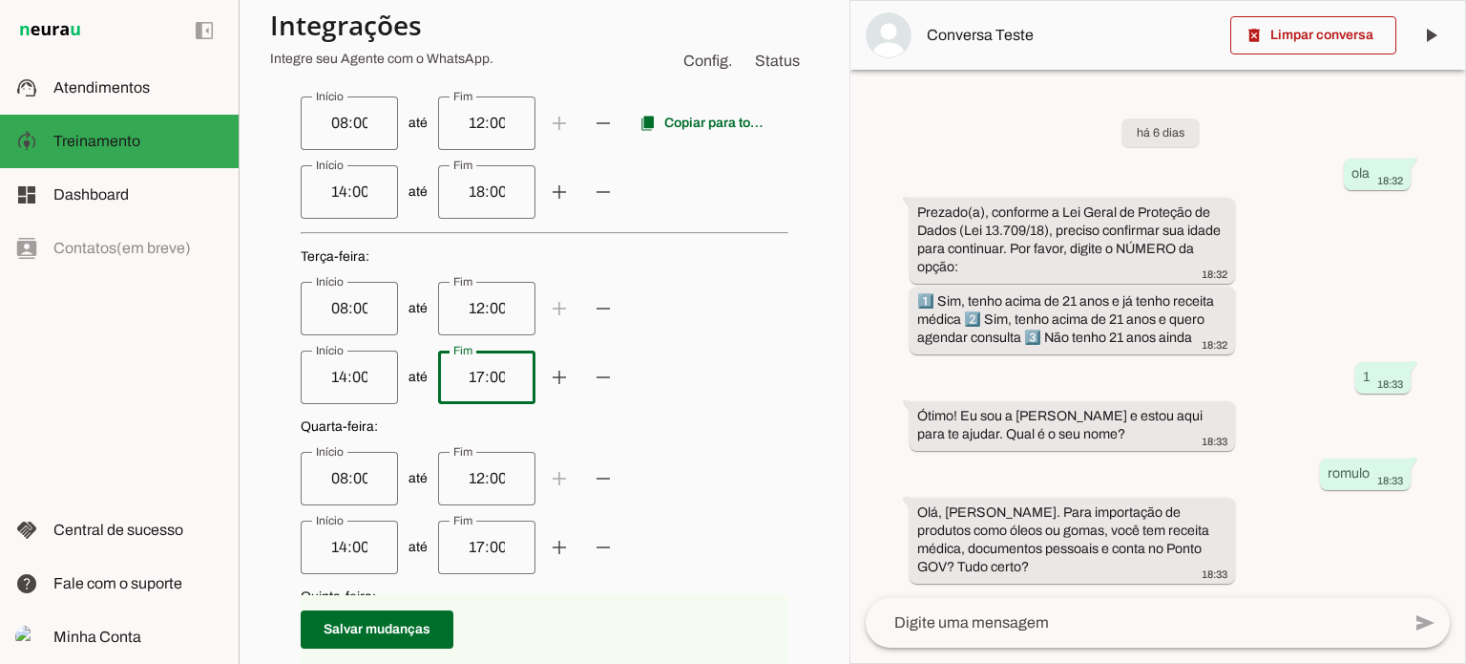
click at [421, 373] on span "até add remove" at bounding box center [545, 376] width 488 height 53
type input "18:00"
type md-outlined-text-field "18:00"
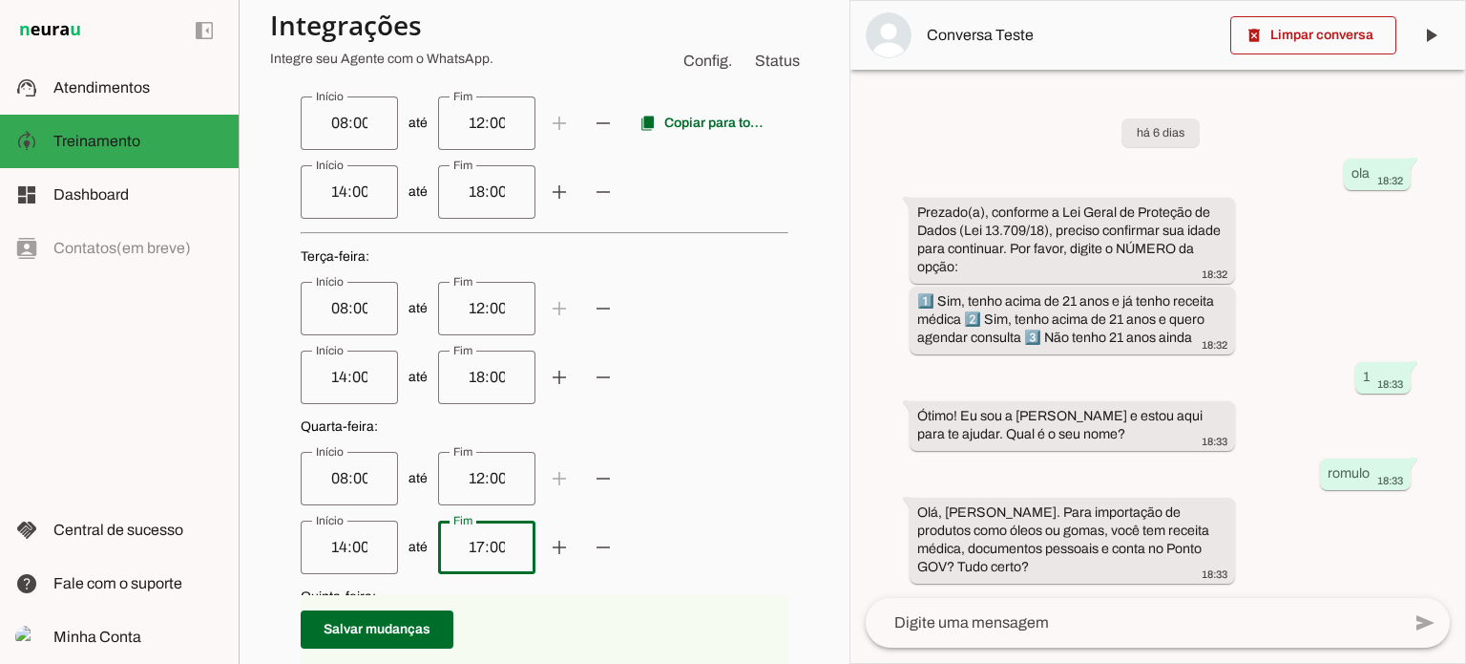
drag, startPoint x: 490, startPoint y: 545, endPoint x: 424, endPoint y: 542, distance: 65.9
click at [424, 542] on span "até add remove" at bounding box center [545, 546] width 488 height 53
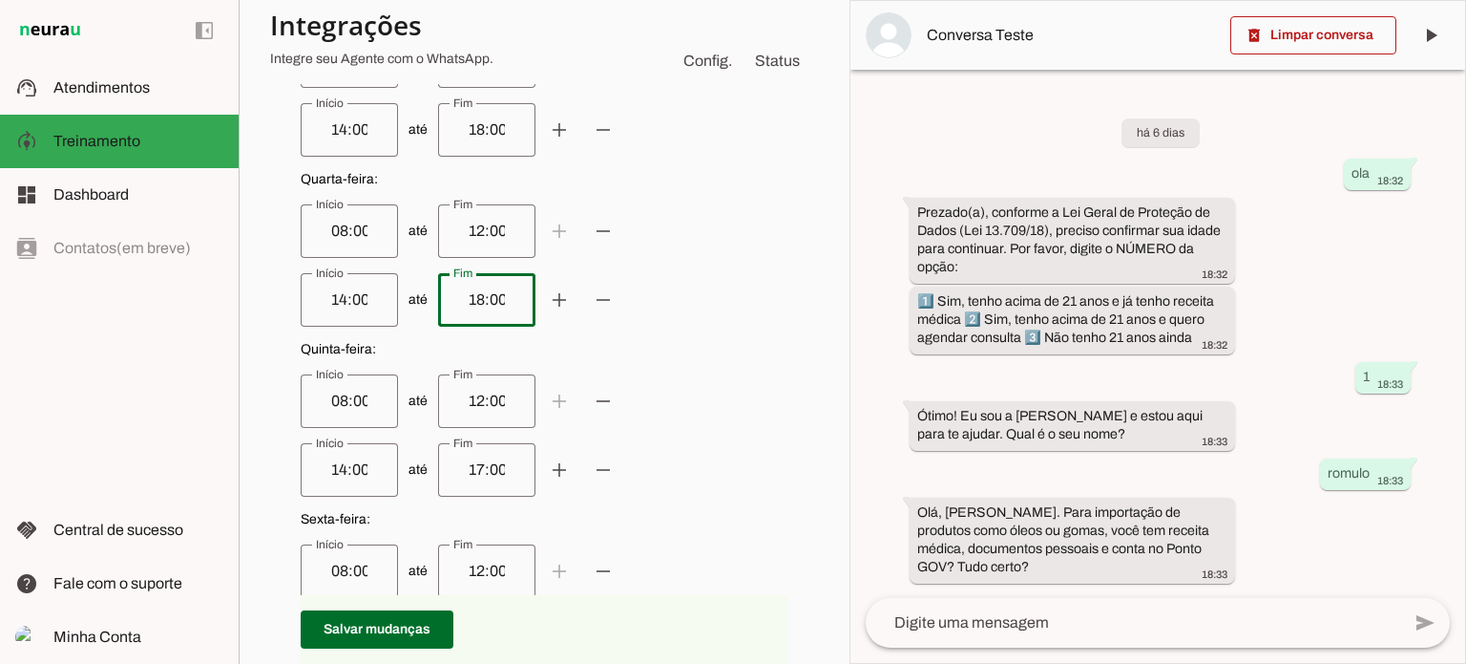
scroll to position [955, 0]
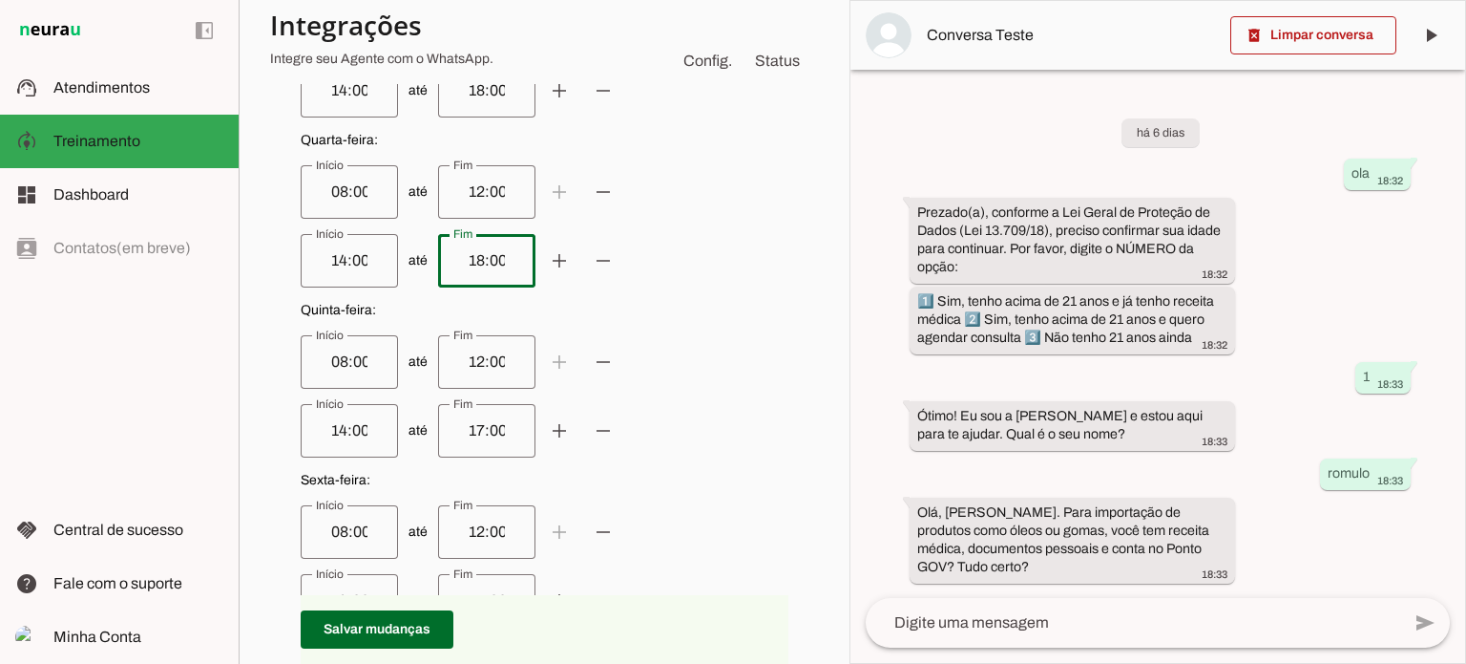
type input "18:00"
type md-outlined-text-field "18:00"
drag, startPoint x: 493, startPoint y: 432, endPoint x: 425, endPoint y: 430, distance: 67.8
click at [425, 430] on span "até add remove" at bounding box center [545, 430] width 488 height 53
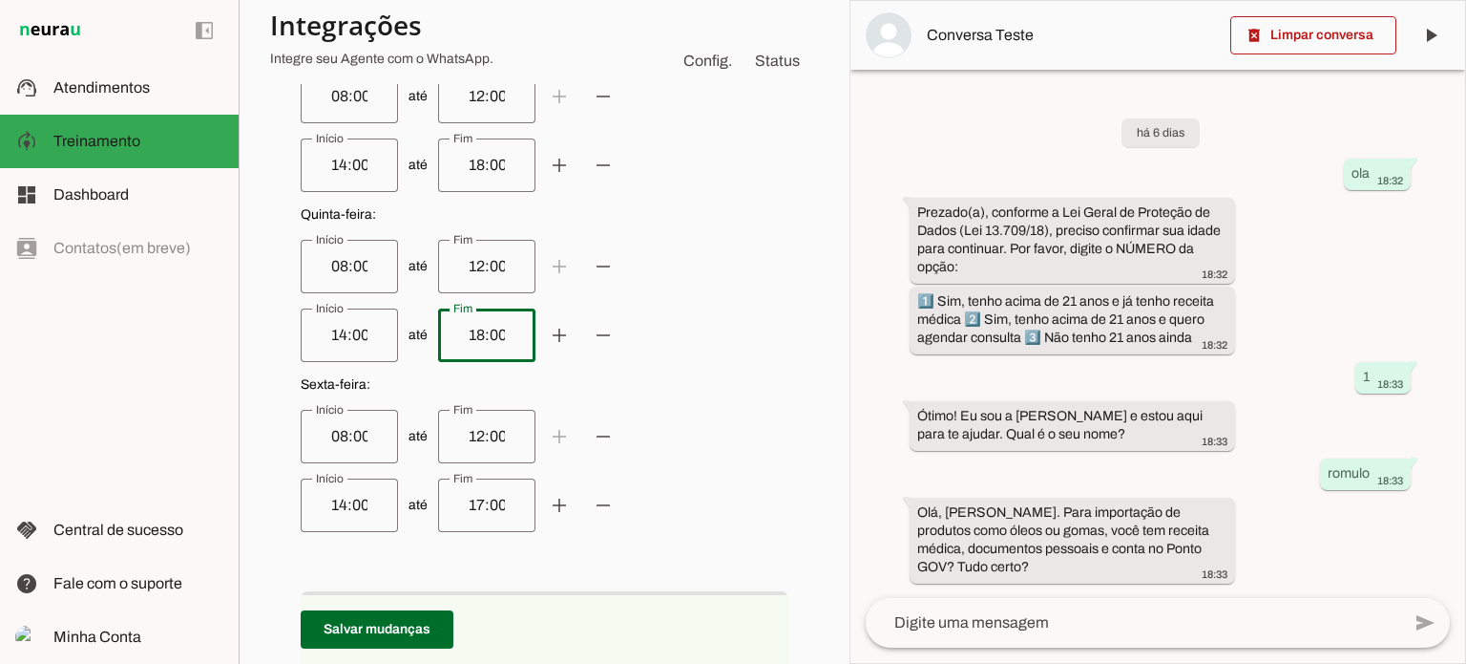
type input "18:00"
type md-outlined-text-field "18:00"
drag, startPoint x: 495, startPoint y: 506, endPoint x: 416, endPoint y: 504, distance: 78.3
click at [416, 504] on span "até add remove" at bounding box center [545, 504] width 488 height 53
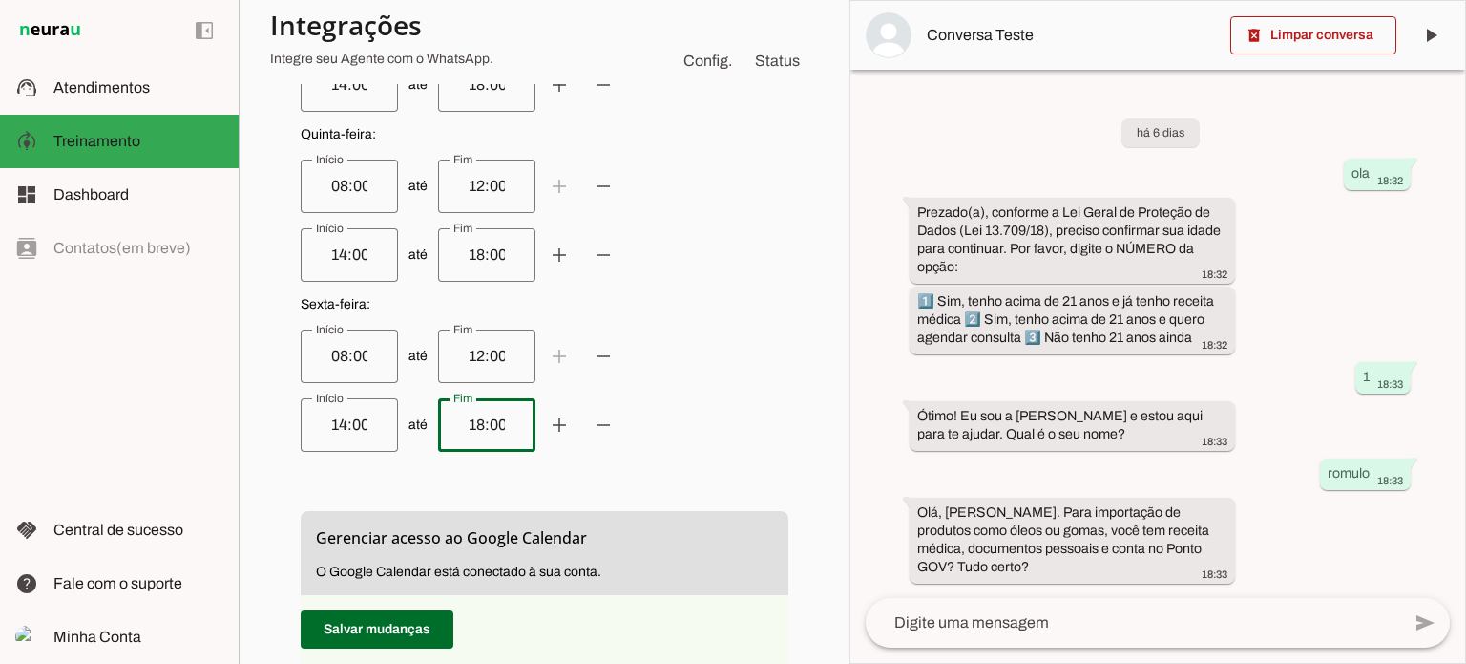
scroll to position [1241, 0]
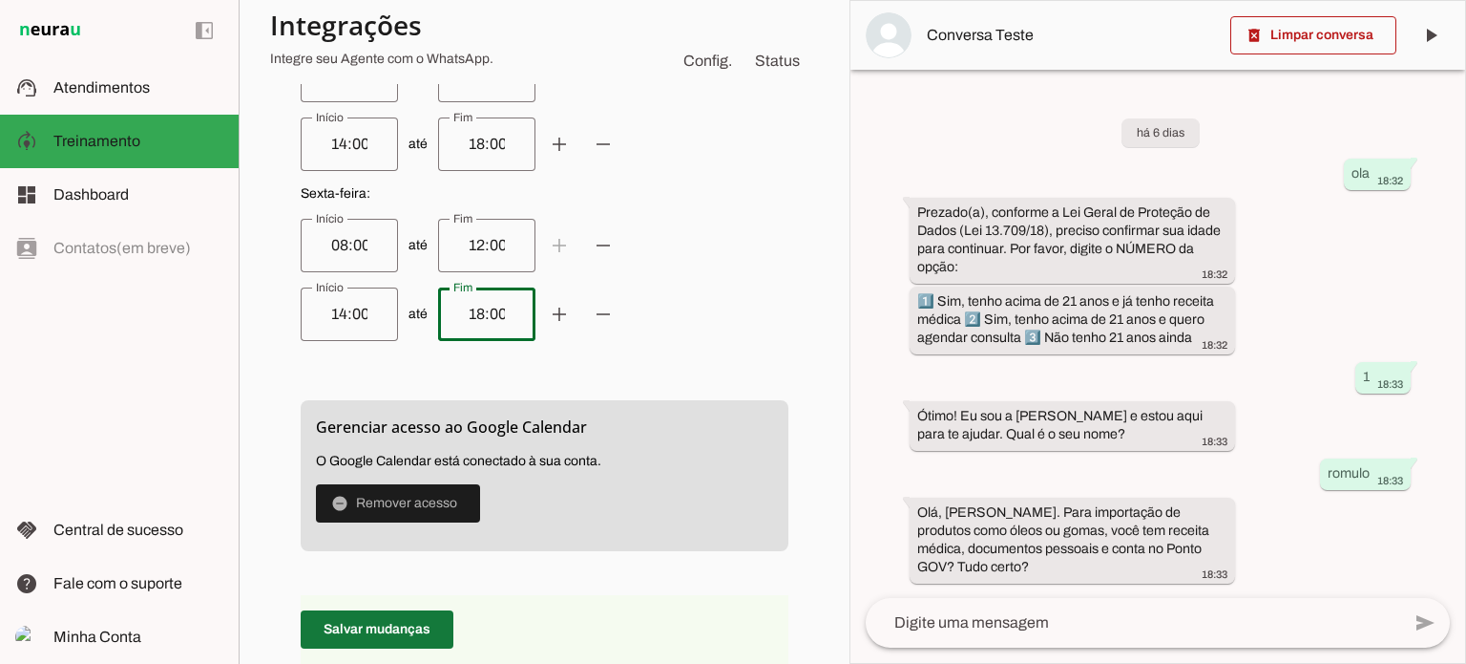
type input "18:00"
type md-outlined-text-field "18:00"
click at [380, 628] on span at bounding box center [377, 629] width 153 height 46
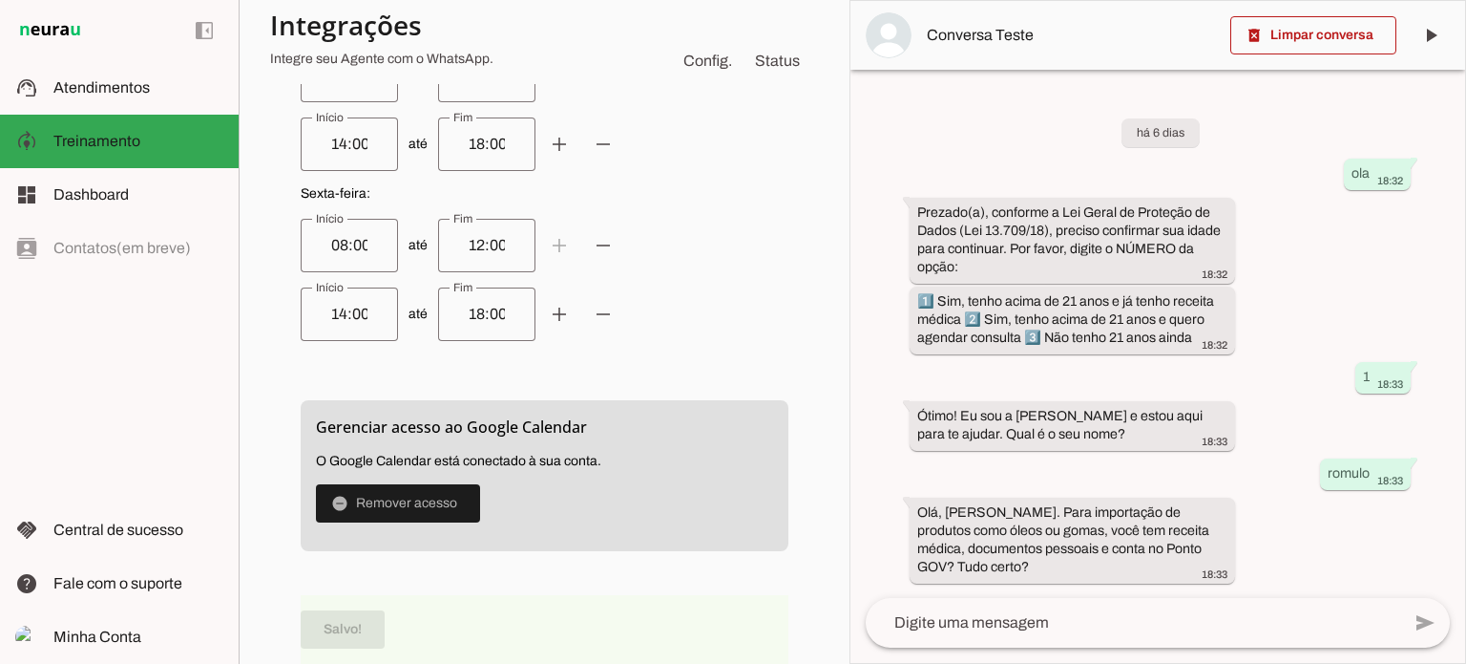
scroll to position [1518, 0]
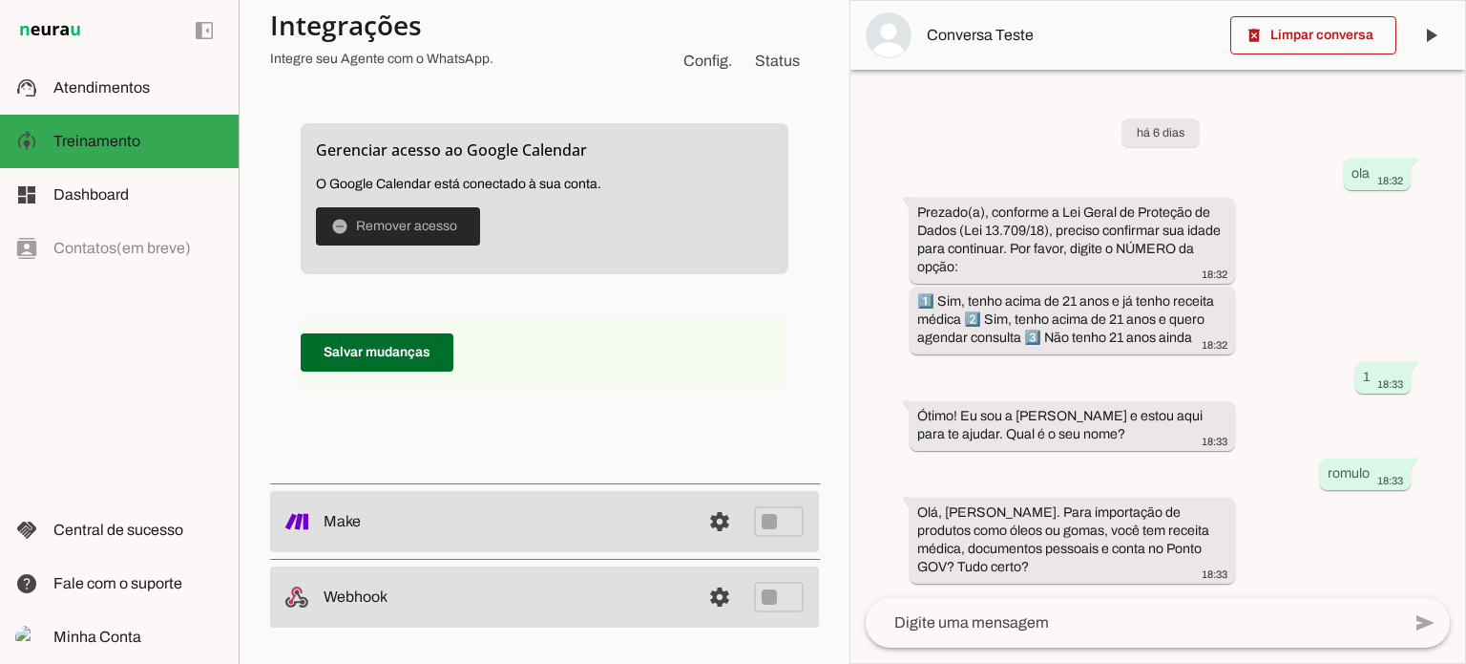
click at [389, 223] on span at bounding box center [398, 226] width 164 height 46
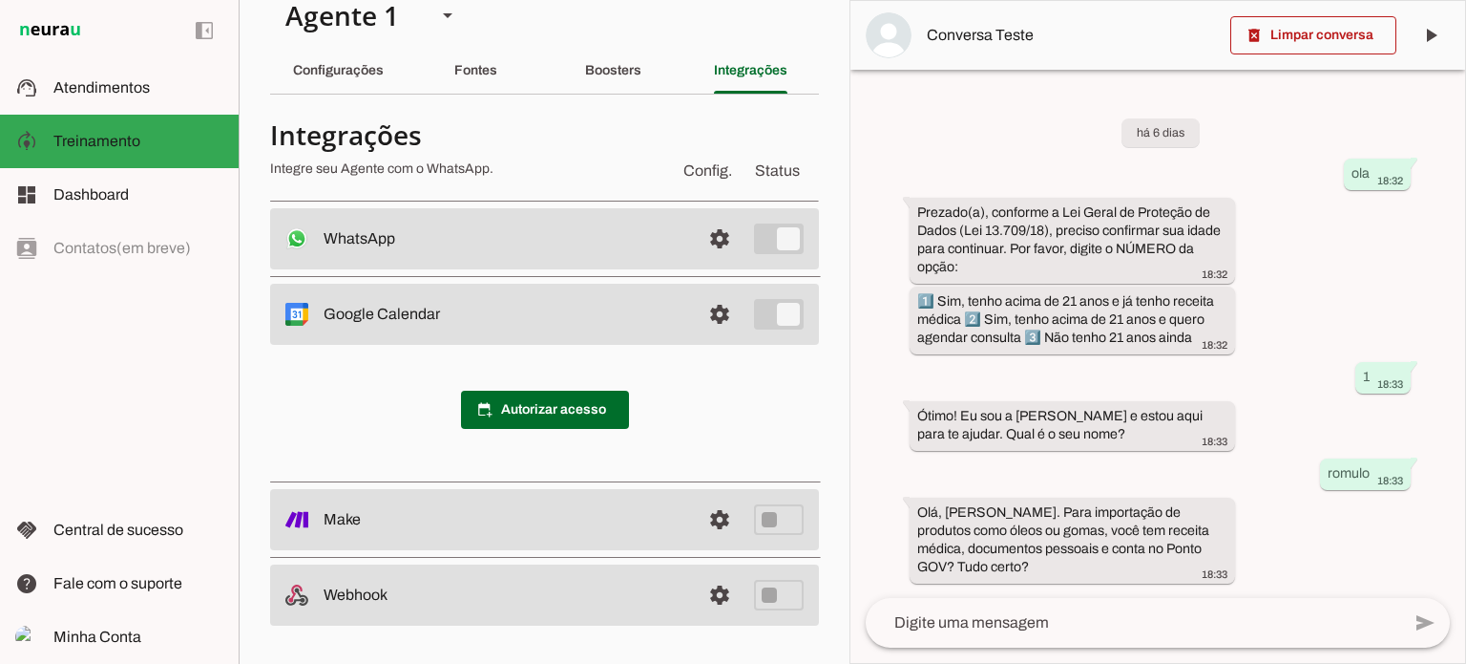
scroll to position [27, 0]
click at [530, 410] on span at bounding box center [545, 412] width 168 height 46
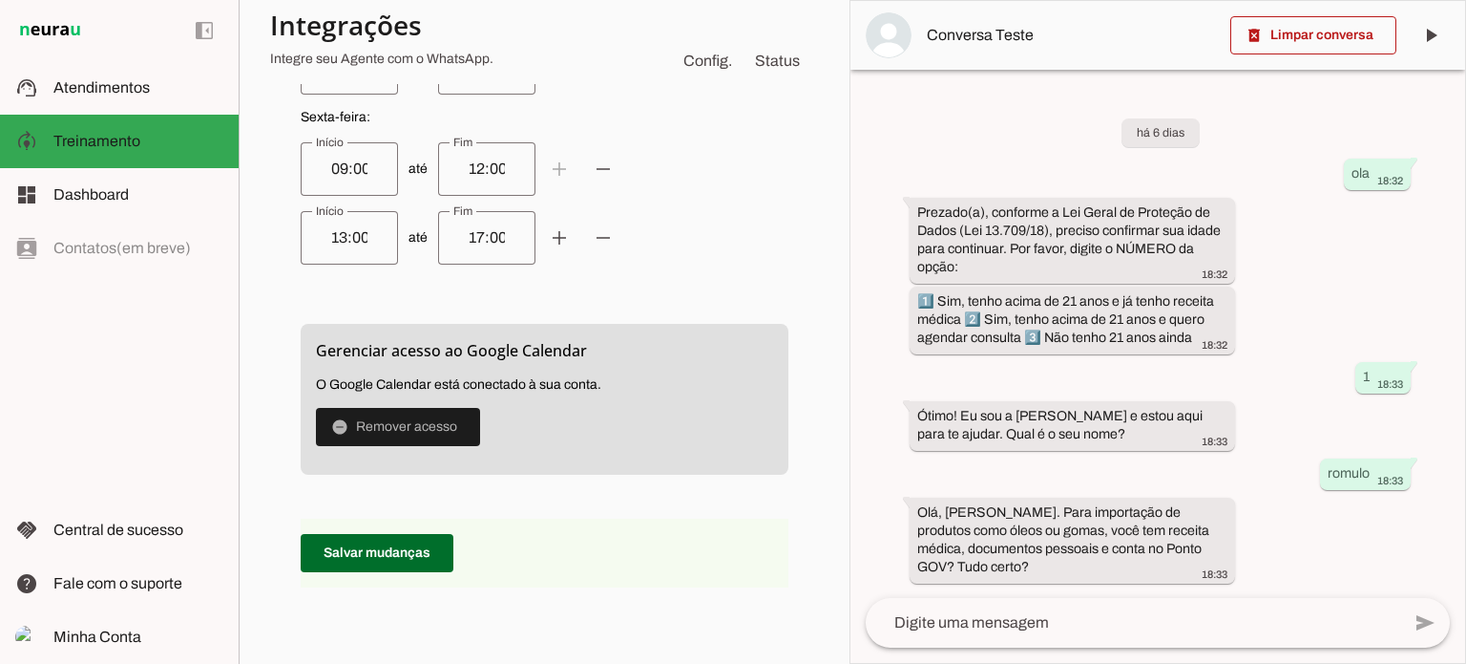
scroll to position [1363, 0]
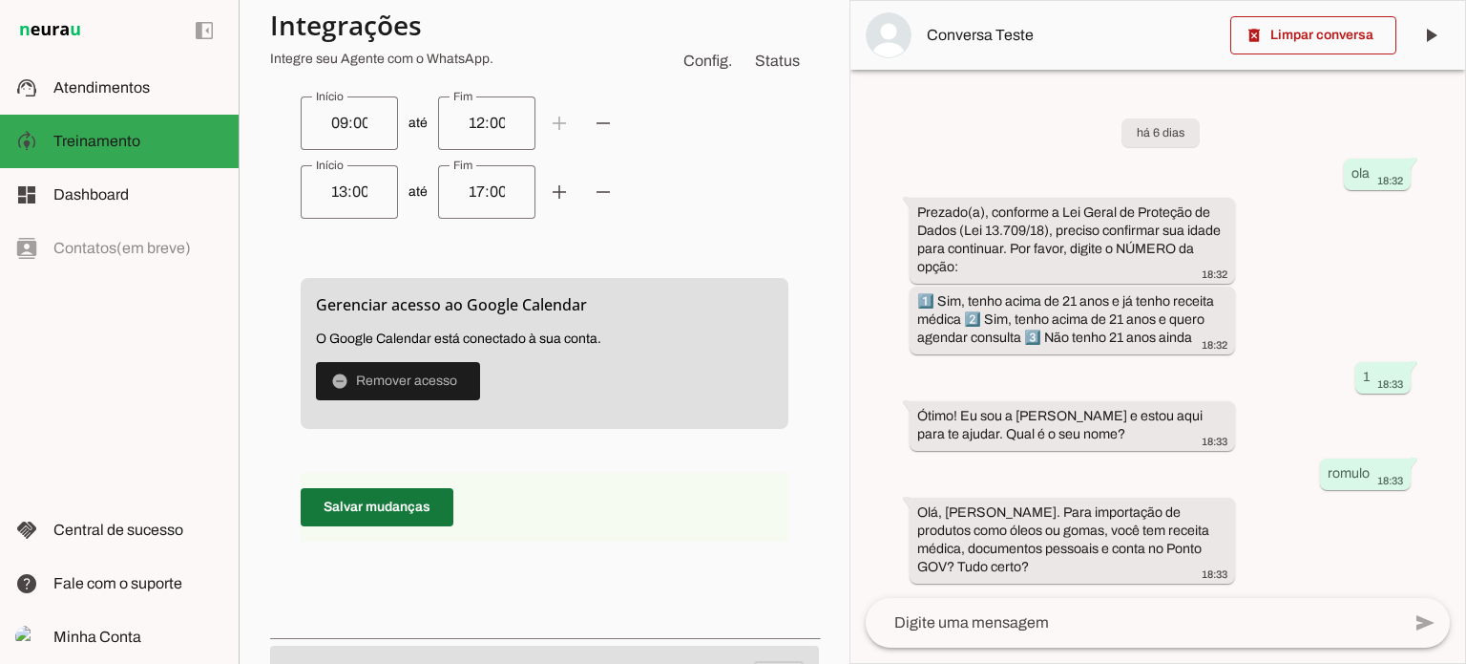
click at [378, 507] on span at bounding box center [377, 507] width 153 height 46
